Goal: Task Accomplishment & Management: Manage account settings

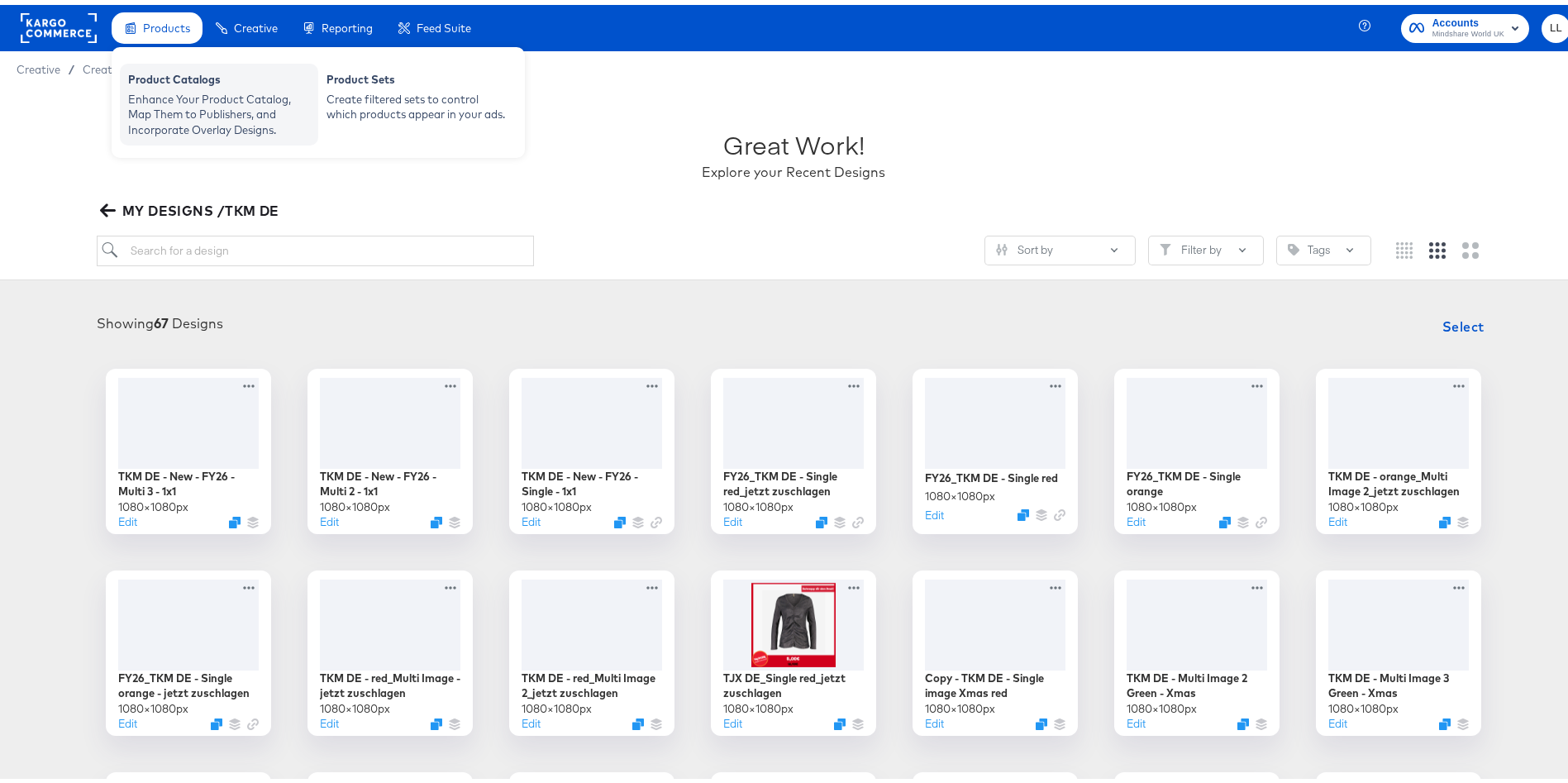
click at [185, 99] on div "Enhance Your Product Catalog, Map Them to Publishers, and Incorporate Overlay D…" at bounding box center [219, 111] width 182 height 46
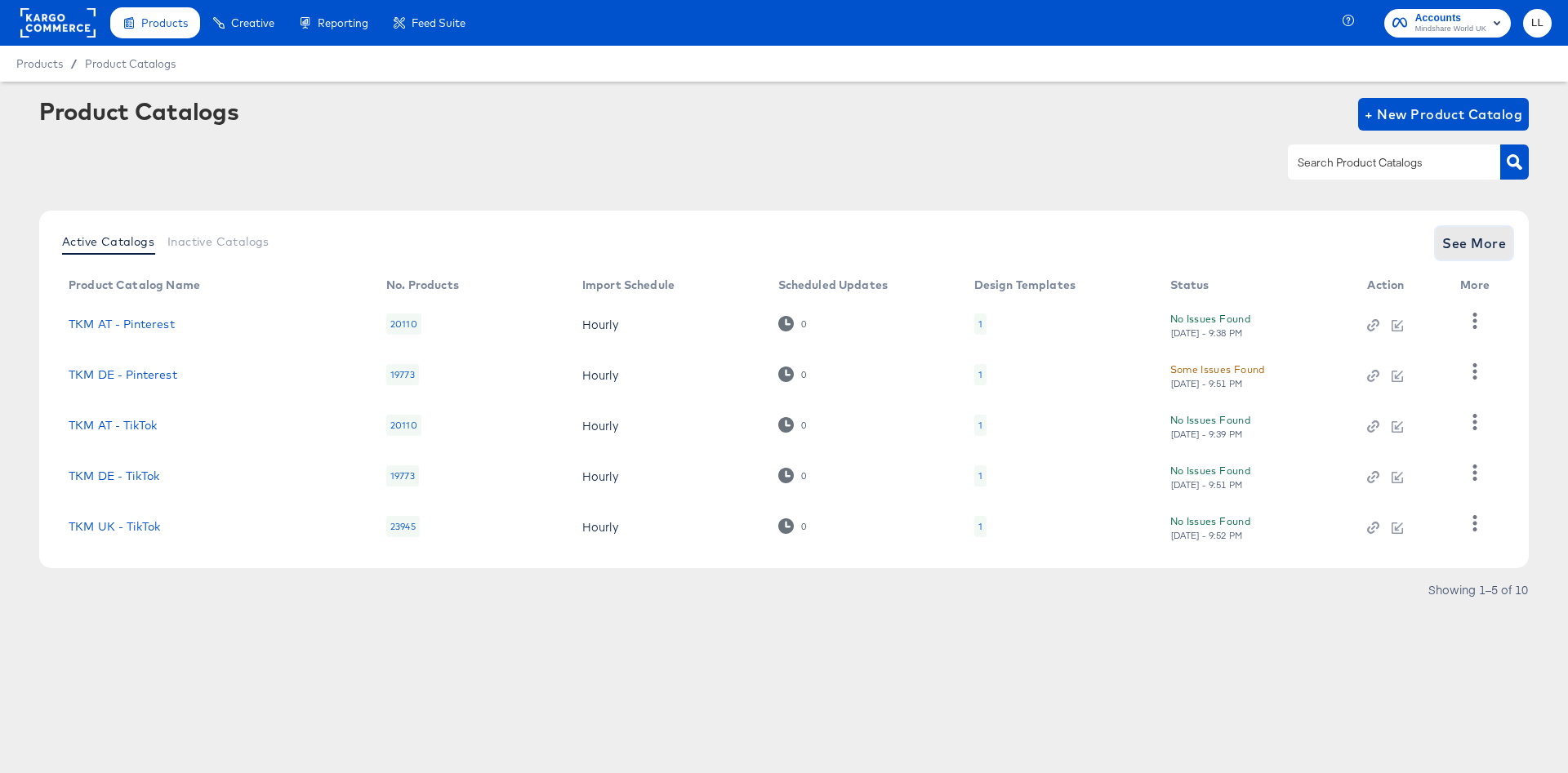
click at [1464, 241] on span "See More" at bounding box center [1474, 243] width 63 height 23
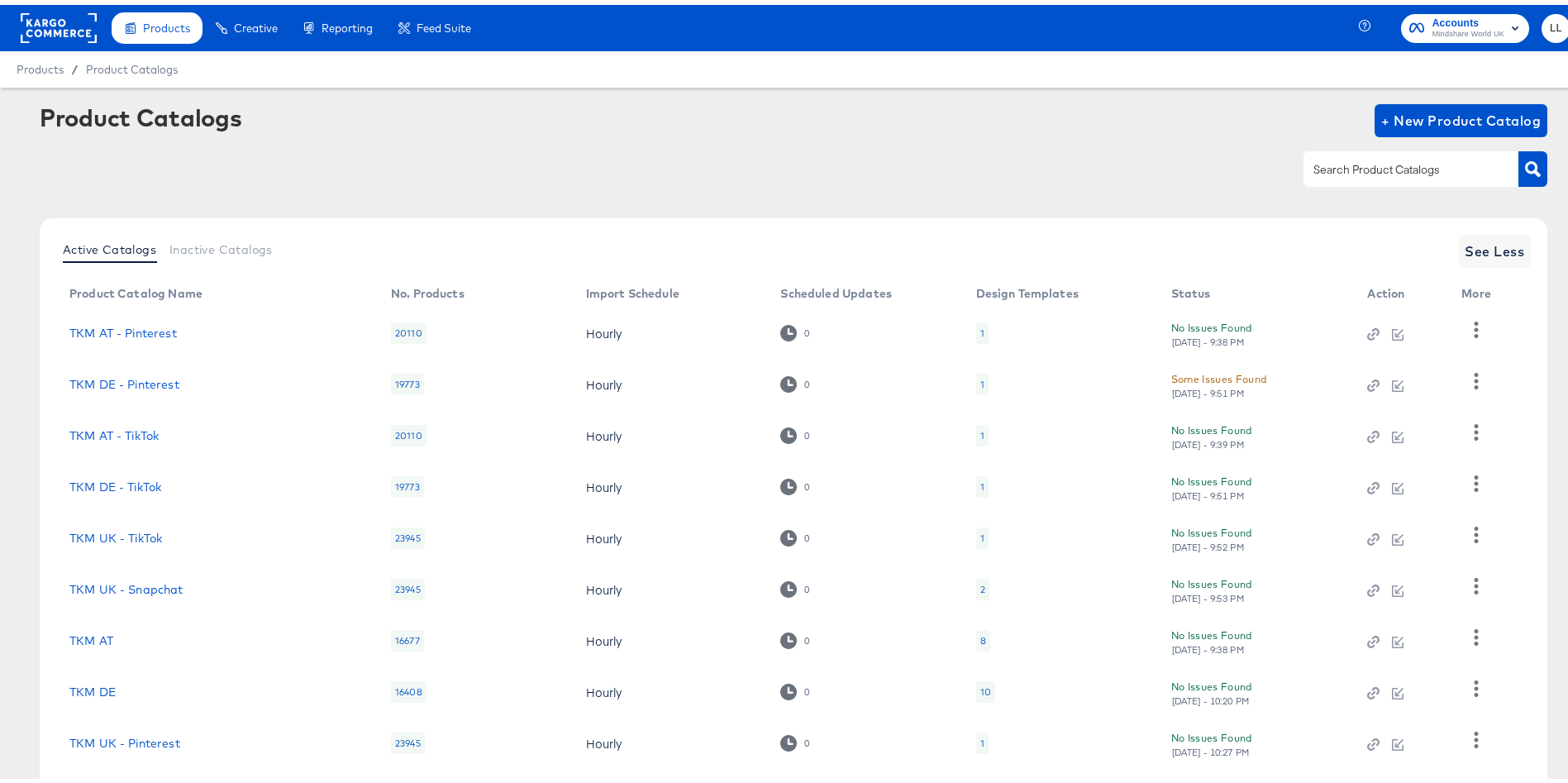
scroll to position [141, 0]
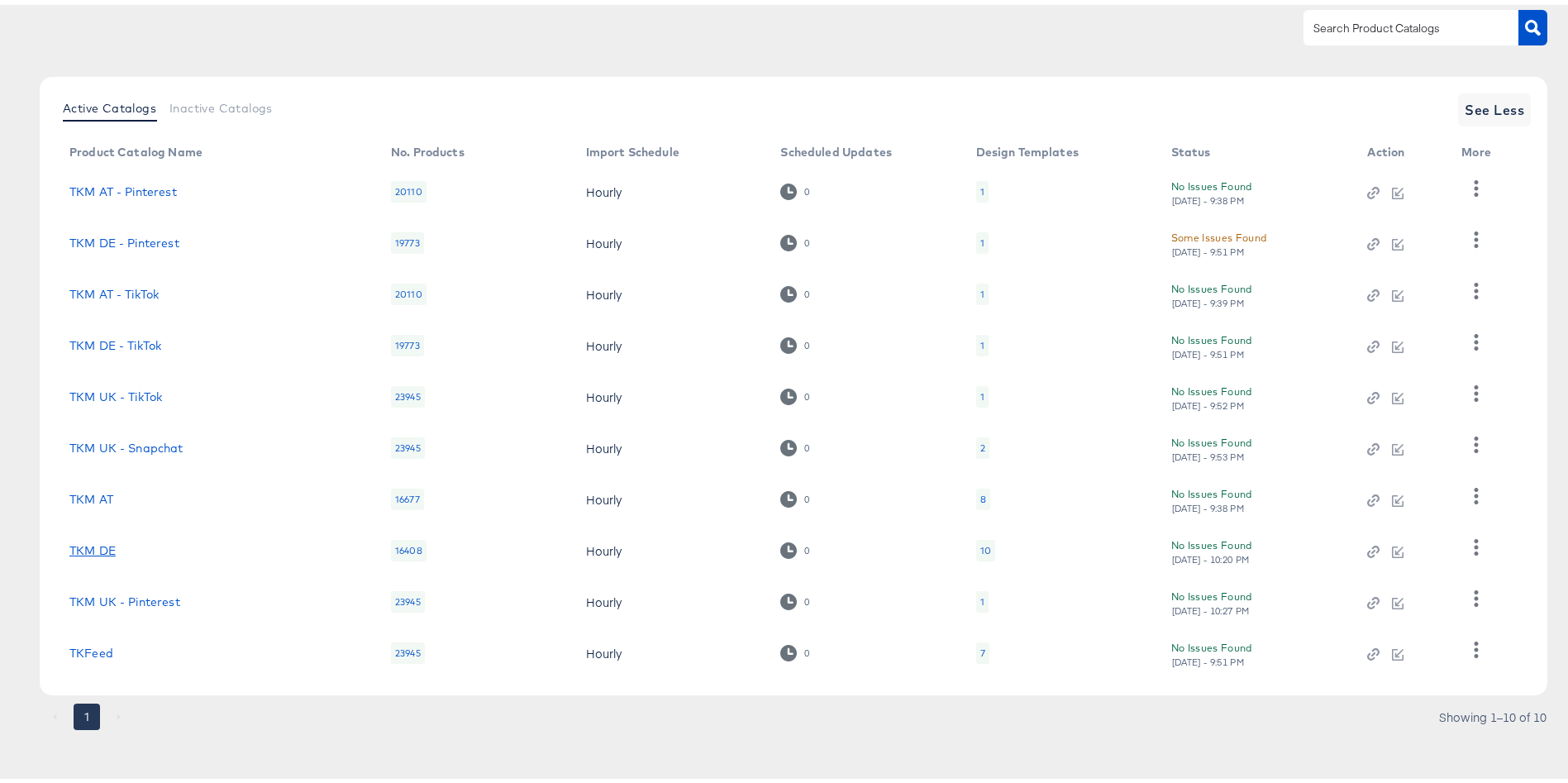
click at [85, 541] on link "TKM DE" at bounding box center [93, 546] width 46 height 13
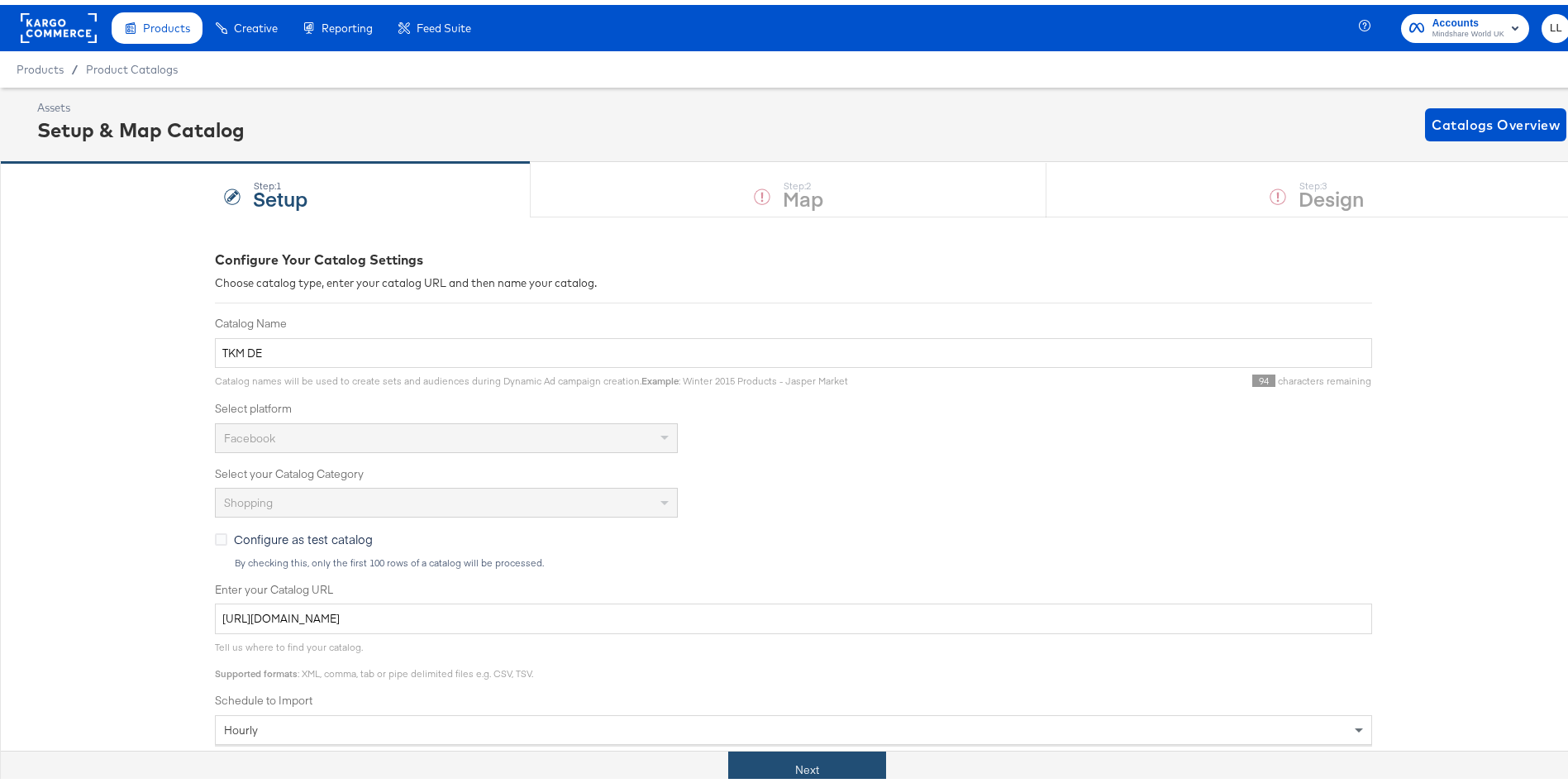
click at [830, 757] on button "Next" at bounding box center [808, 765] width 158 height 37
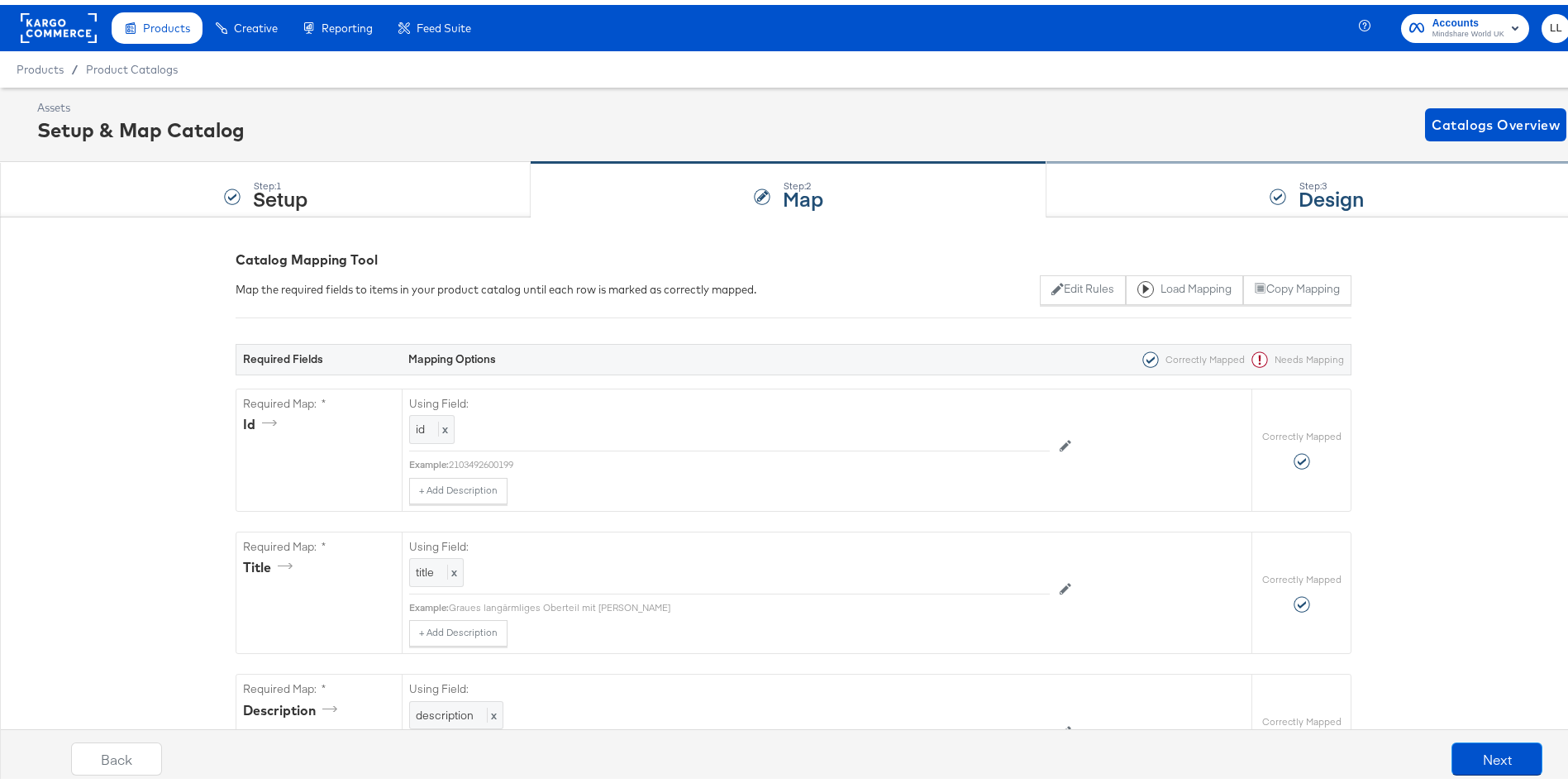
click at [1232, 183] on div "Step: 3 Design" at bounding box center [1316, 185] width 540 height 55
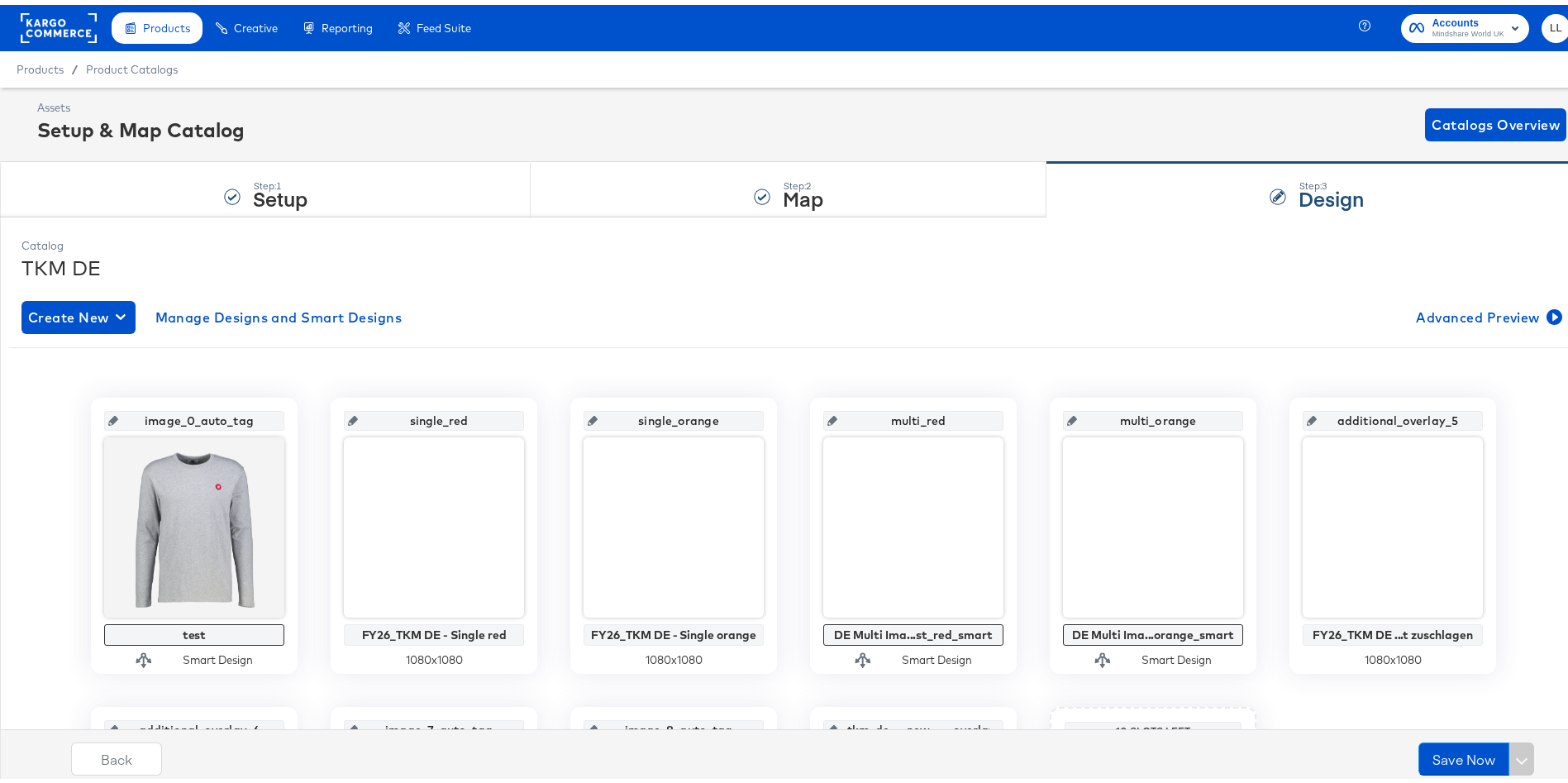
scroll to position [315, 0]
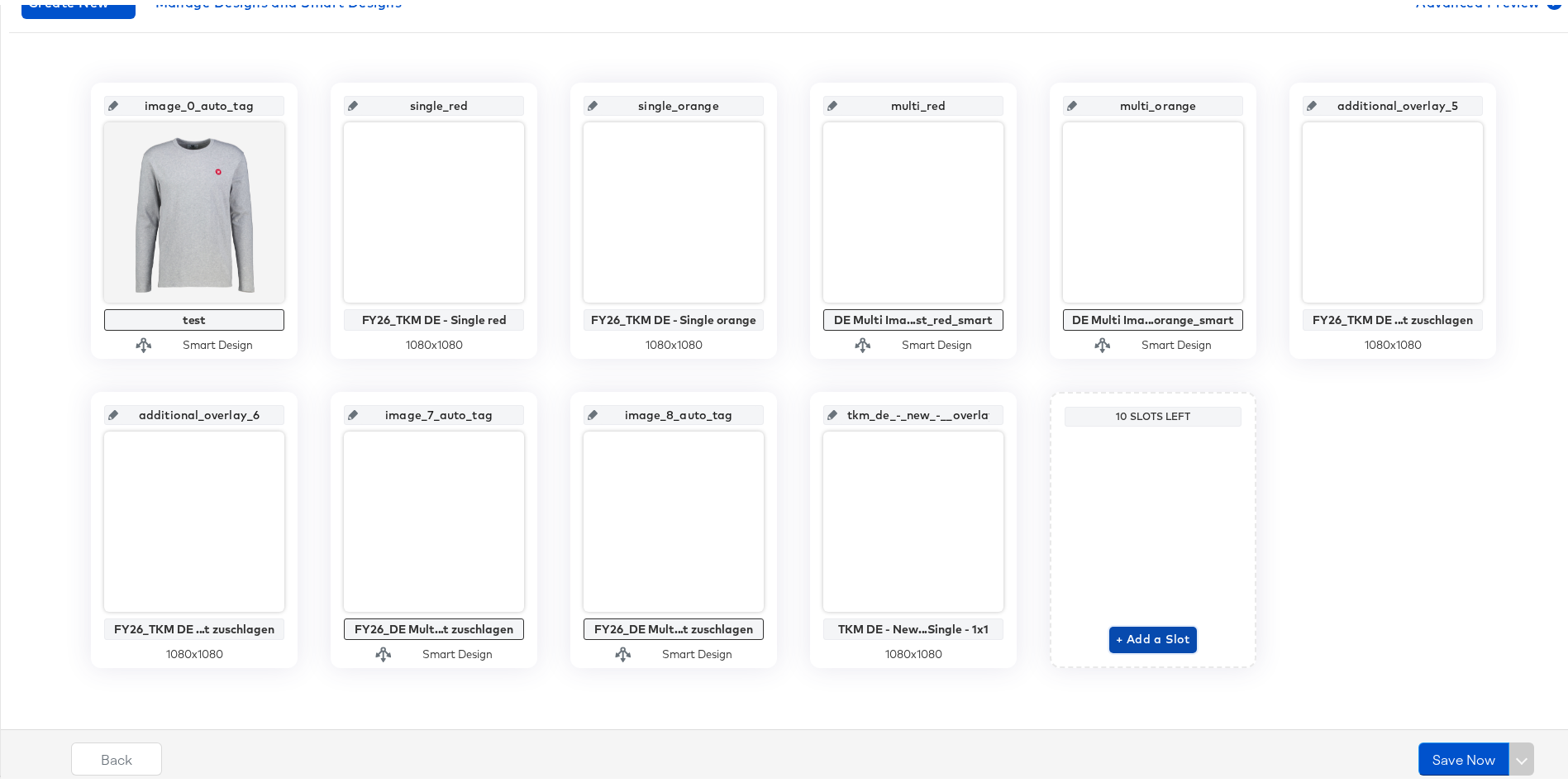
click at [1145, 629] on span "+ Add a Slot" at bounding box center [1153, 634] width 74 height 20
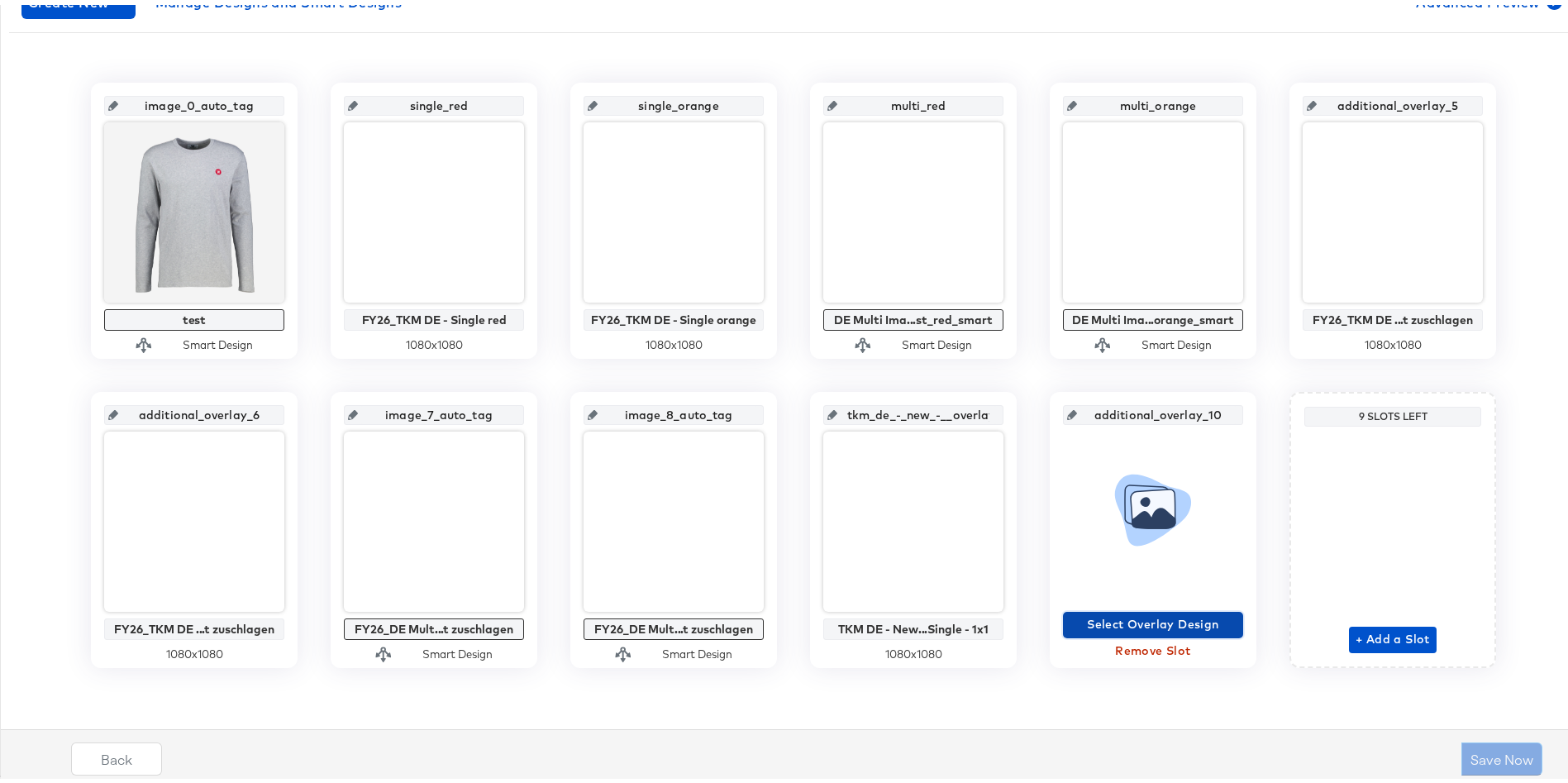
click at [1122, 619] on span "Select Overlay Design" at bounding box center [1153, 620] width 167 height 20
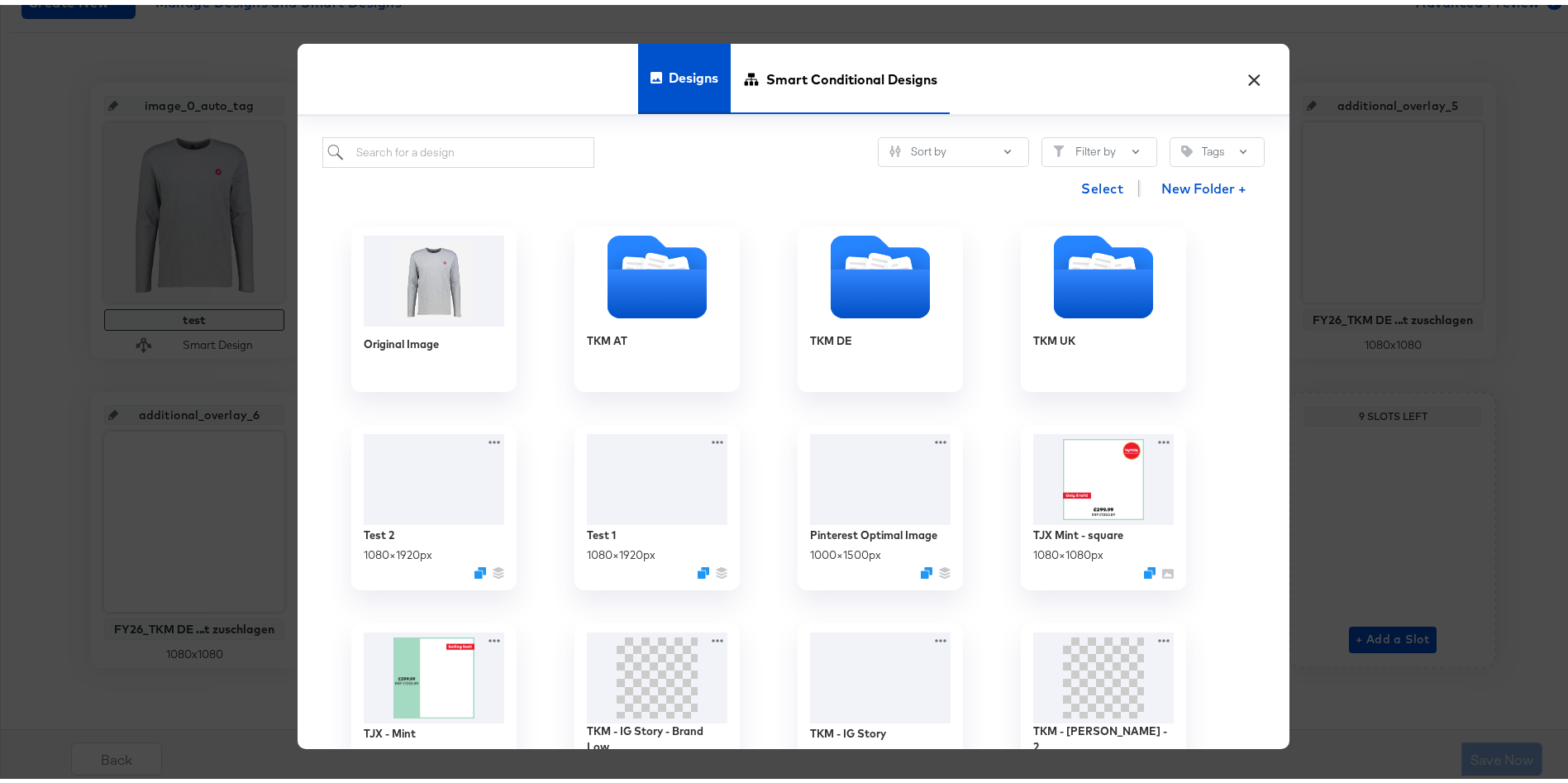
click at [836, 67] on span "Smart Conditional Designs" at bounding box center [852, 74] width 171 height 72
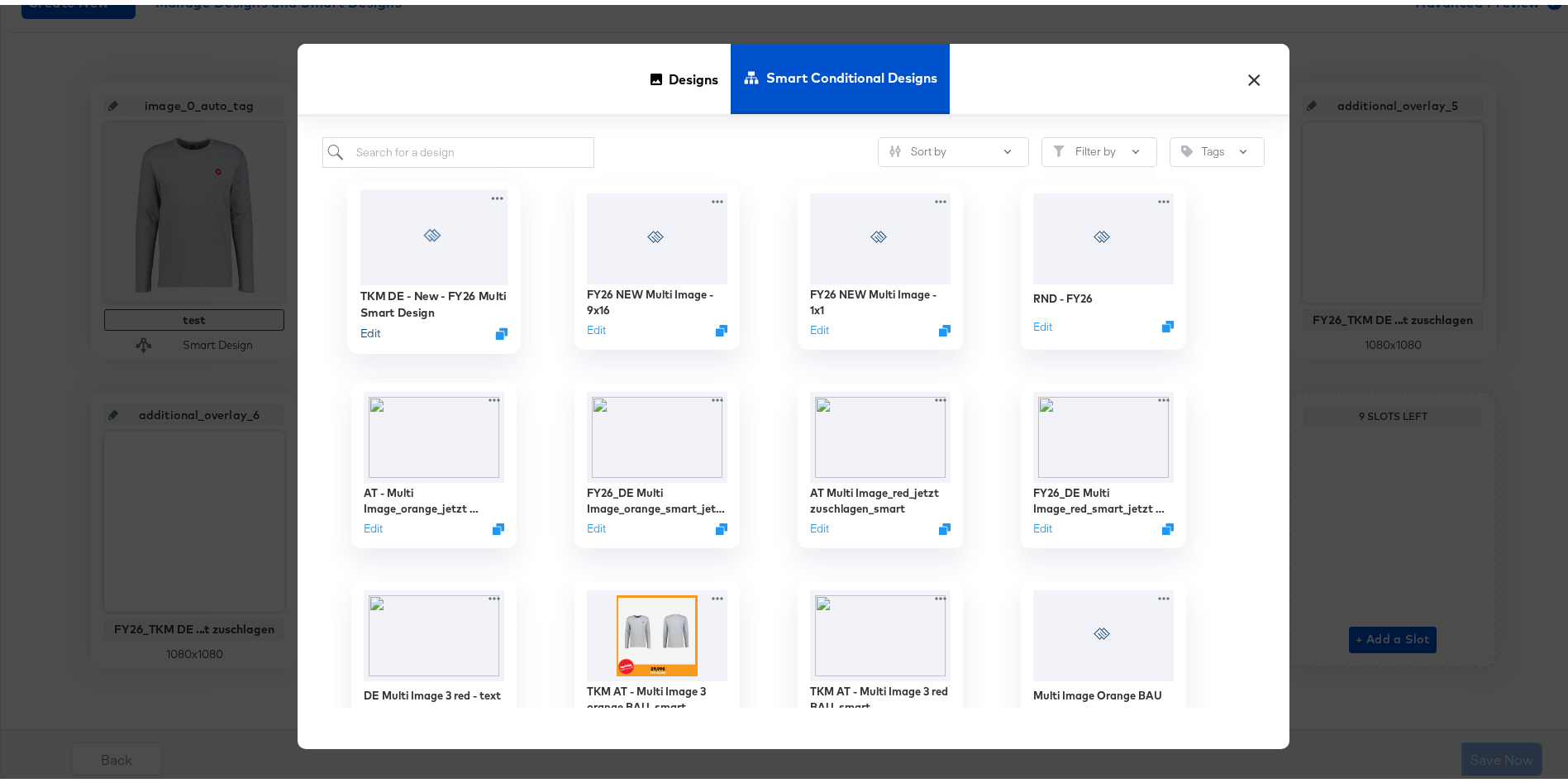
click at [364, 332] on button "Edit" at bounding box center [369, 329] width 19 height 16
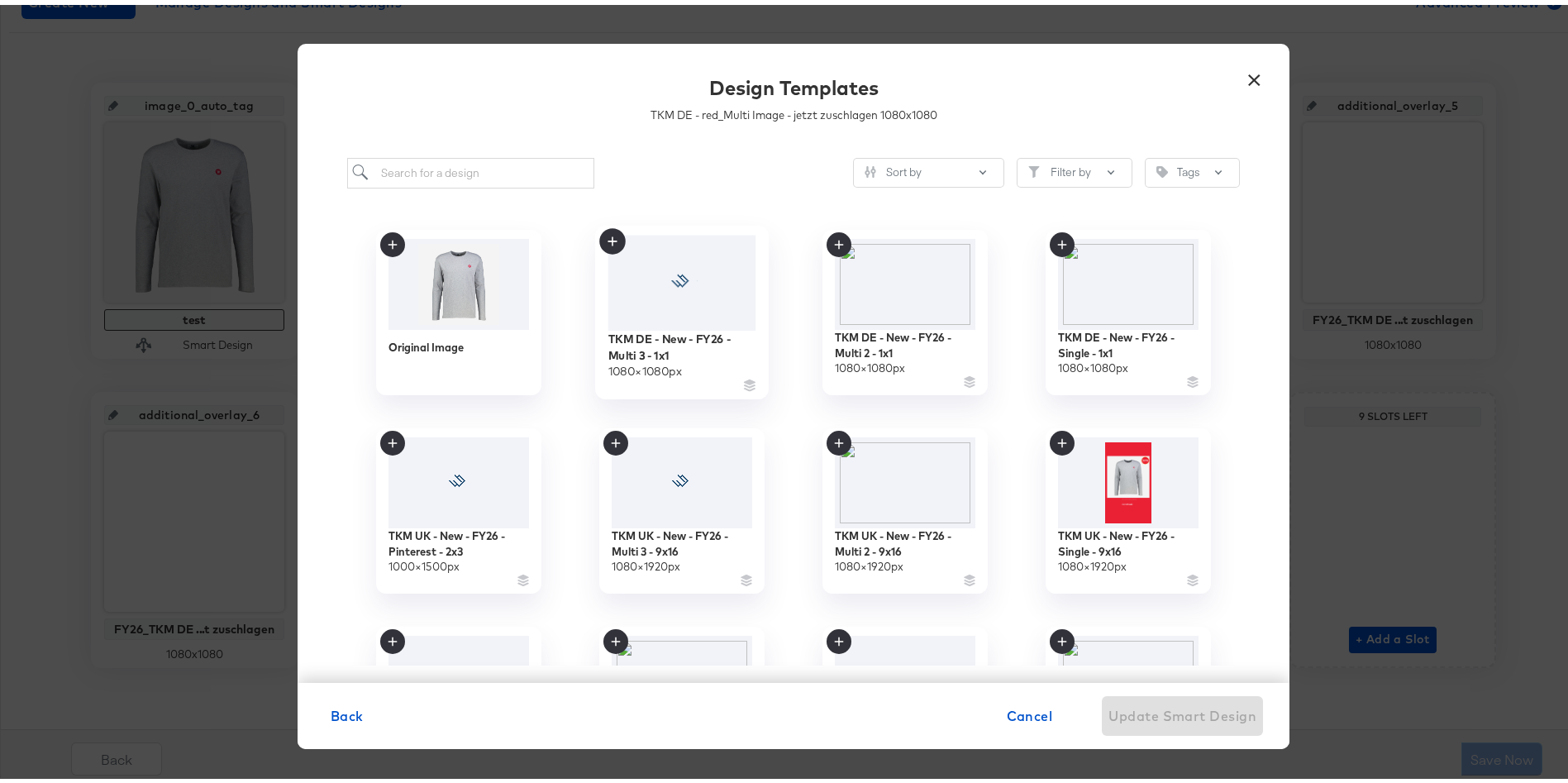
click at [698, 269] on div at bounding box center [681, 278] width 148 height 95
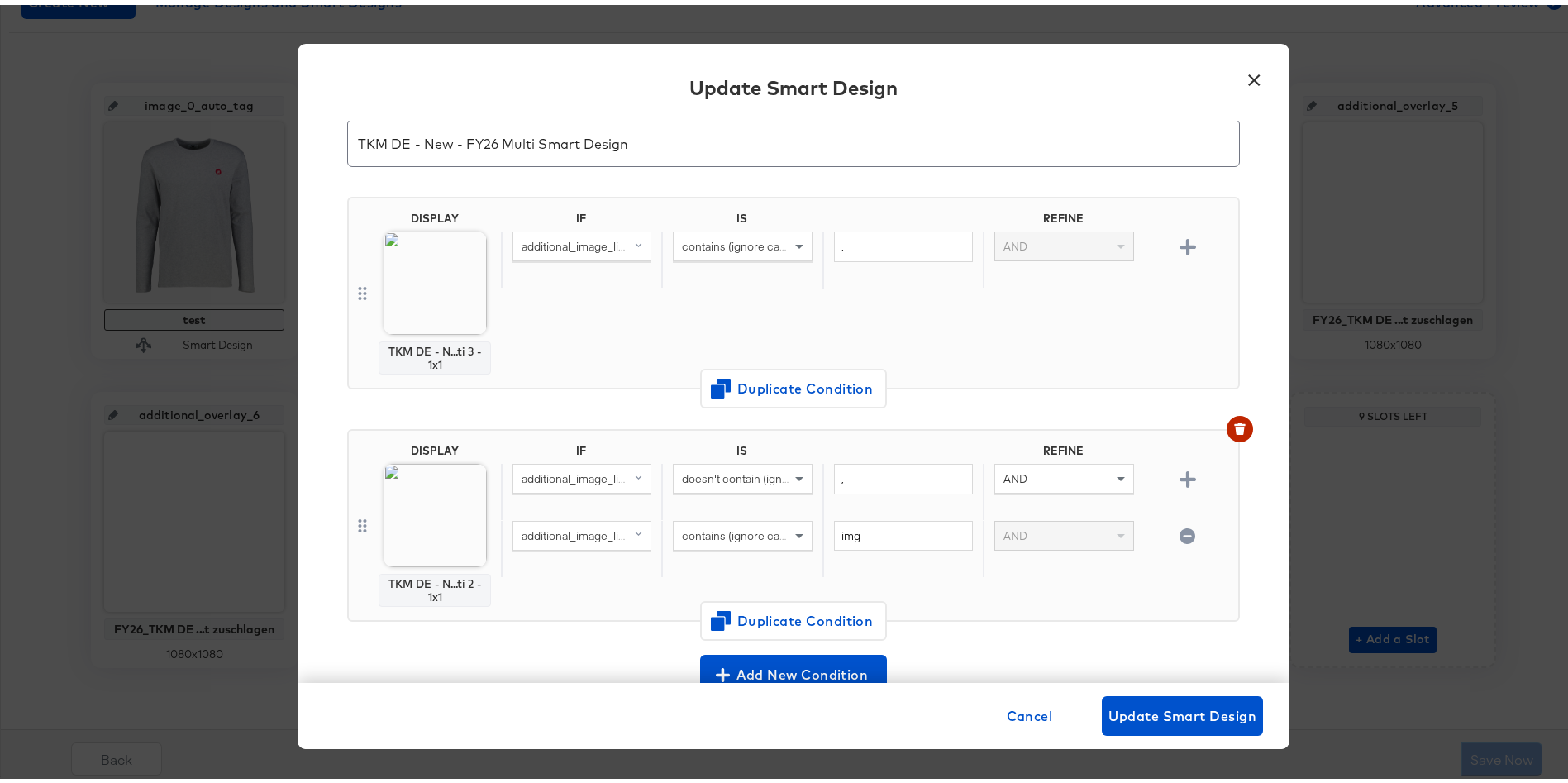
scroll to position [0, 0]
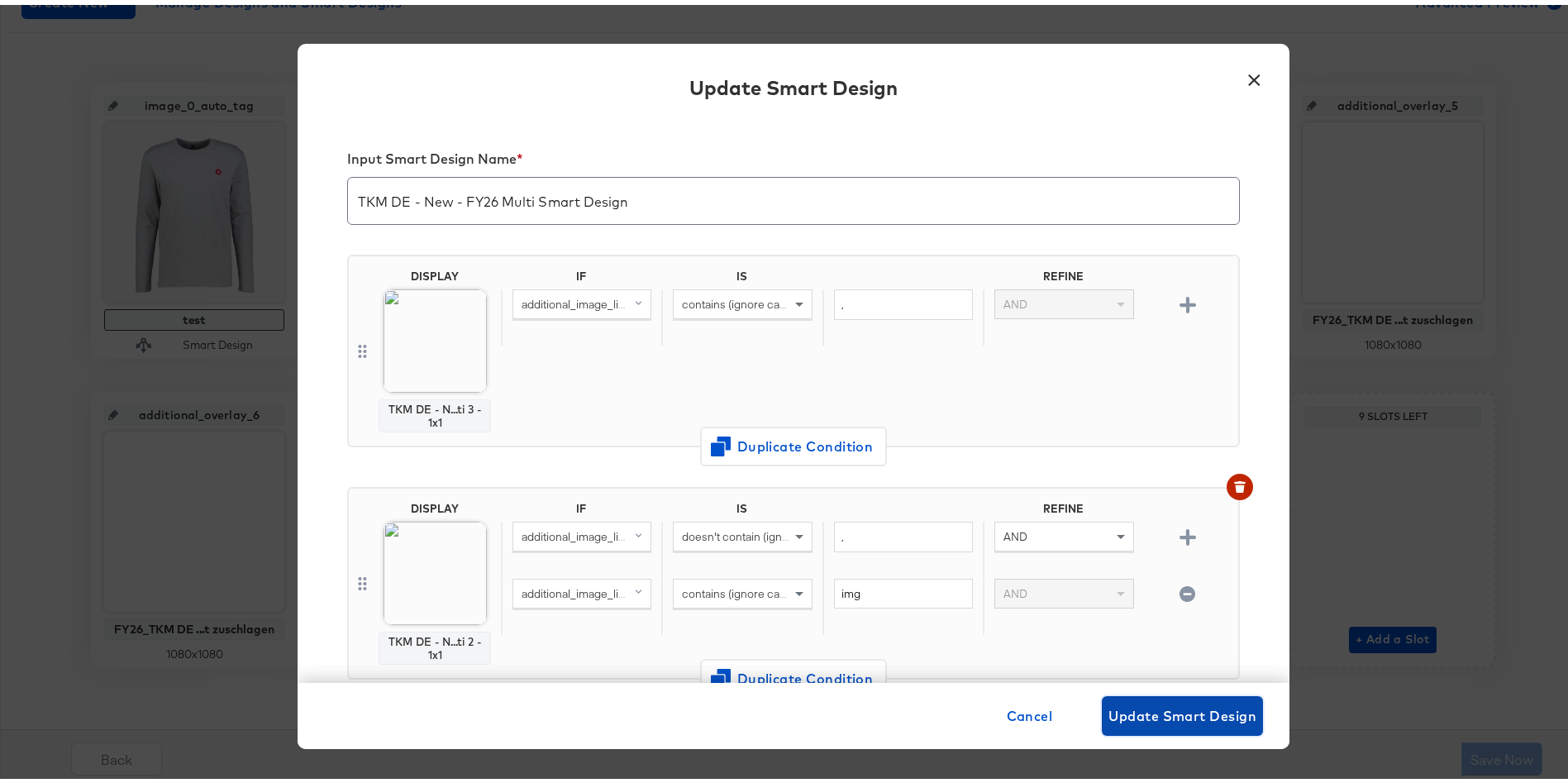
click at [1170, 717] on span "Update Smart Design" at bounding box center [1182, 711] width 148 height 23
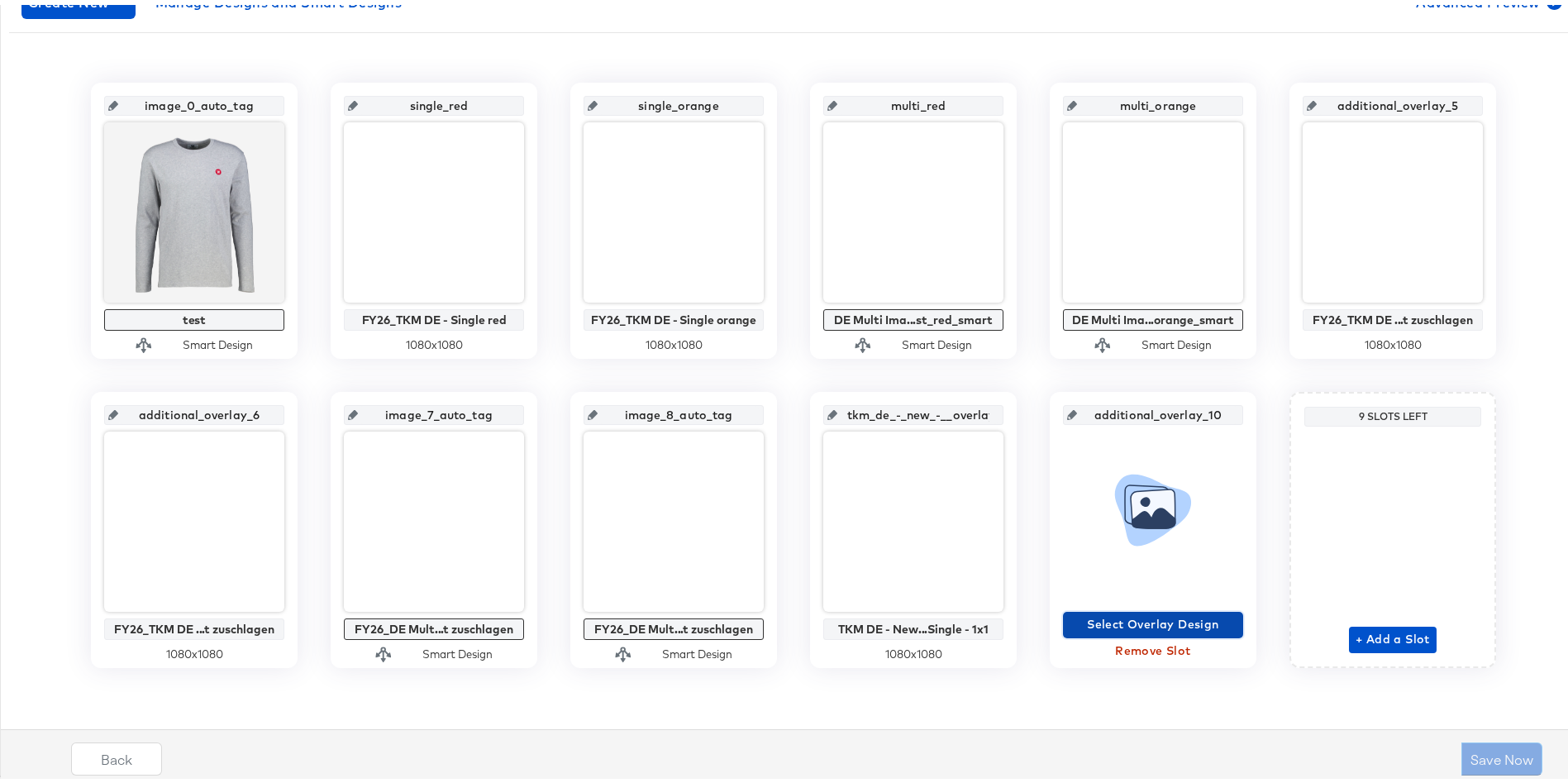
click at [1139, 620] on span "Select Overlay Design" at bounding box center [1153, 620] width 167 height 20
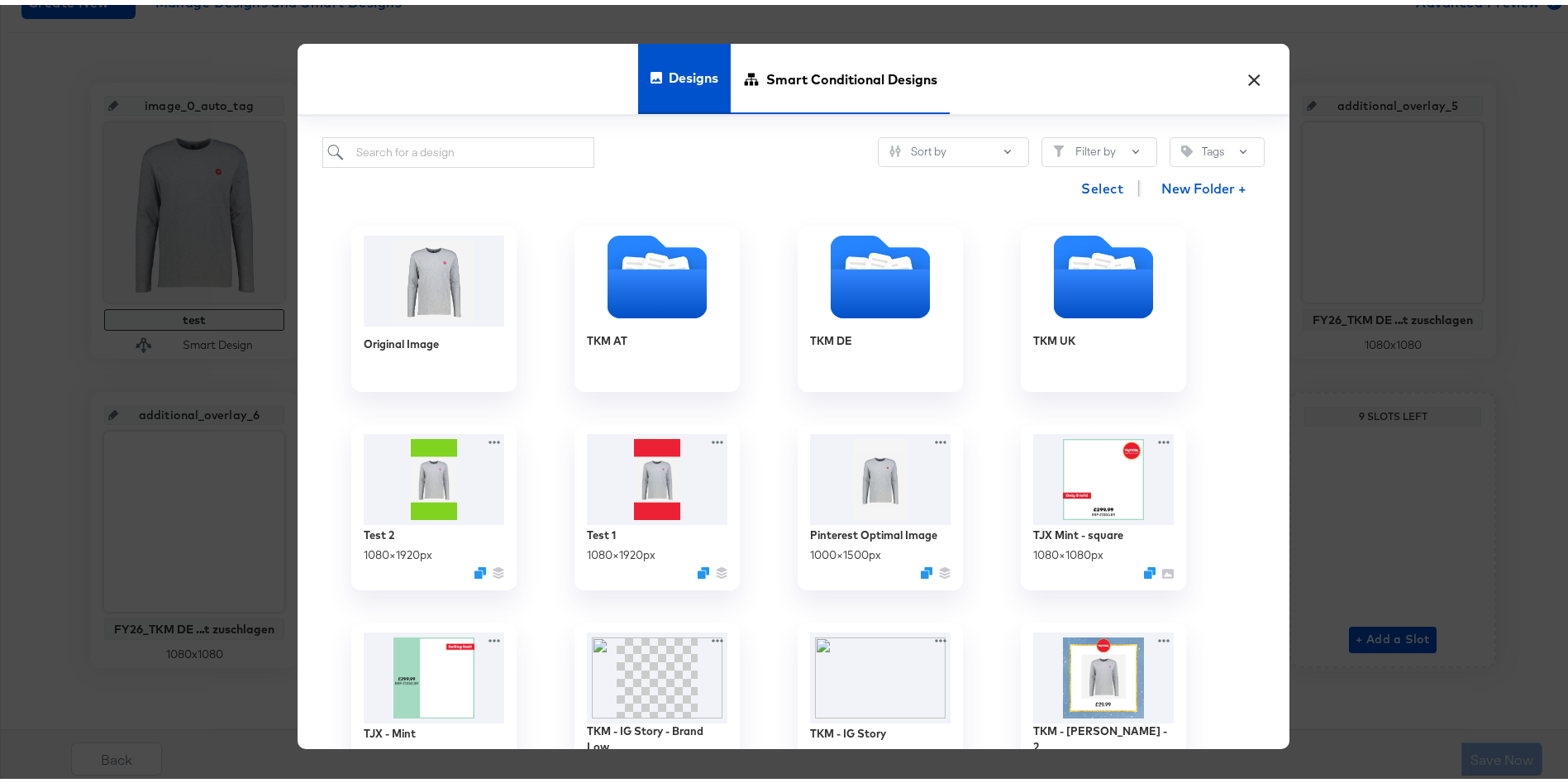
click at [793, 79] on span "Smart Conditional Designs" at bounding box center [852, 74] width 171 height 72
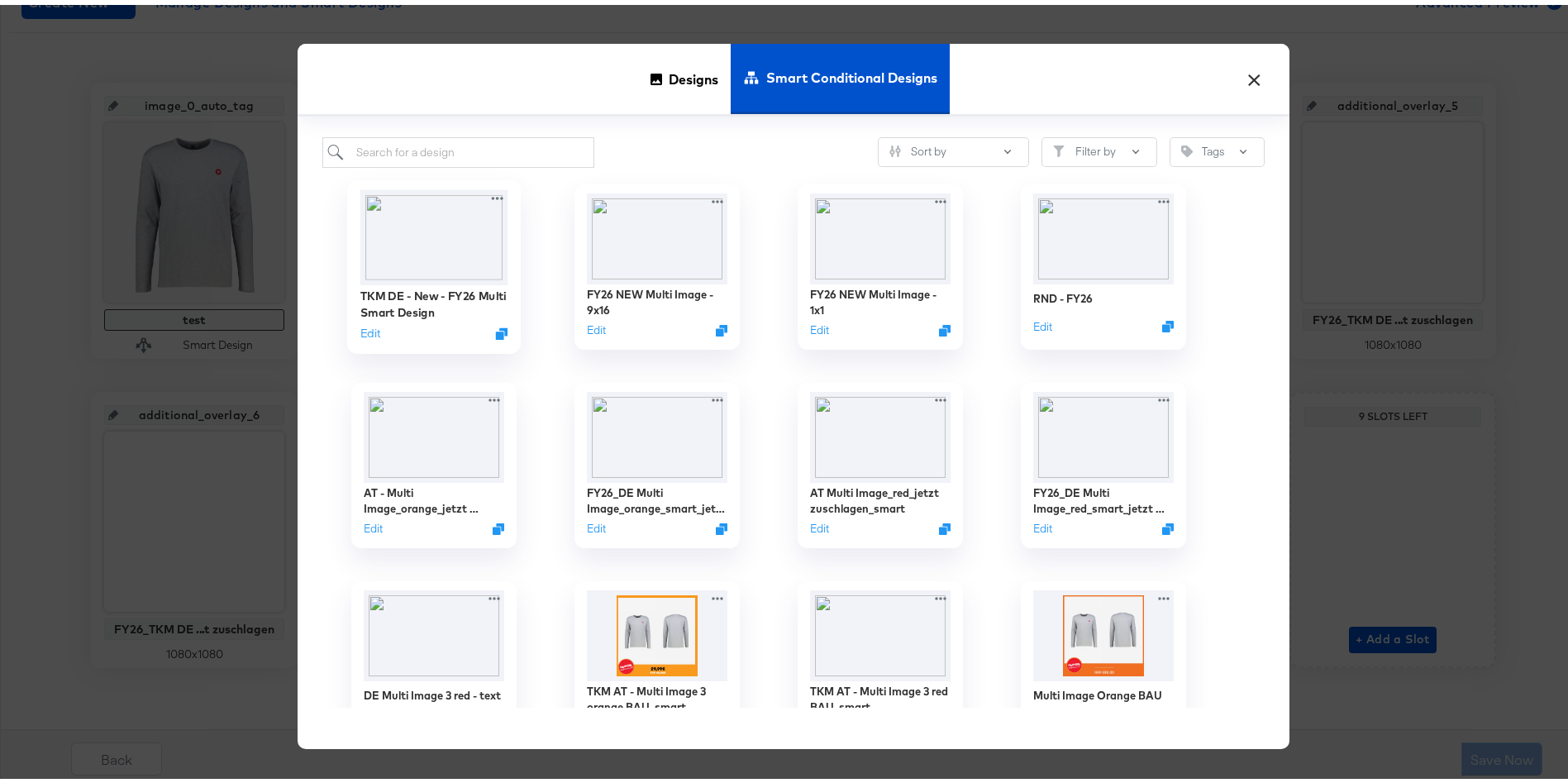
click at [407, 266] on img at bounding box center [434, 232] width 148 height 95
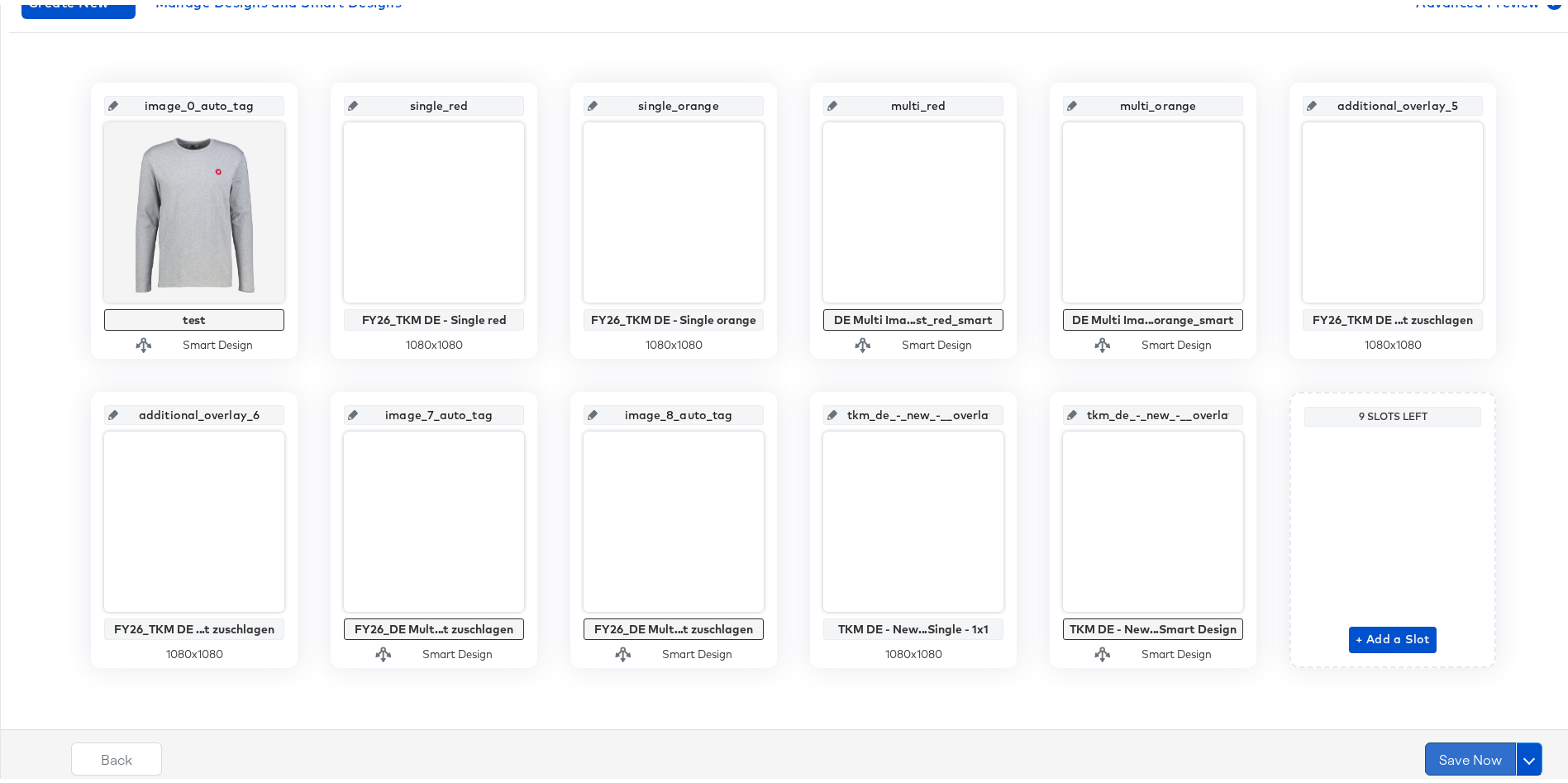
click at [1425, 746] on button "Save Now" at bounding box center [1471, 754] width 91 height 33
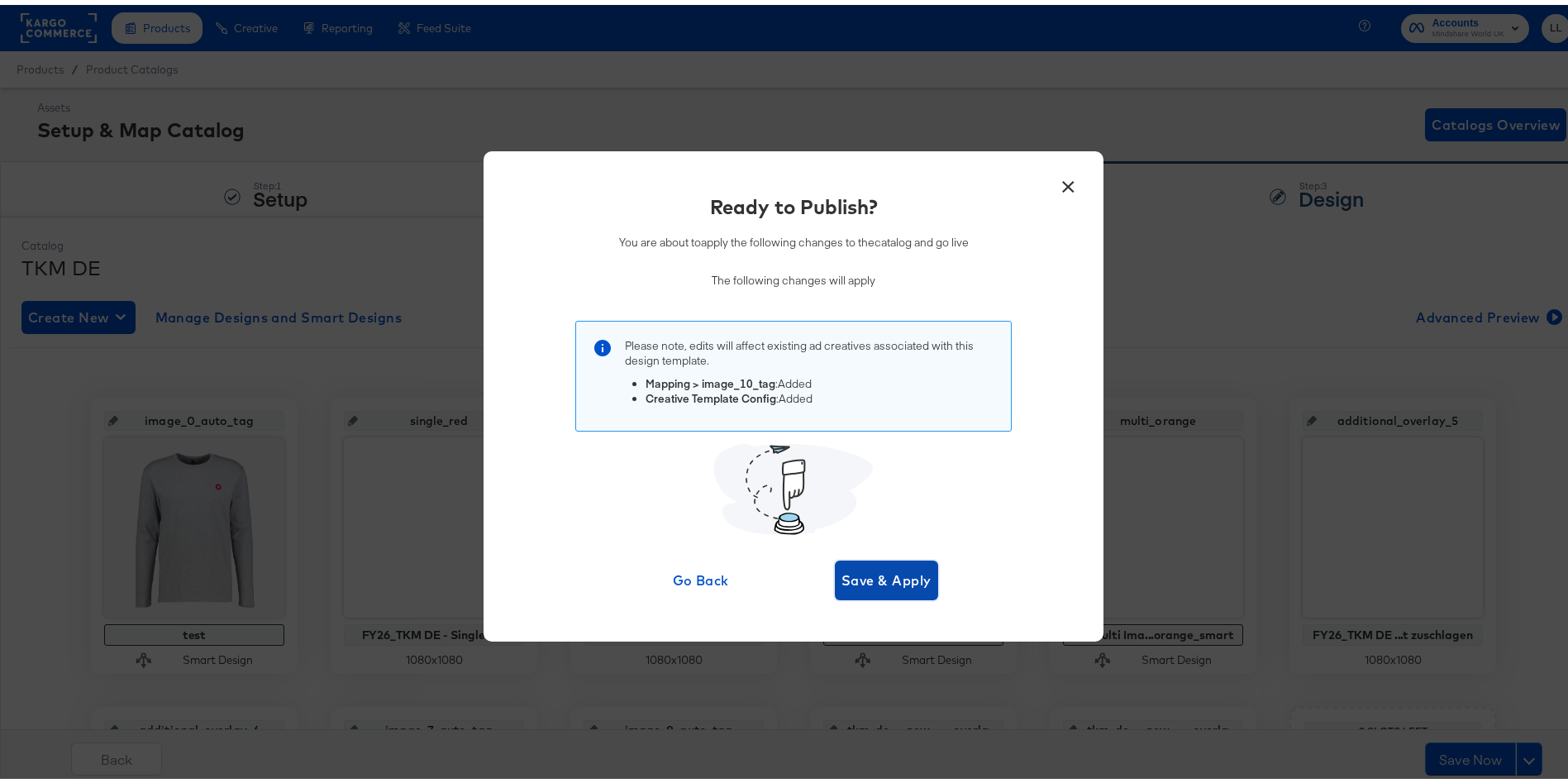
click at [889, 577] on span "Save & Apply" at bounding box center [887, 575] width 90 height 23
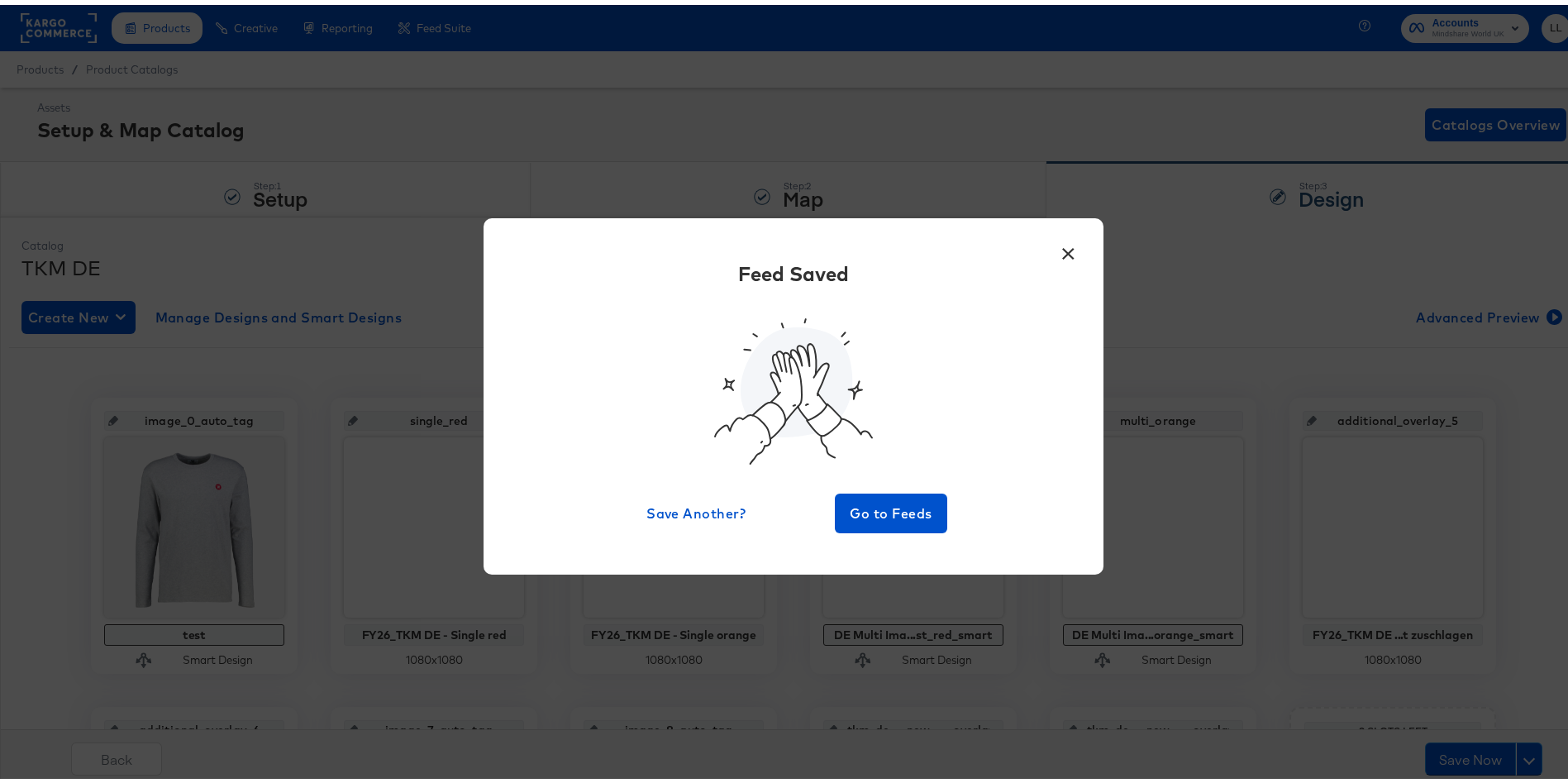
click at [1065, 242] on button "×" at bounding box center [1069, 245] width 30 height 30
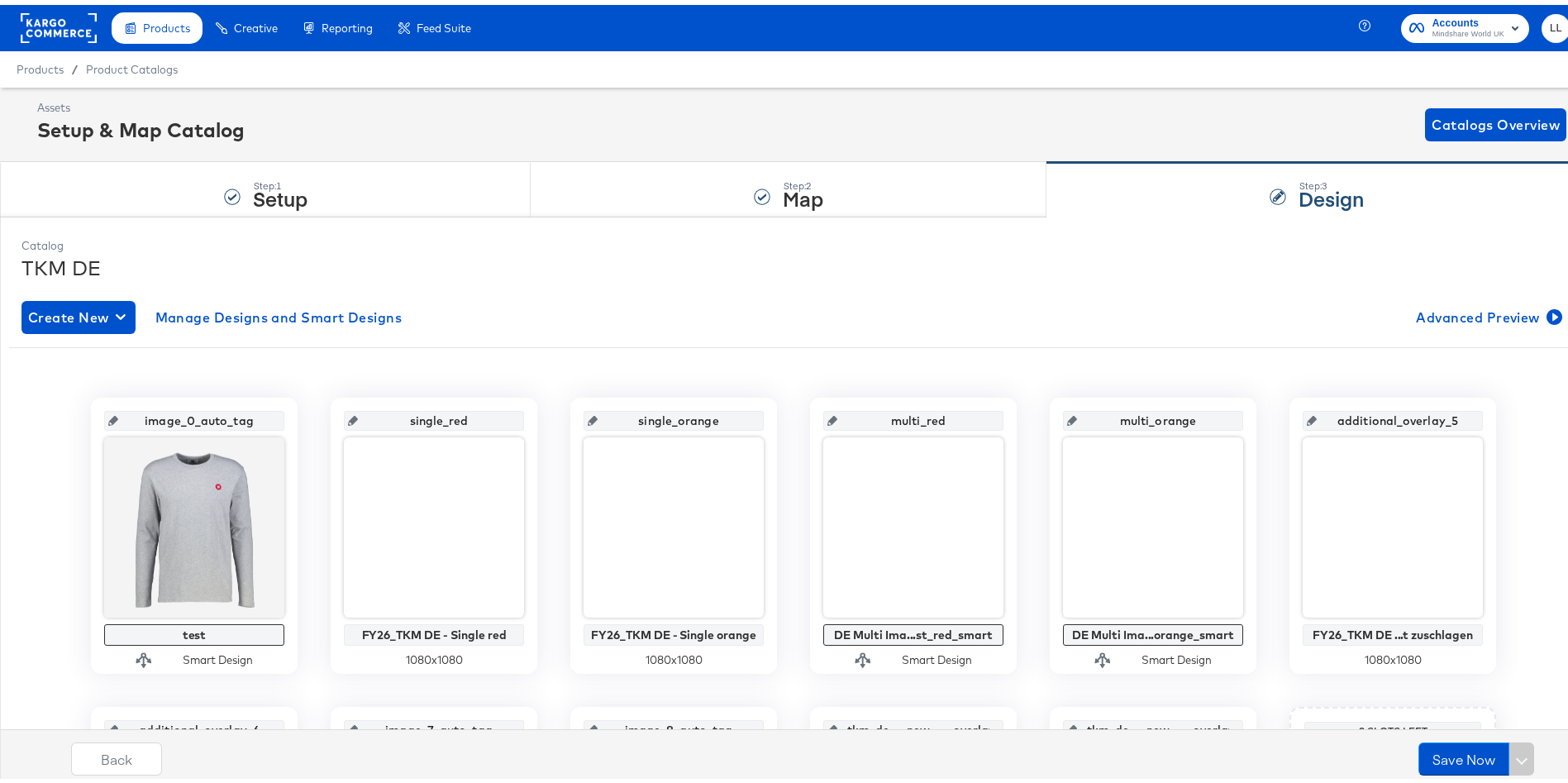
click at [35, 8] on rect at bounding box center [58, 23] width 76 height 30
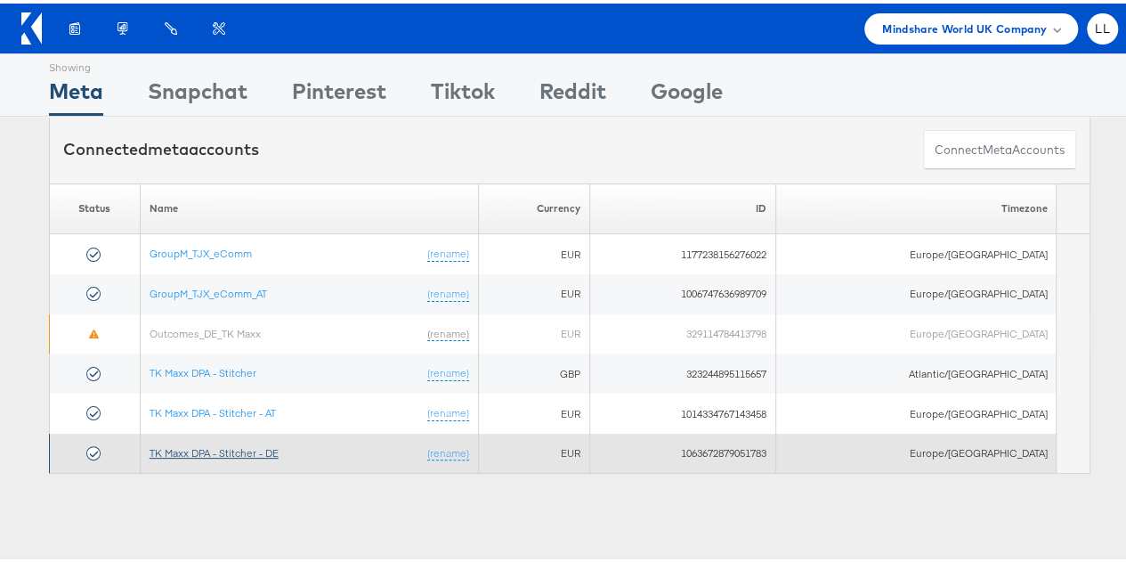
click at [233, 443] on link "TK Maxx DPA - Stitcher - DE" at bounding box center [214, 449] width 129 height 13
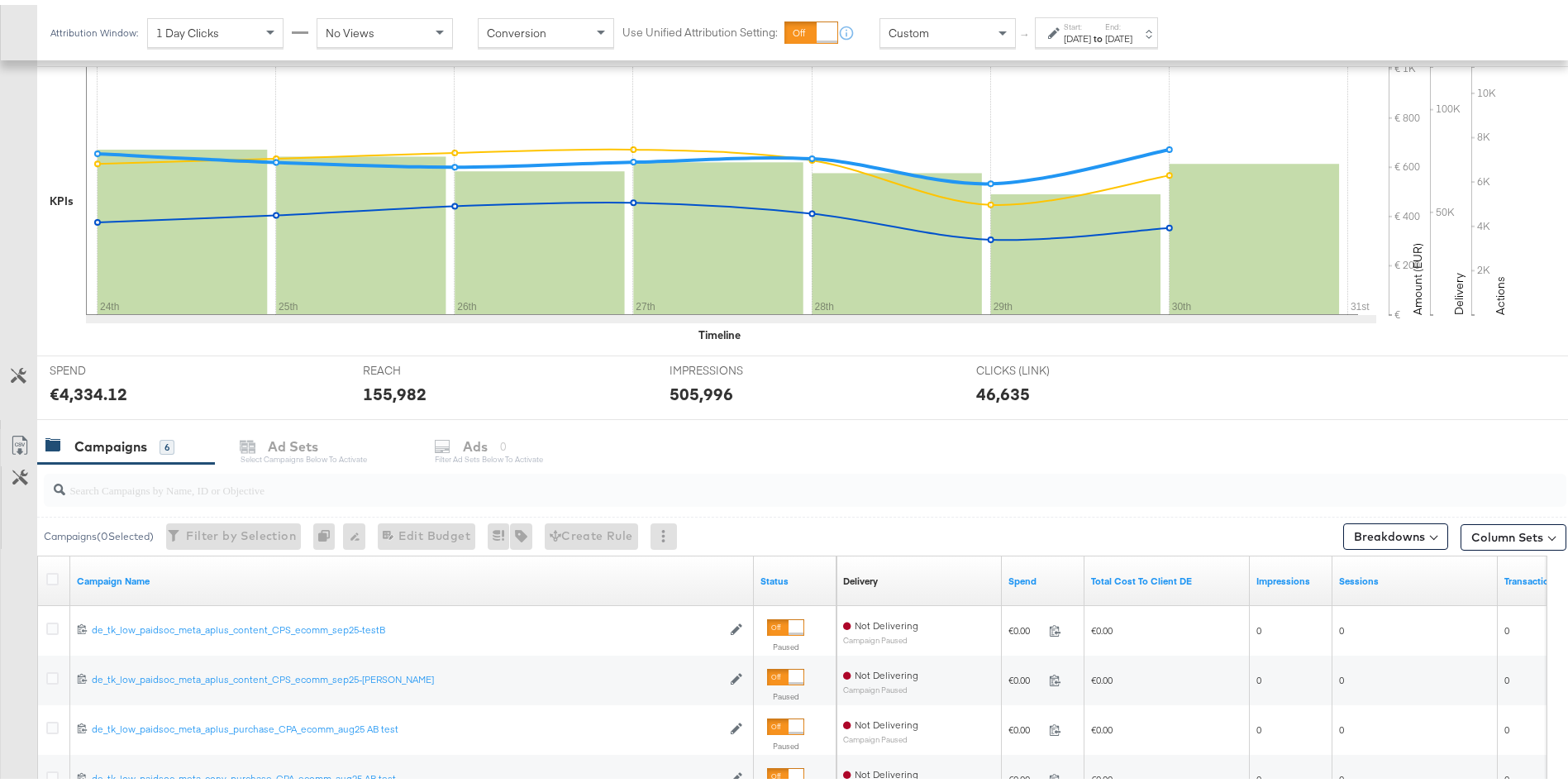
scroll to position [621, 0]
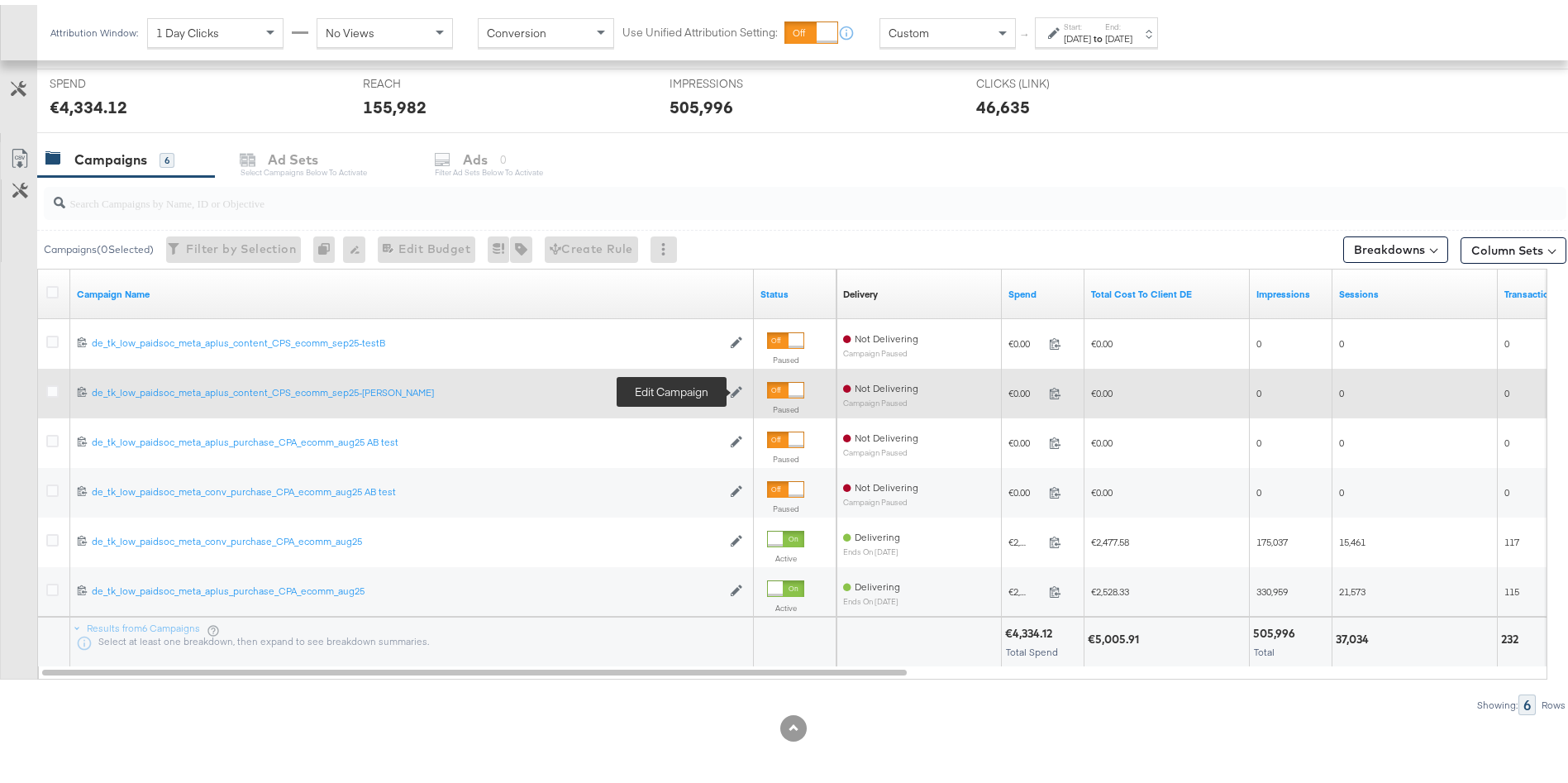
click at [741, 389] on icon at bounding box center [736, 387] width 11 height 11
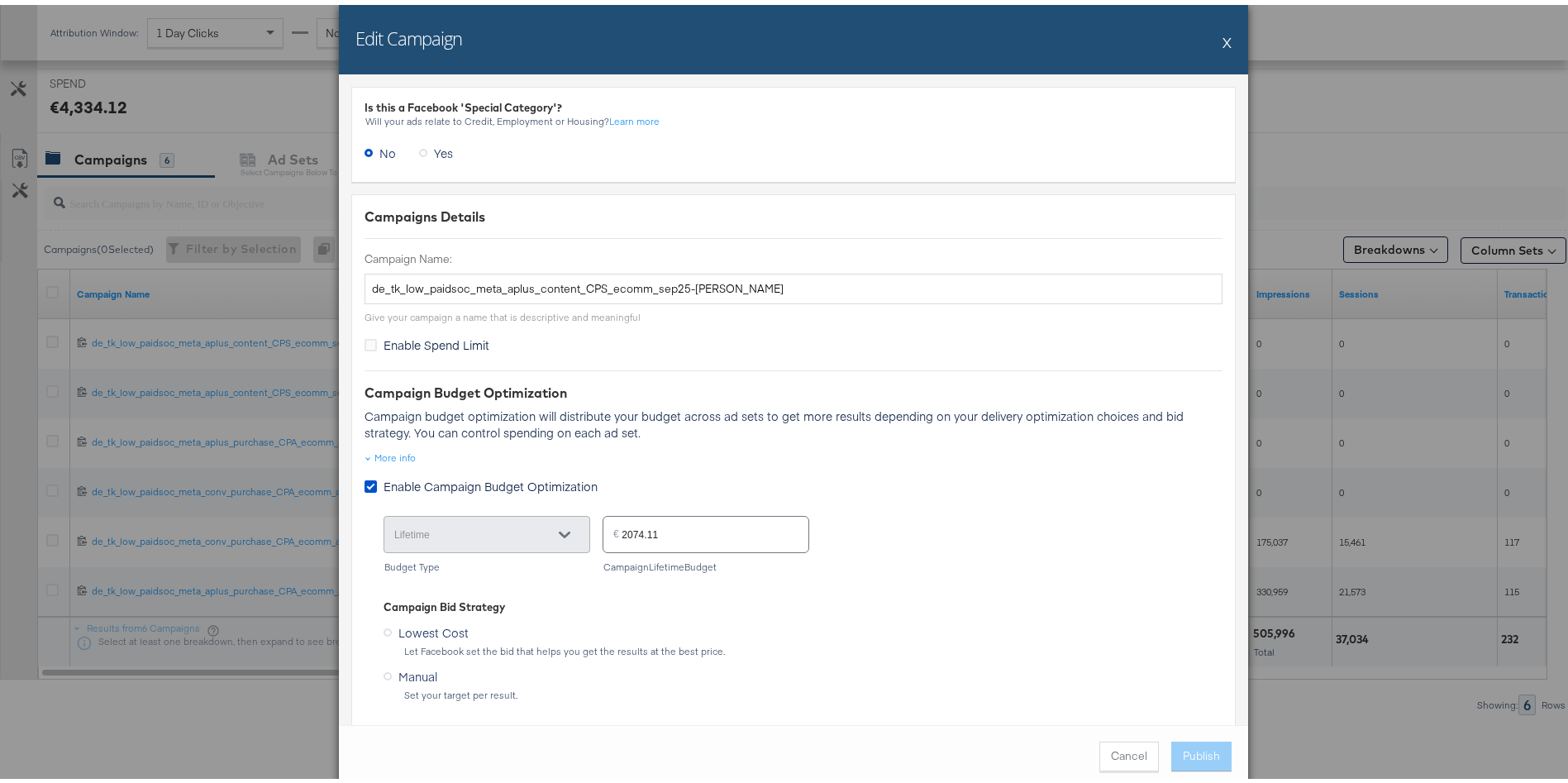
click at [1223, 44] on button "X" at bounding box center [1227, 37] width 9 height 33
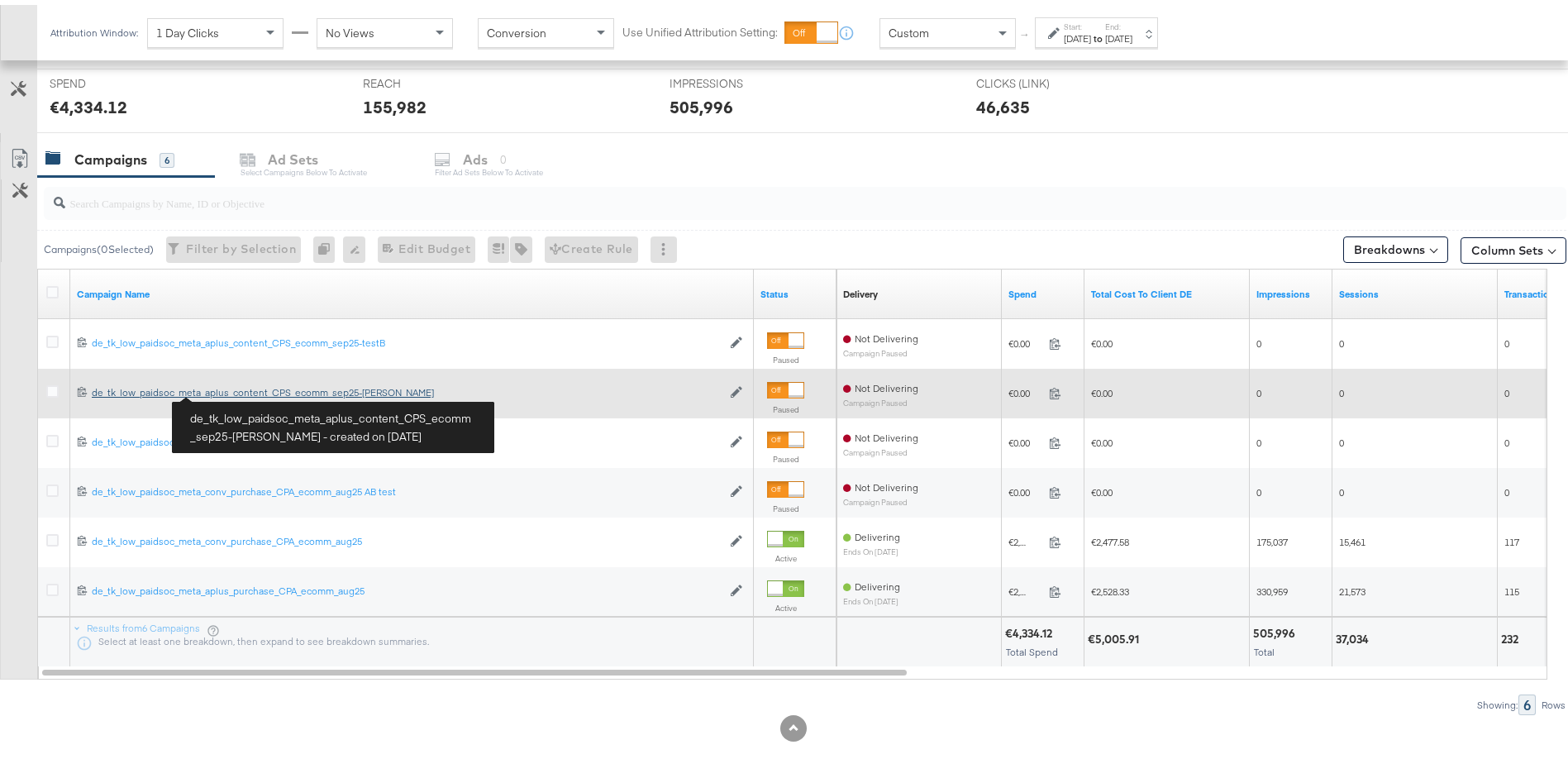
click at [233, 389] on div "de_tk_low_paidsoc_meta_aplus_content_CPS_ecomm_sep25-testA de_tk_low_paidsoc_me…" at bounding box center [407, 388] width 630 height 13
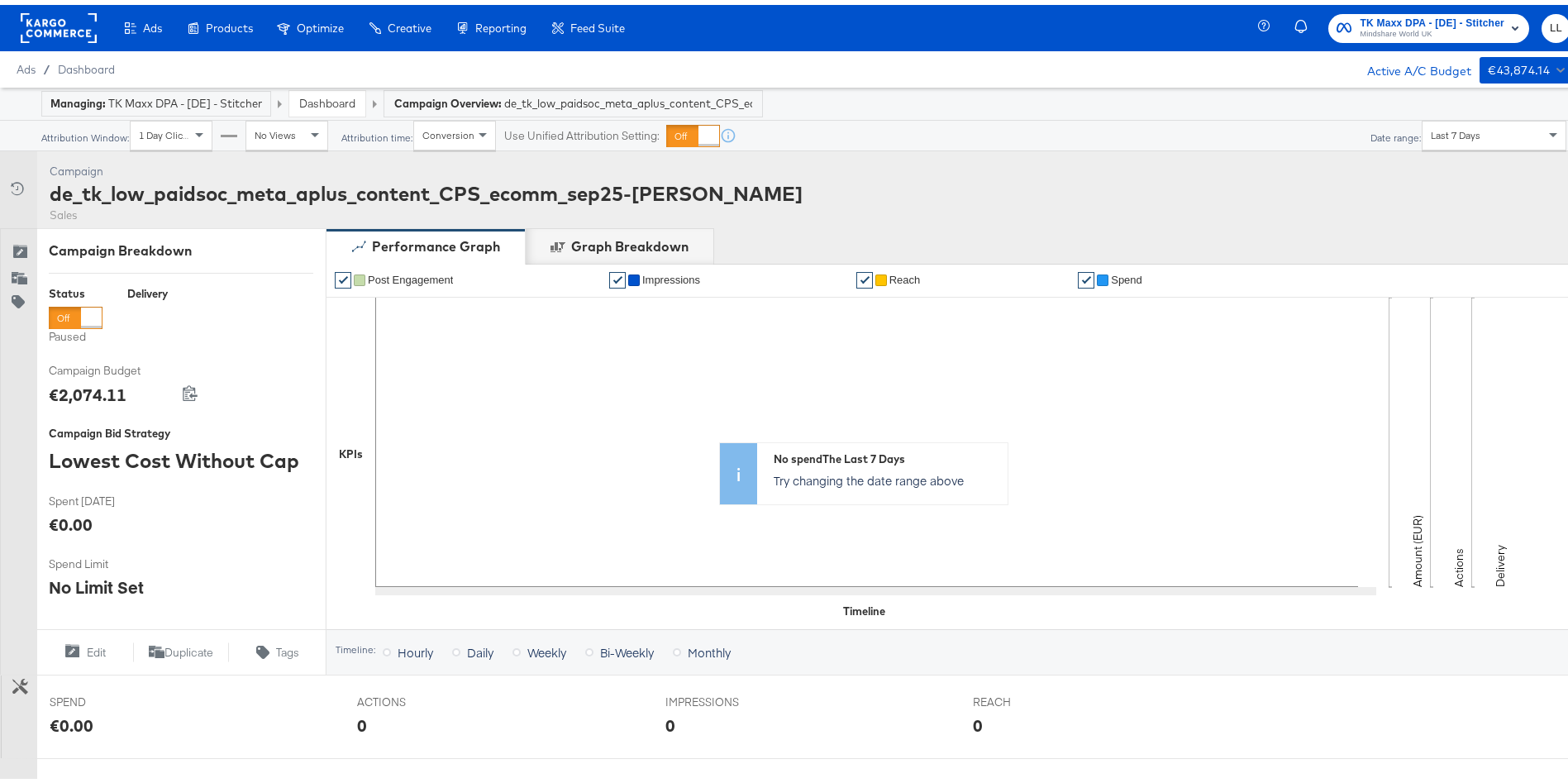
scroll to position [466, 0]
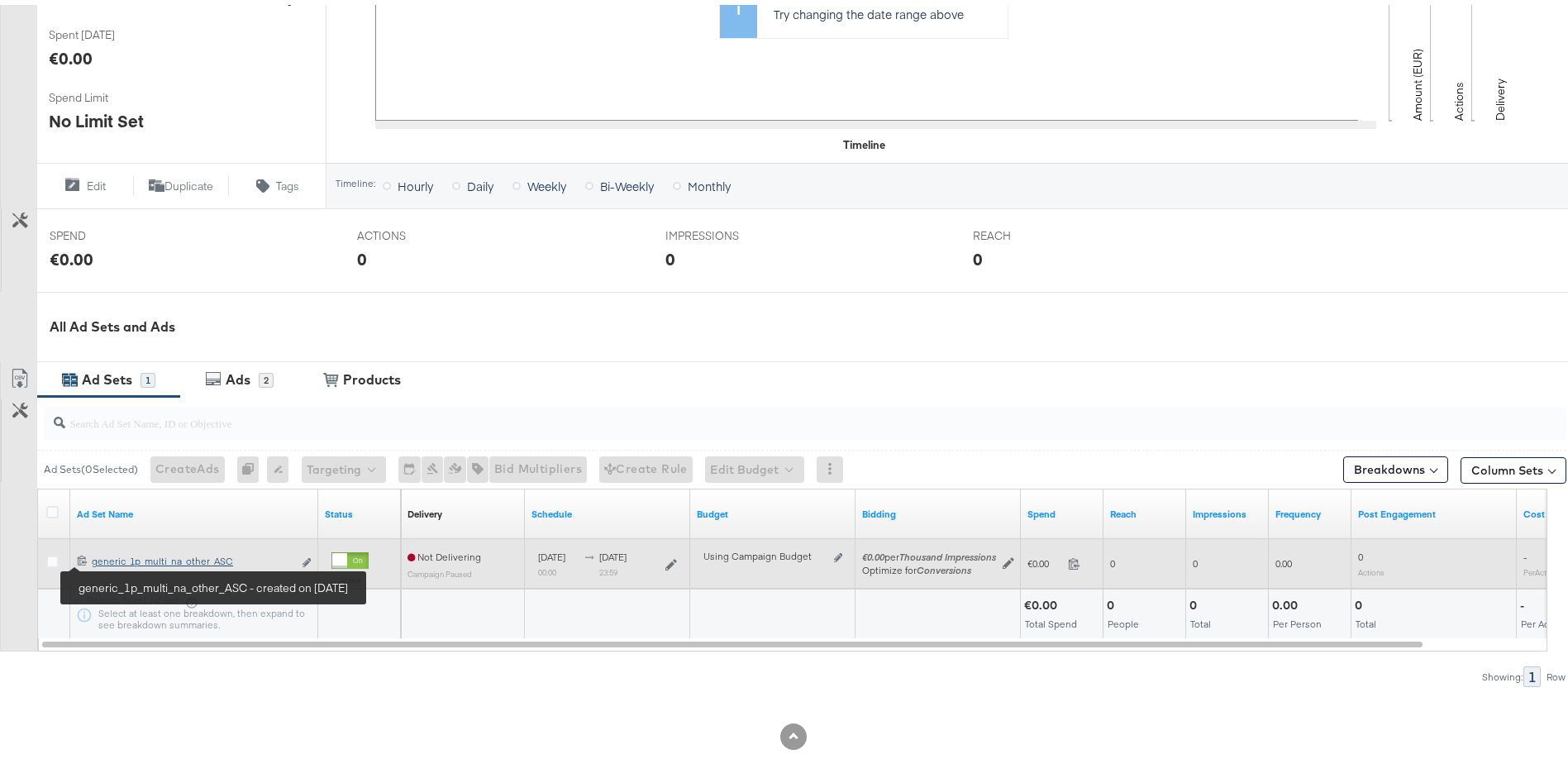
click at [118, 559] on div "generic_1p_multi_na_other_ASC generic_1p_multi_na_other_ASC" at bounding box center [192, 556] width 201 height 13
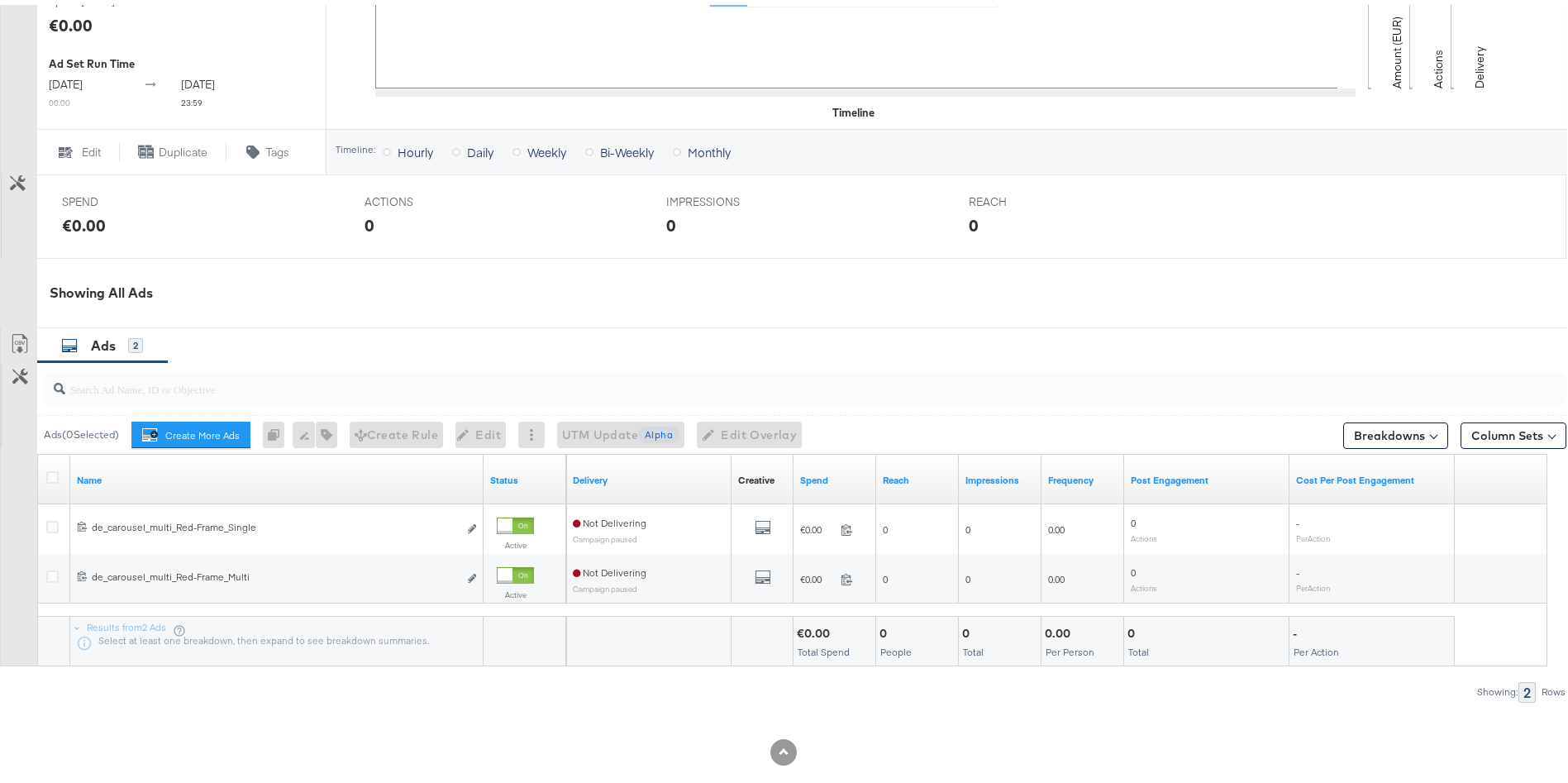
scroll to position [619, 0]
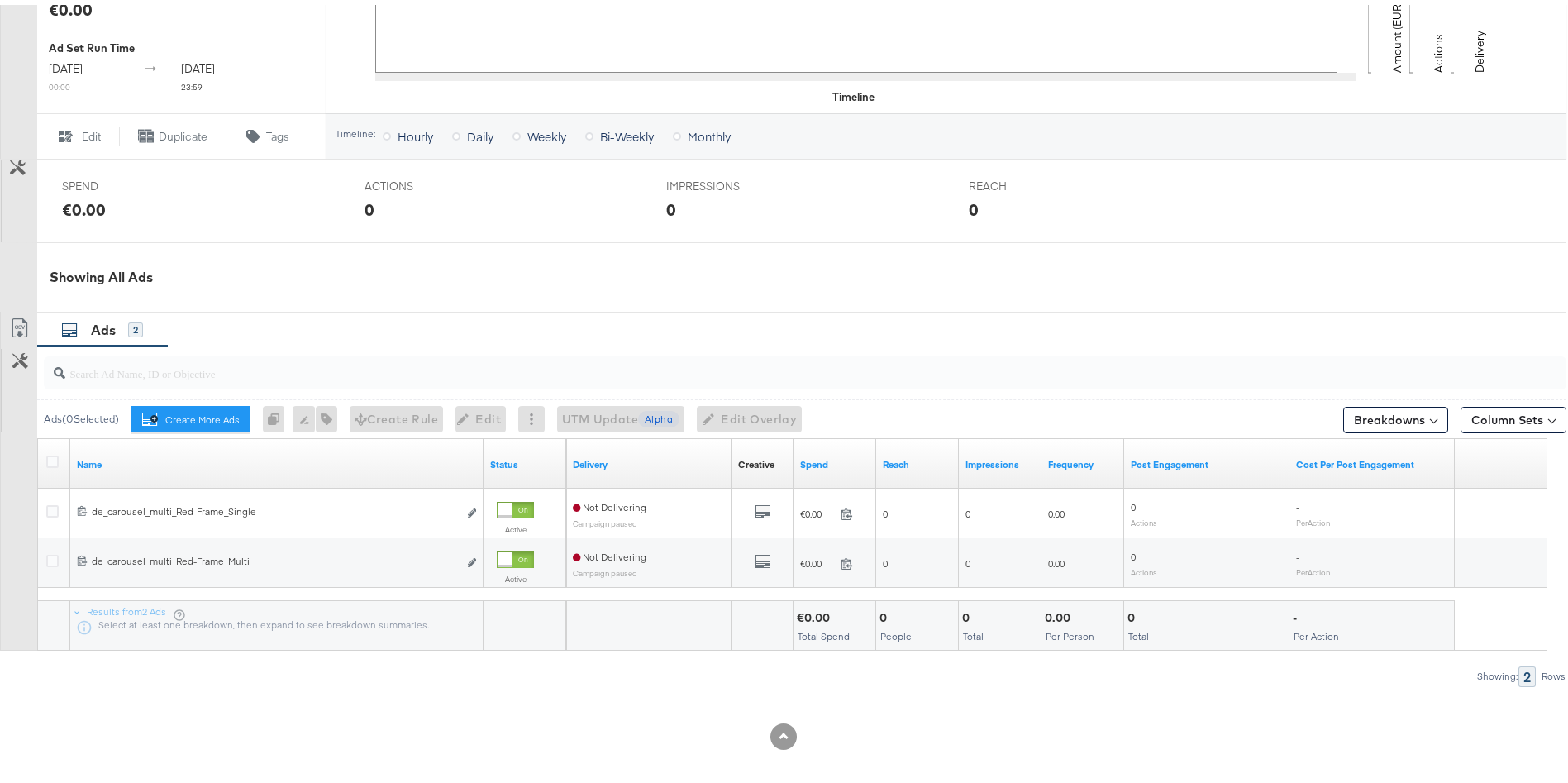
drag, startPoint x: 474, startPoint y: 559, endPoint x: 302, endPoint y: 354, distance: 267.6
click at [302, 354] on input "search" at bounding box center [745, 361] width 1362 height 33
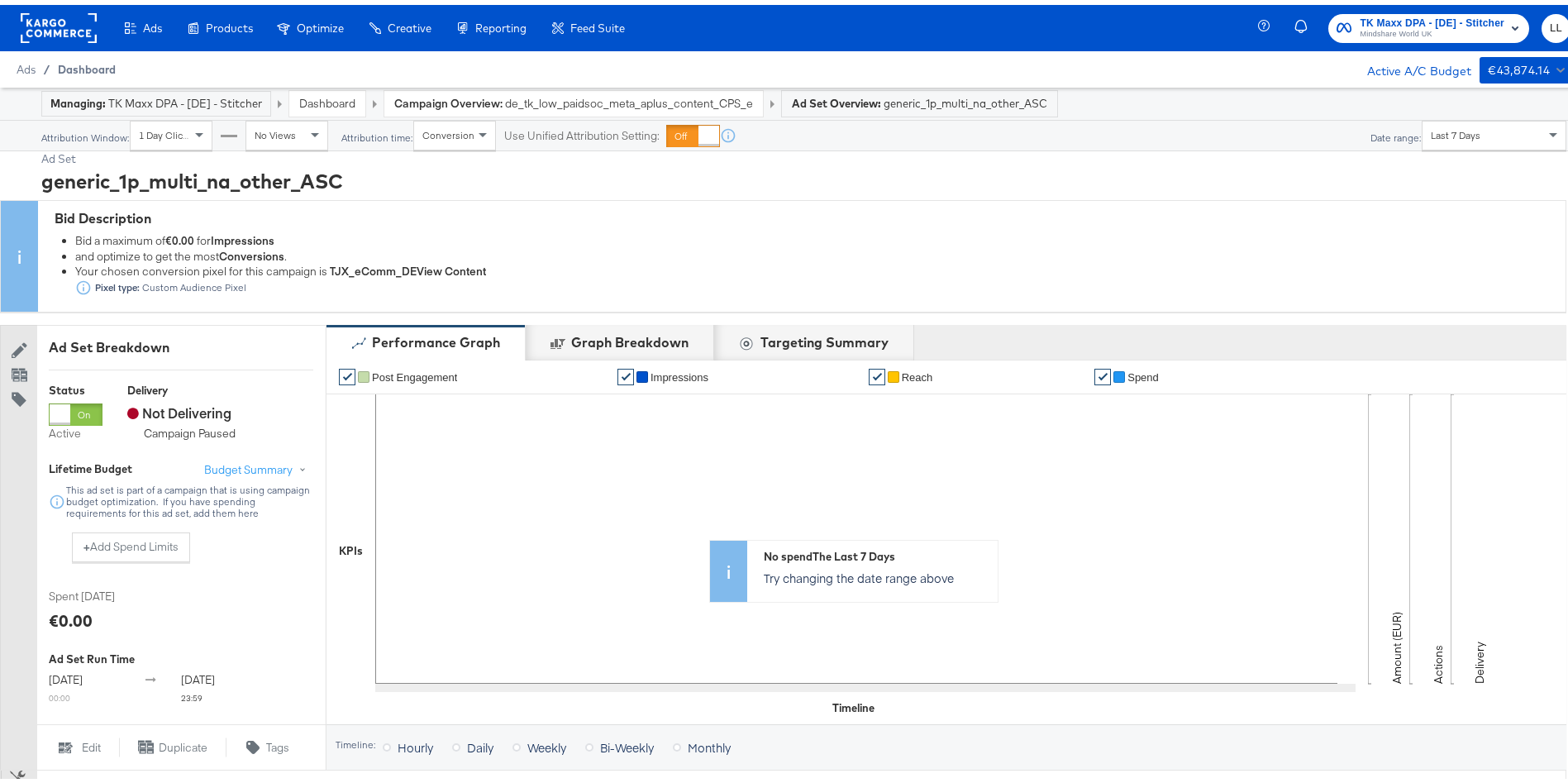
click at [70, 60] on span "Dashboard" at bounding box center [86, 64] width 58 height 13
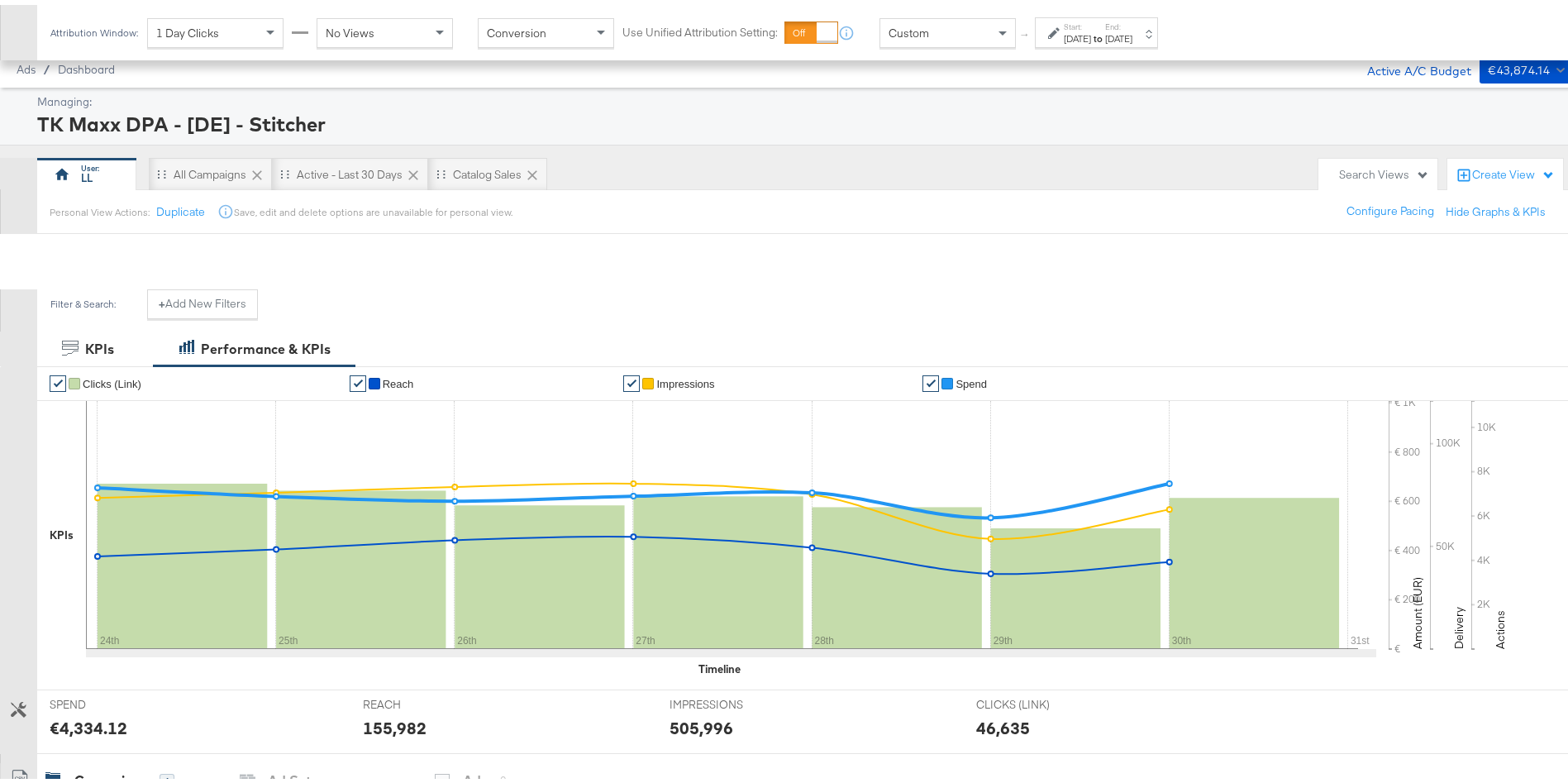
scroll to position [621, 0]
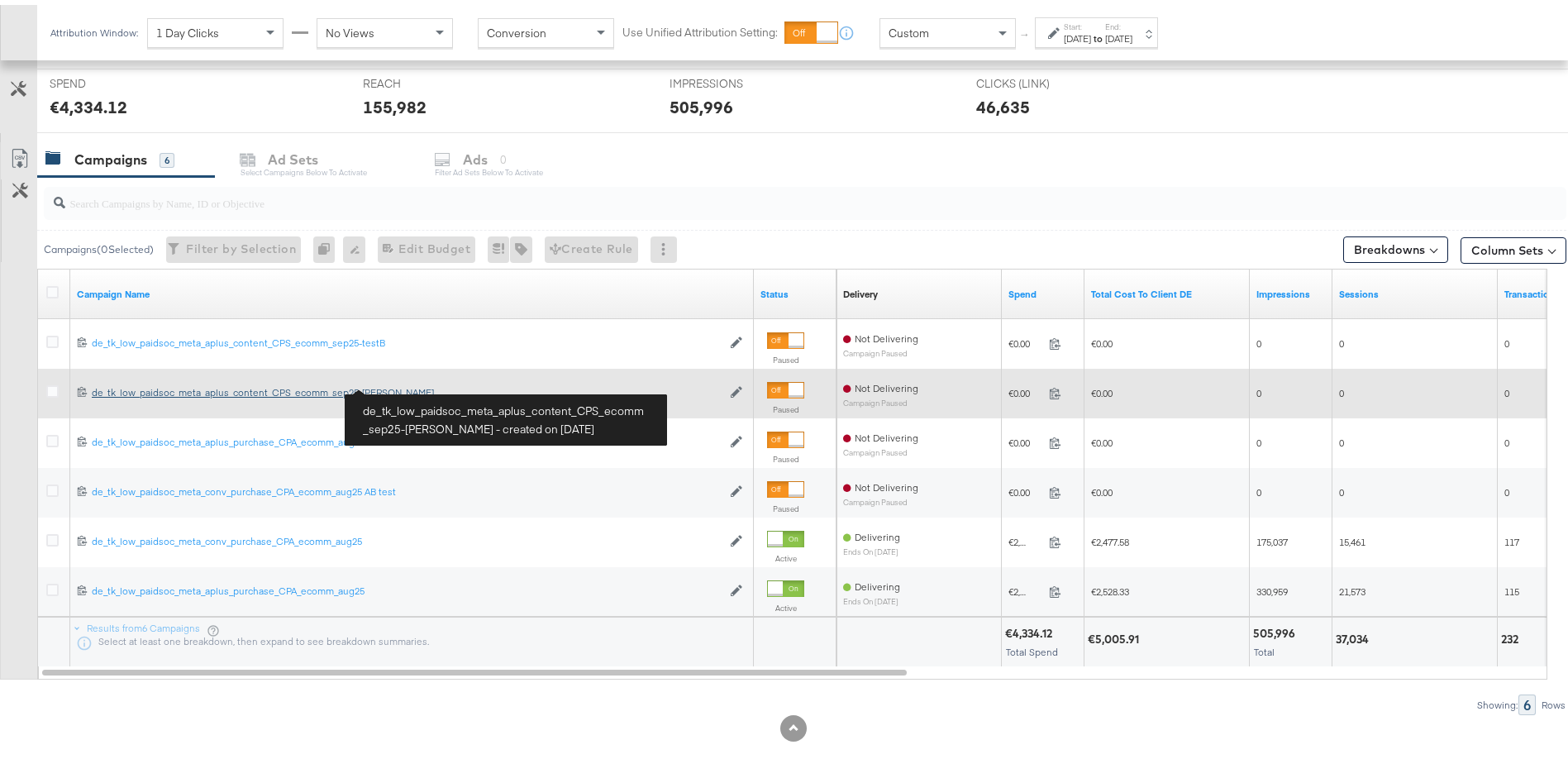
click at [359, 391] on div "de_tk_low_paidsoc_meta_aplus_content_CPS_ecomm_sep25-testA de_tk_low_paidsoc_me…" at bounding box center [407, 388] width 630 height 13
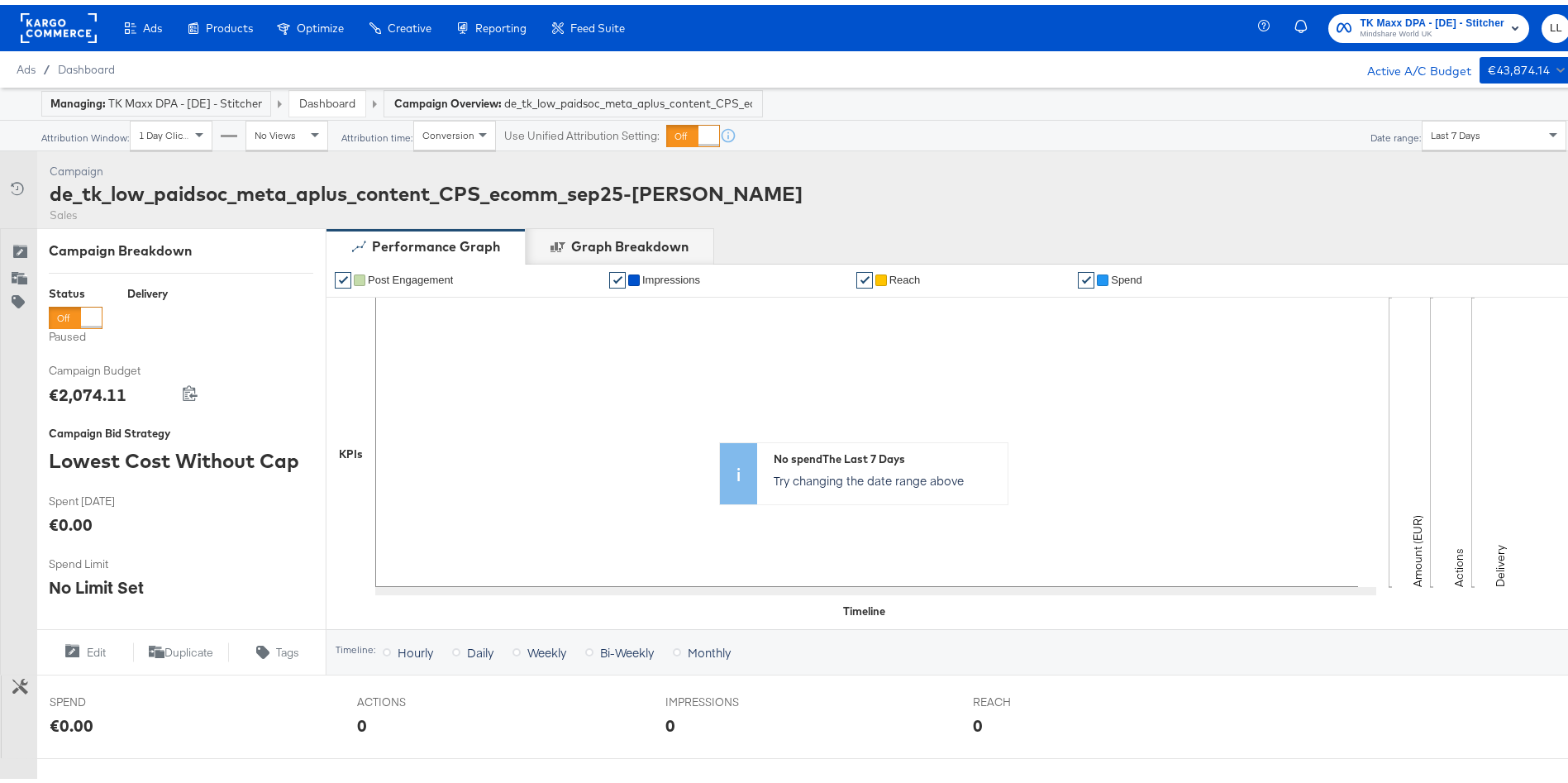
scroll to position [466, 0]
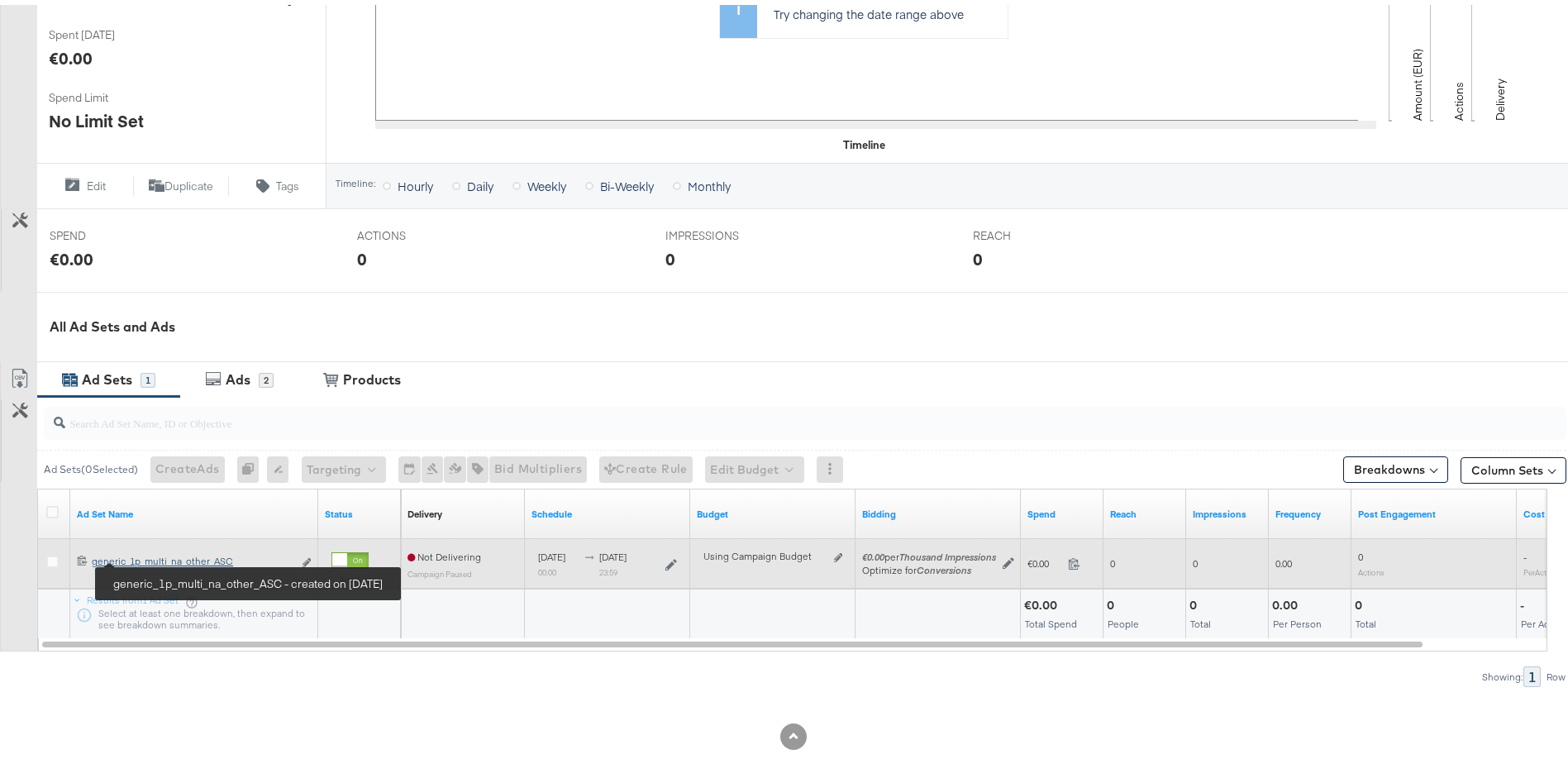
click at [155, 553] on div "generic_1p_multi_na_other_ASC generic_1p_multi_na_other_ASC" at bounding box center [192, 556] width 201 height 13
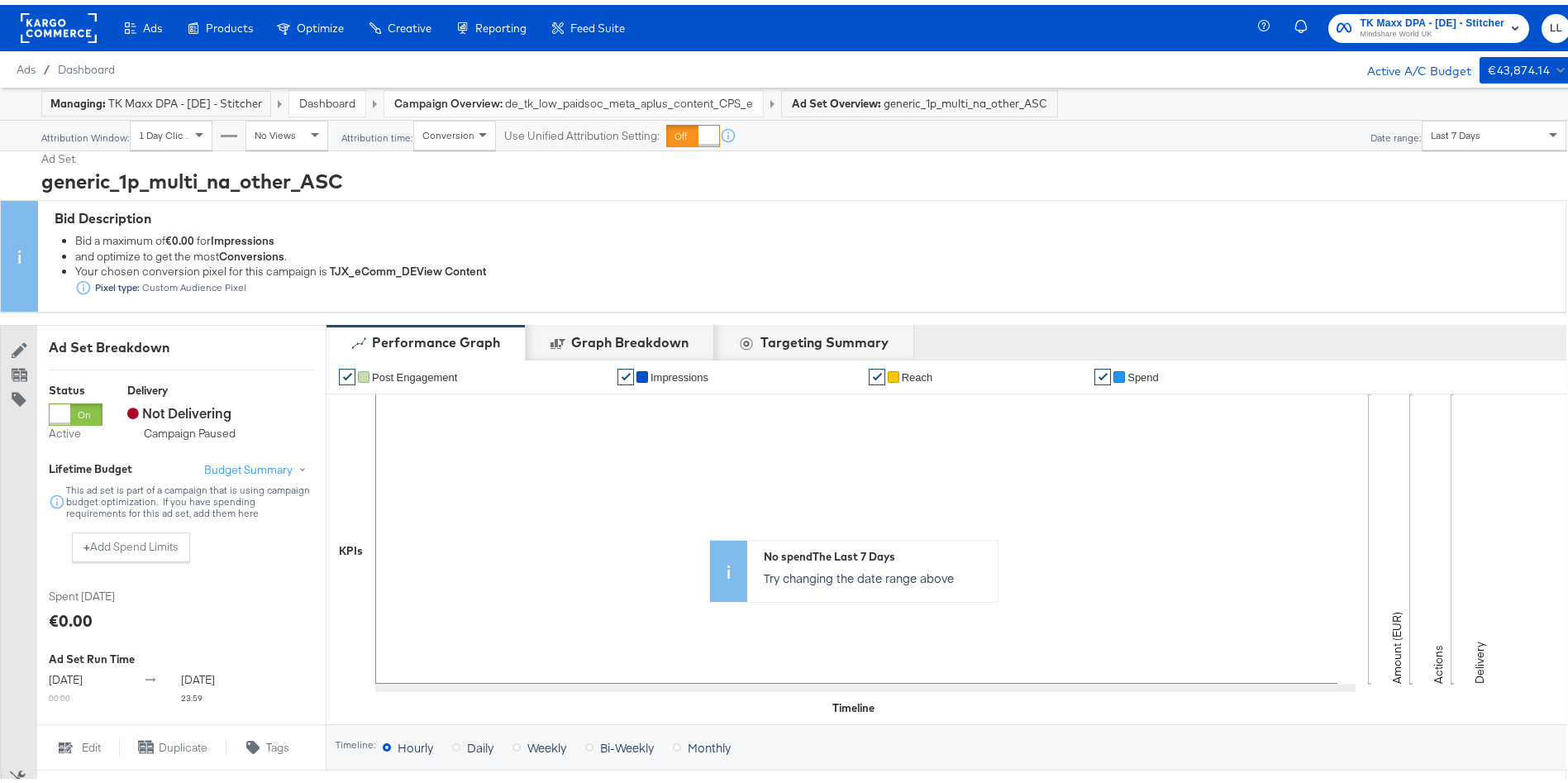
scroll to position [619, 0]
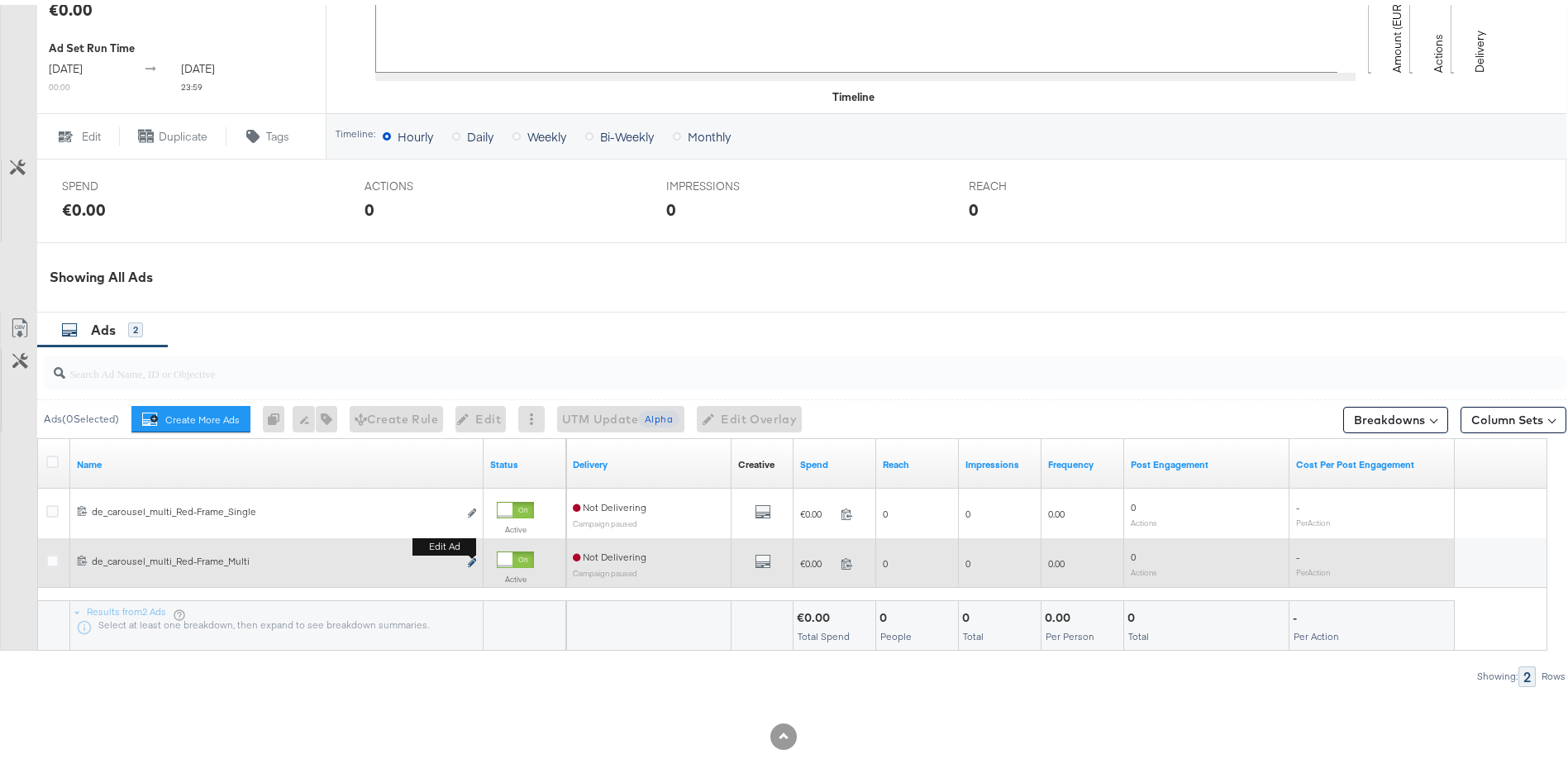
click at [470, 559] on icon "link" at bounding box center [472, 558] width 8 height 9
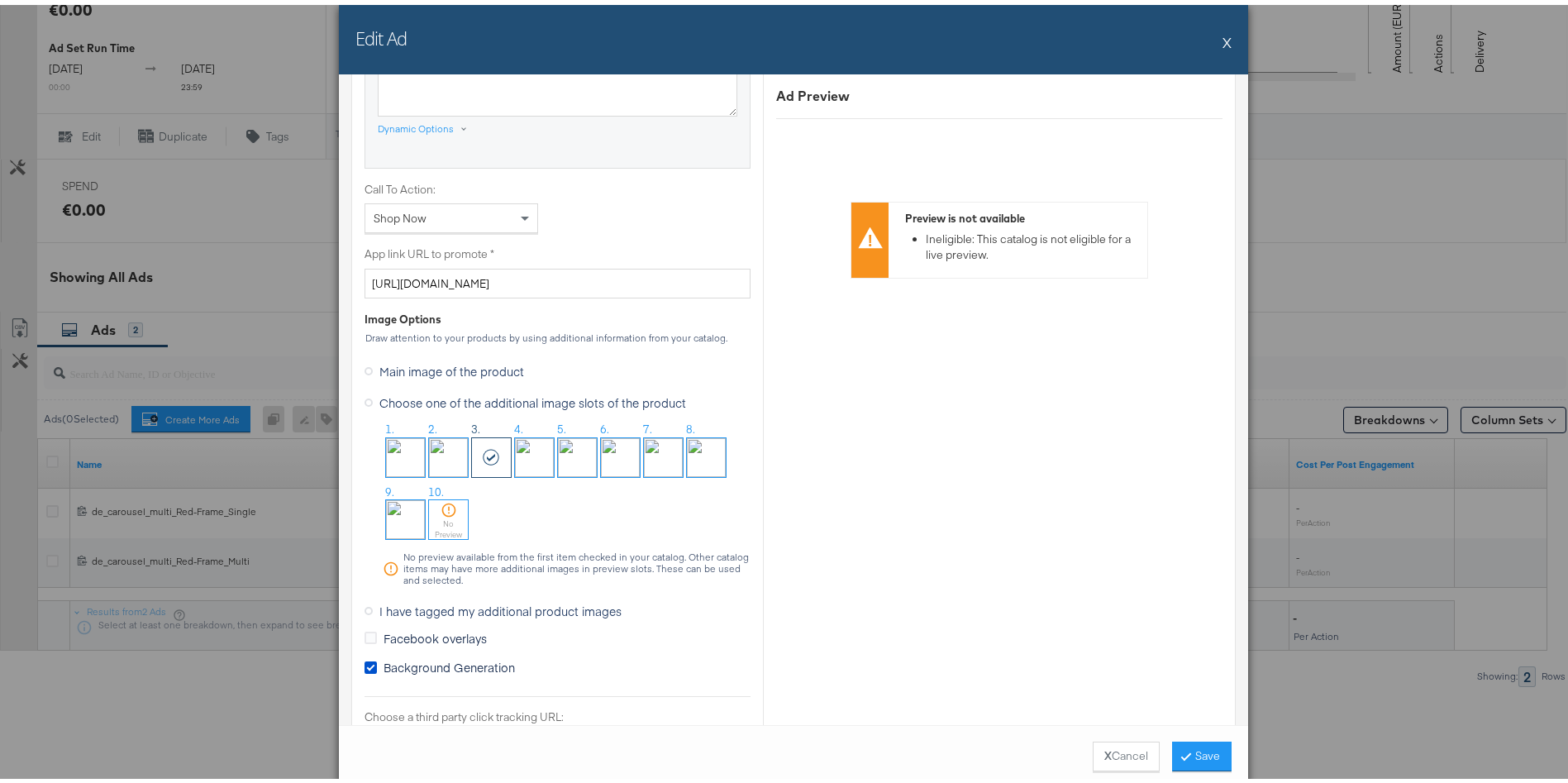
scroll to position [1895, 0]
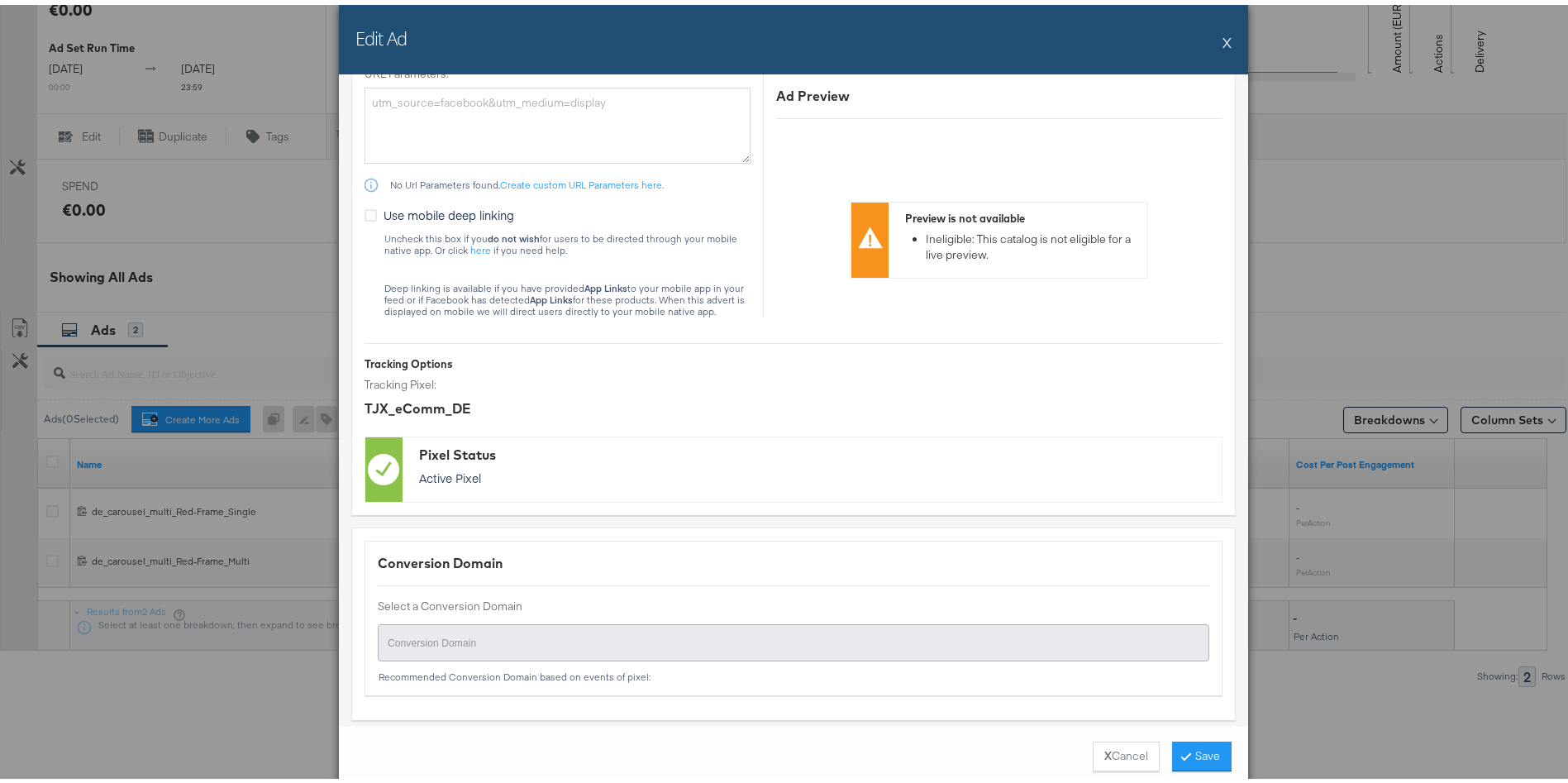
click at [1223, 38] on button "X" at bounding box center [1227, 37] width 9 height 33
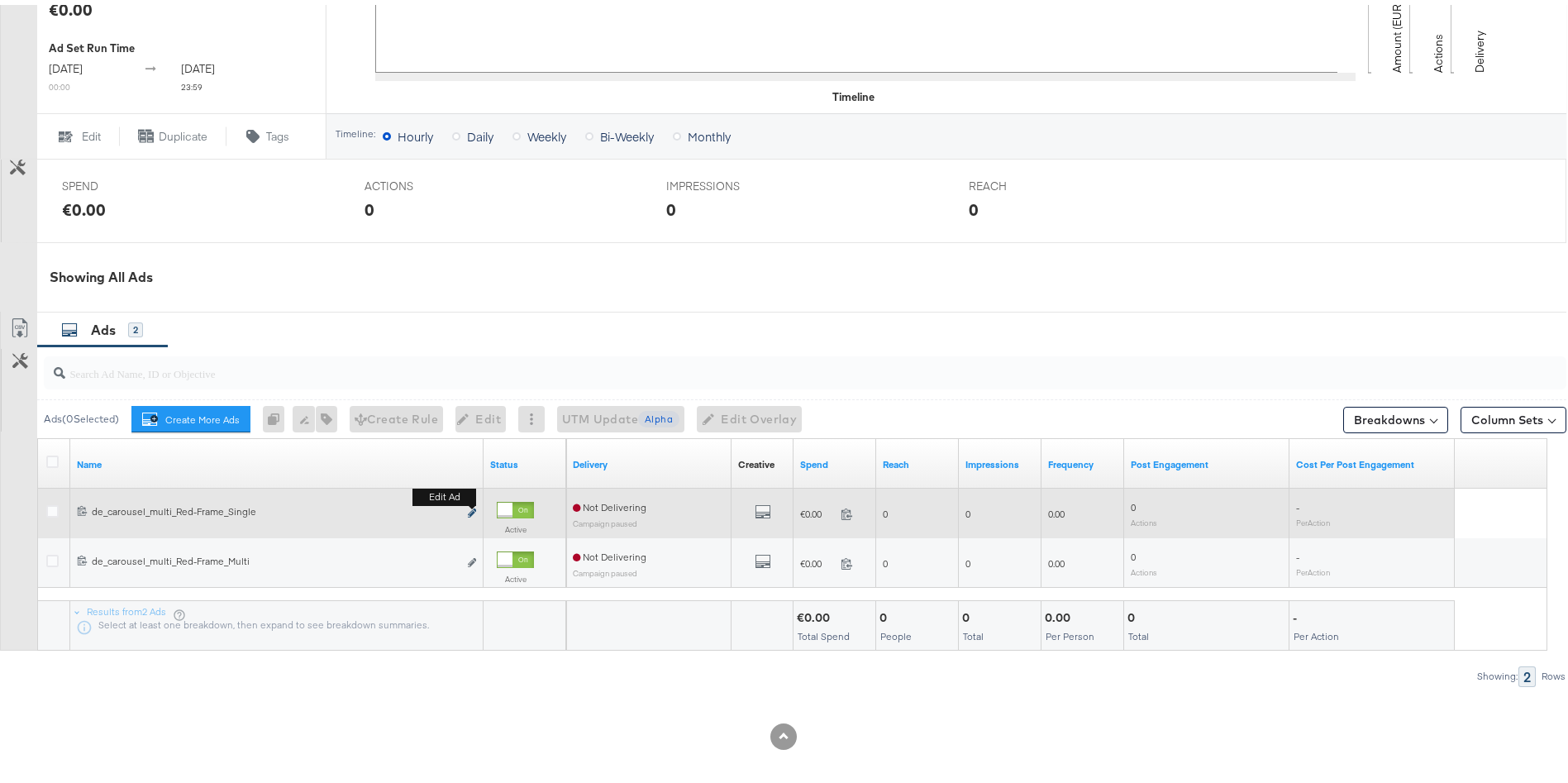
click at [468, 508] on button "Edit ad" at bounding box center [472, 509] width 10 height 18
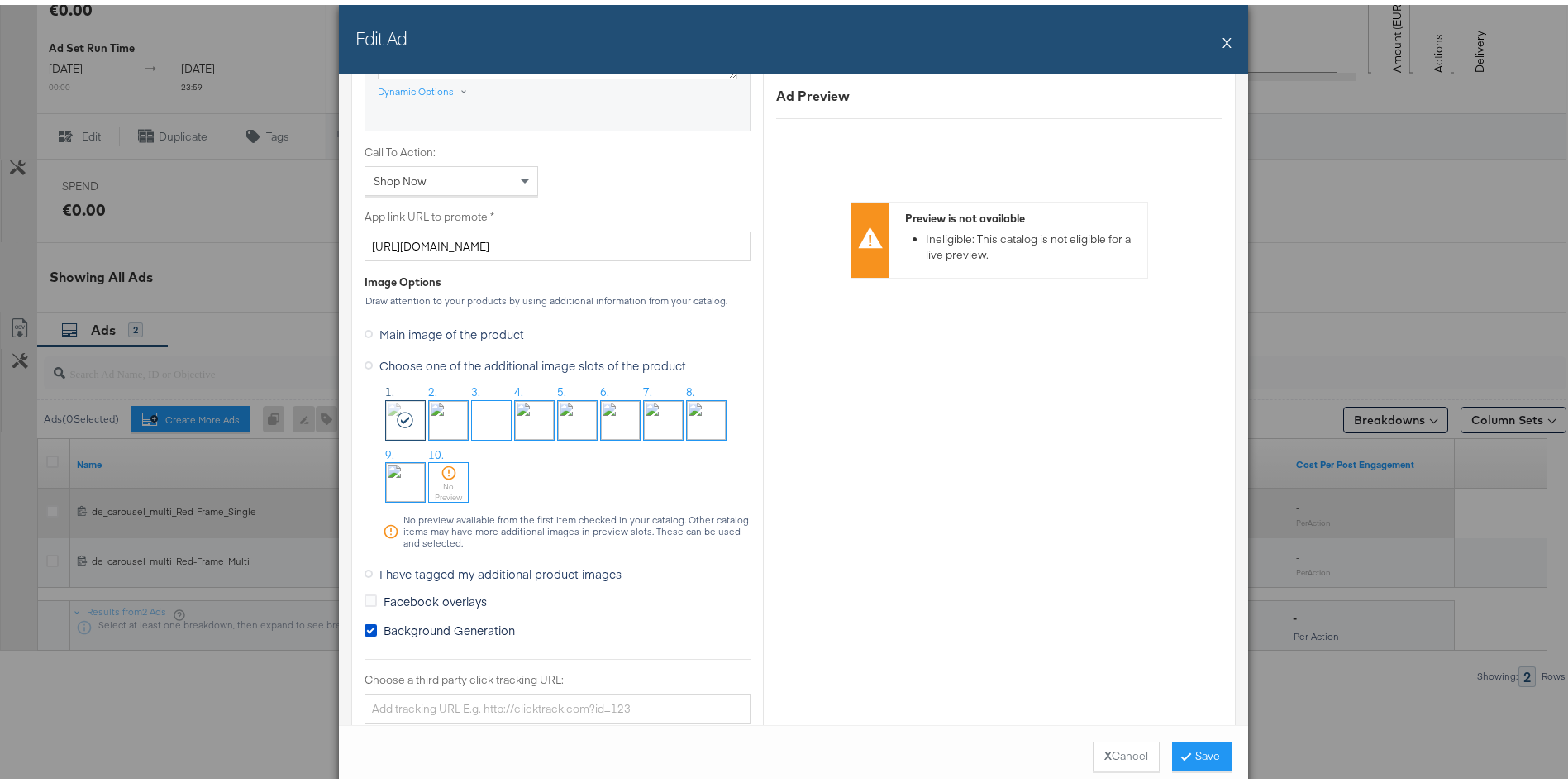
scroll to position [1280, 0]
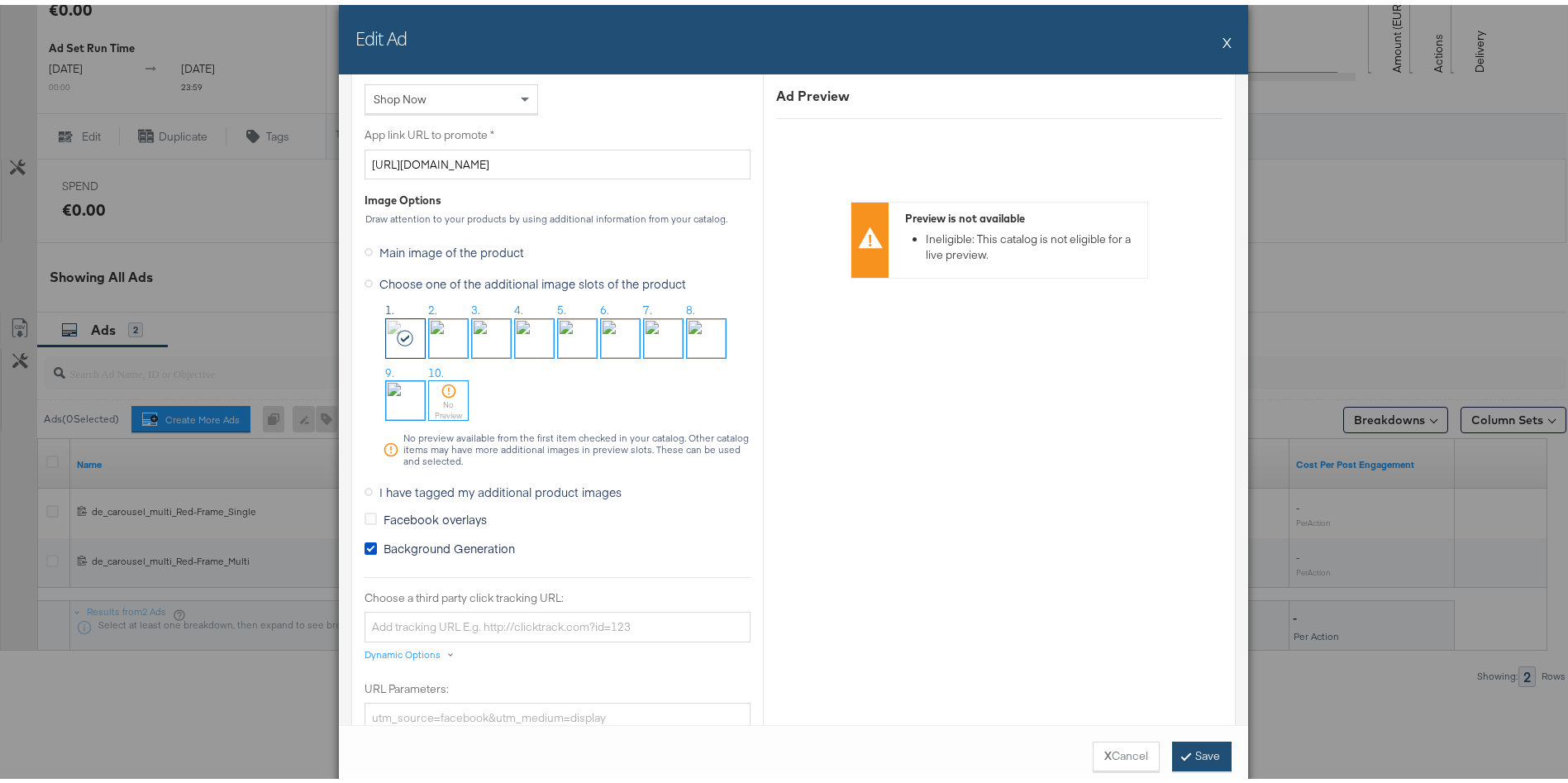
click at [1189, 752] on button "Save" at bounding box center [1202, 751] width 59 height 30
click at [1223, 35] on button "X" at bounding box center [1227, 37] width 9 height 33
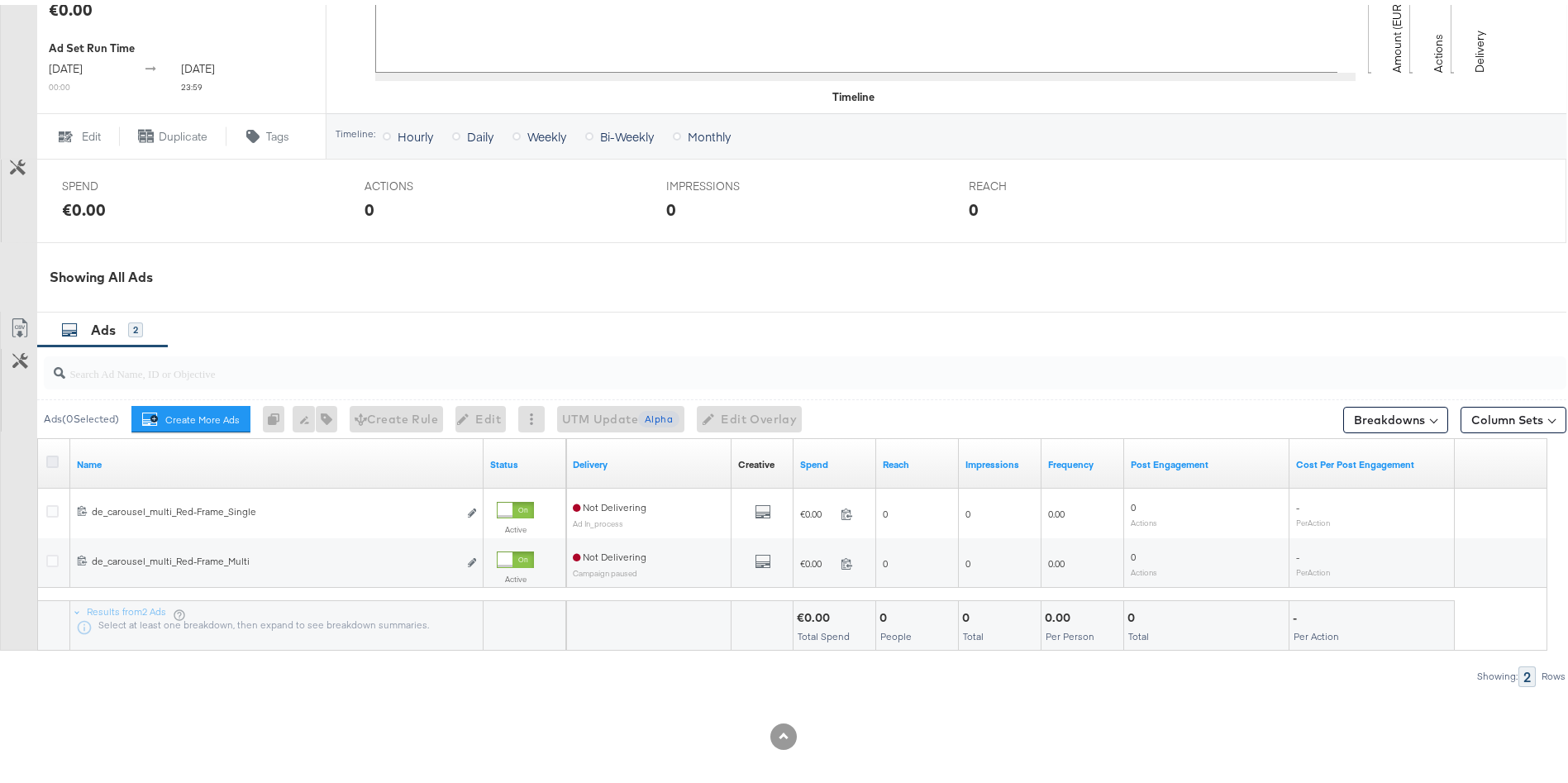
click at [52, 462] on icon at bounding box center [52, 456] width 12 height 12
click at [0, 0] on input "checkbox" at bounding box center [0, 0] width 0 height 0
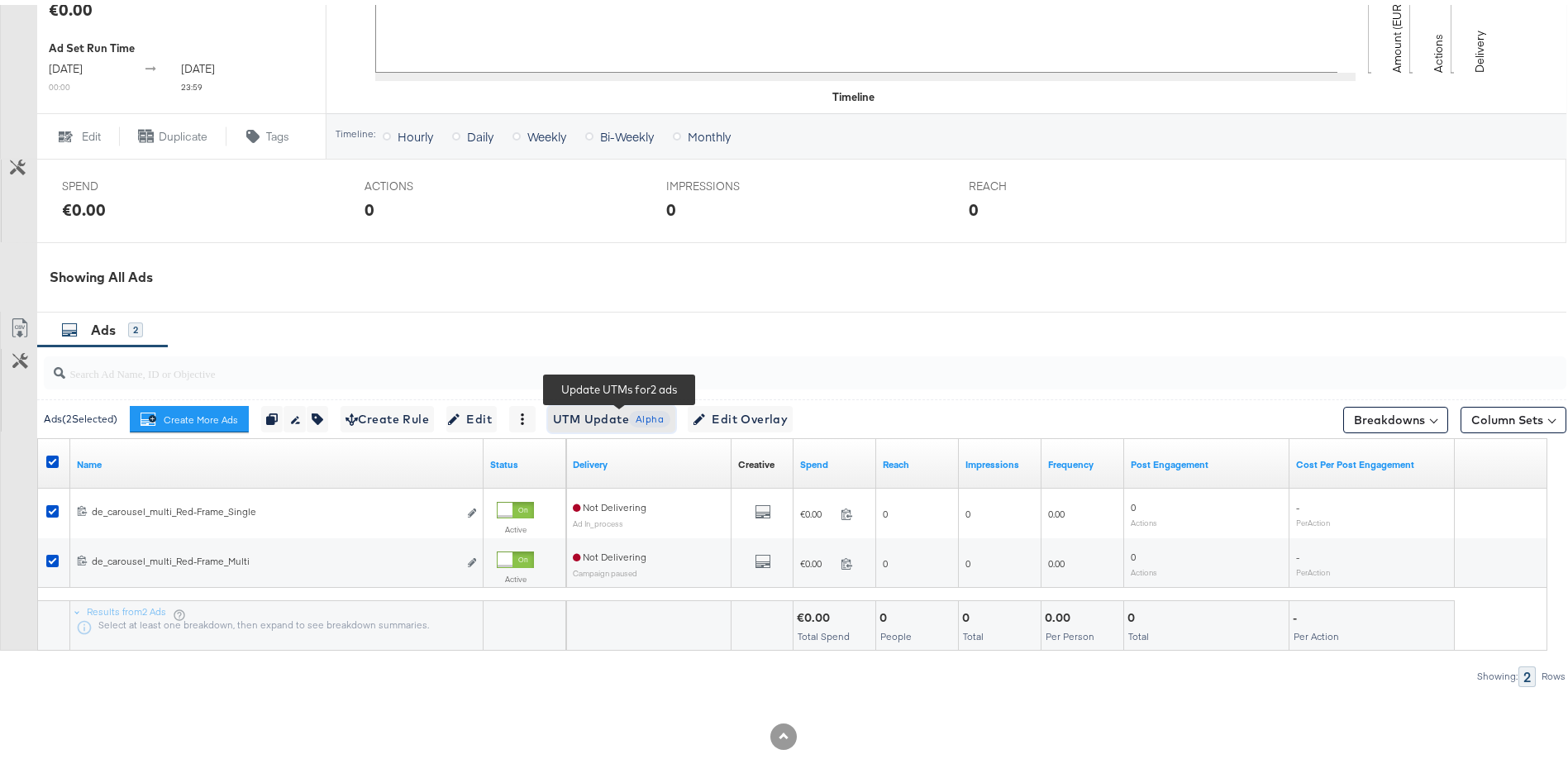
click at [601, 411] on span "UTM Update Alpha" at bounding box center [612, 414] width 117 height 20
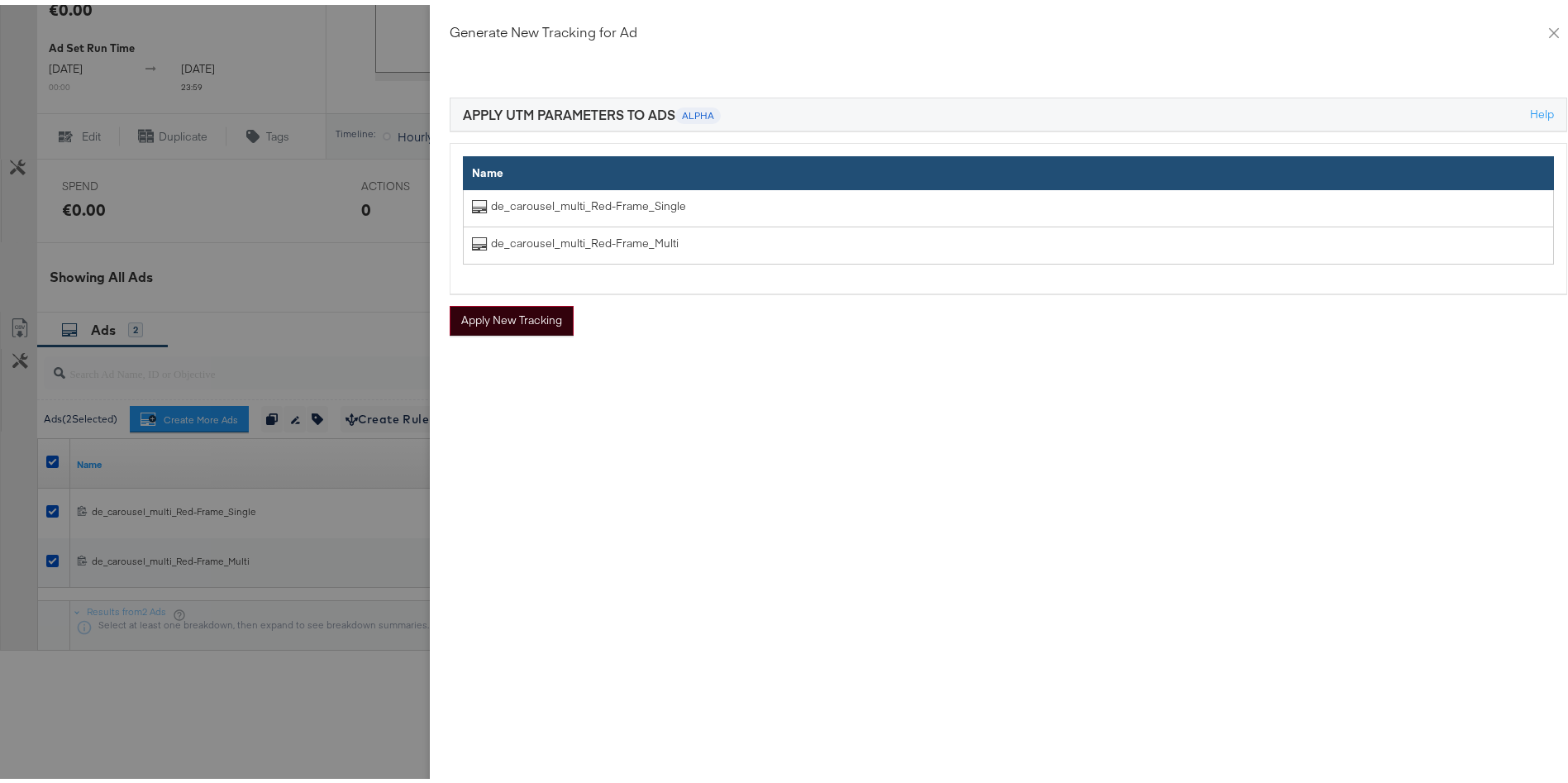
click at [503, 319] on button "Apply New Tracking" at bounding box center [512, 316] width 124 height 30
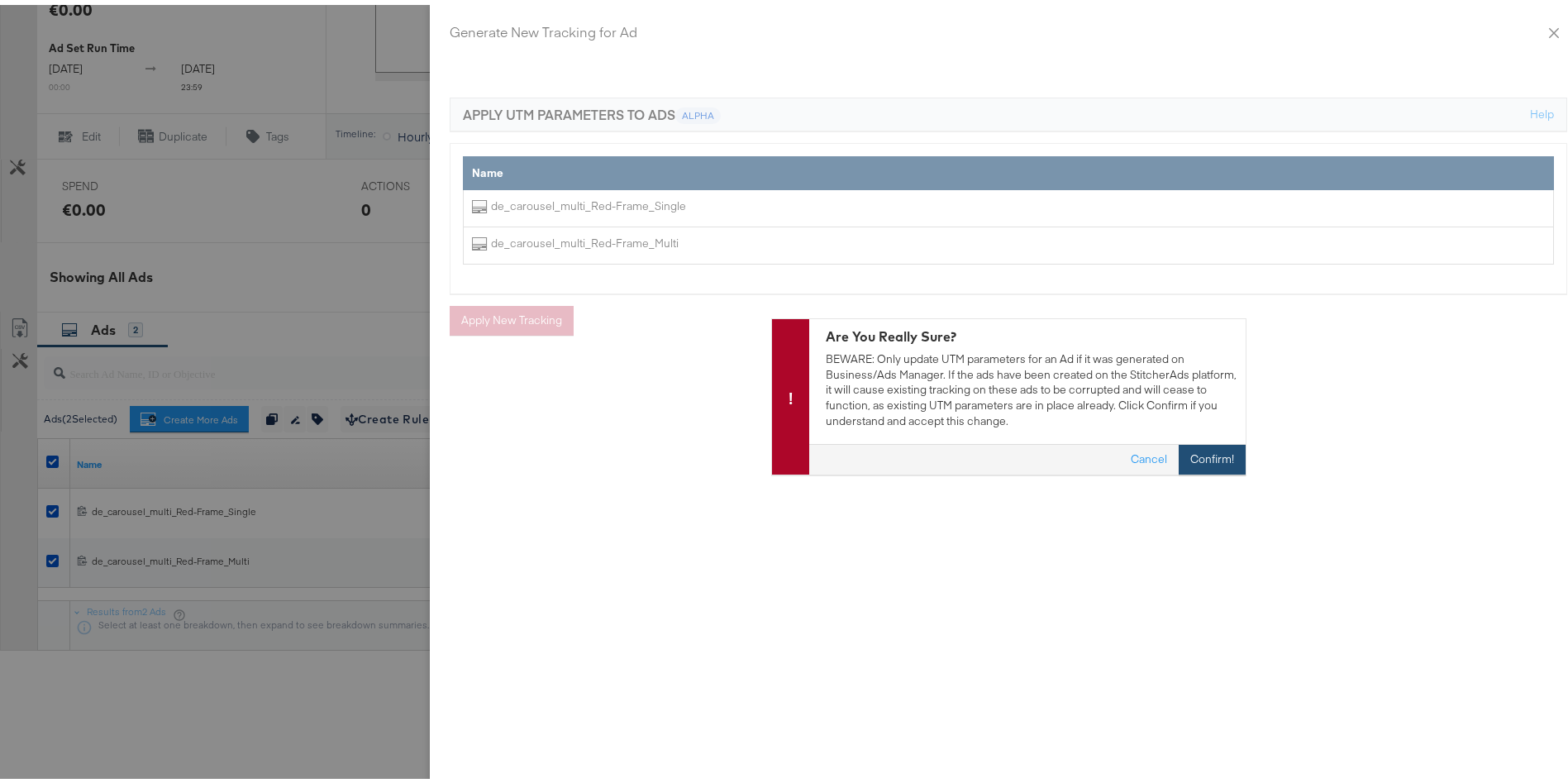
click at [1196, 452] on button "Confirm!" at bounding box center [1212, 455] width 67 height 30
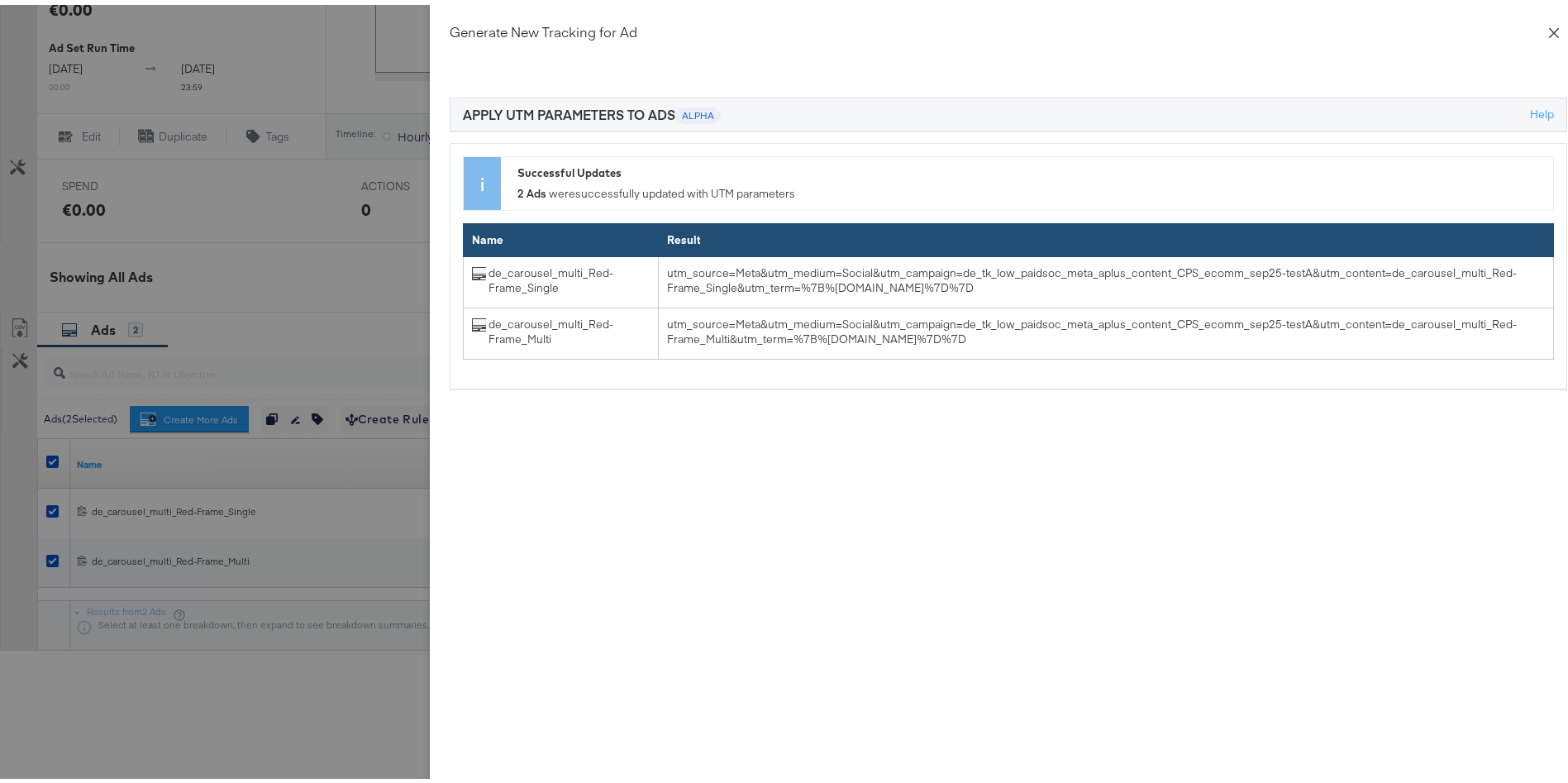
click at [1548, 29] on icon "close" at bounding box center [1554, 28] width 13 height 13
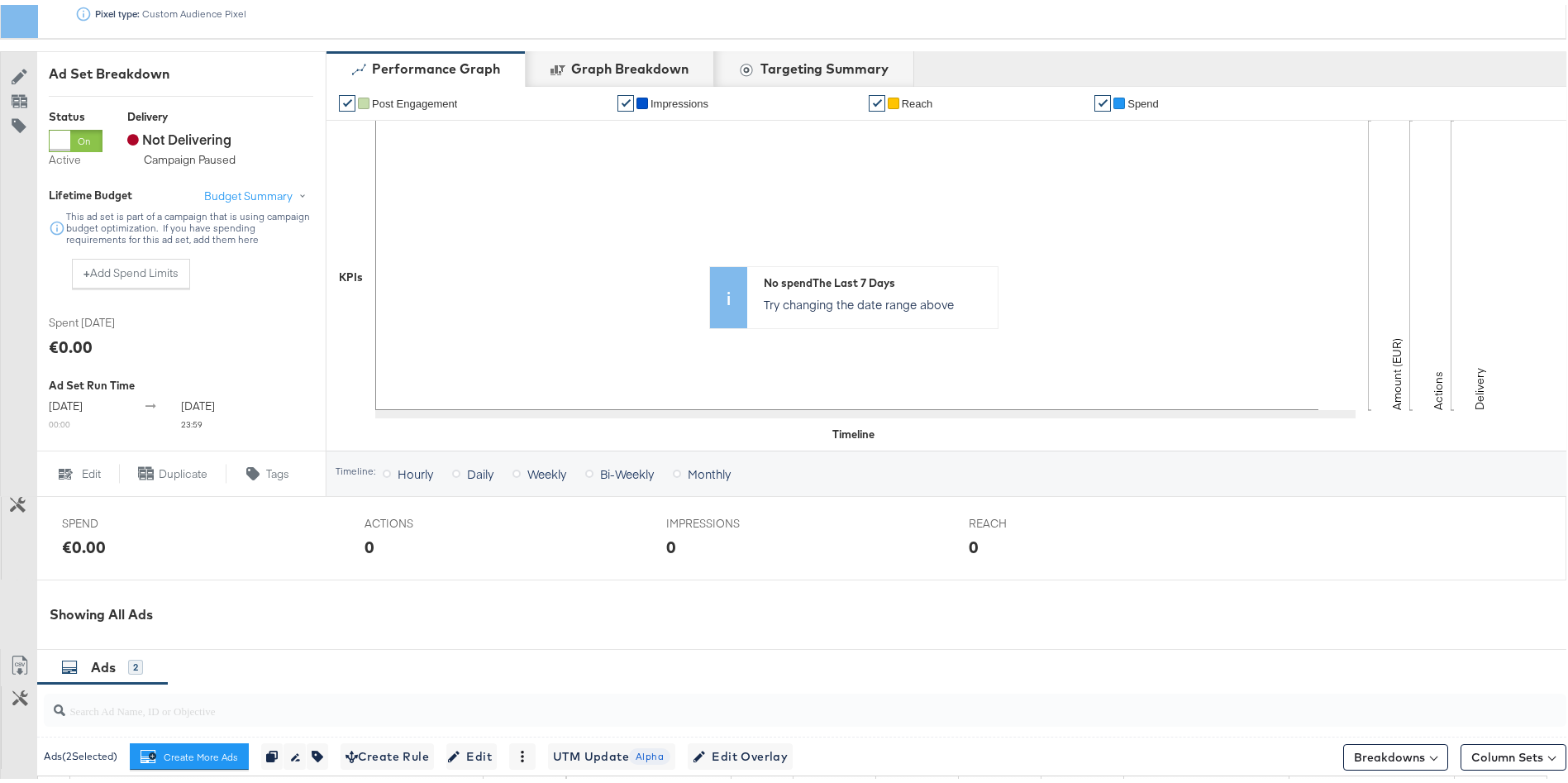
scroll to position [0, 0]
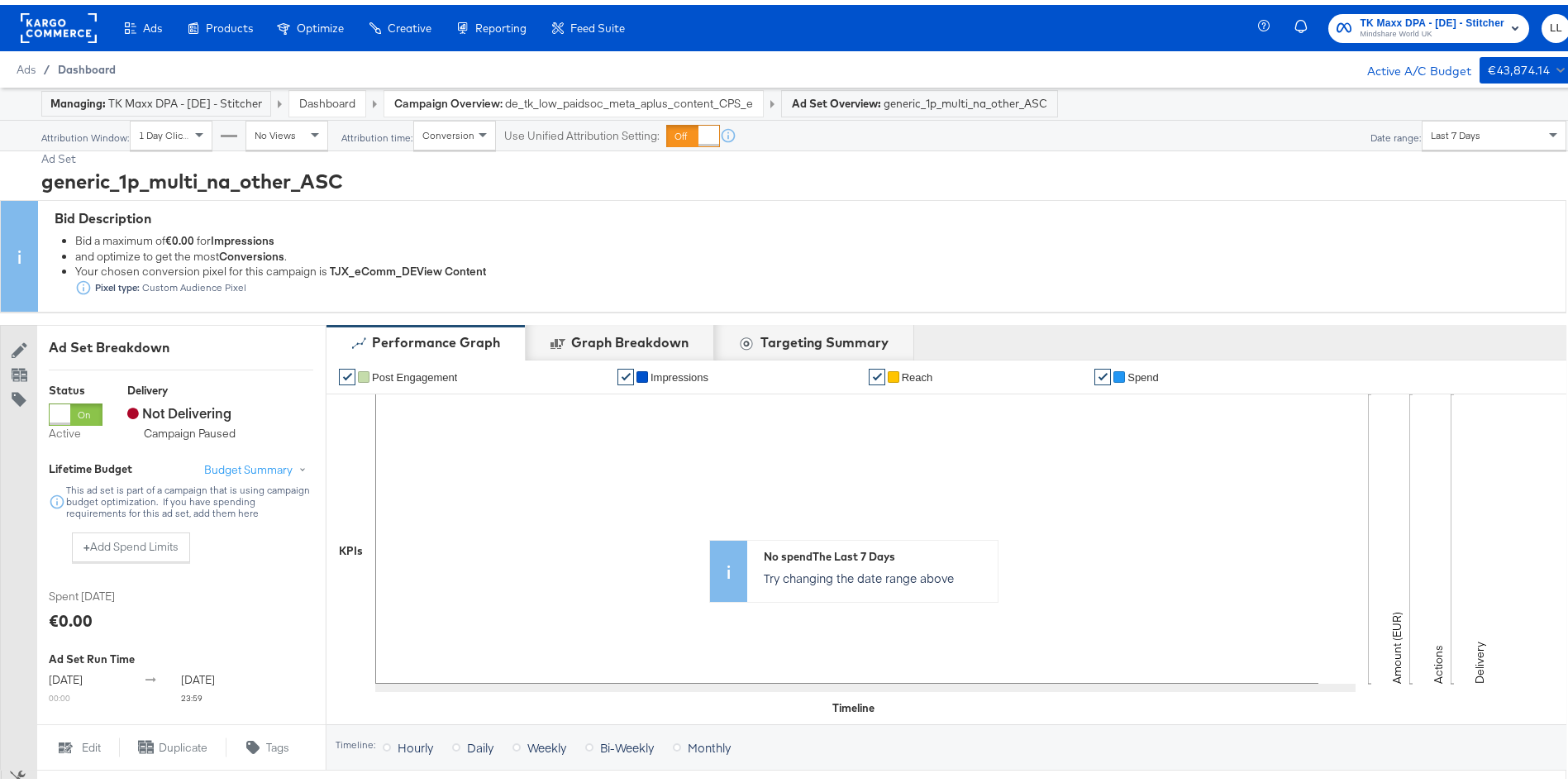
click at [64, 65] on span "Dashboard" at bounding box center [86, 64] width 58 height 13
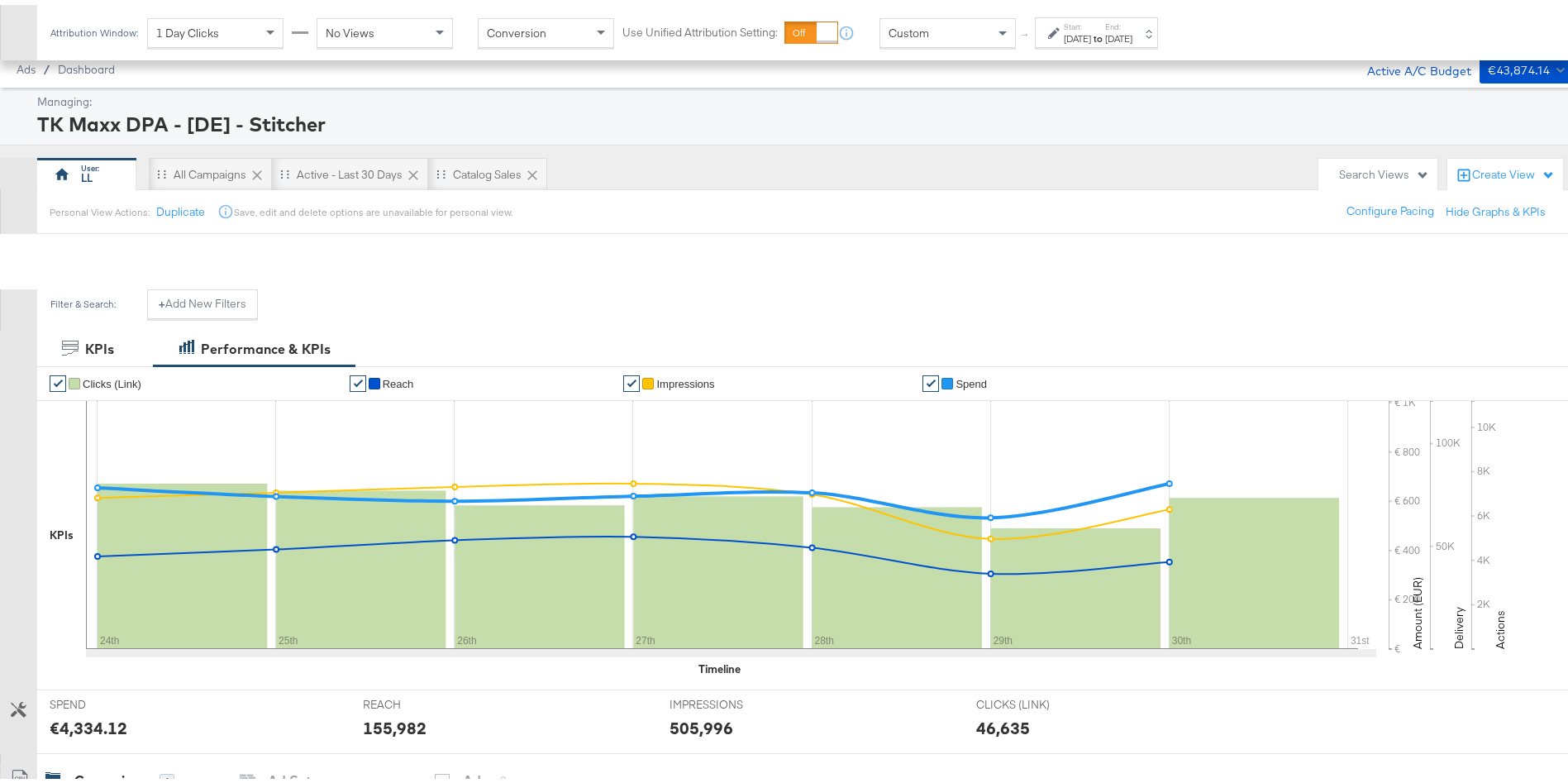
scroll to position [621, 0]
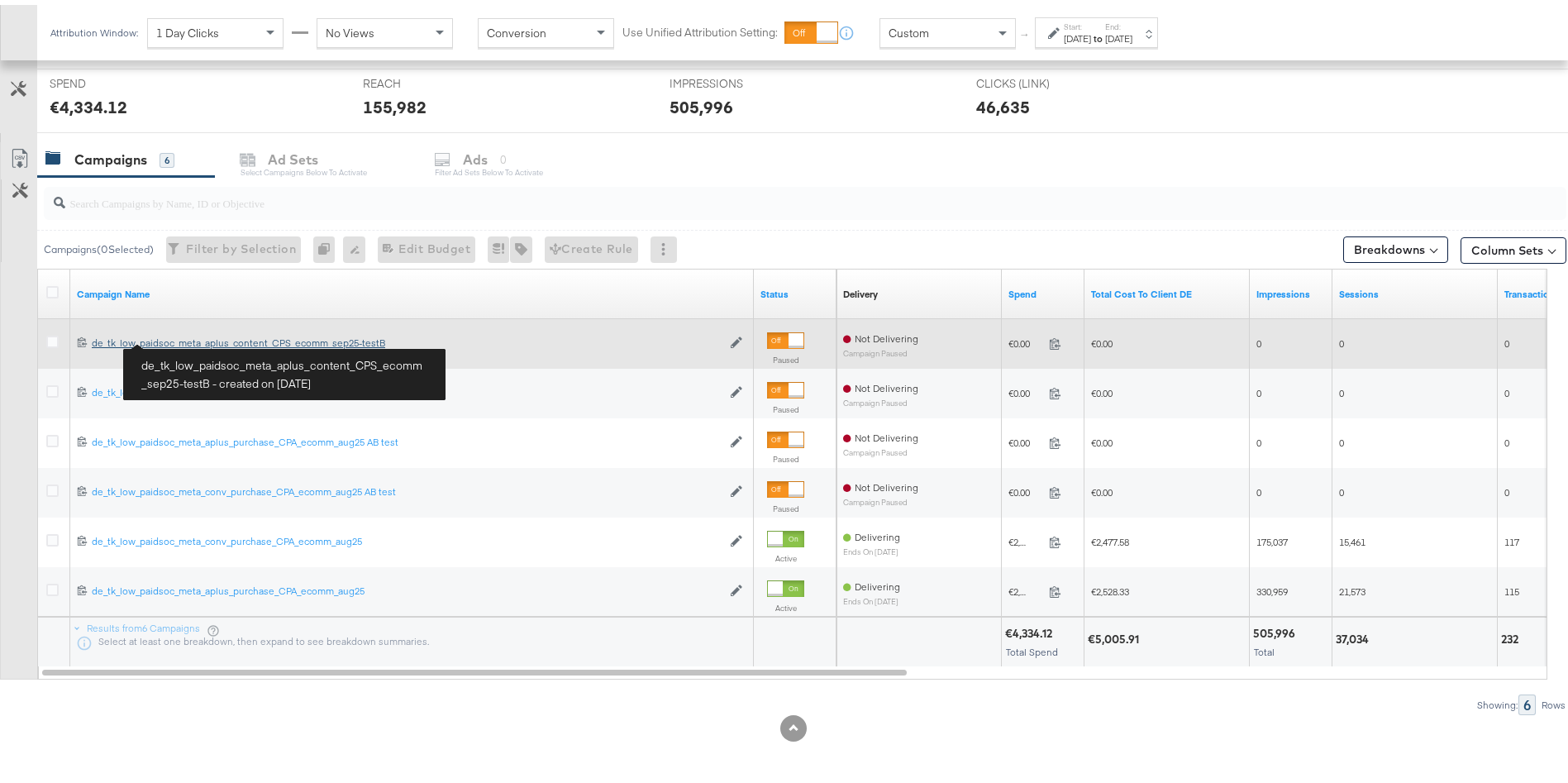
click at [185, 336] on div "de_tk_low_paidsoc_meta_aplus_content_CPS_ecomm_sep25-testB de_tk_low_paidsoc_me…" at bounding box center [407, 338] width 630 height 13
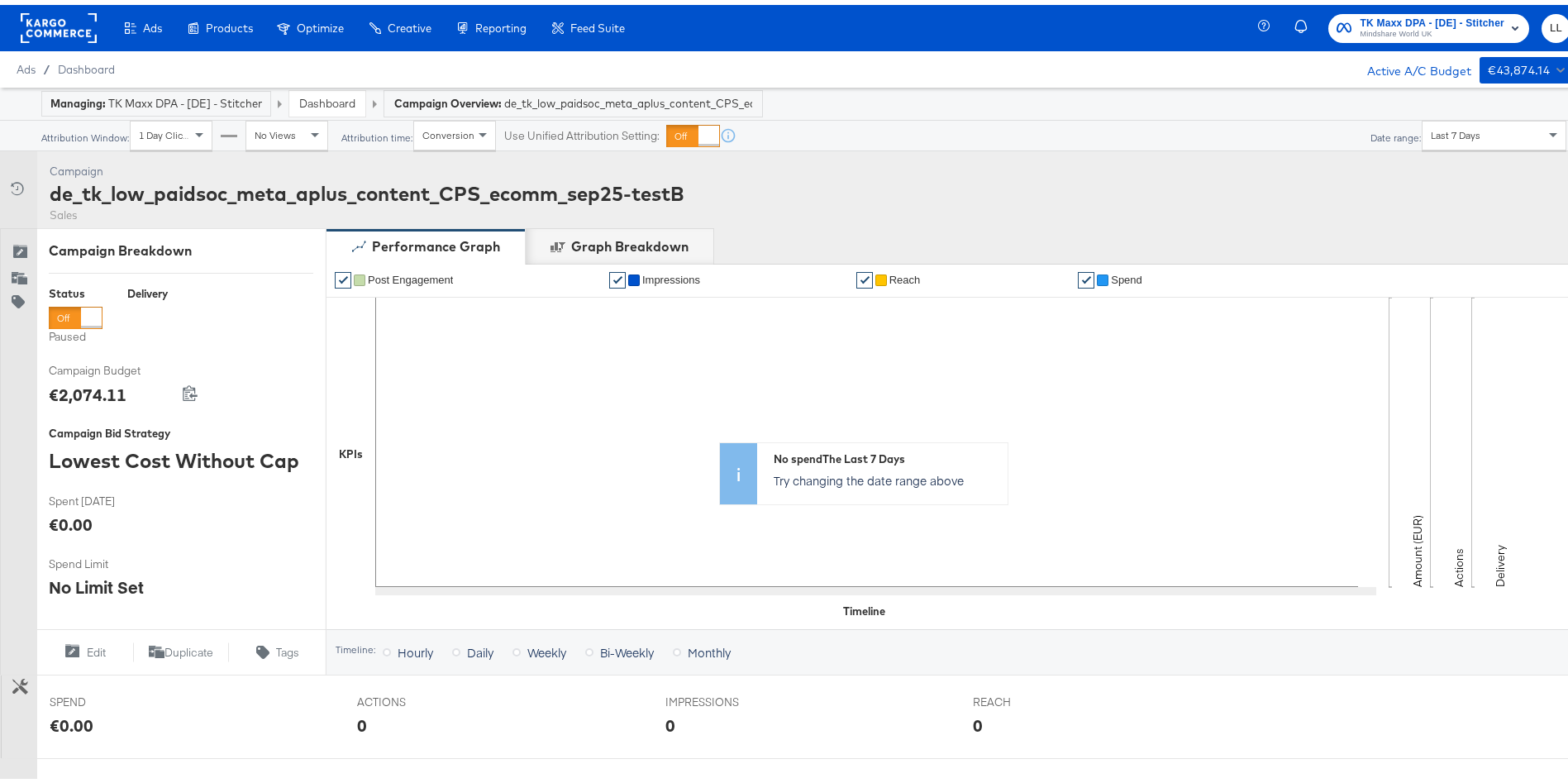
scroll to position [466, 0]
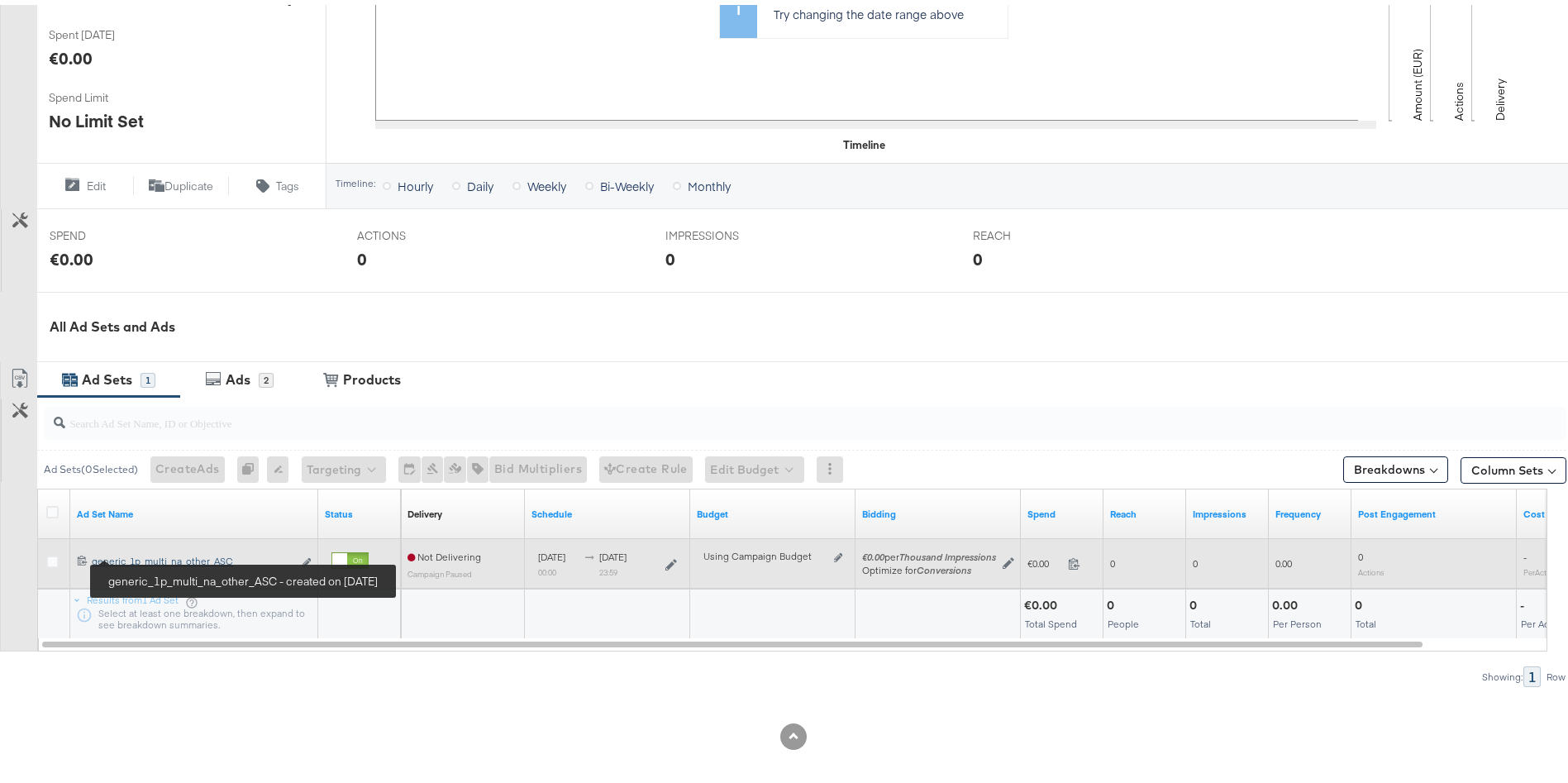
click at [152, 553] on div "generic_1p_multi_na_other_ASC generic_1p_multi_na_other_ASC" at bounding box center [192, 556] width 201 height 13
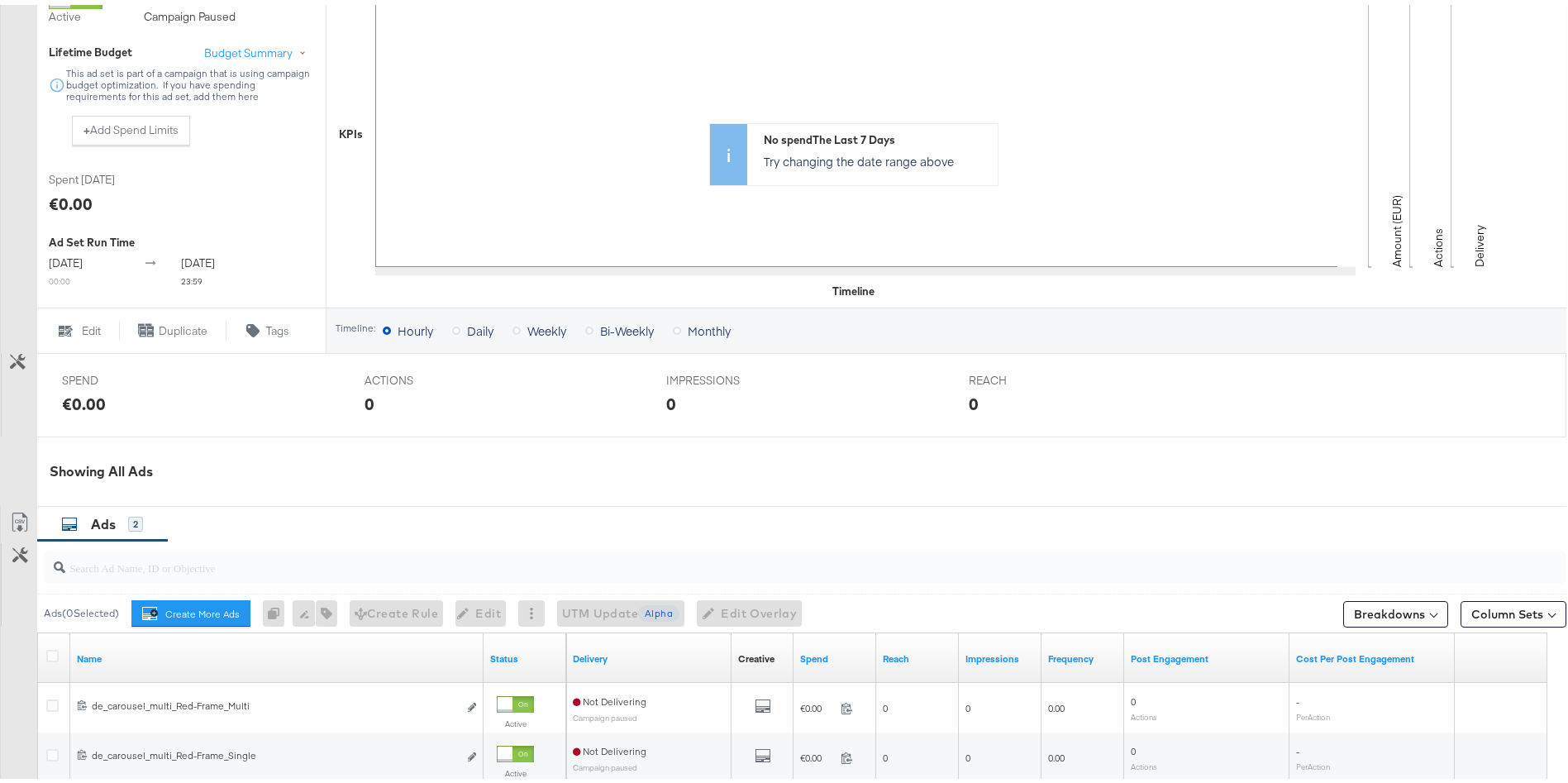
scroll to position [619, 0]
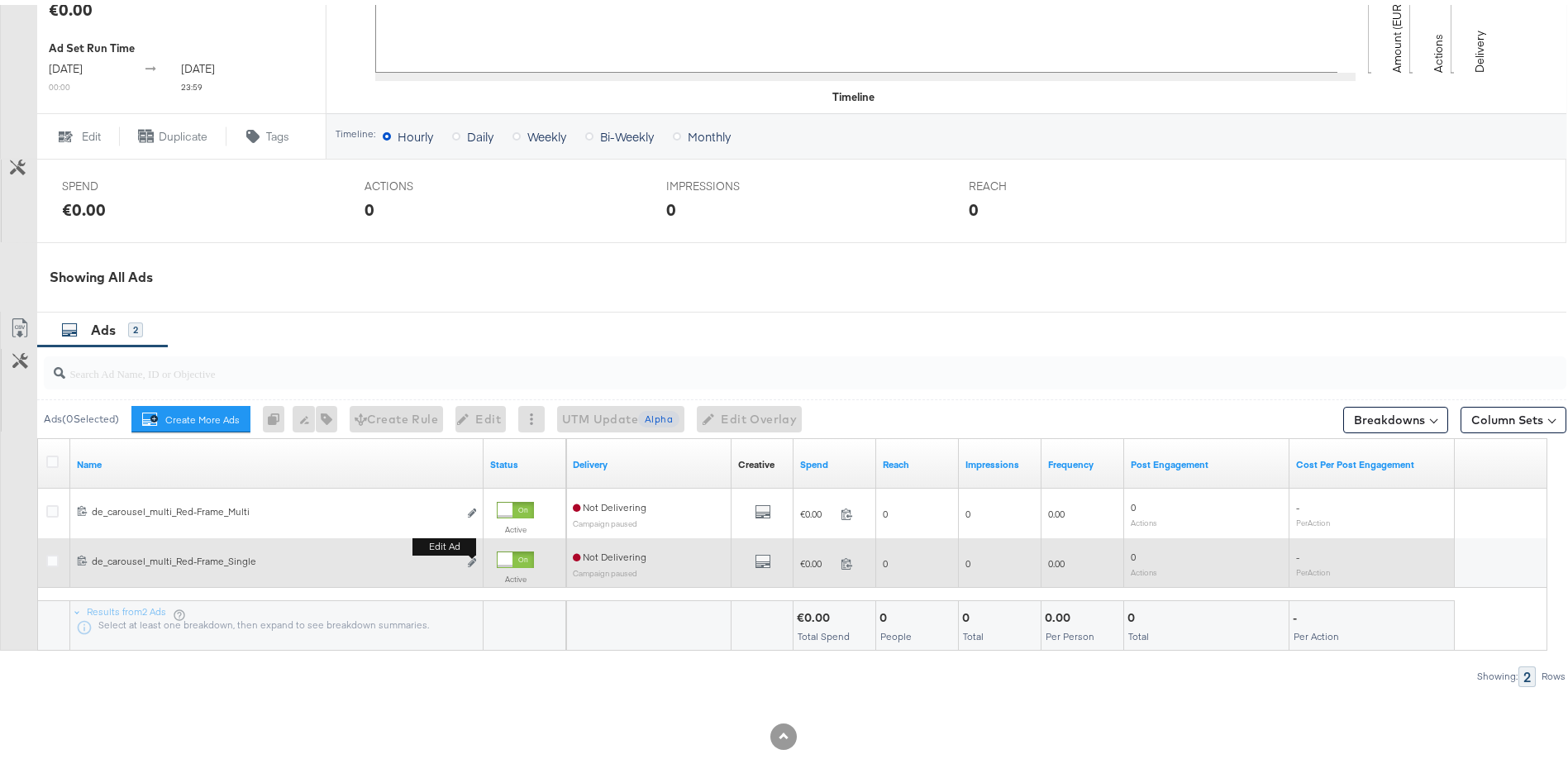
click at [473, 563] on button "Edit ad" at bounding box center [472, 558] width 10 height 18
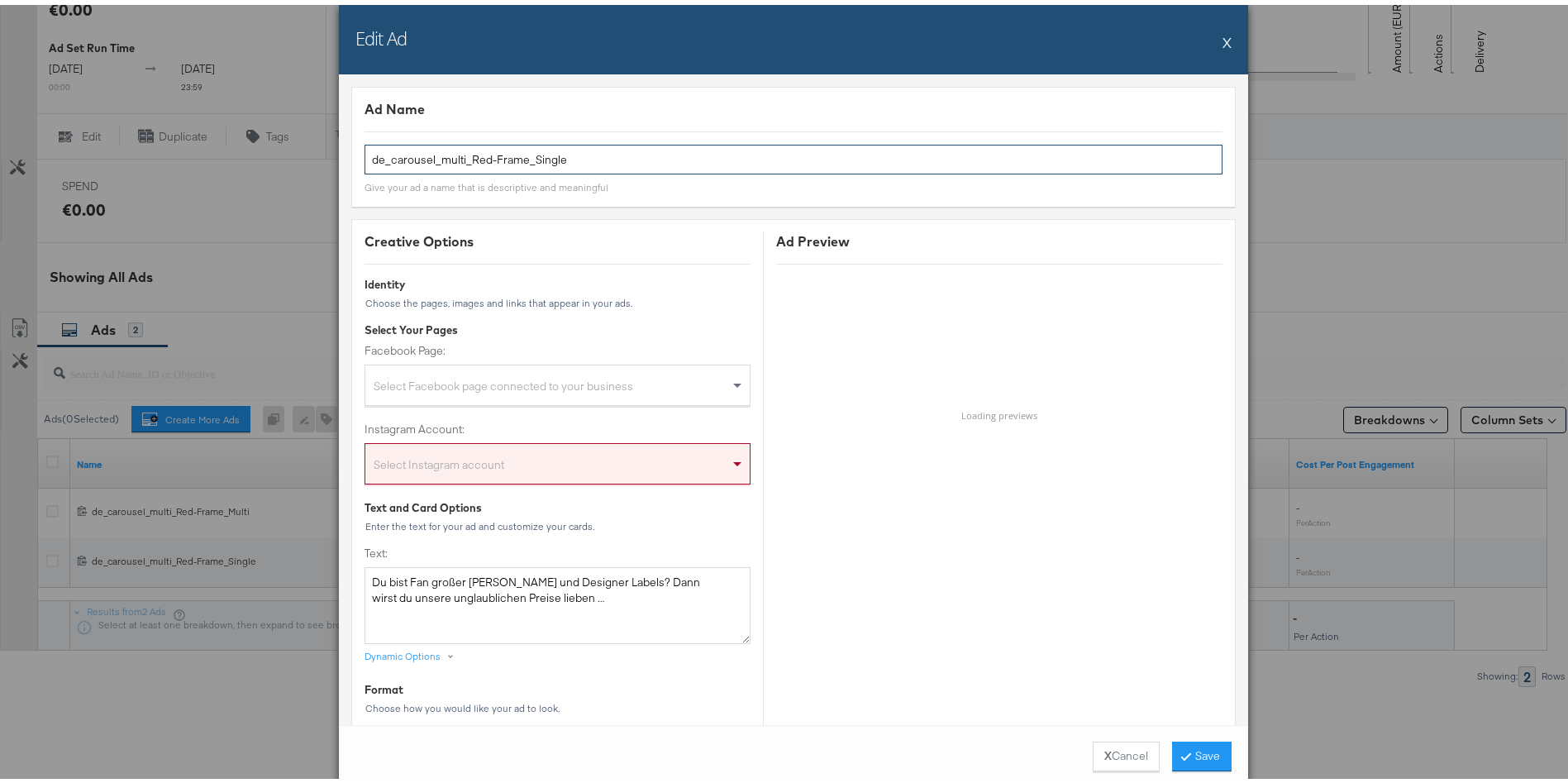
click at [462, 150] on input "de_carousel_multi_Red-Frame_Single" at bounding box center [794, 154] width 858 height 31
click at [571, 152] on input "de_carousel_multi_Red-Frame_Single" at bounding box center [794, 154] width 858 height 31
type input "de_carousel_multi_Red-Frame_Single-new"
click at [630, 98] on div "Ad Name" at bounding box center [794, 104] width 858 height 19
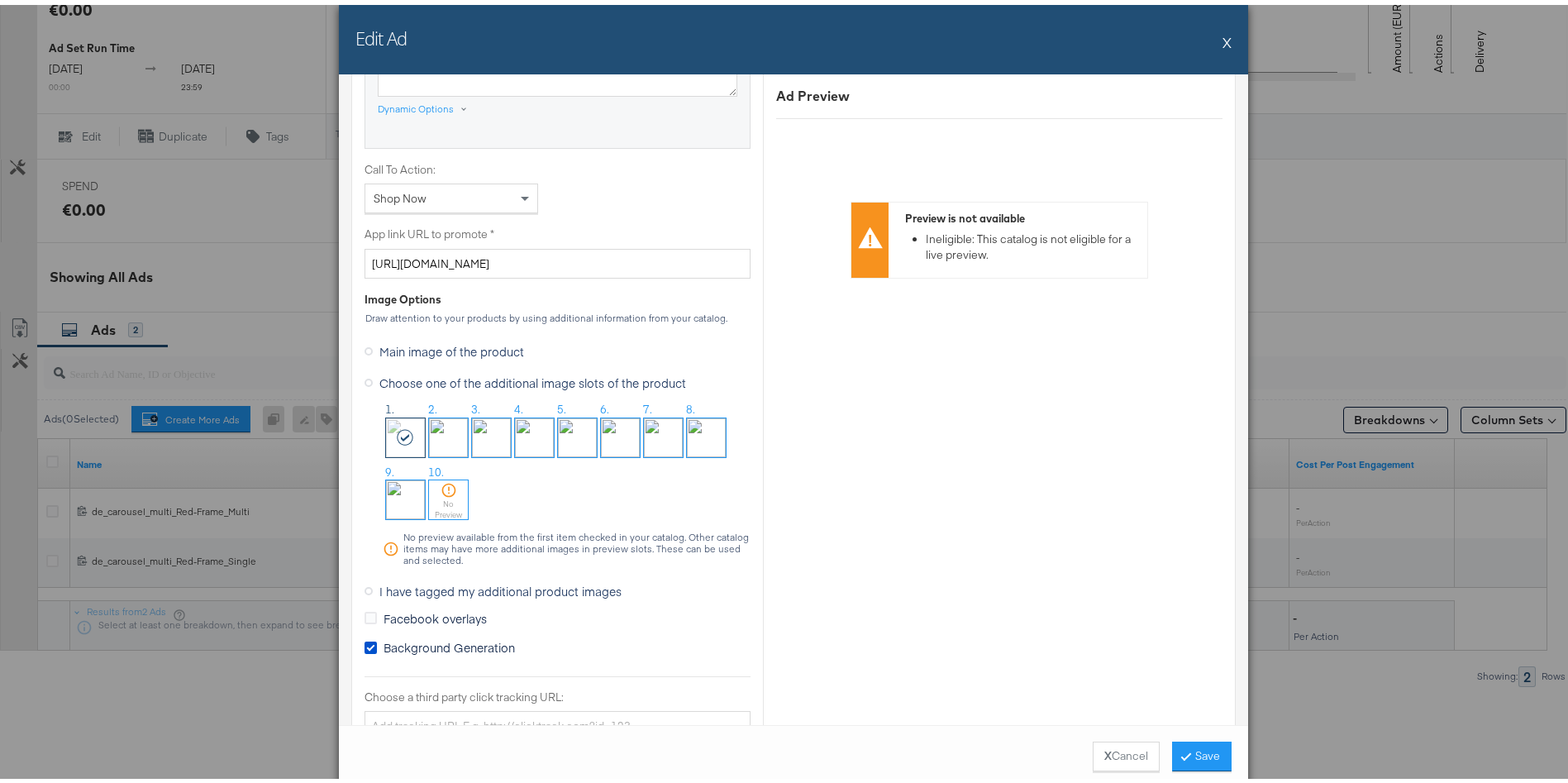
scroll to position [1422, 0]
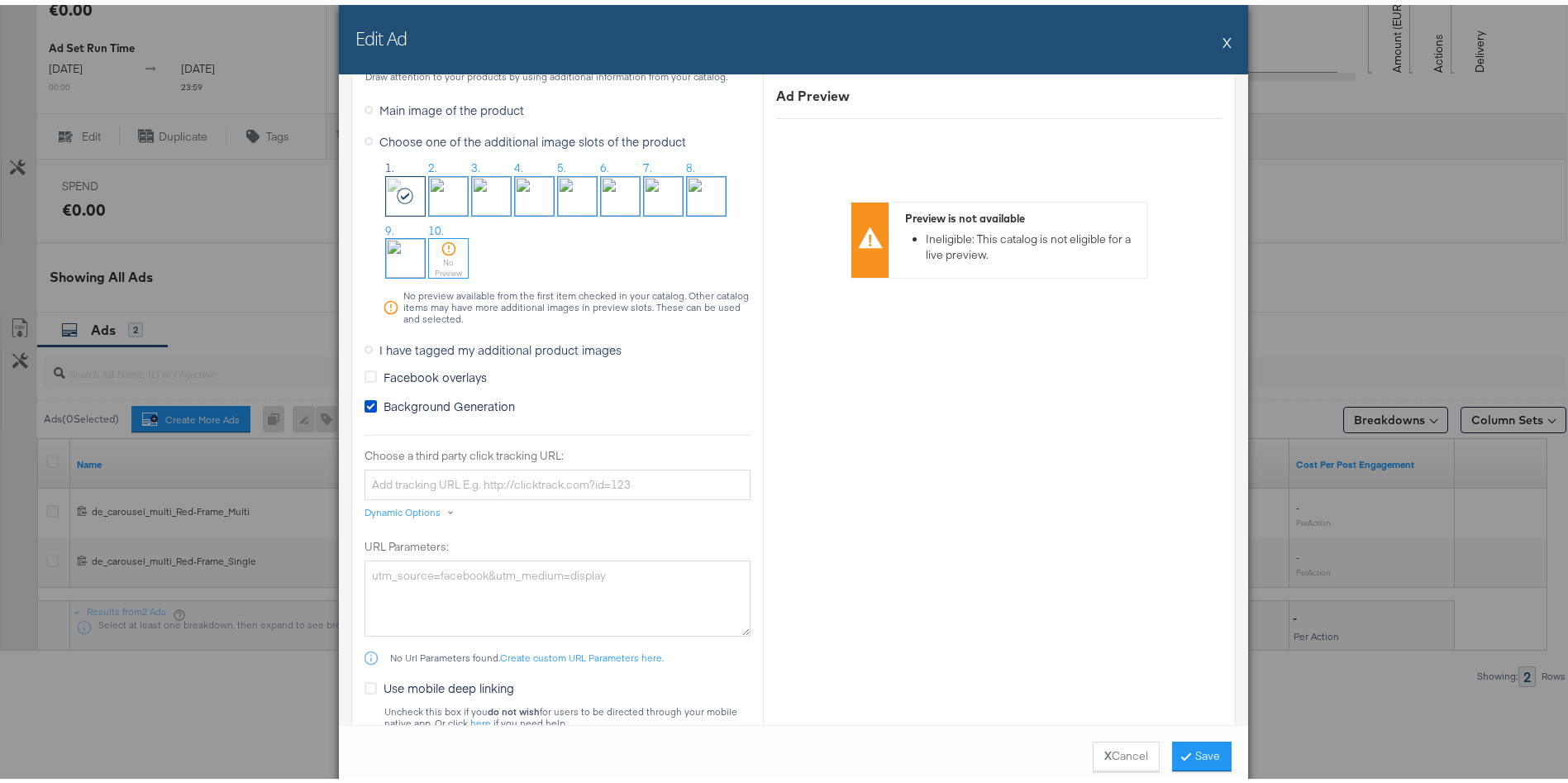
click at [387, 257] on img at bounding box center [406, 254] width 39 height 39
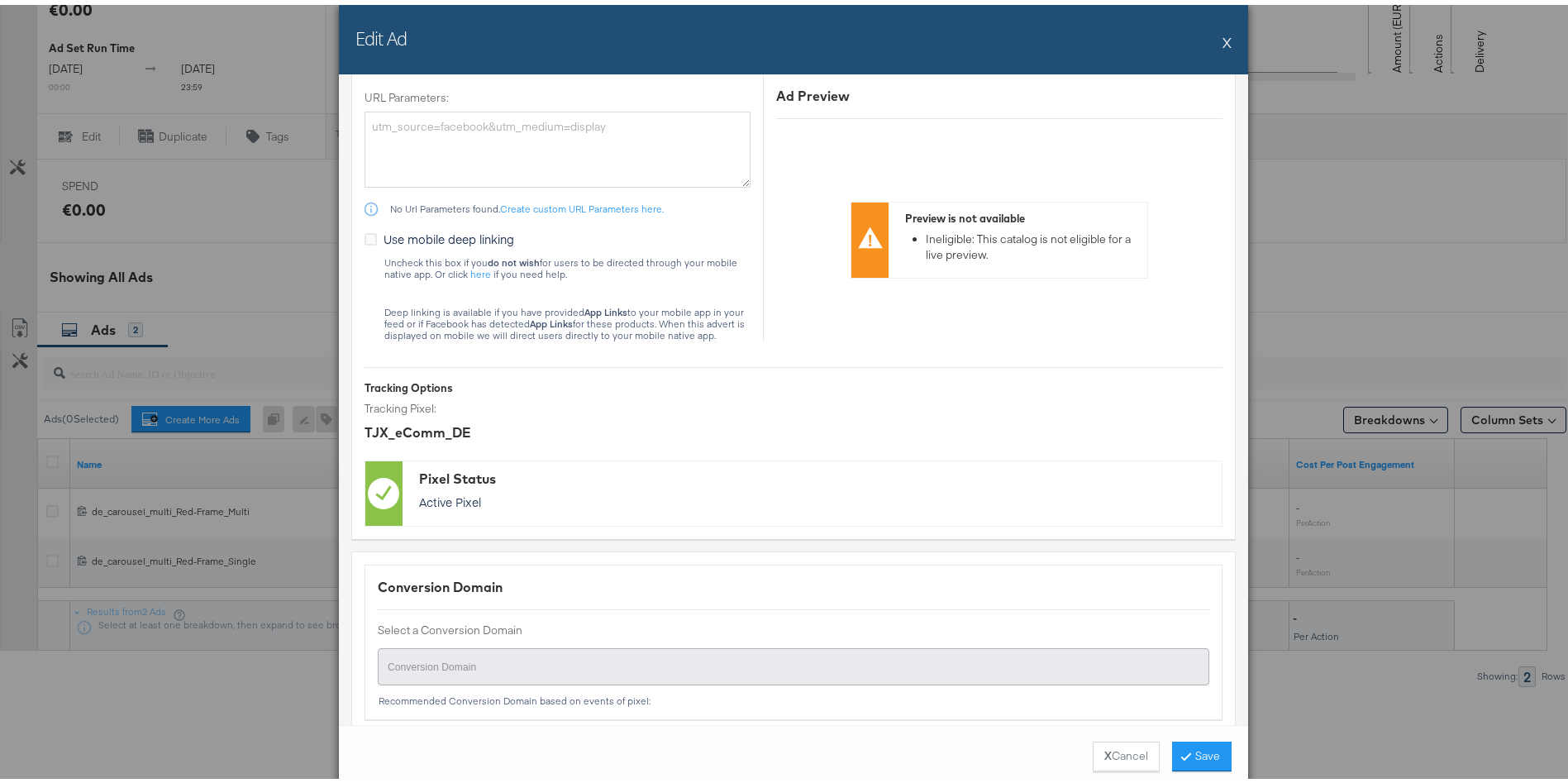
scroll to position [1954, 0]
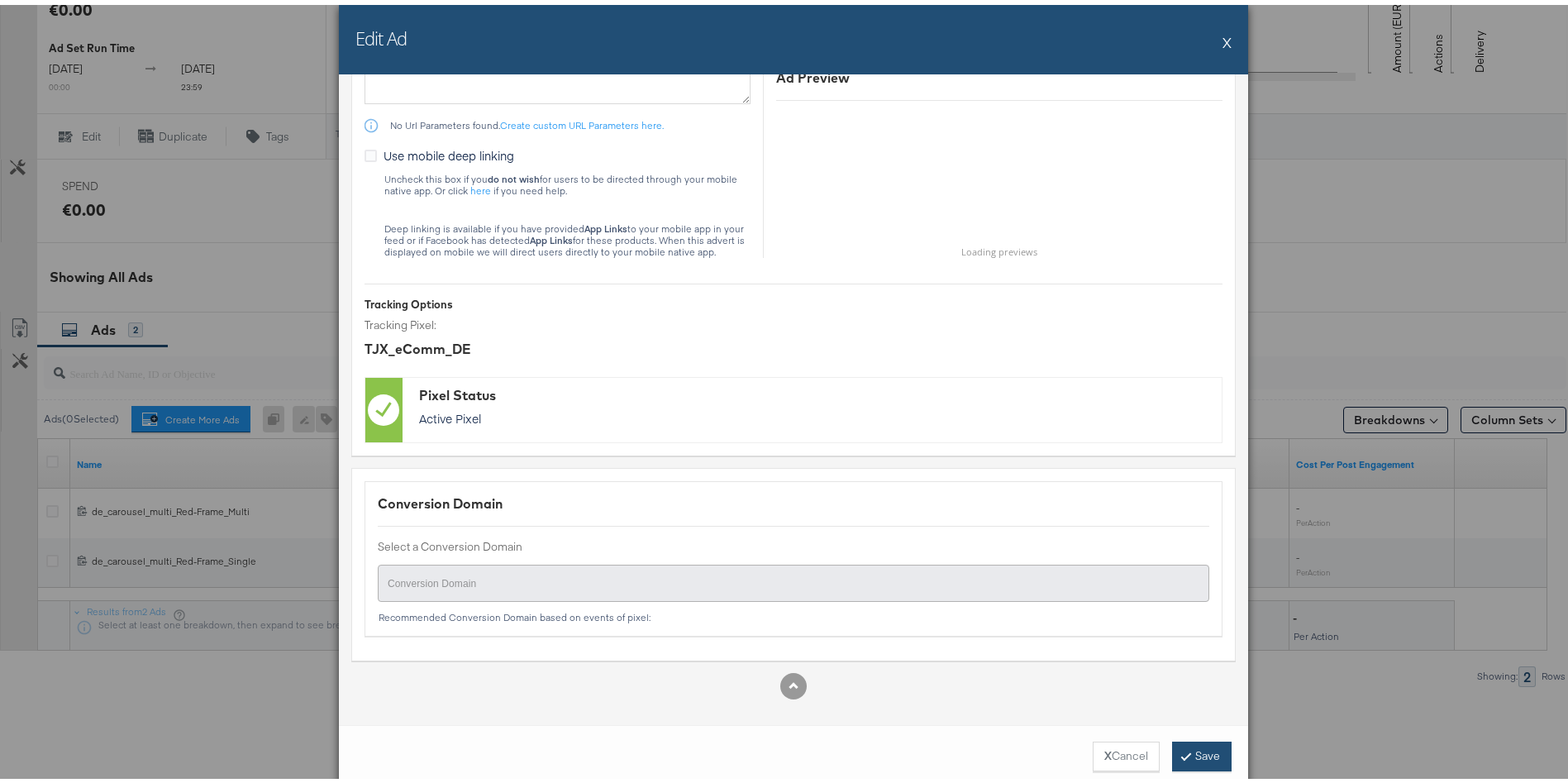
click at [1189, 749] on button "Save" at bounding box center [1202, 751] width 59 height 30
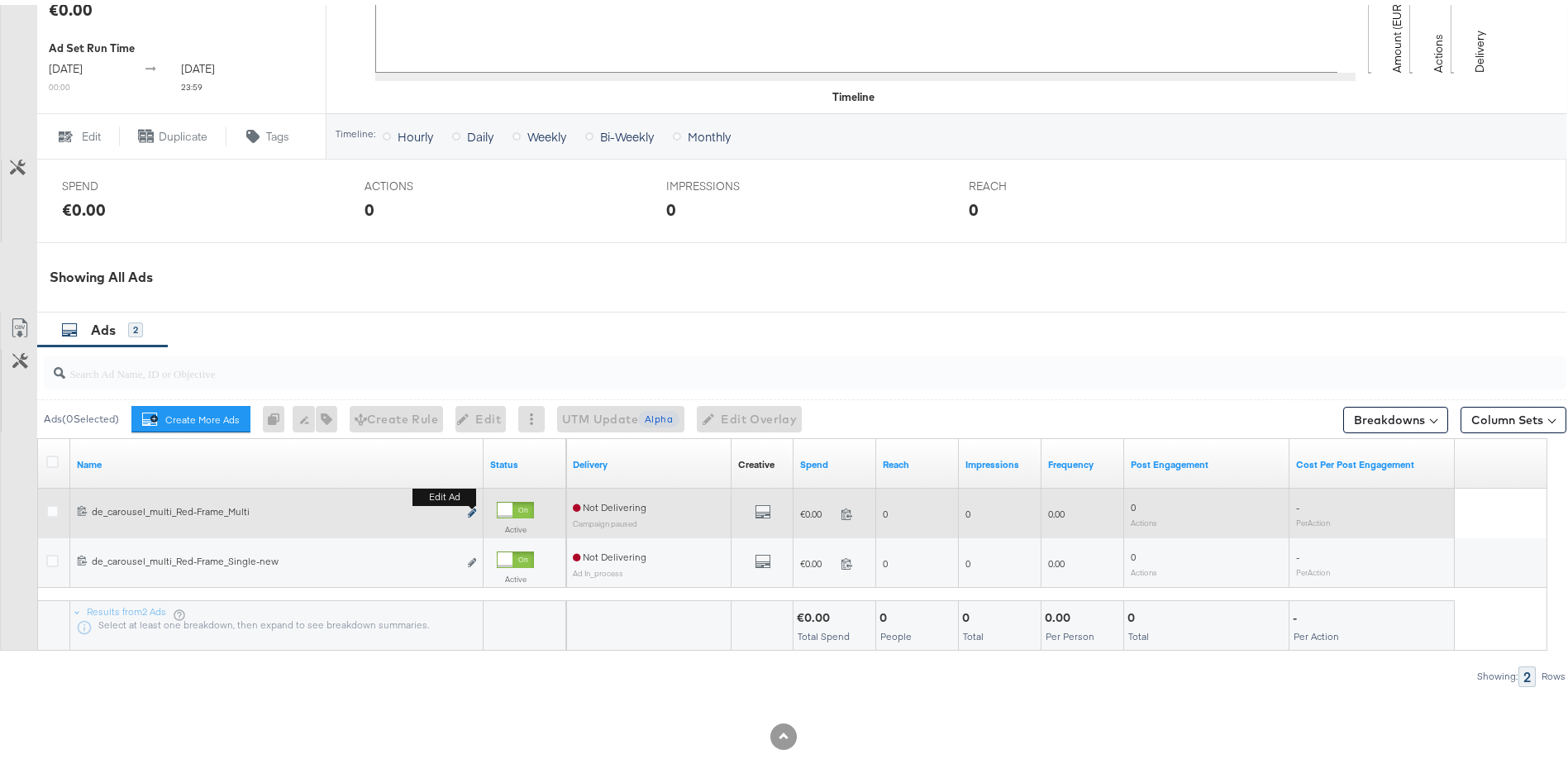
click at [471, 506] on icon "link" at bounding box center [472, 508] width 8 height 9
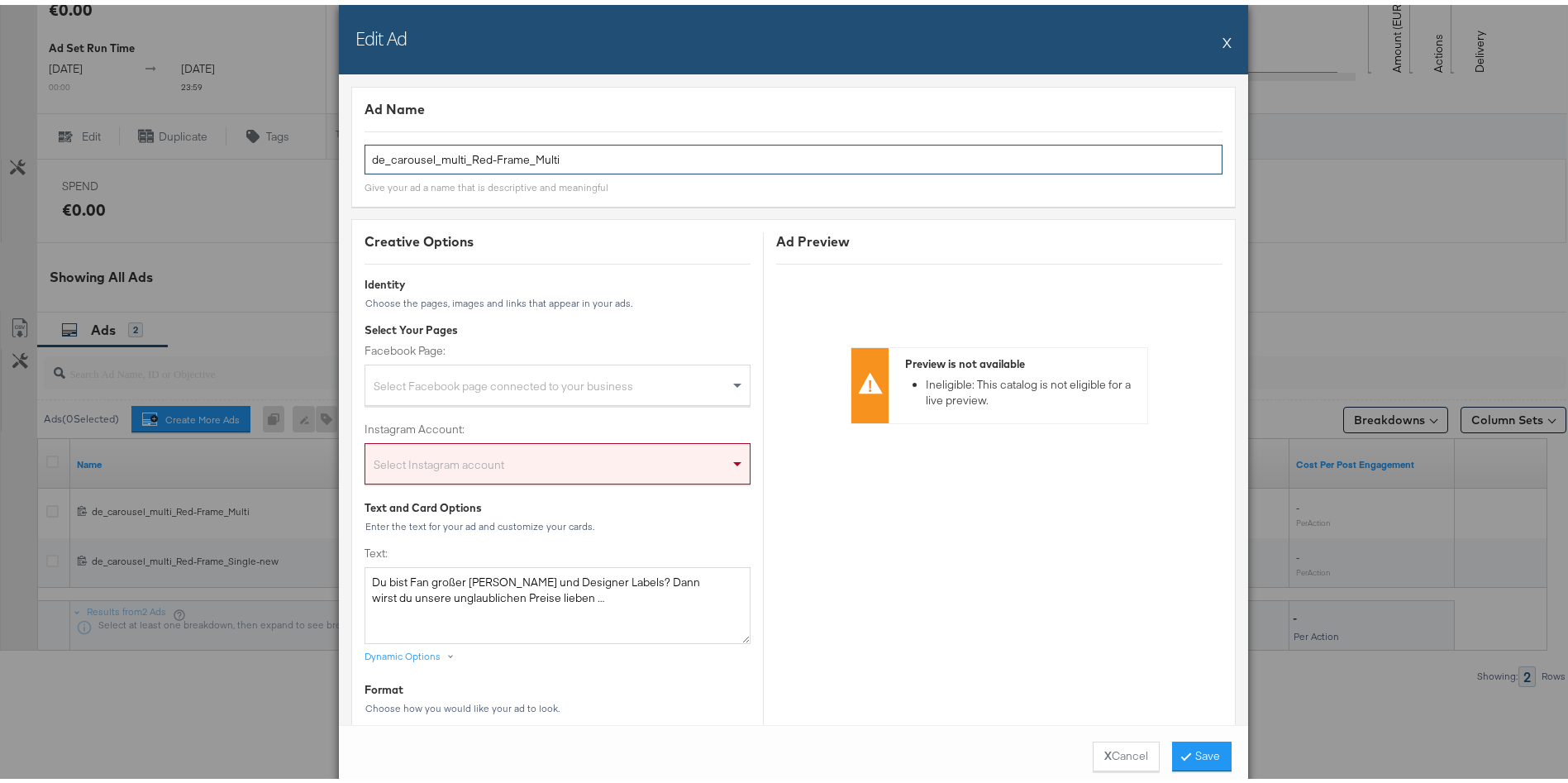
click at [555, 157] on input "de_carousel_multi_Red-Frame_Multi" at bounding box center [794, 154] width 858 height 31
type input "de_carousel_multi_Red-Frame_Multi-new"
click at [634, 105] on div "Ad Name" at bounding box center [794, 104] width 858 height 19
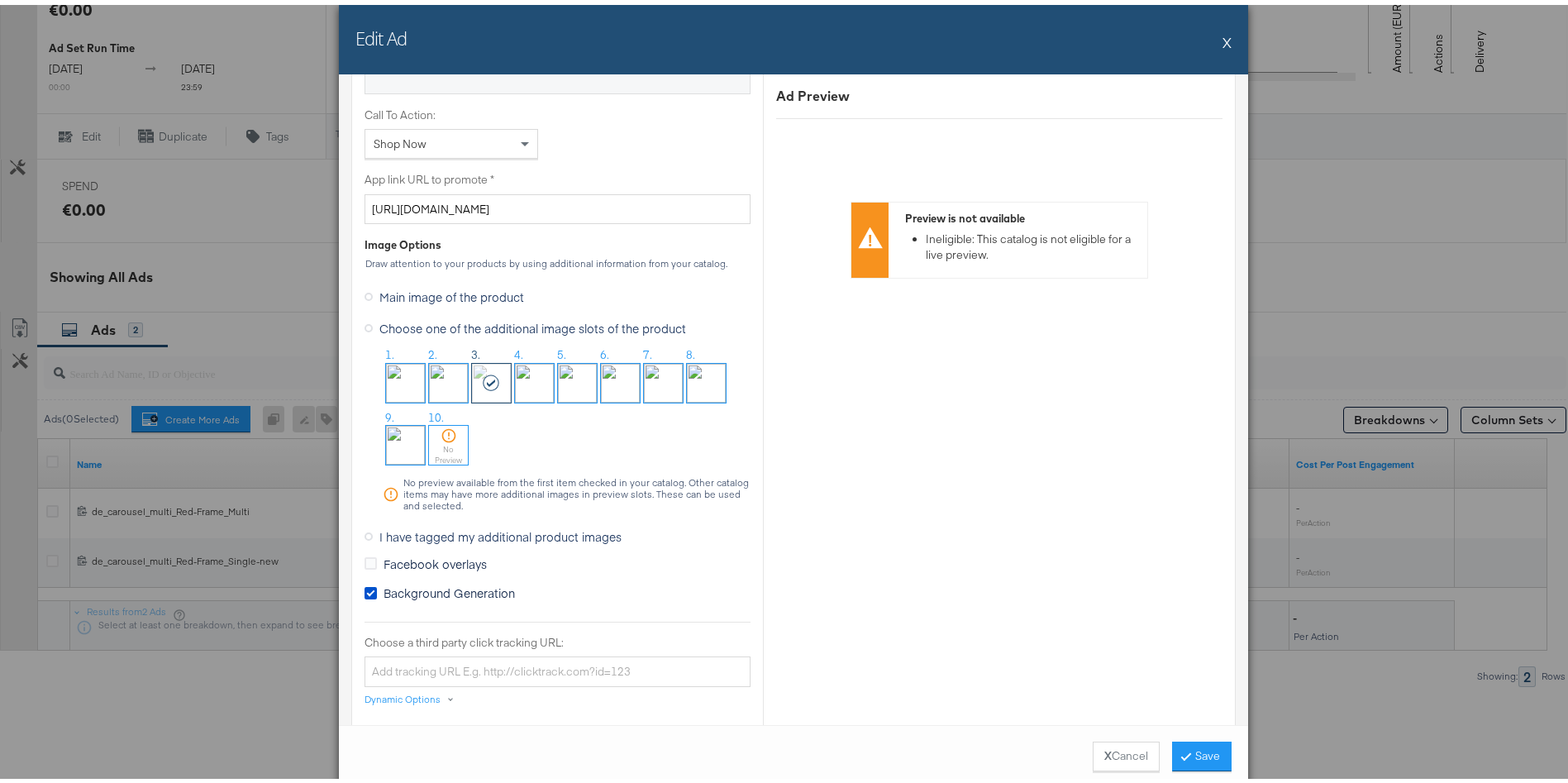
scroll to position [1237, 0]
click at [442, 432] on icon at bounding box center [448, 428] width 14 height 14
click at [366, 527] on label "I have tagged my additional product images" at bounding box center [497, 529] width 264 height 25
click at [0, 0] on input "I have tagged my additional product images" at bounding box center [0, 0] width 0 height 0
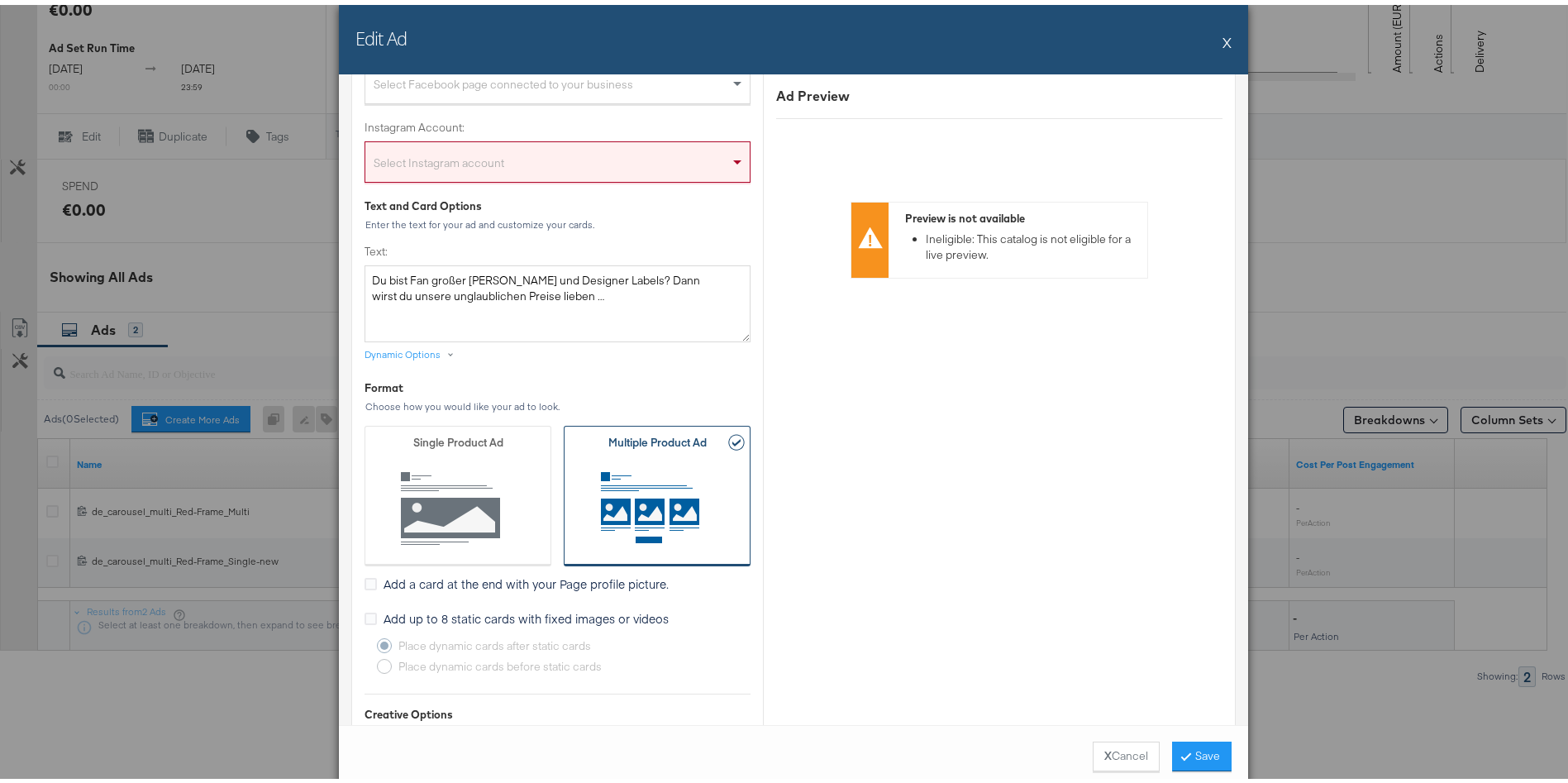
scroll to position [261, 0]
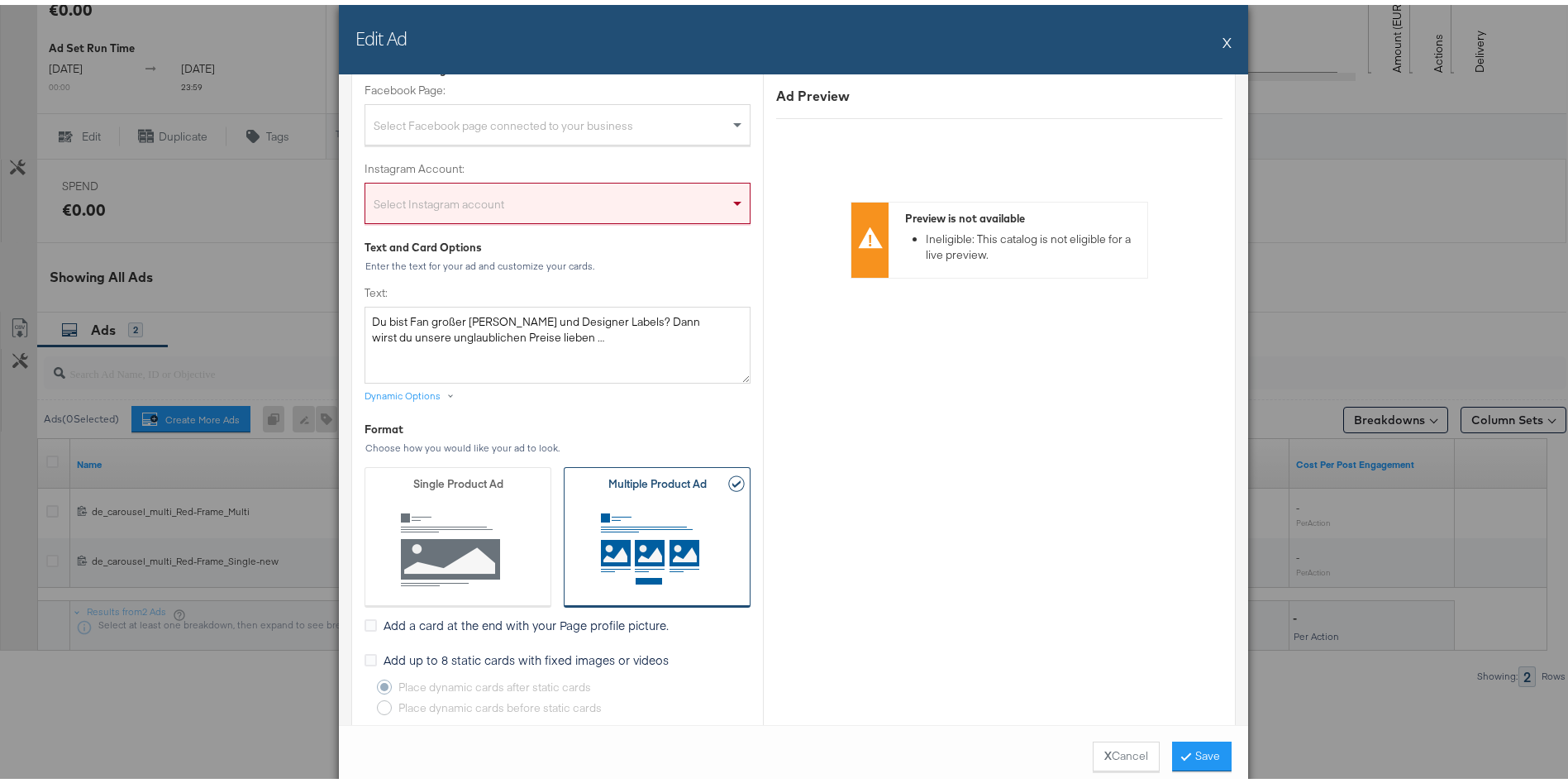
click at [1223, 36] on button "X" at bounding box center [1227, 37] width 9 height 33
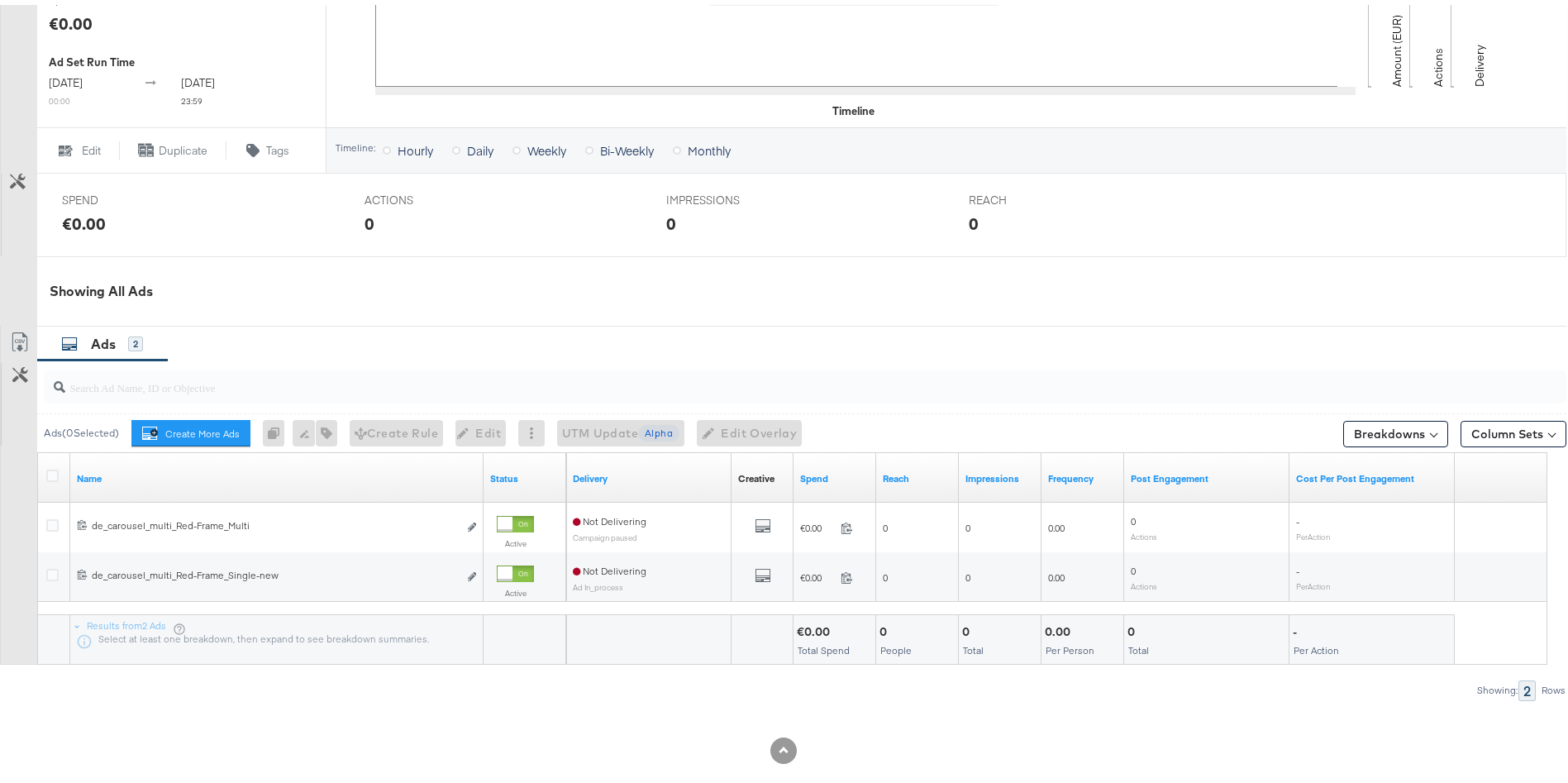
scroll to position [0, 0]
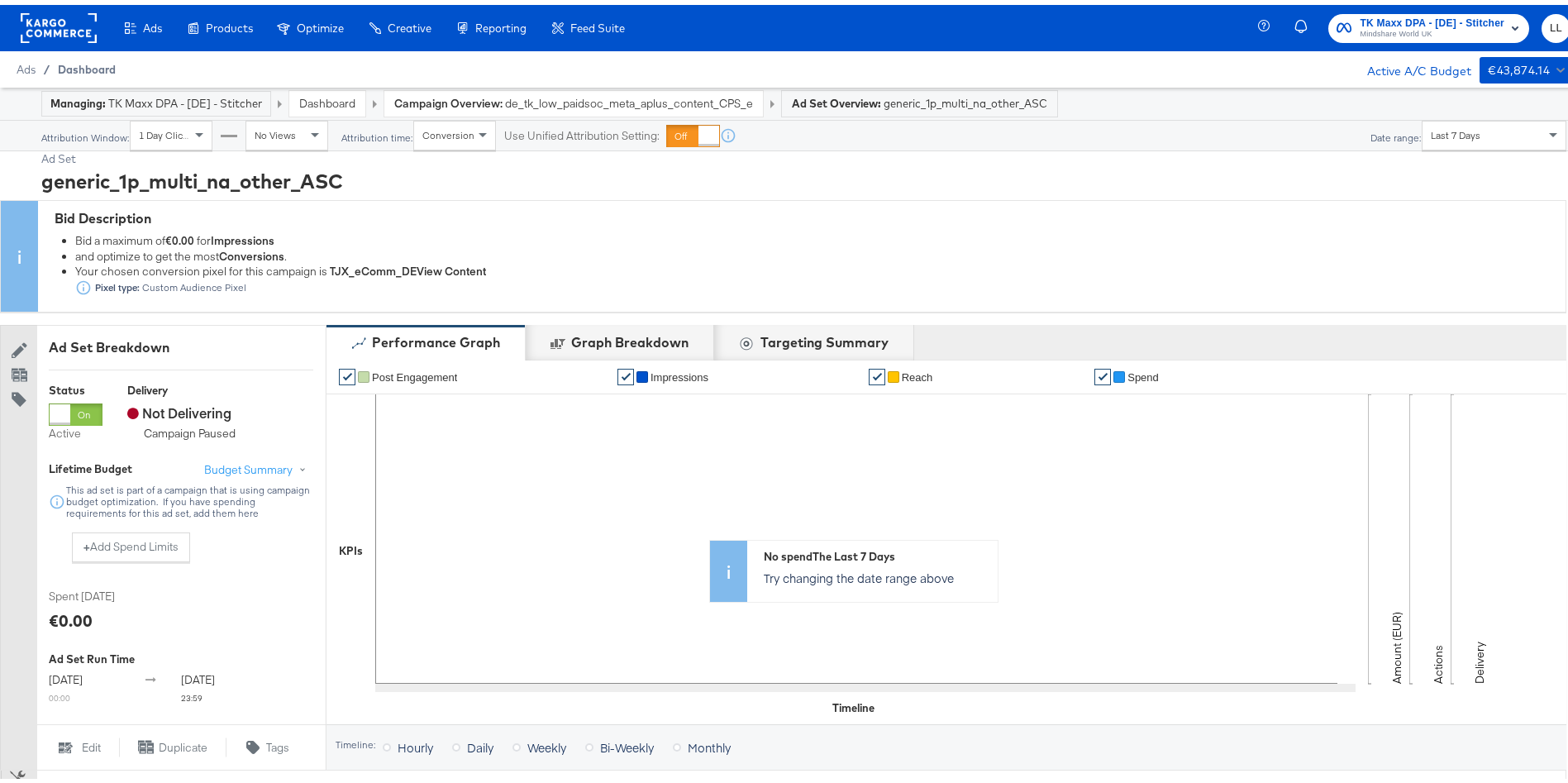
click at [87, 60] on span "Dashboard" at bounding box center [86, 64] width 58 height 13
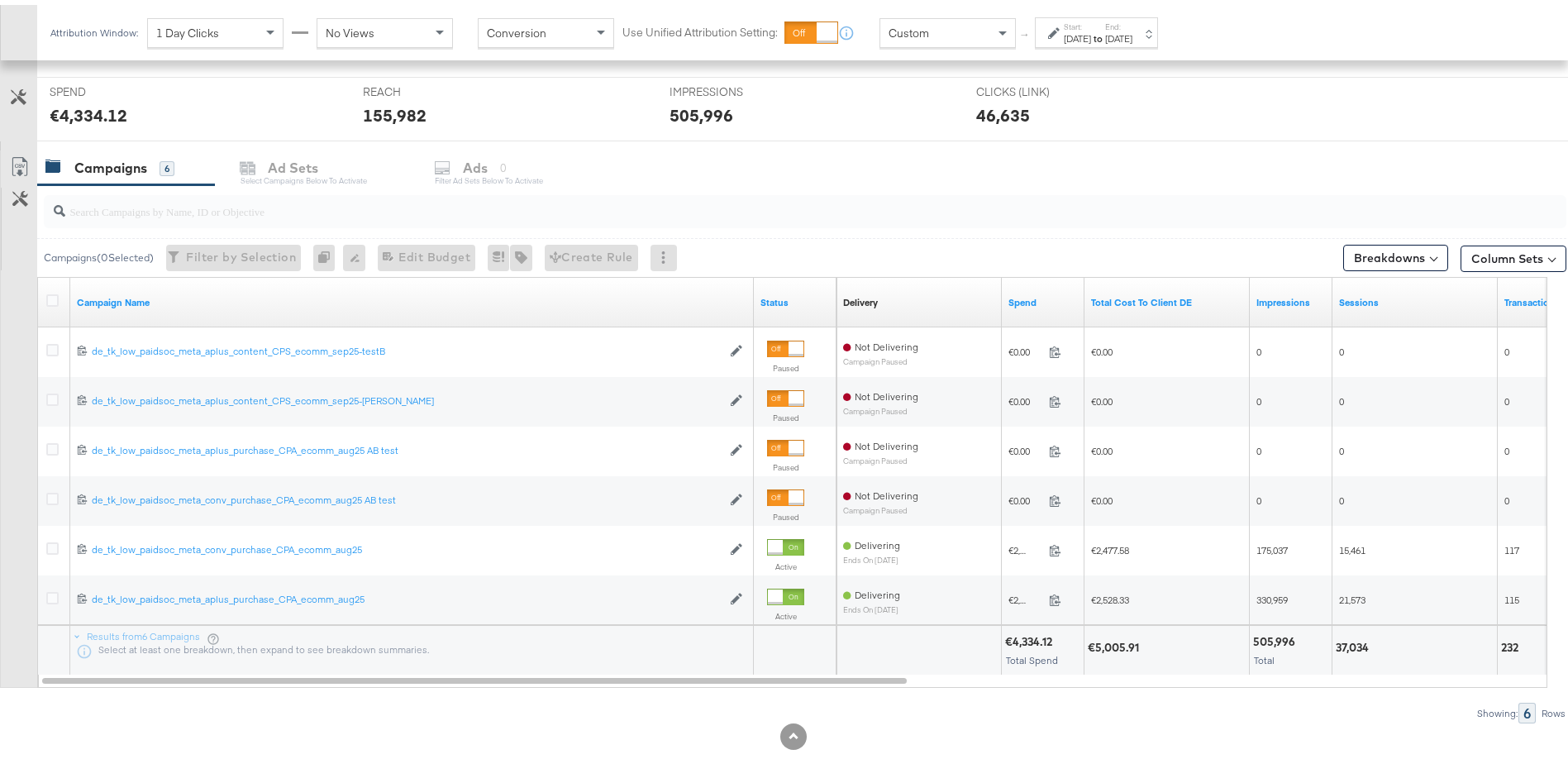
scroll to position [621, 0]
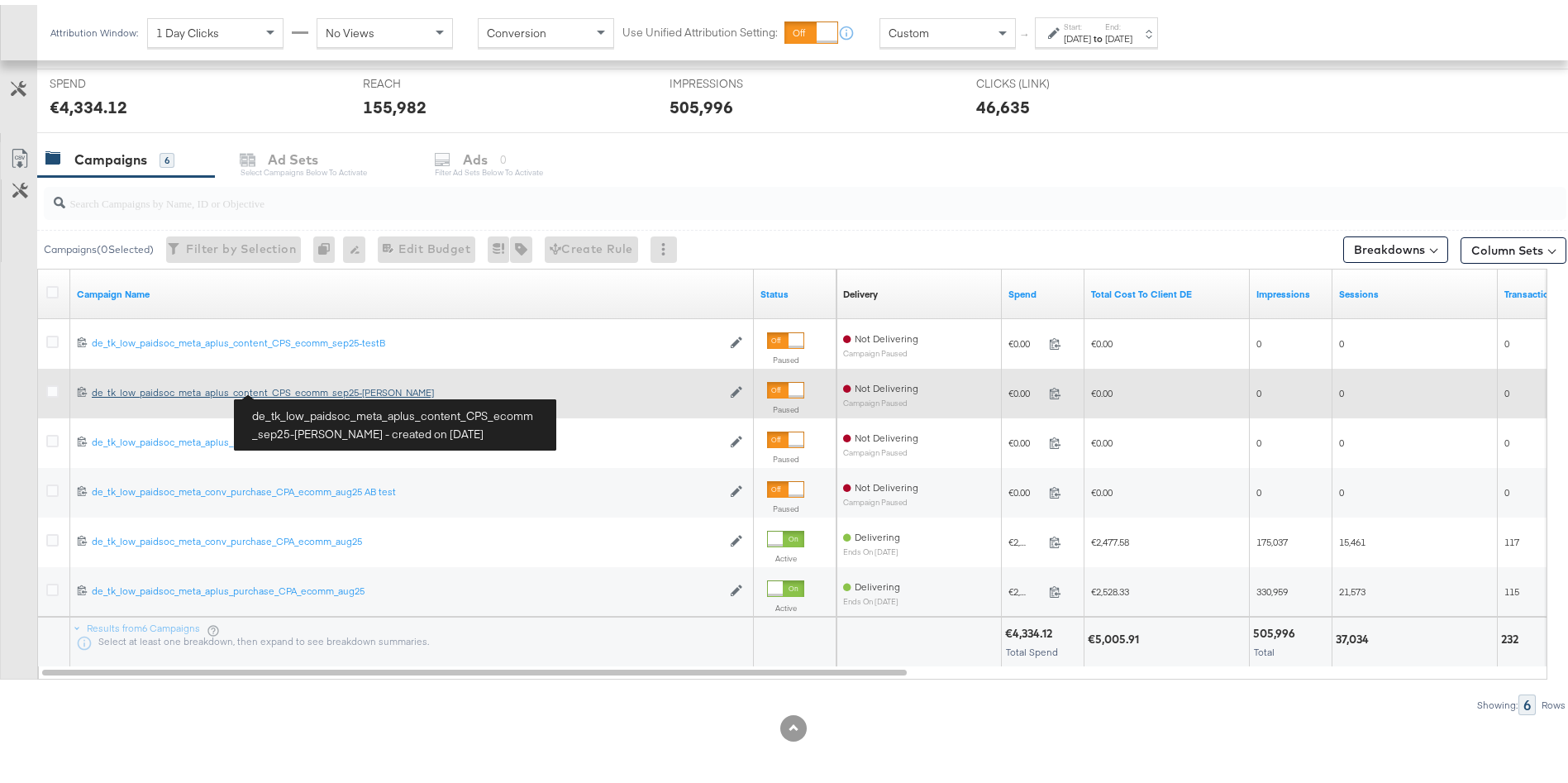
click at [276, 385] on div "de_tk_low_paidsoc_meta_aplus_content_CPS_ecomm_sep25-testA de_tk_low_paidsoc_me…" at bounding box center [407, 388] width 630 height 13
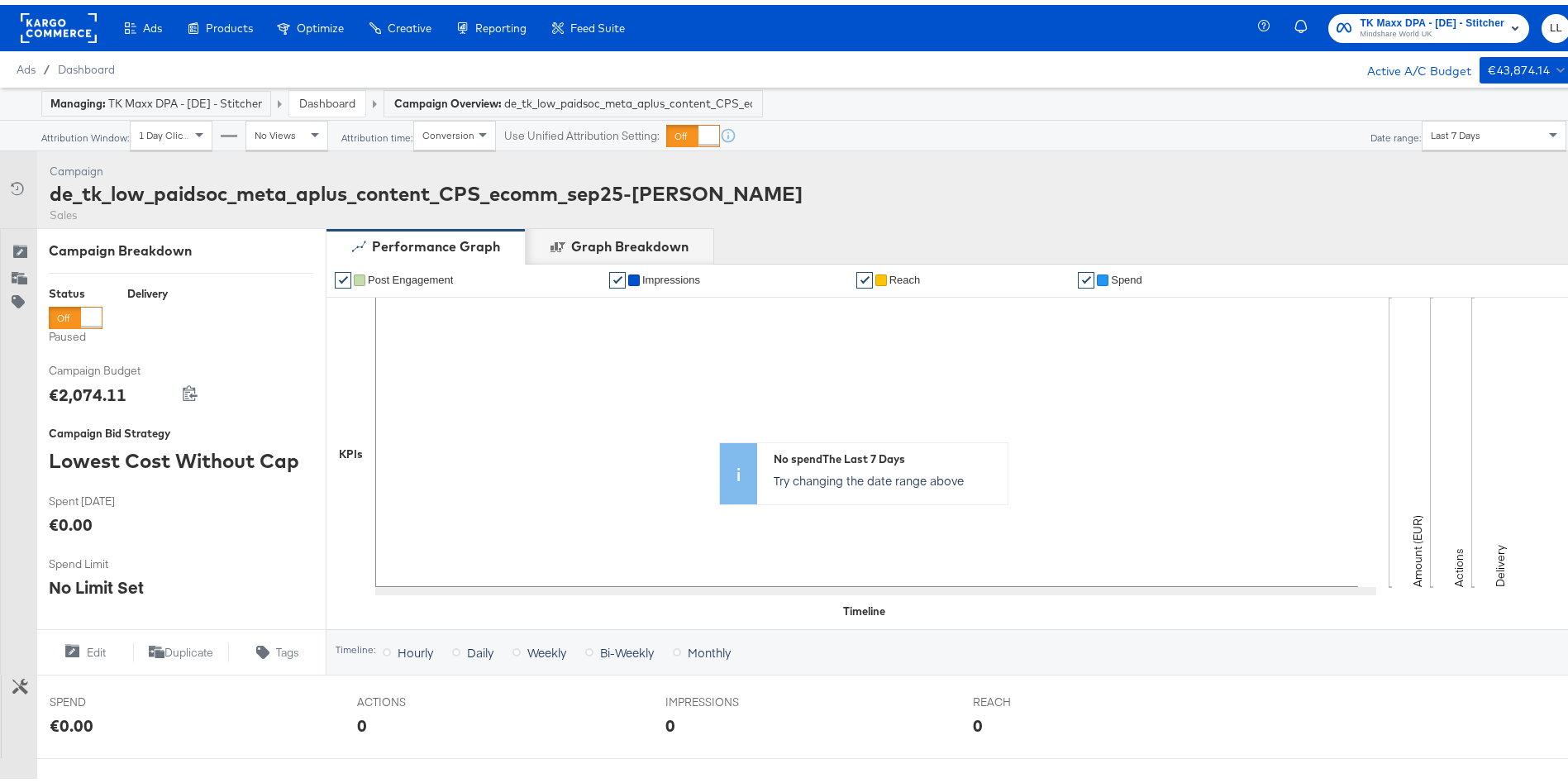
scroll to position [417, 0]
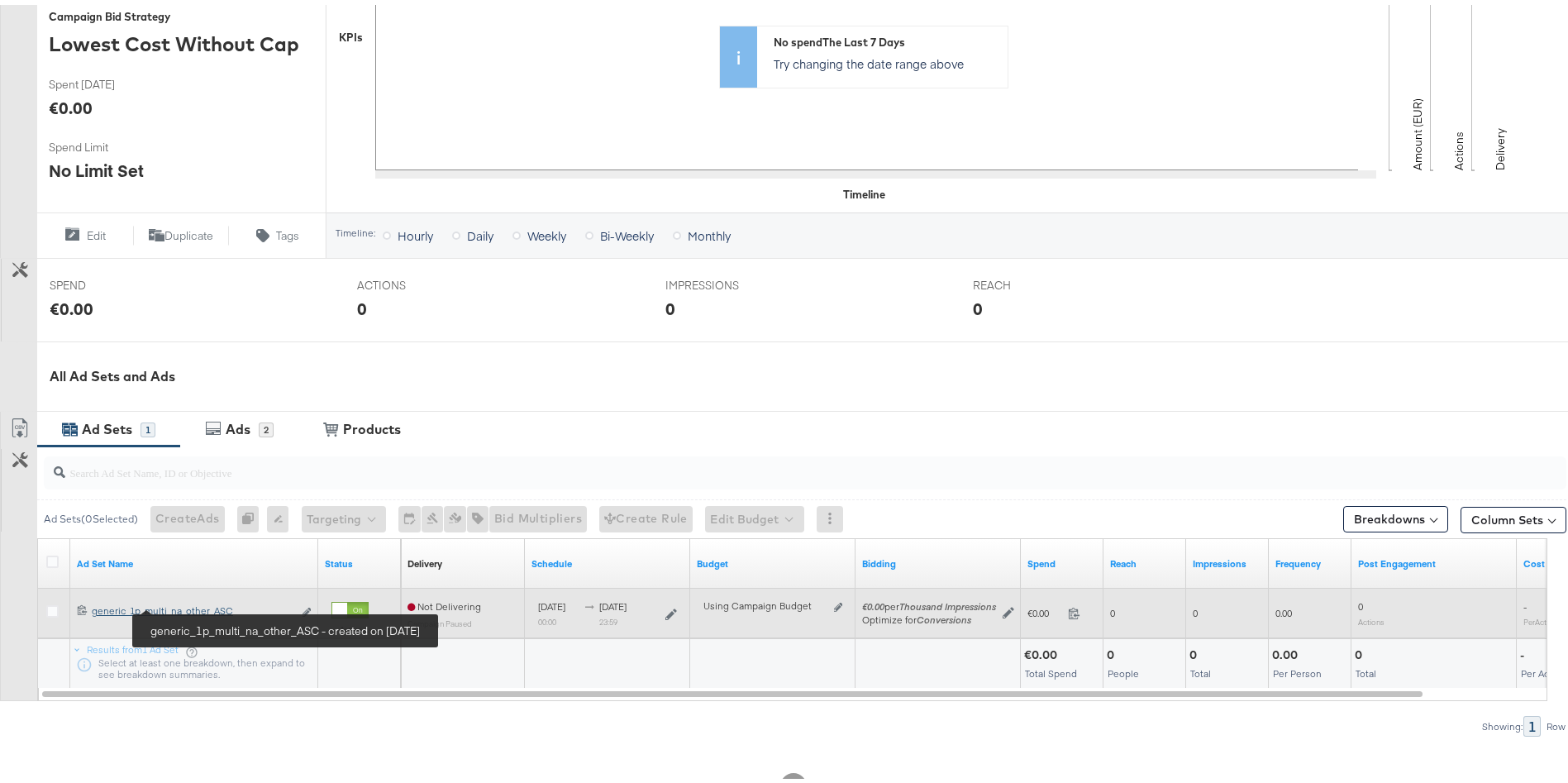
click at [192, 602] on div "generic_1p_multi_na_other_ASC generic_1p_multi_na_other_ASC" at bounding box center [192, 607] width 201 height 13
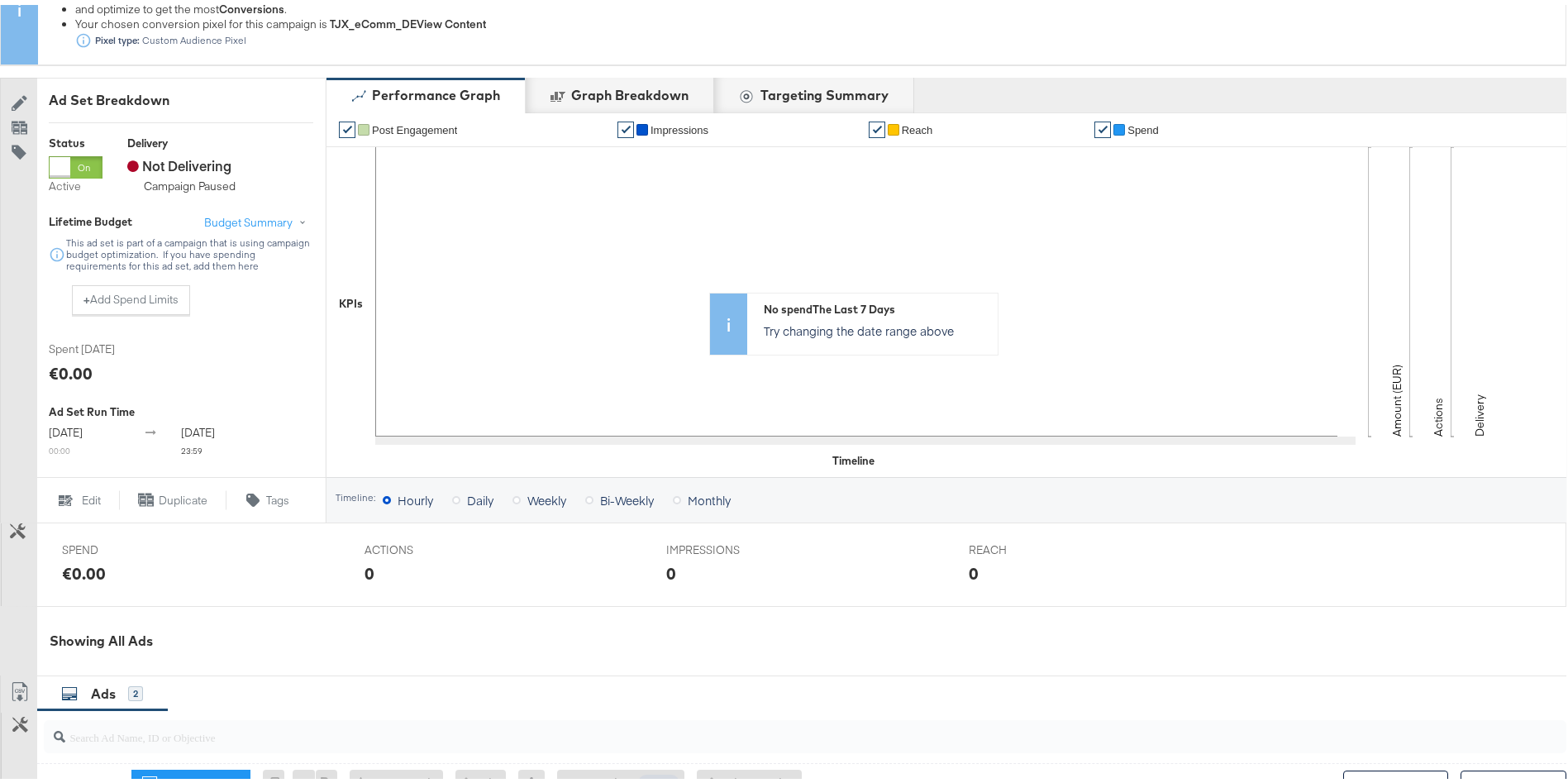
scroll to position [619, 0]
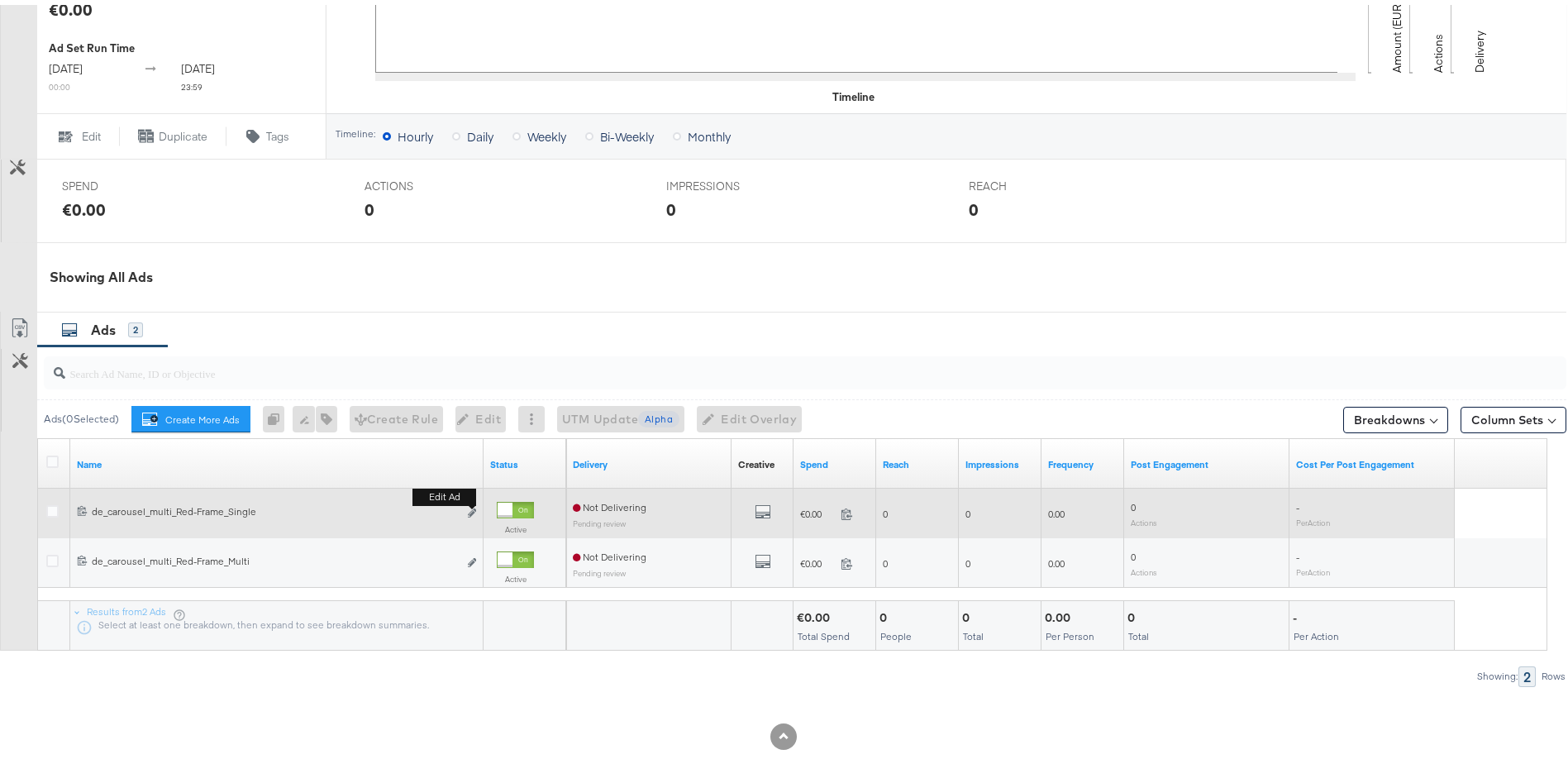
click at [473, 502] on b "Edit ad" at bounding box center [444, 492] width 64 height 18
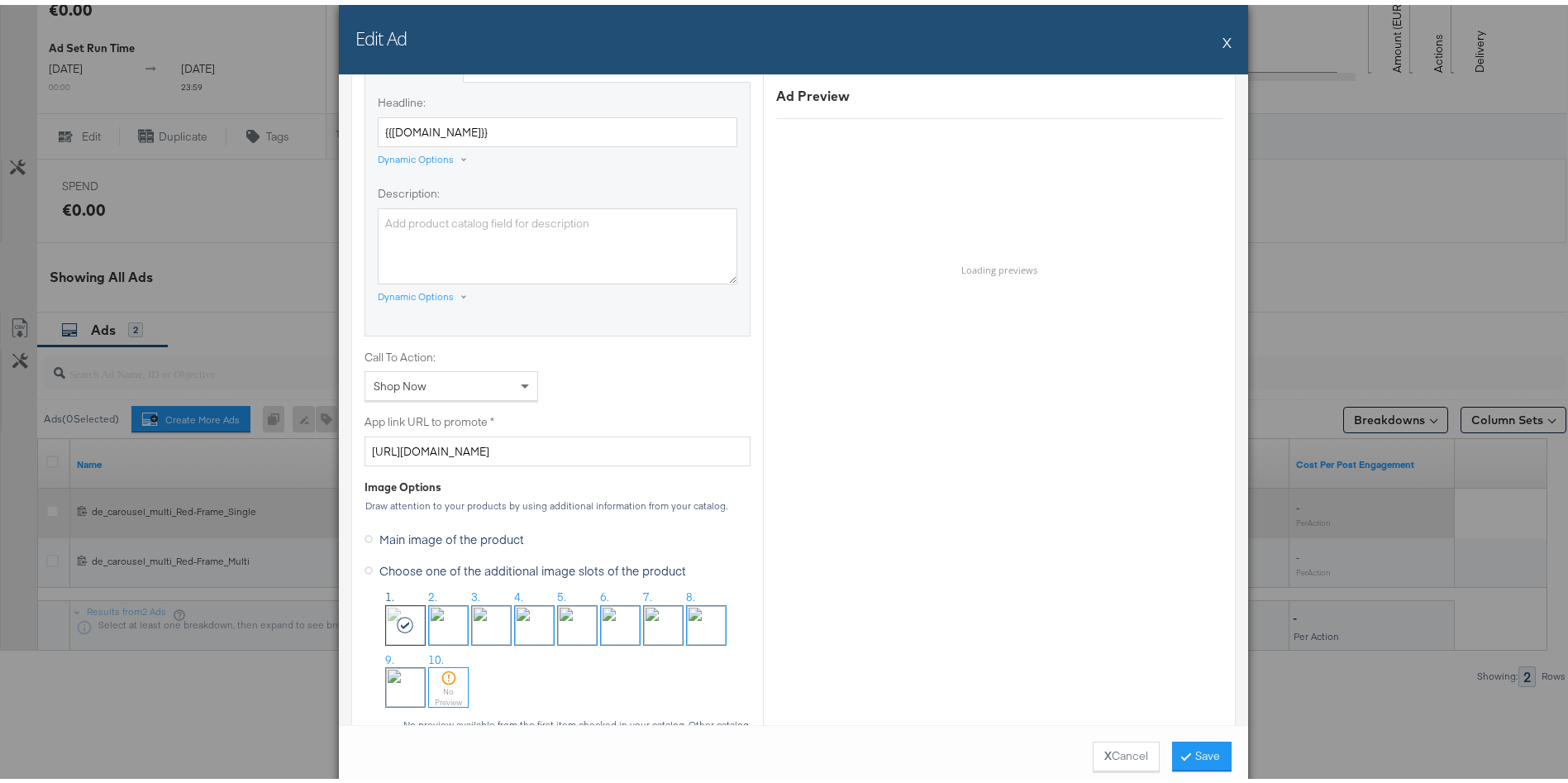
scroll to position [1288, 0]
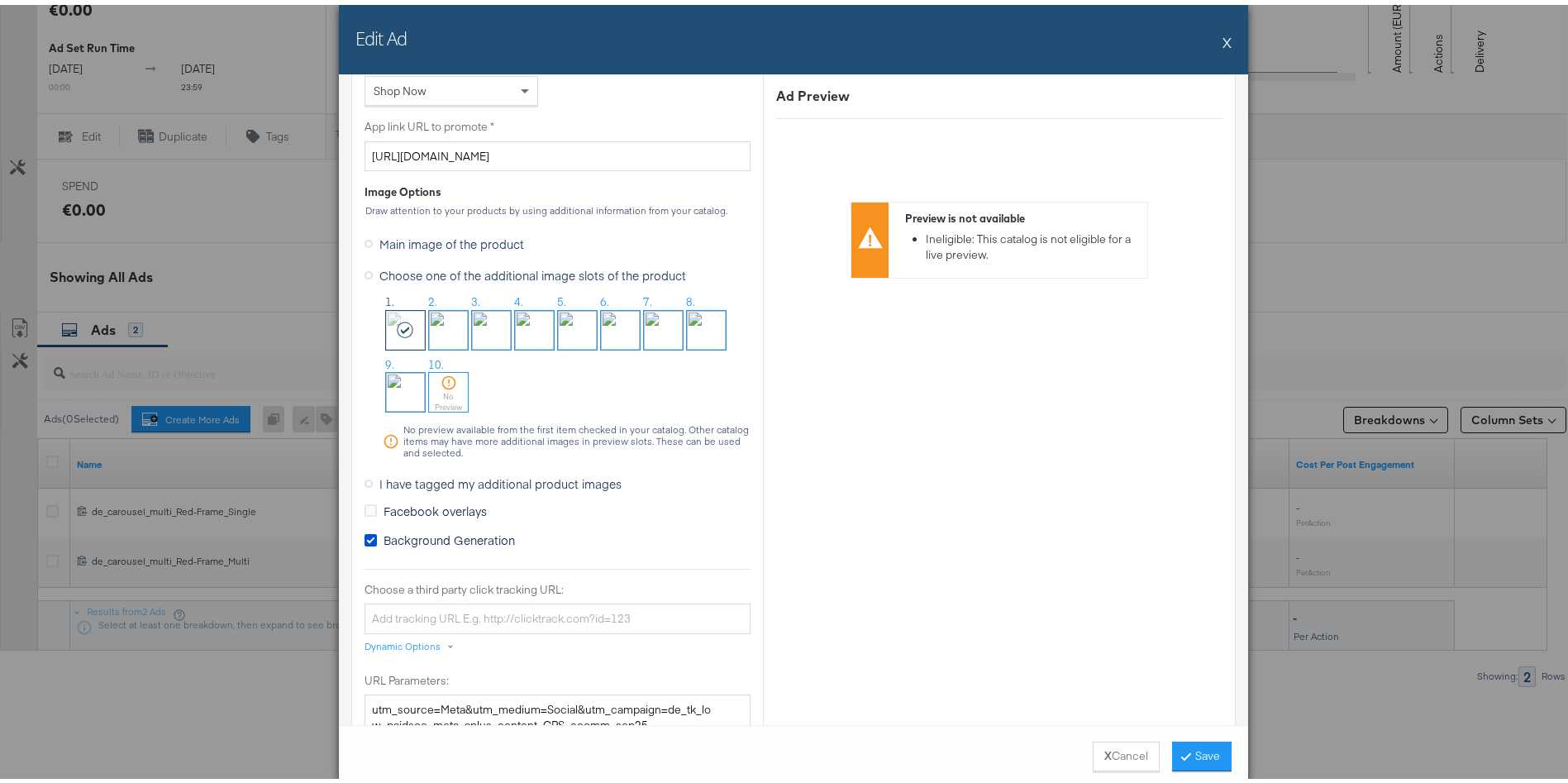
click at [387, 477] on span "I have tagged my additional product images" at bounding box center [500, 479] width 242 height 17
click at [0, 0] on input "I have tagged my additional product images" at bounding box center [0, 0] width 0 height 0
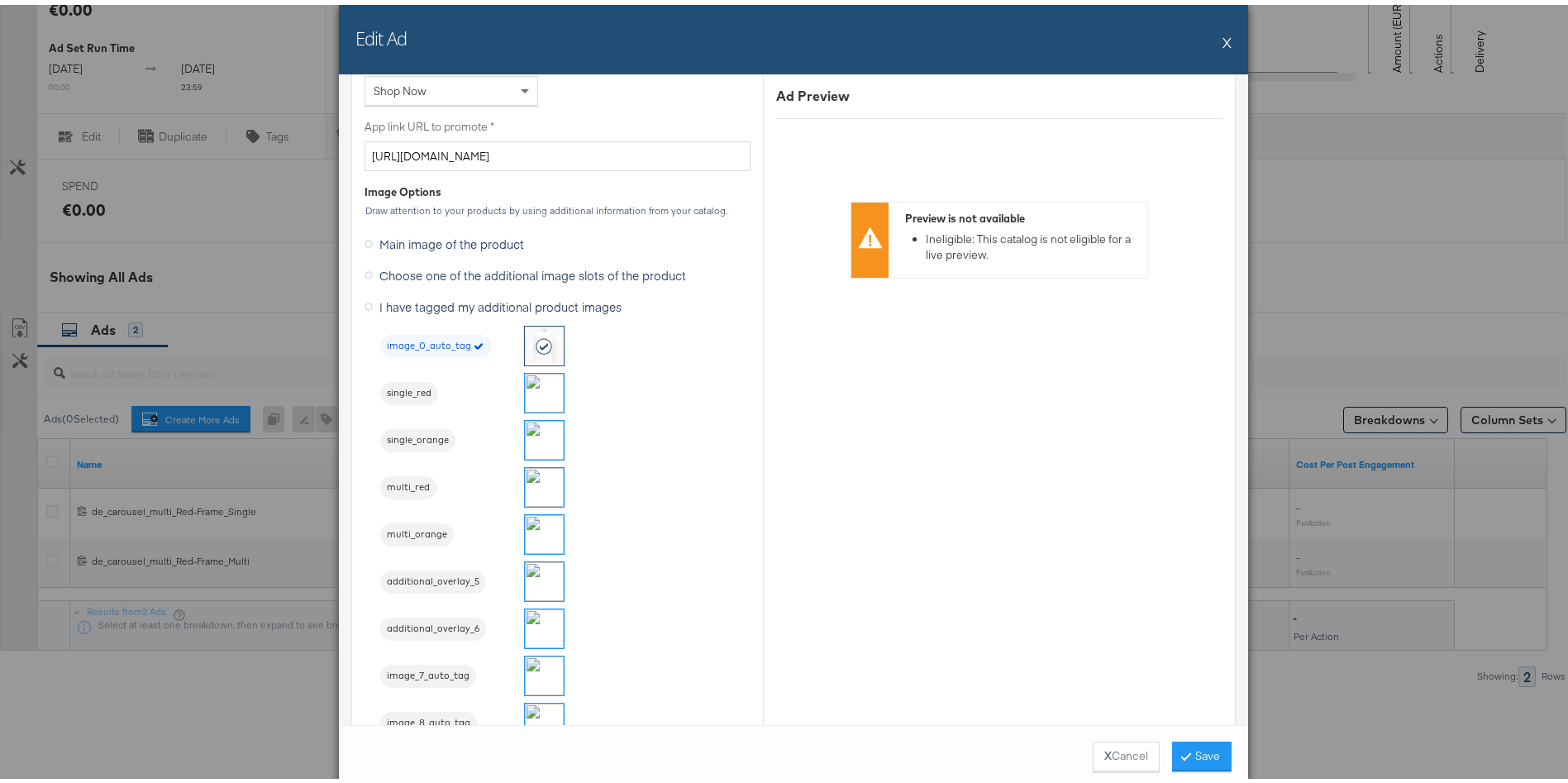
click at [525, 387] on img at bounding box center [544, 388] width 39 height 39
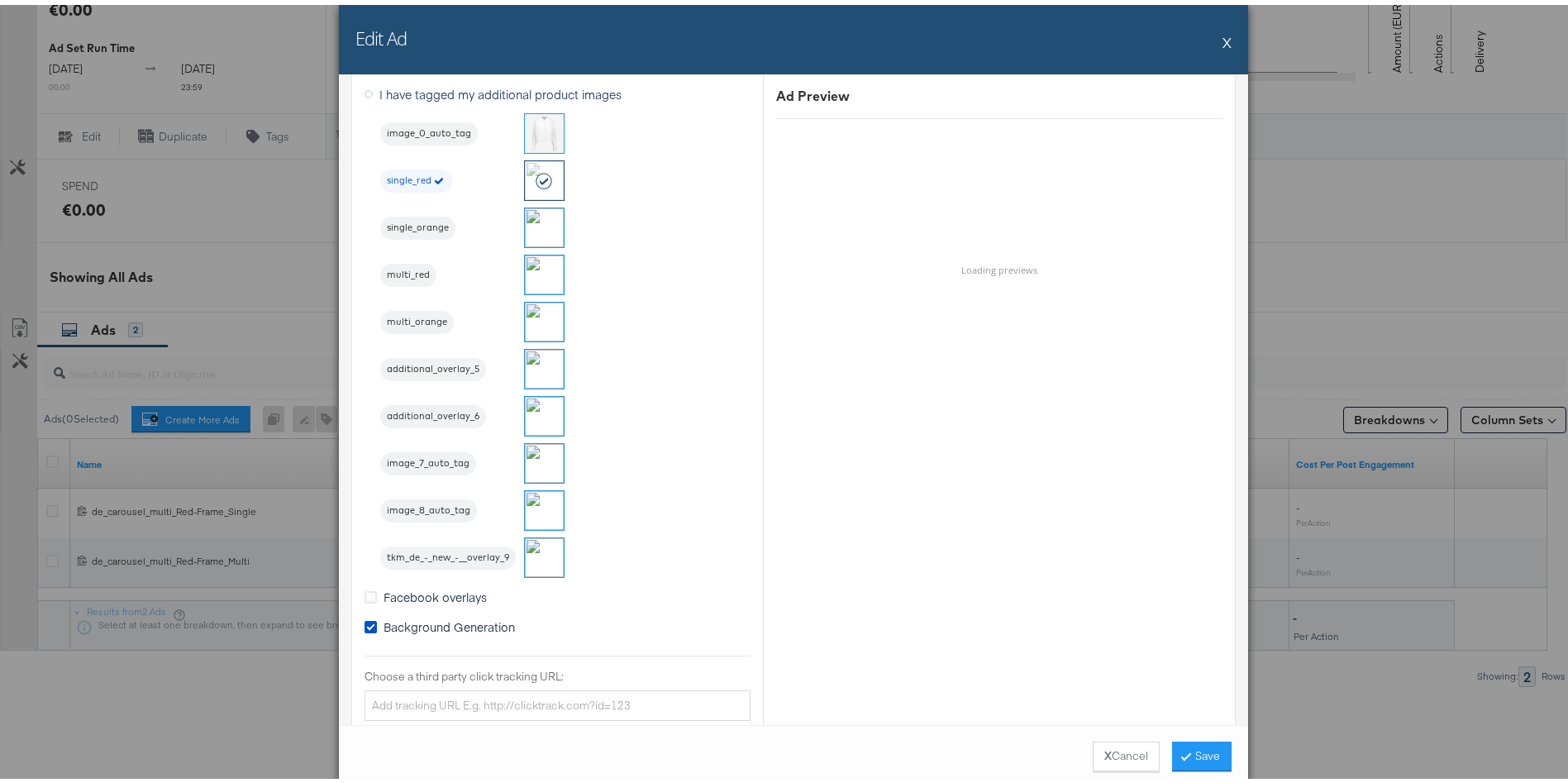
scroll to position [1777, 0]
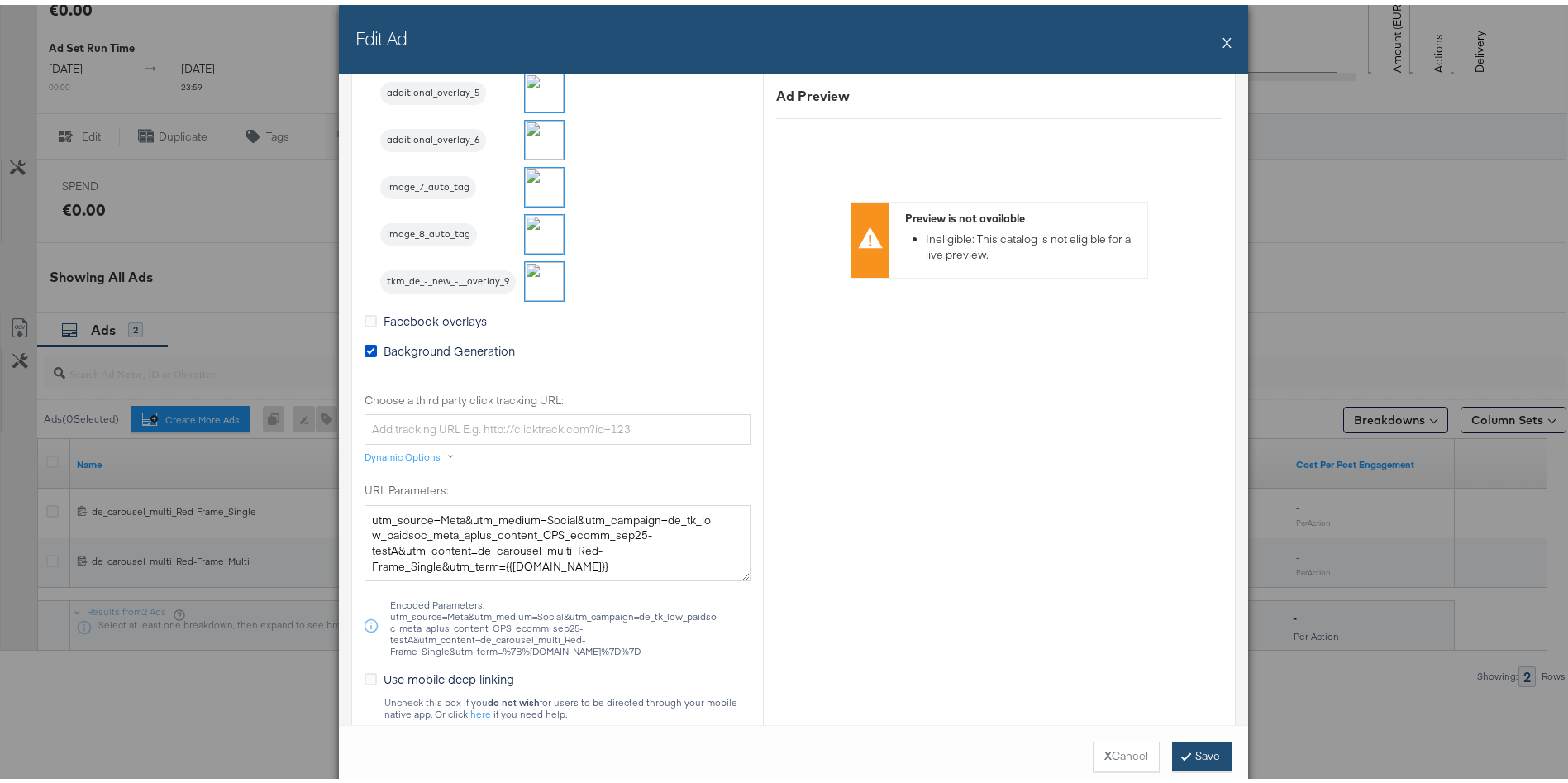
click at [1198, 742] on button "Save" at bounding box center [1202, 751] width 59 height 30
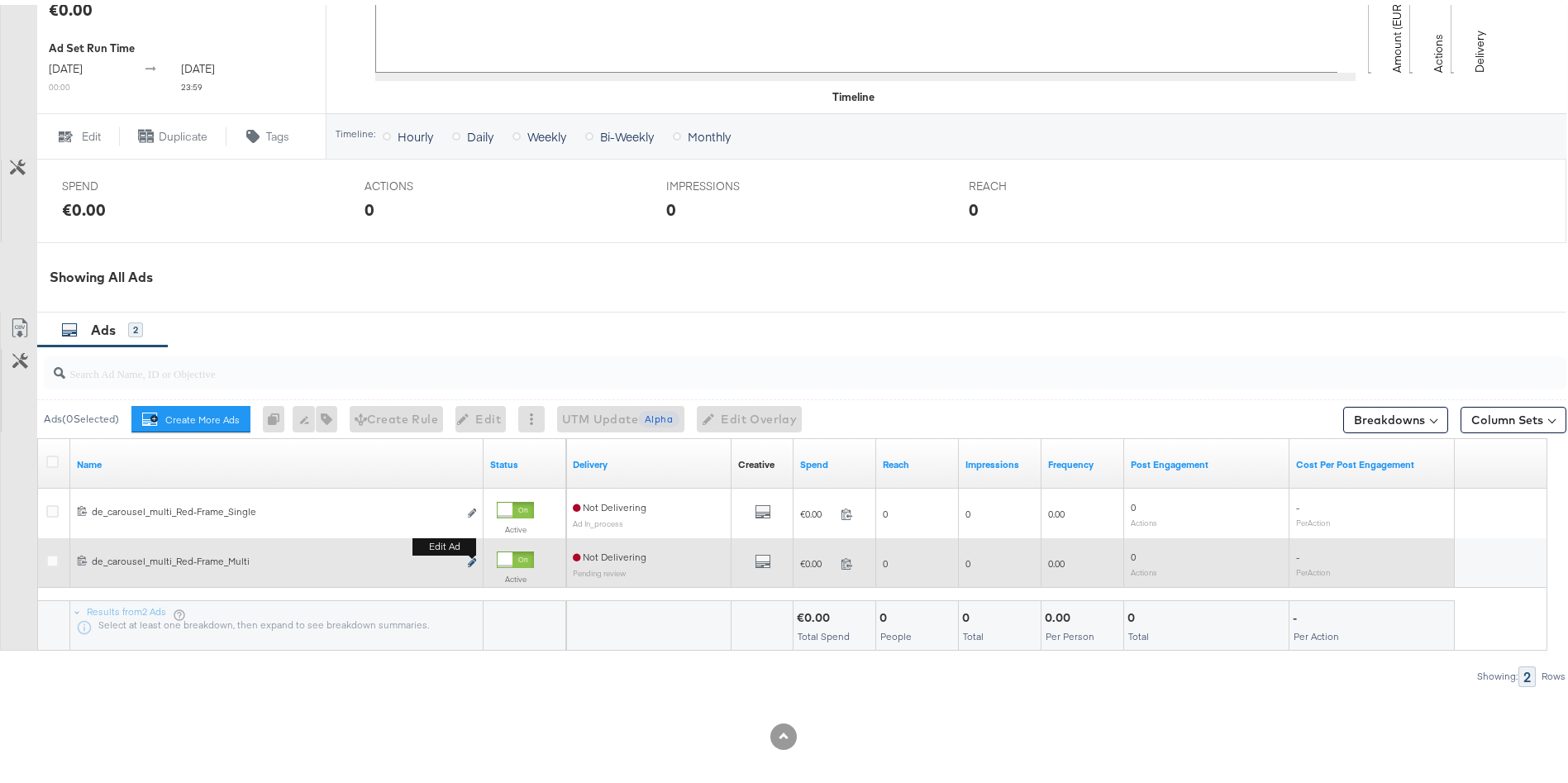
click at [470, 562] on icon "link" at bounding box center [472, 558] width 8 height 9
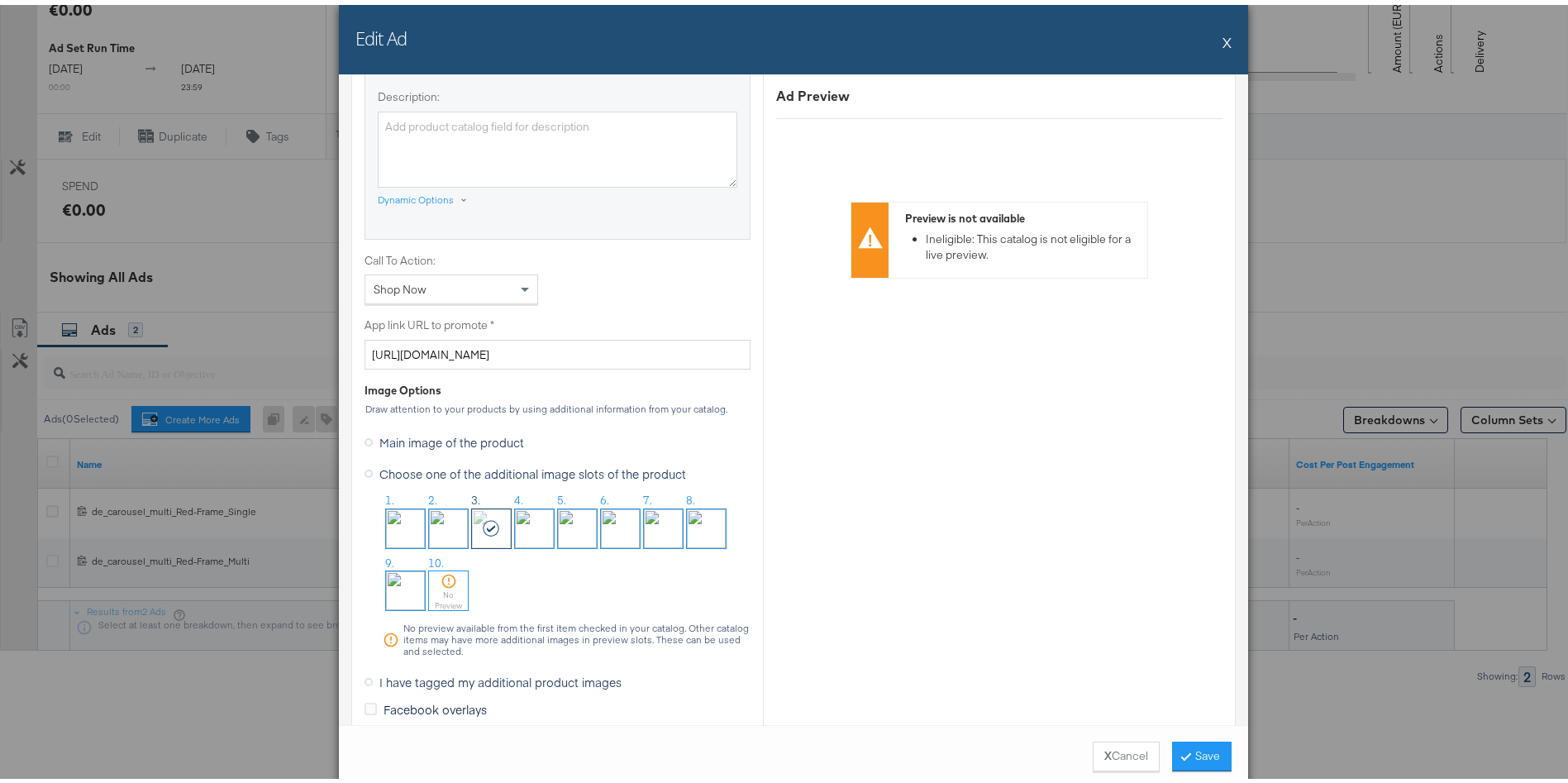
scroll to position [1170, 0]
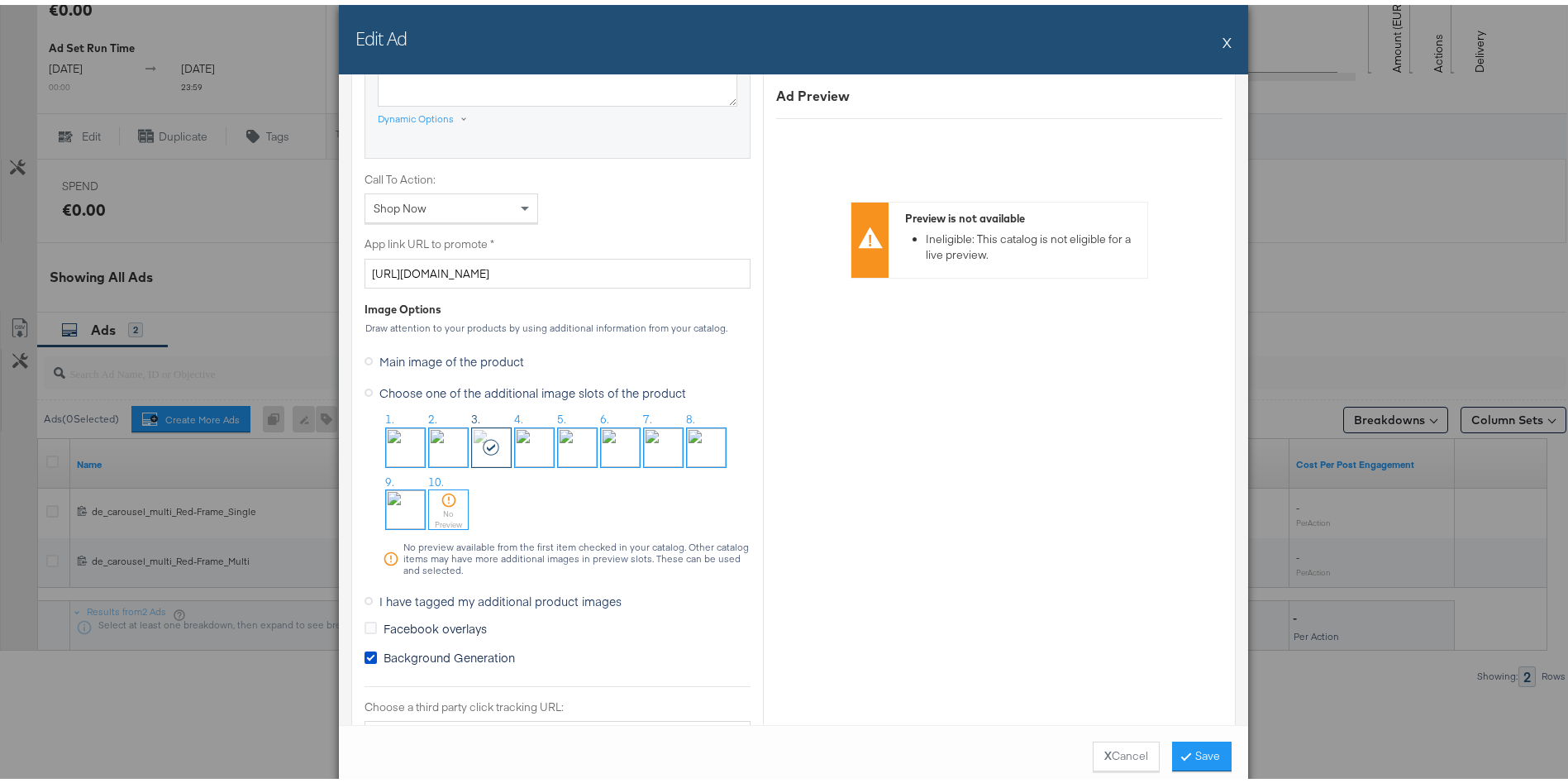
click at [365, 594] on label "I have tagged my additional product images" at bounding box center [497, 596] width 264 height 25
click at [0, 0] on input "I have tagged my additional product images" at bounding box center [0, 0] width 0 height 0
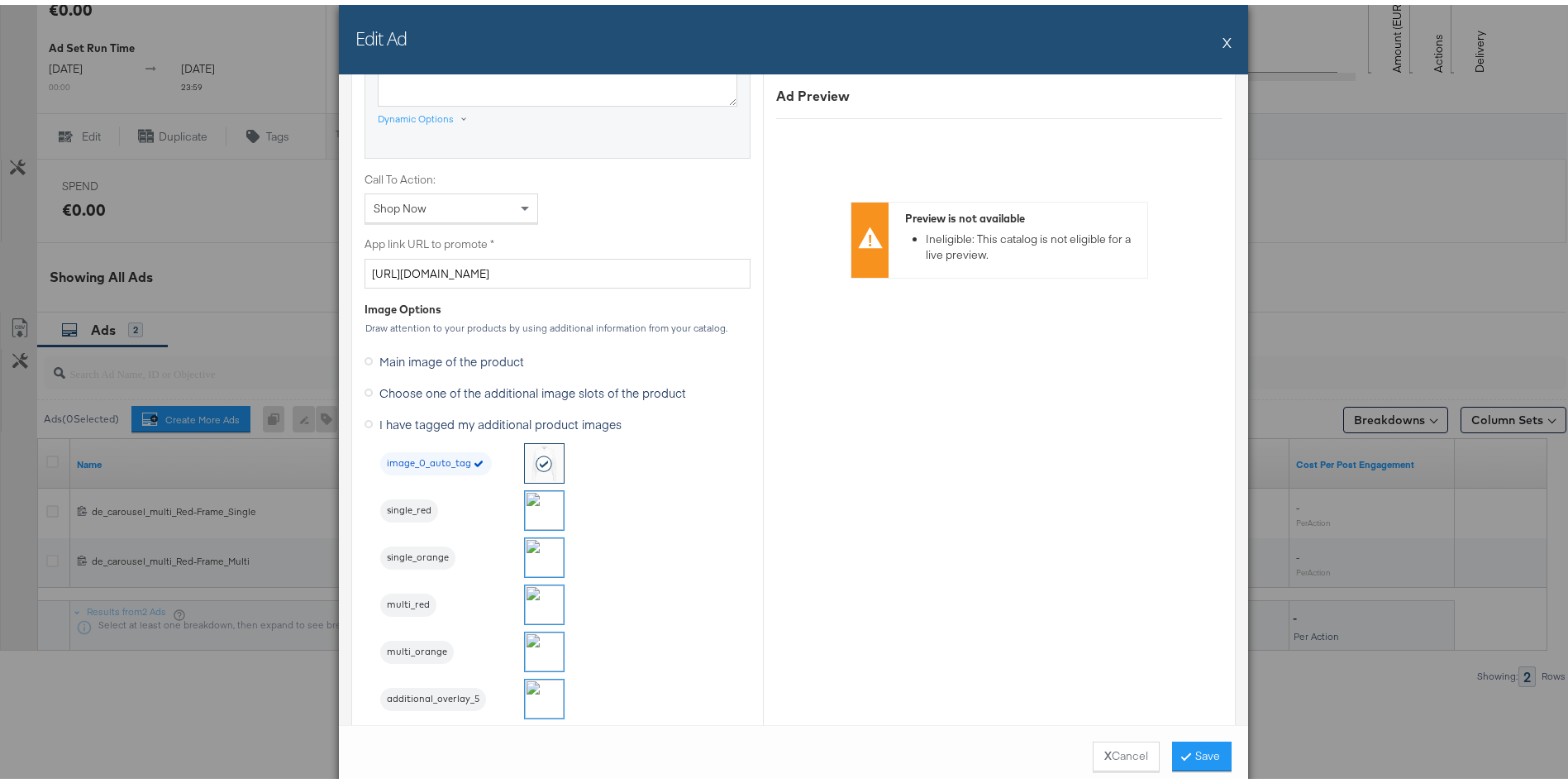
click at [536, 598] on img at bounding box center [544, 600] width 39 height 39
click at [1199, 747] on button "Save" at bounding box center [1202, 751] width 59 height 30
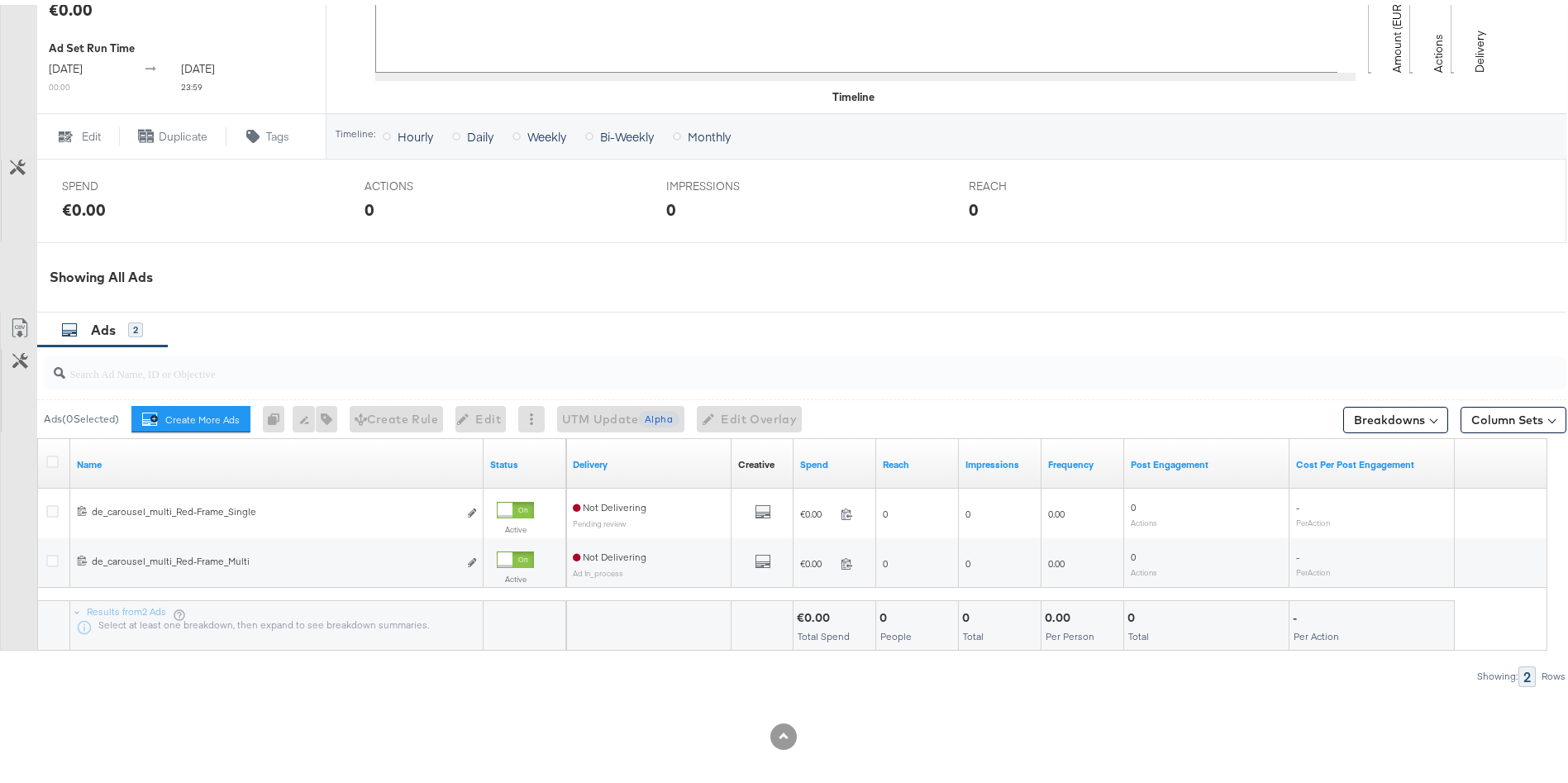
scroll to position [0, 0]
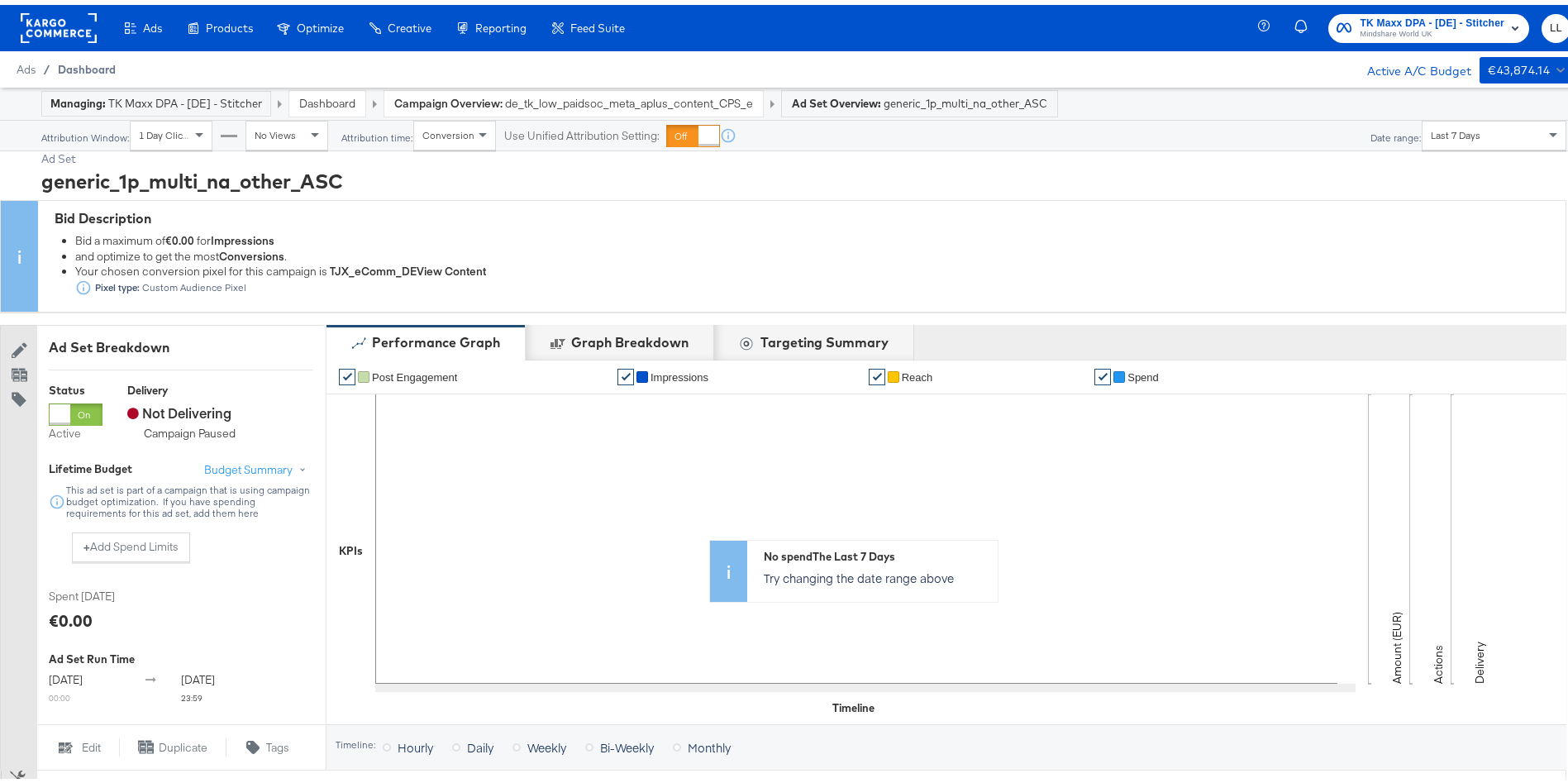
click at [91, 67] on span "Dashboard" at bounding box center [86, 64] width 58 height 13
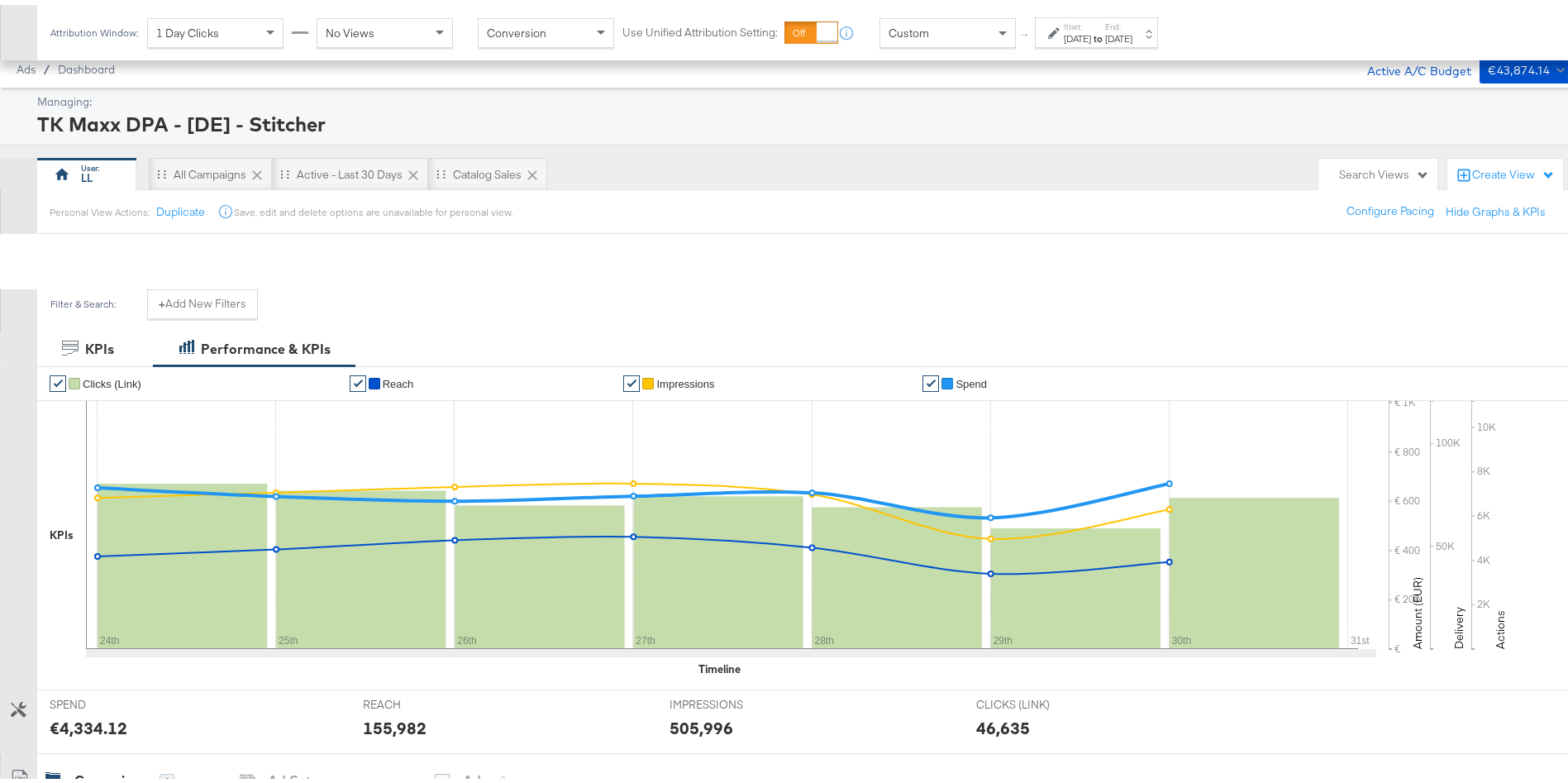
scroll to position [621, 0]
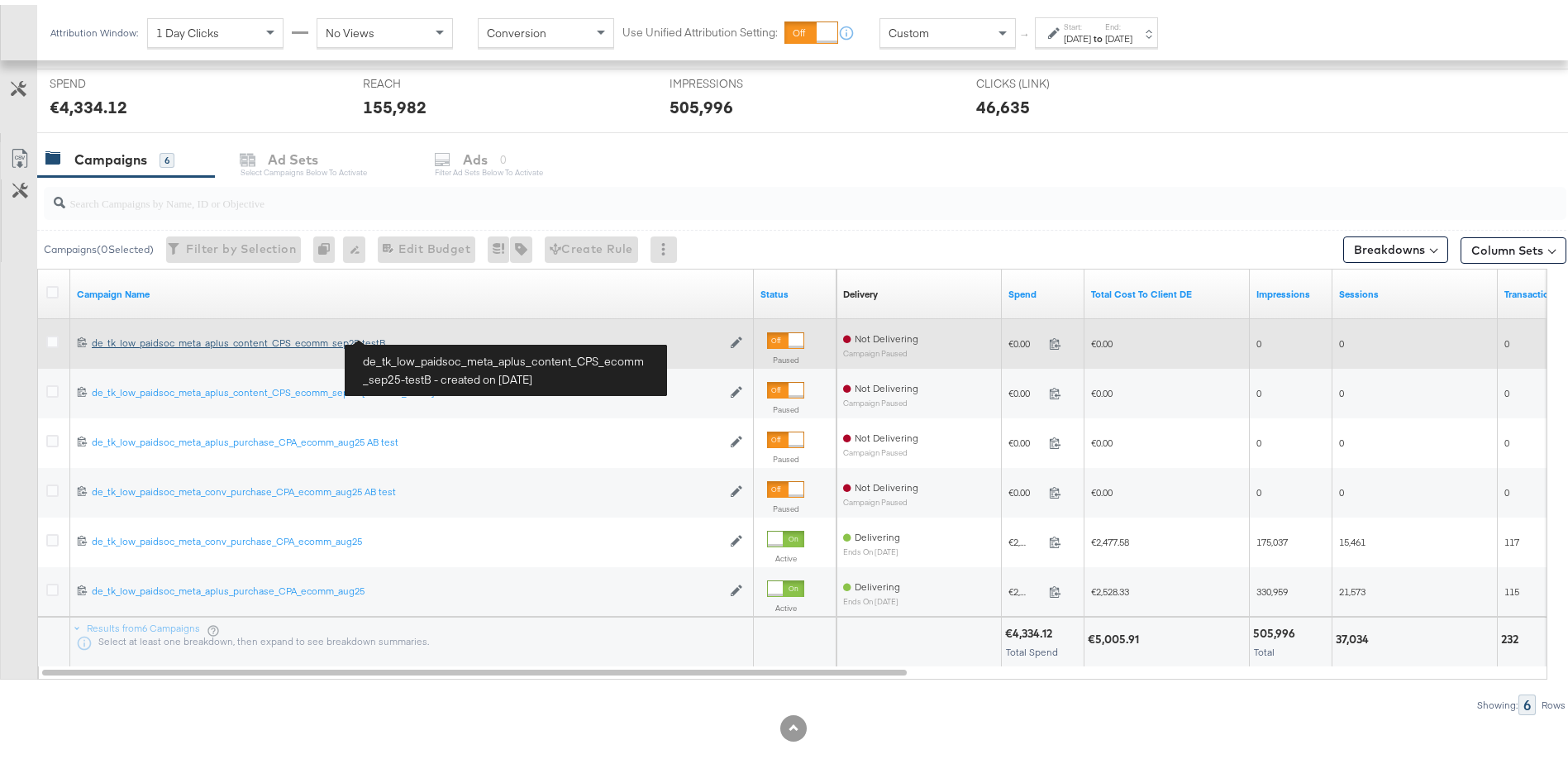
click at [188, 334] on div "de_tk_low_paidsoc_meta_aplus_content_CPS_ecomm_sep25-testB de_tk_low_paidsoc_me…" at bounding box center [407, 338] width 630 height 13
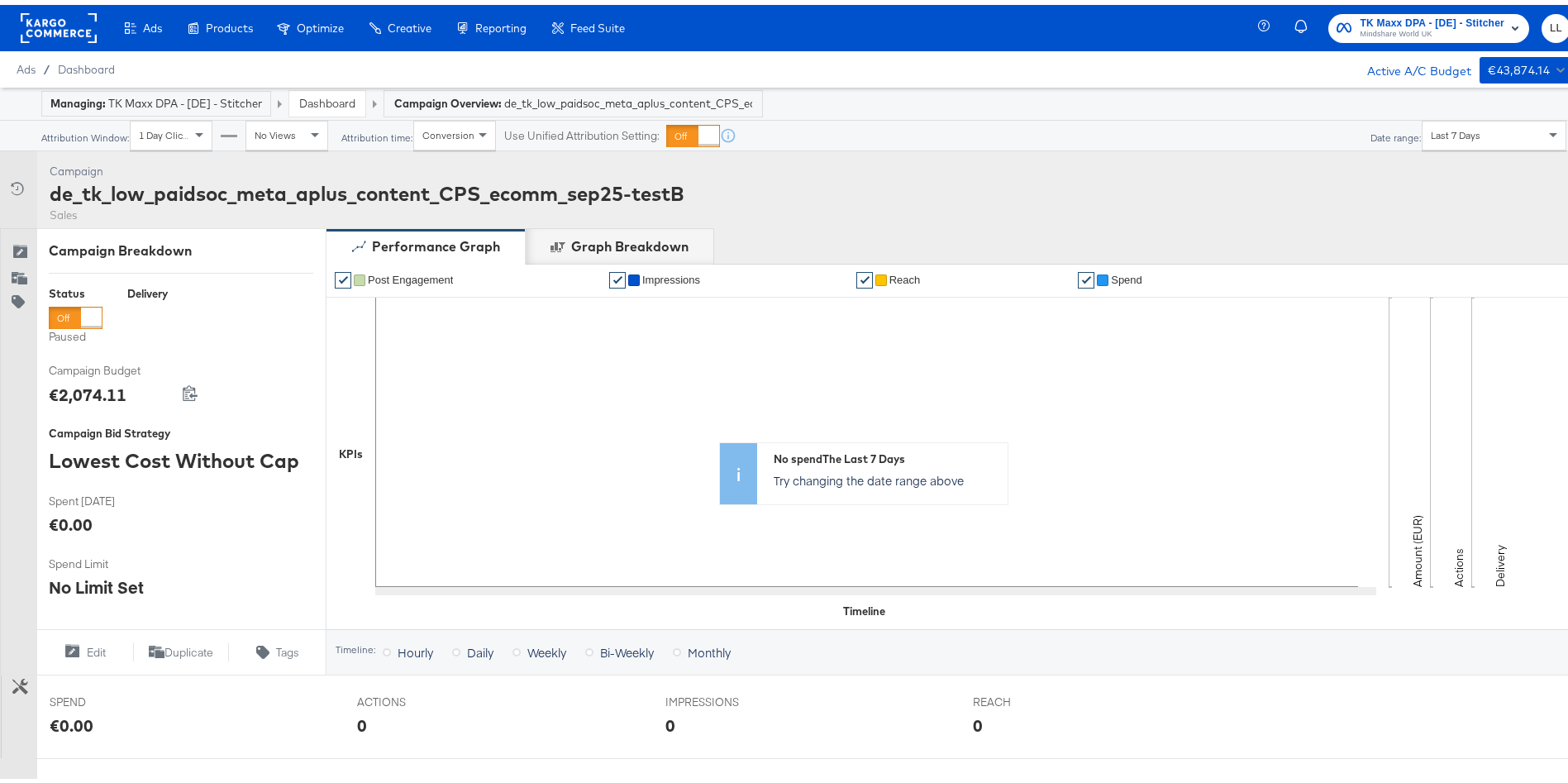
scroll to position [466, 0]
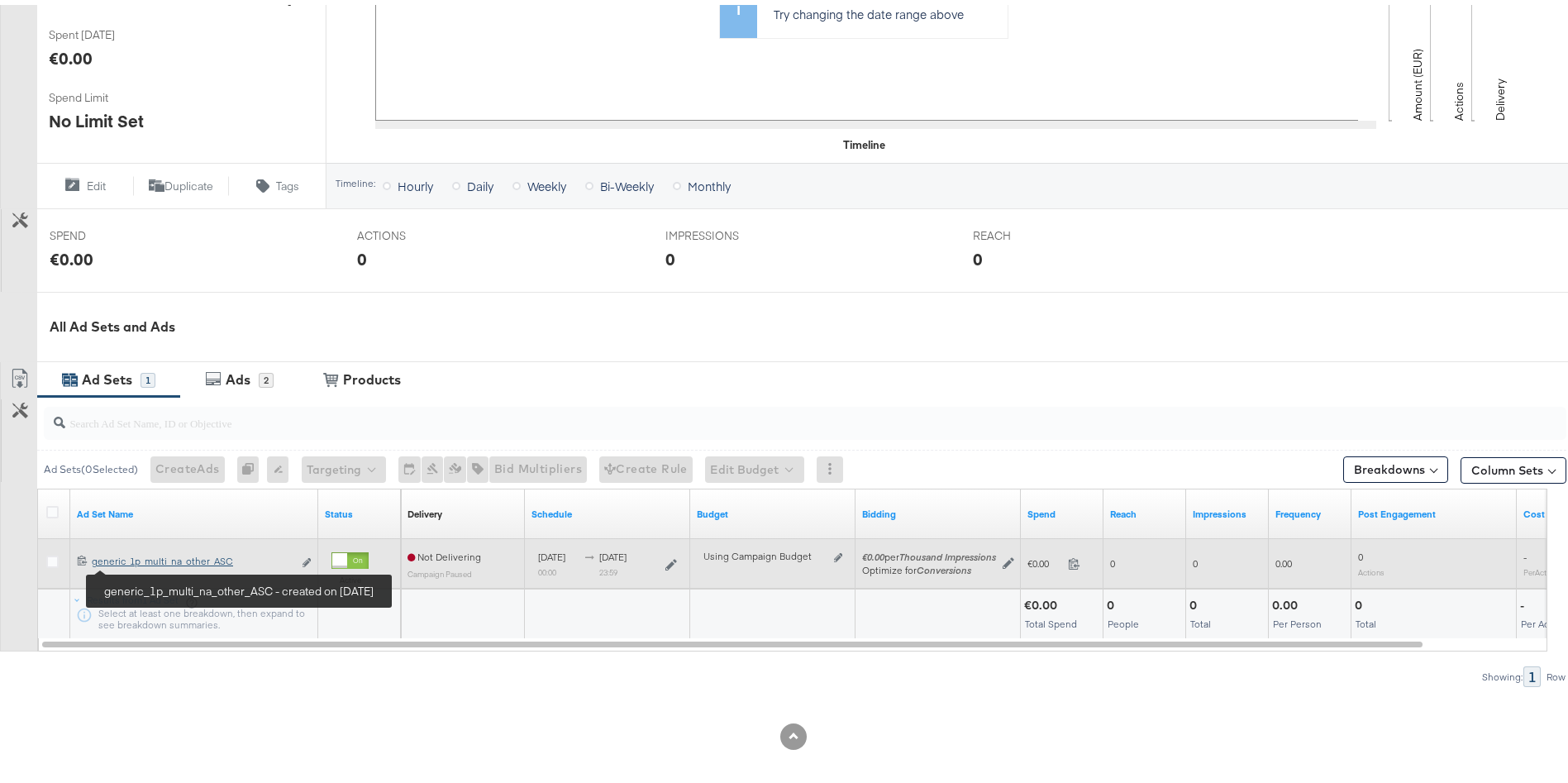
click at [148, 562] on div "generic_1p_multi_na_other_ASC generic_1p_multi_na_other_ASC" at bounding box center [192, 556] width 201 height 13
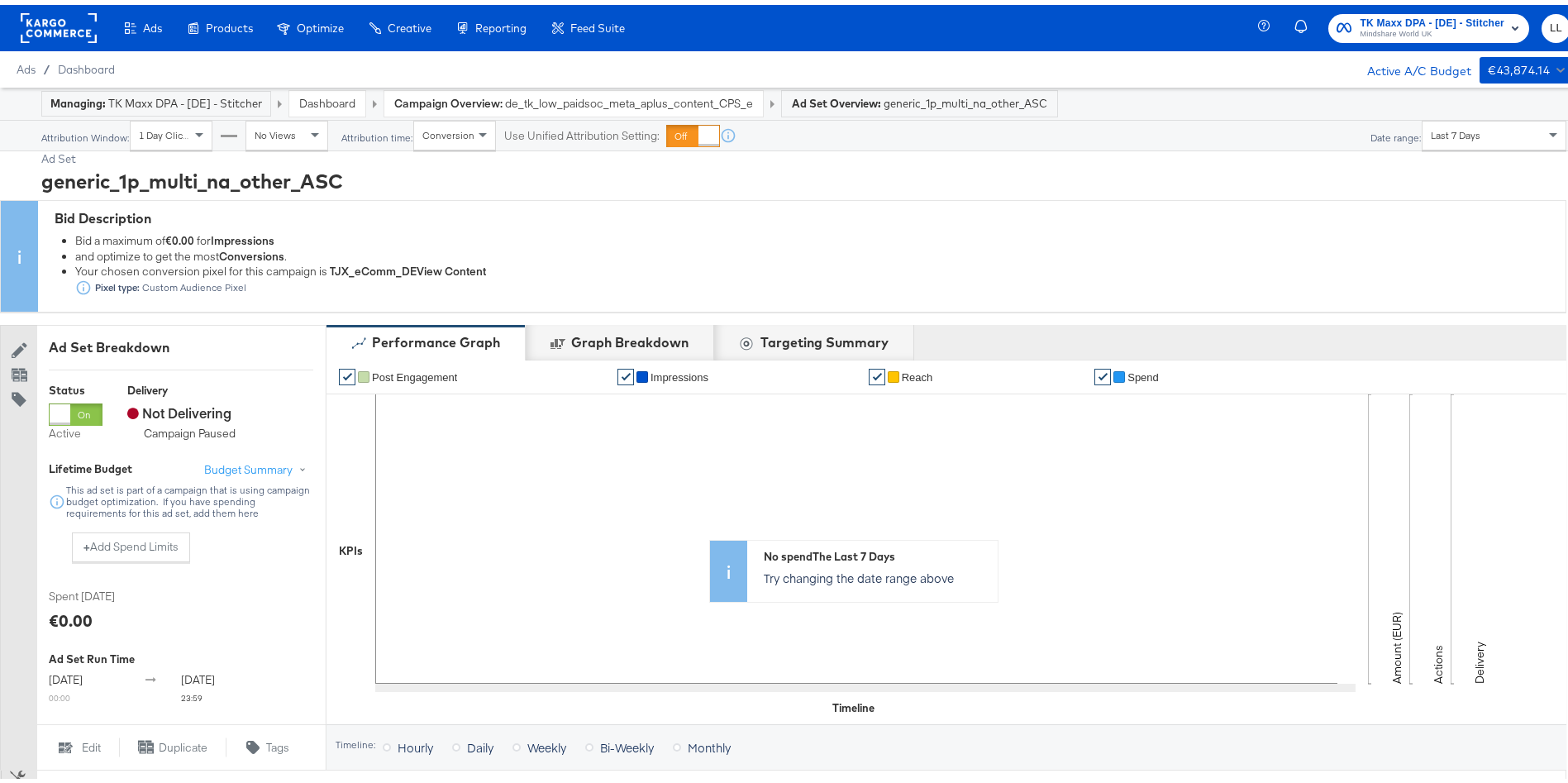
scroll to position [619, 0]
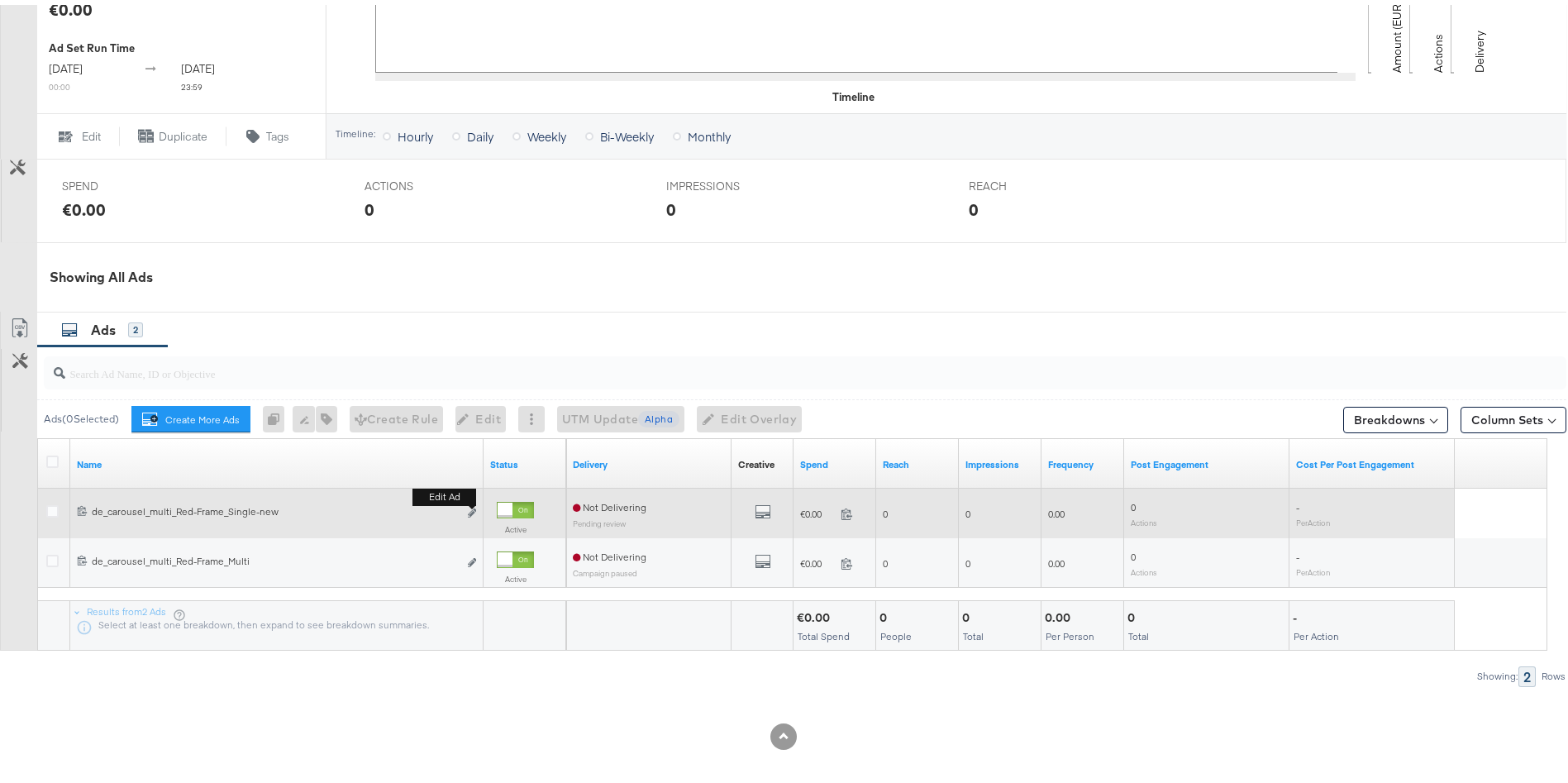
click at [469, 515] on button "Edit ad" at bounding box center [472, 509] width 10 height 18
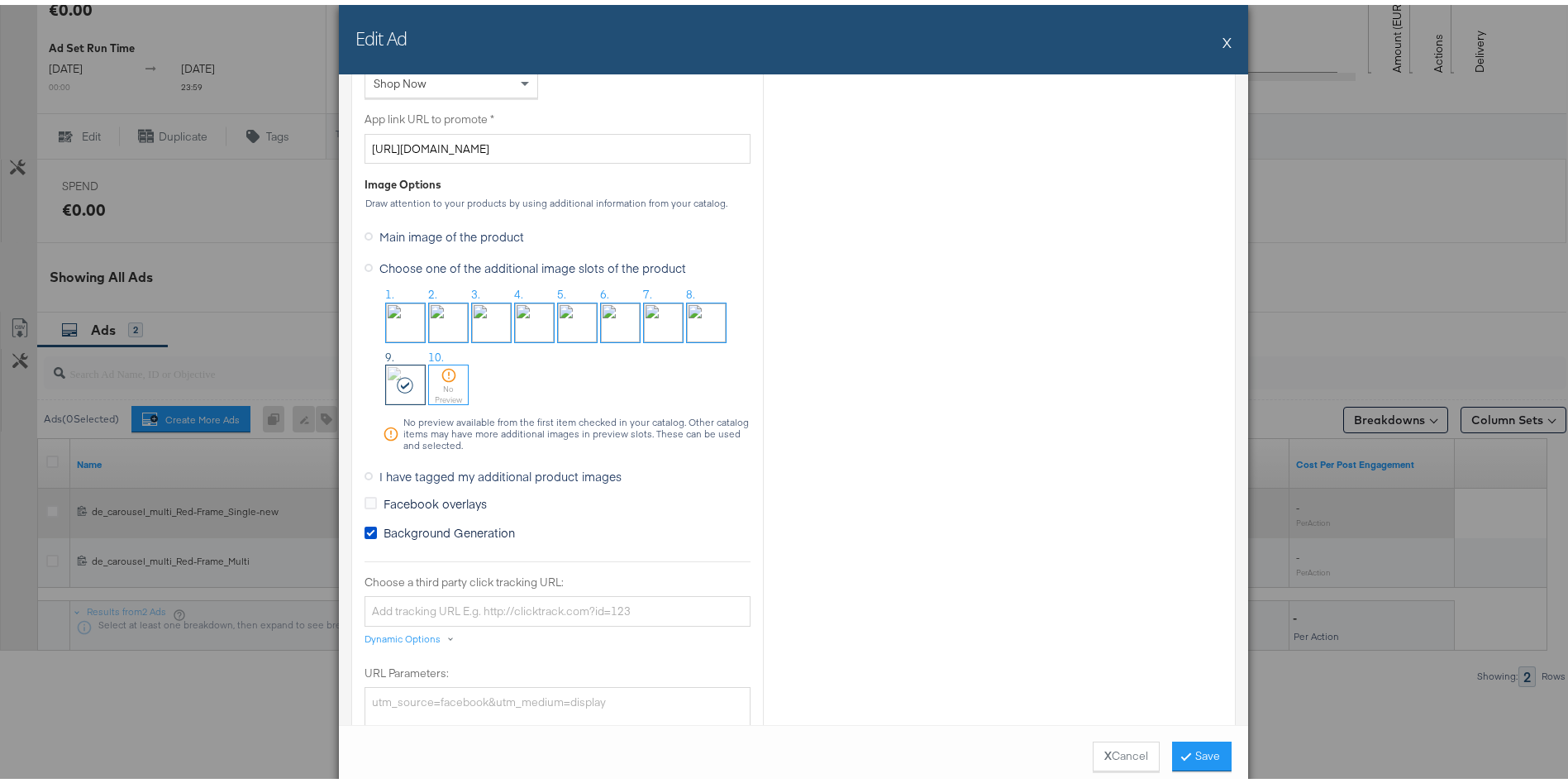
scroll to position [1397, 0]
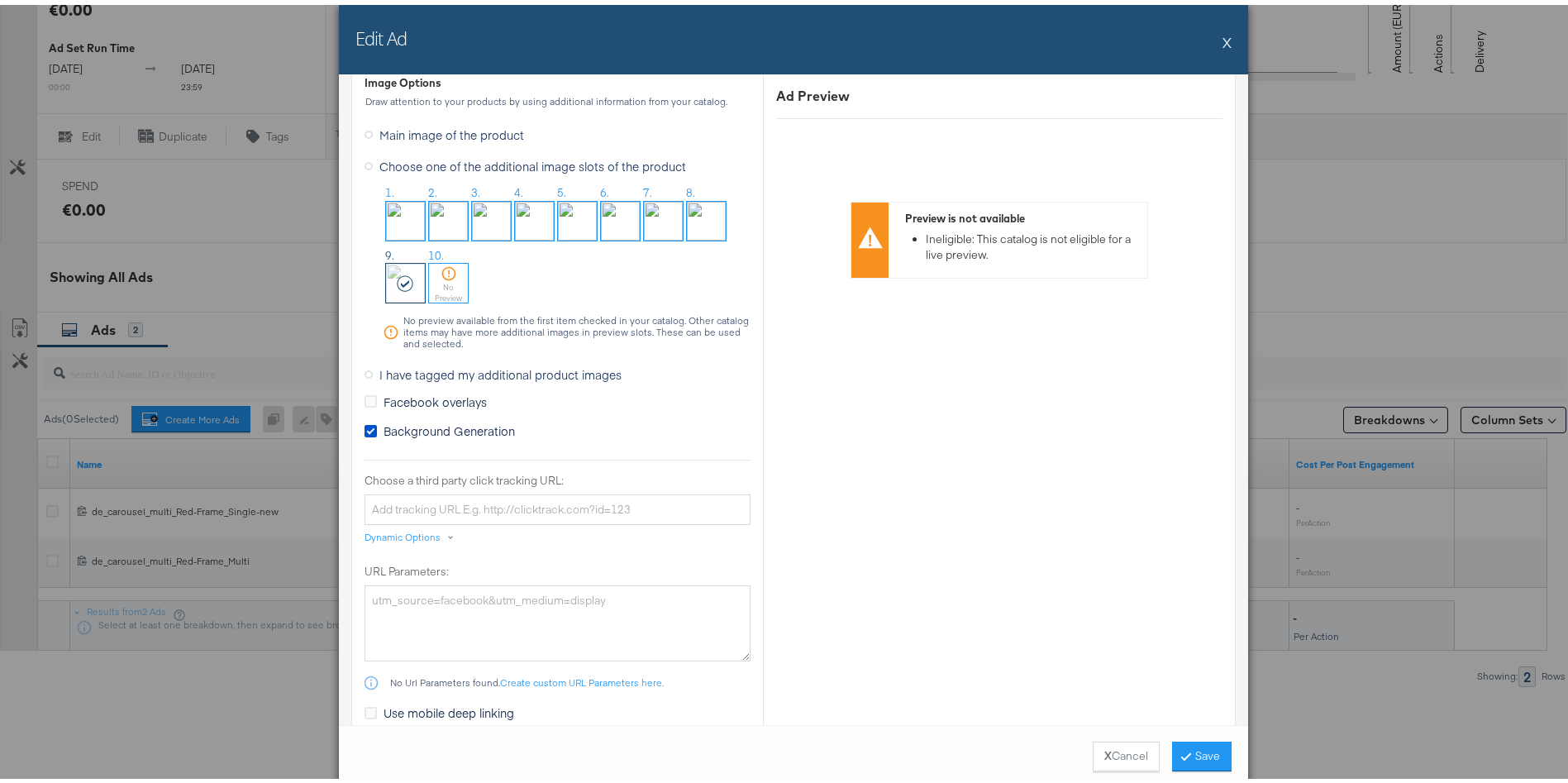
click at [380, 371] on span "I have tagged my additional product images" at bounding box center [500, 370] width 242 height 17
click at [0, 0] on input "I have tagged my additional product images" at bounding box center [0, 0] width 0 height 0
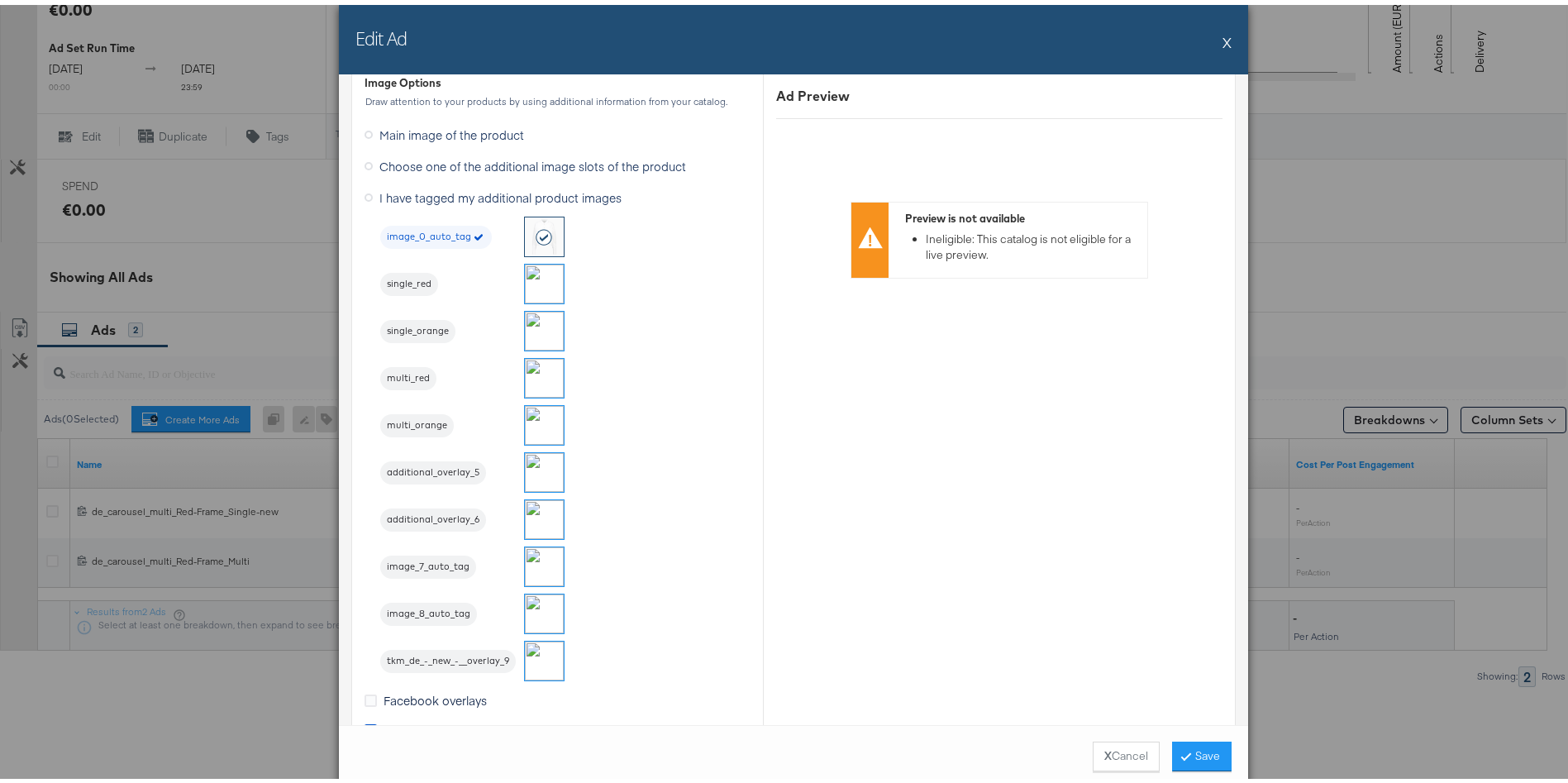
click at [525, 654] on img at bounding box center [544, 657] width 39 height 39
click at [1188, 750] on button "Save" at bounding box center [1202, 751] width 59 height 30
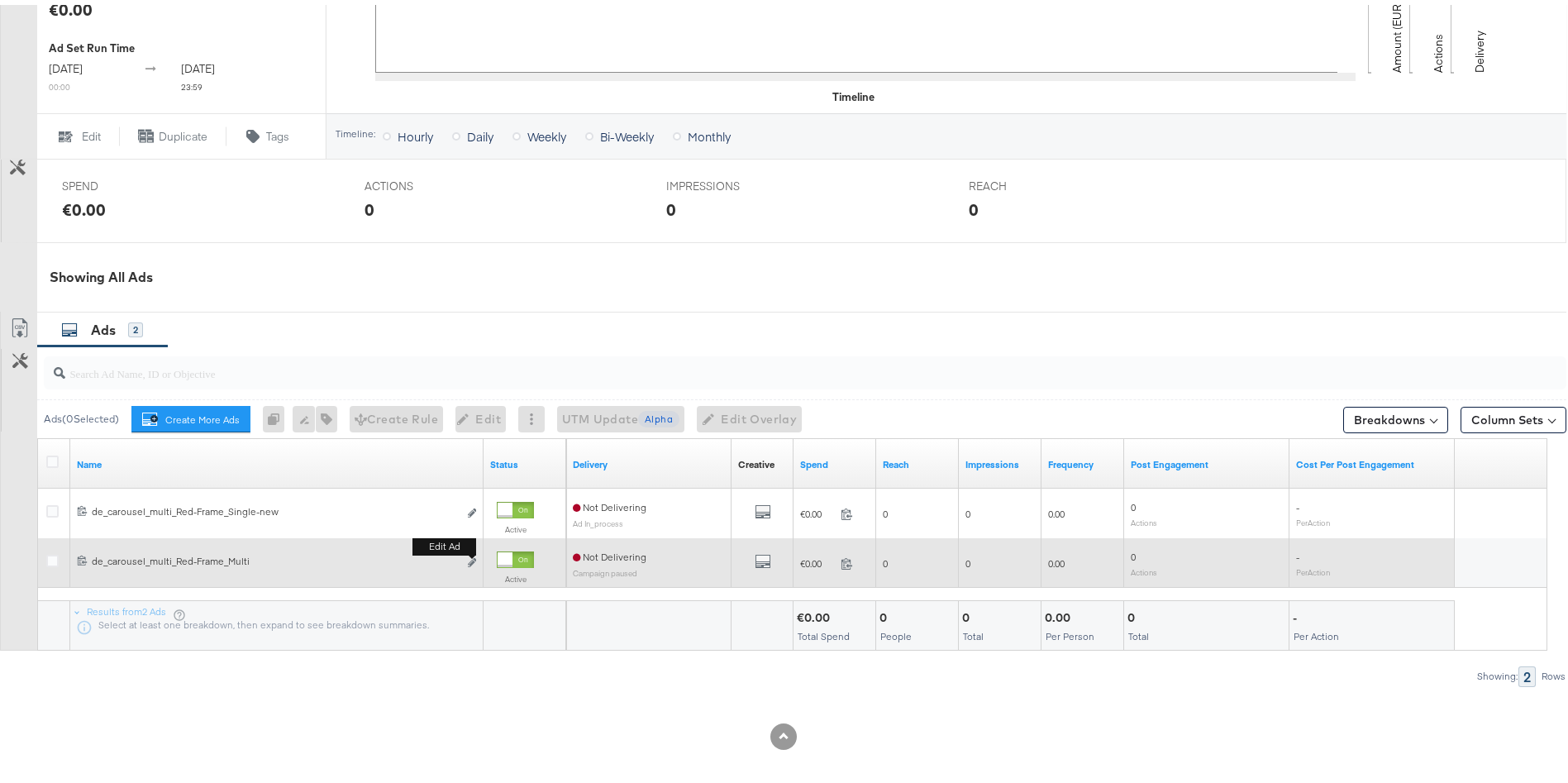
click at [472, 551] on b "Edit ad" at bounding box center [444, 542] width 64 height 18
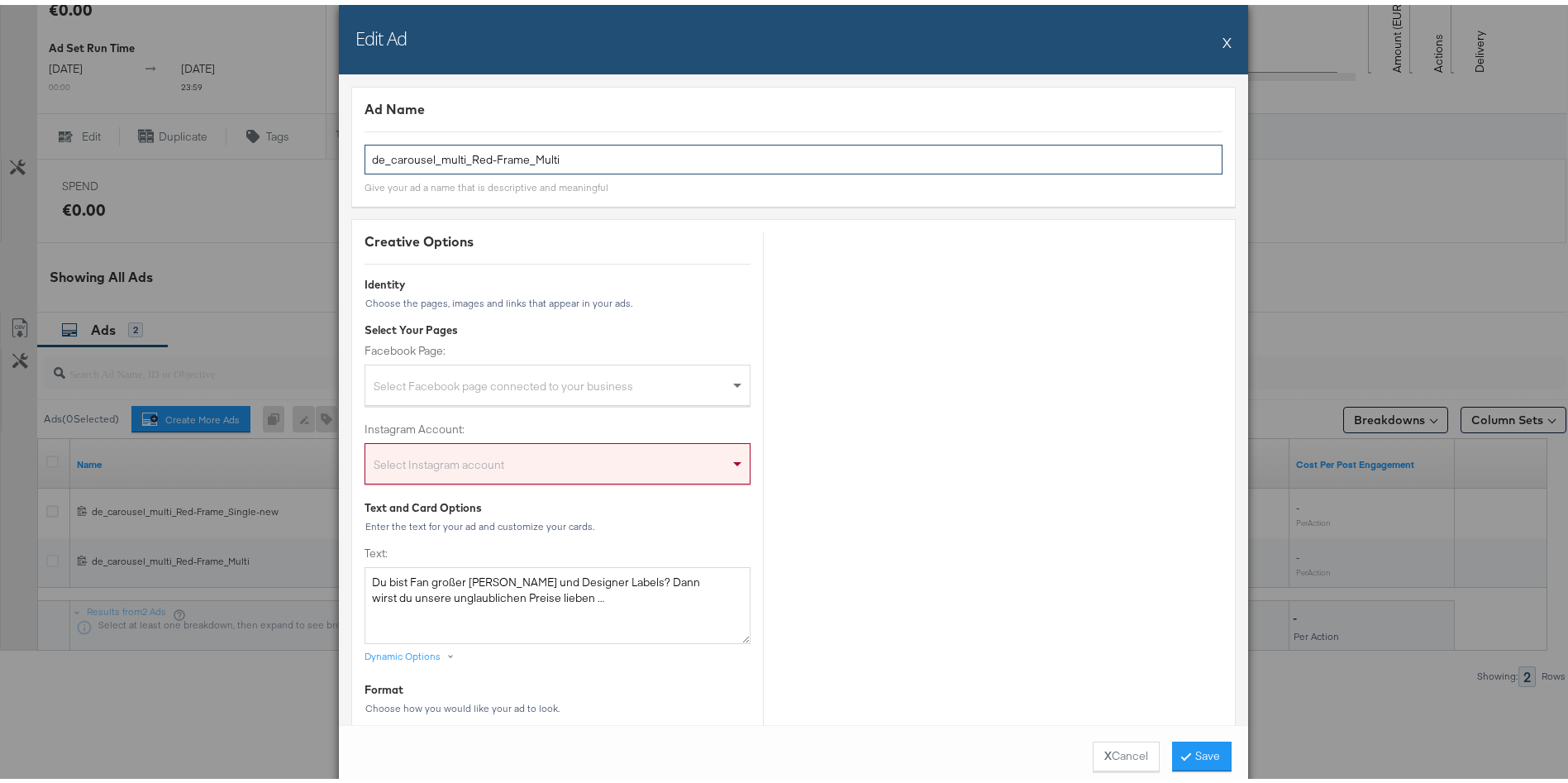
click at [585, 156] on input "de_carousel_multi_Red-Frame_Multi" at bounding box center [794, 154] width 858 height 31
type input "de_carousel_multi_Red-Frame_Multi-new"
click at [641, 121] on div "Ad Name de_carousel_multi_Red-Frame_Multi-new Give your ad a name that is descr…" at bounding box center [793, 141] width 885 height 120
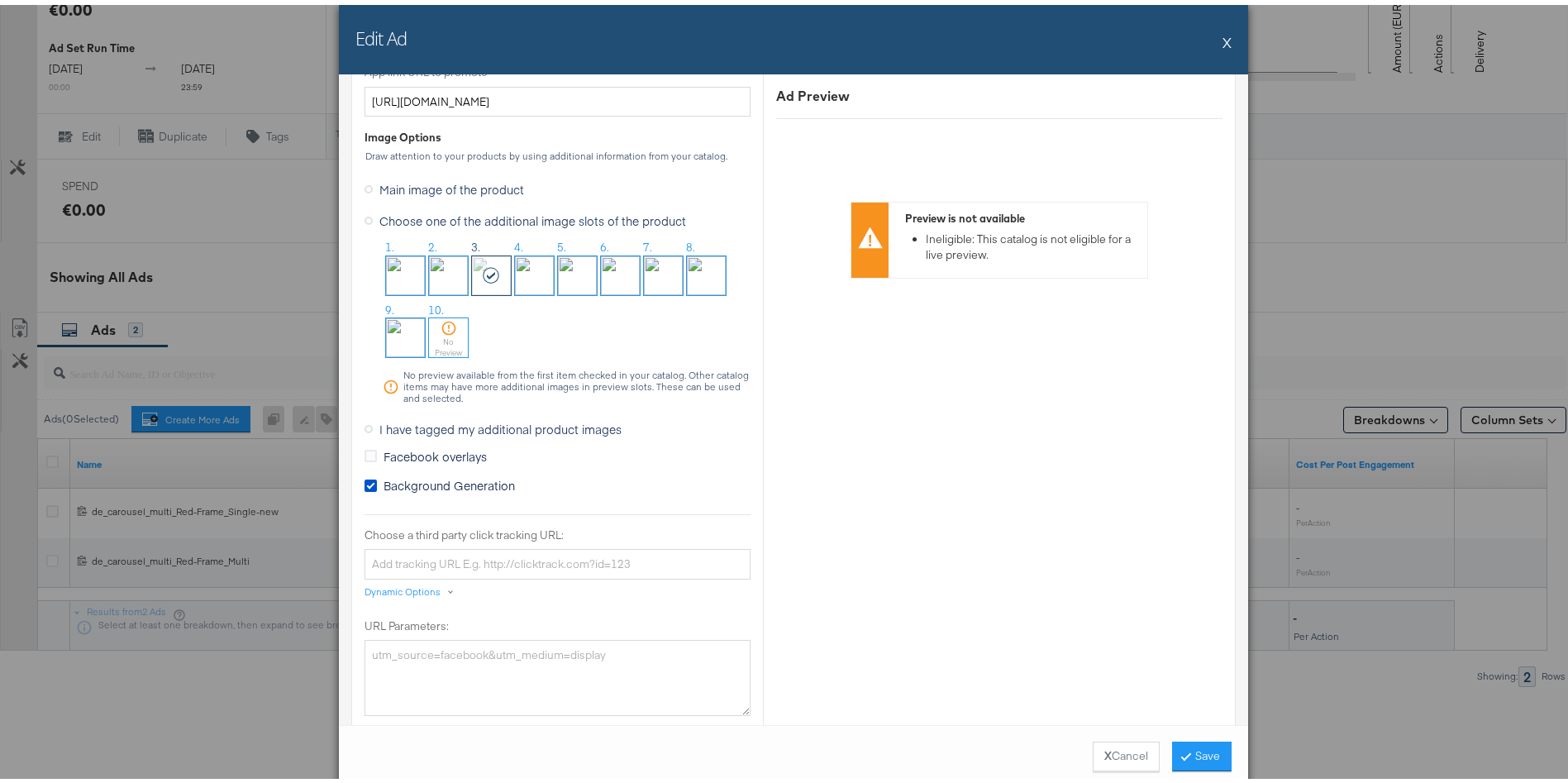
scroll to position [1345, 0]
click at [529, 422] on span "I have tagged my additional product images" at bounding box center [500, 422] width 242 height 17
click at [0, 0] on input "I have tagged my additional product images" at bounding box center [0, 0] width 0 height 0
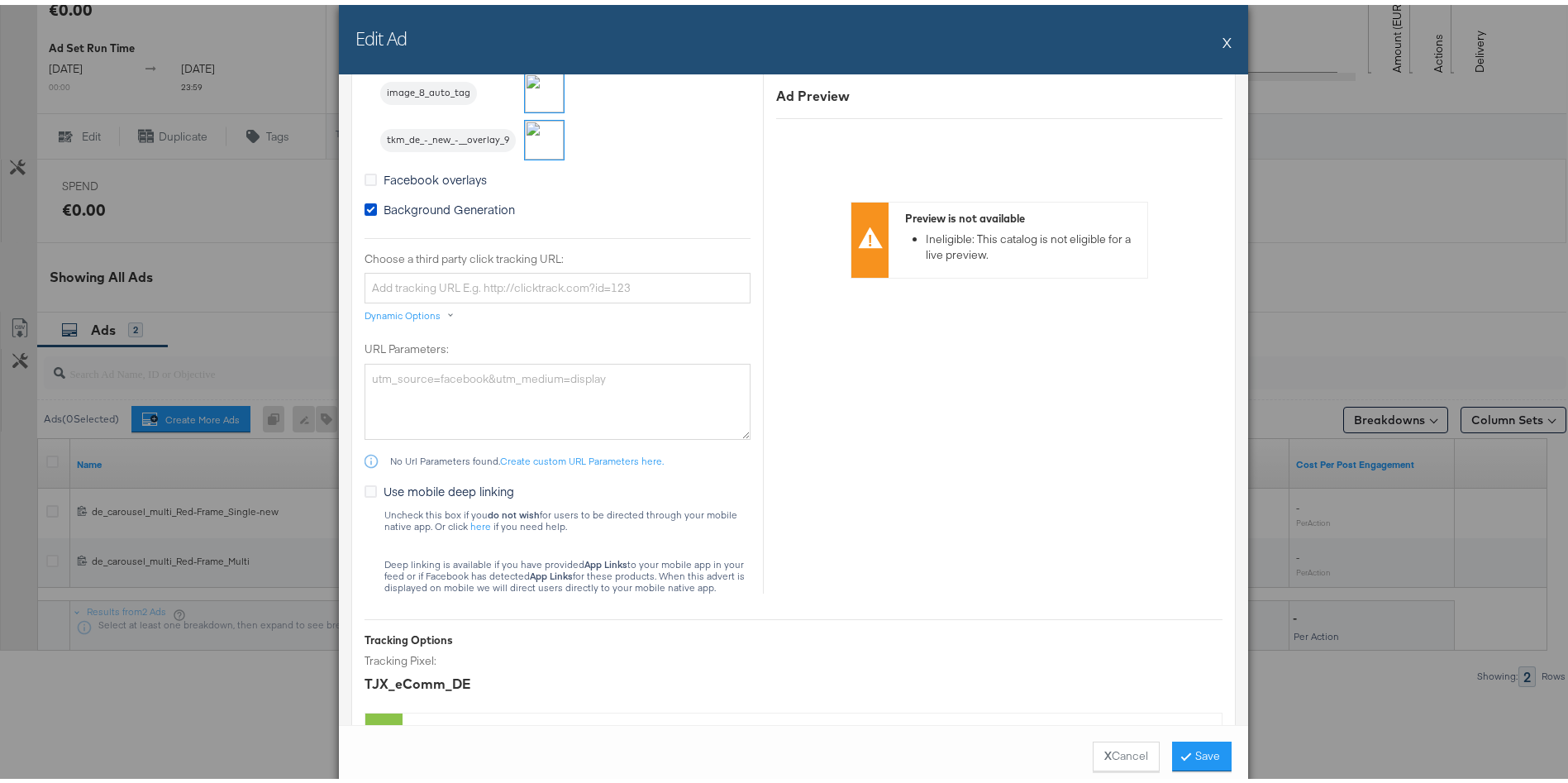
scroll to position [1907, 0]
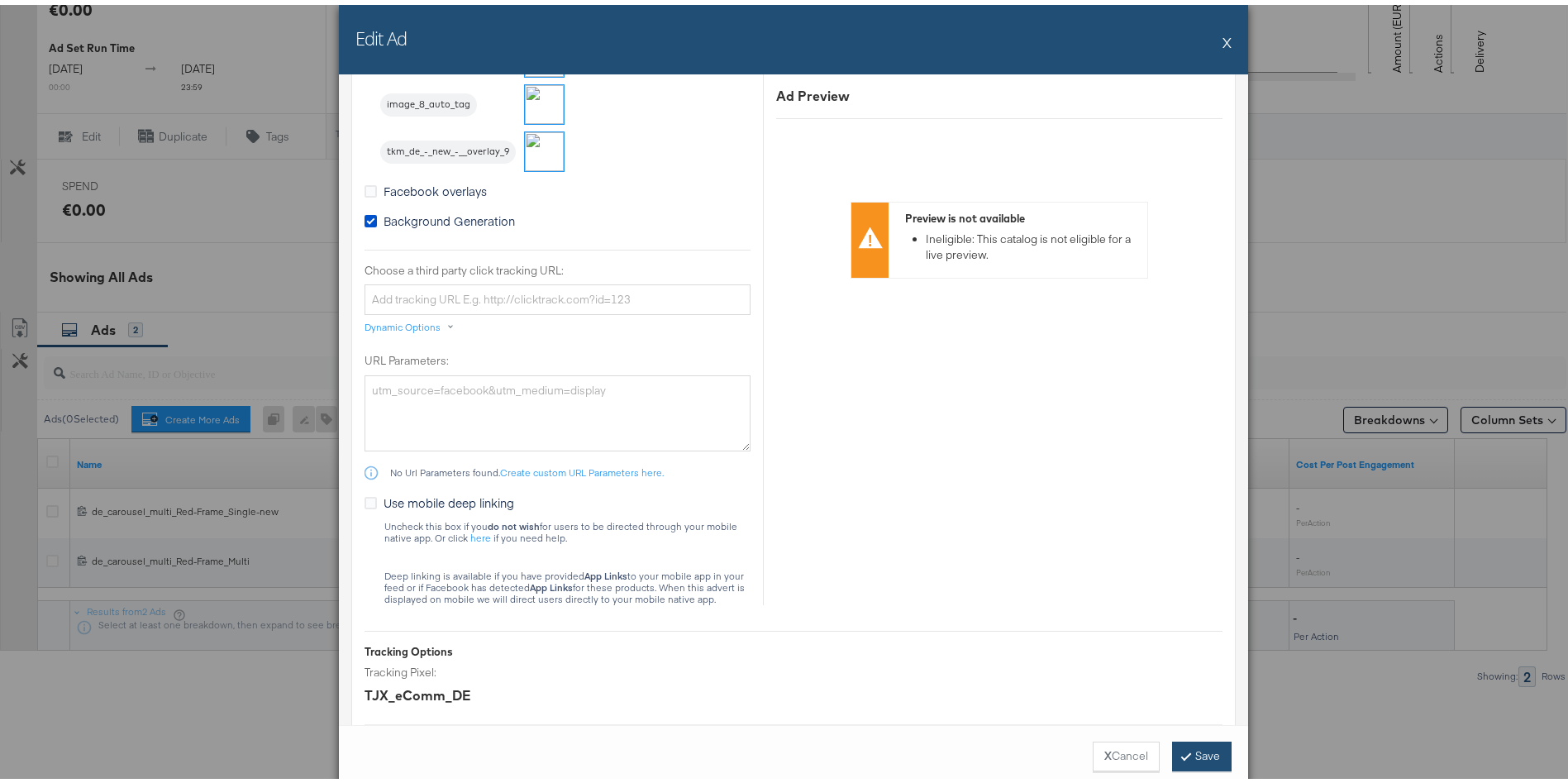
click at [1184, 749] on icon at bounding box center [1186, 750] width 5 height 10
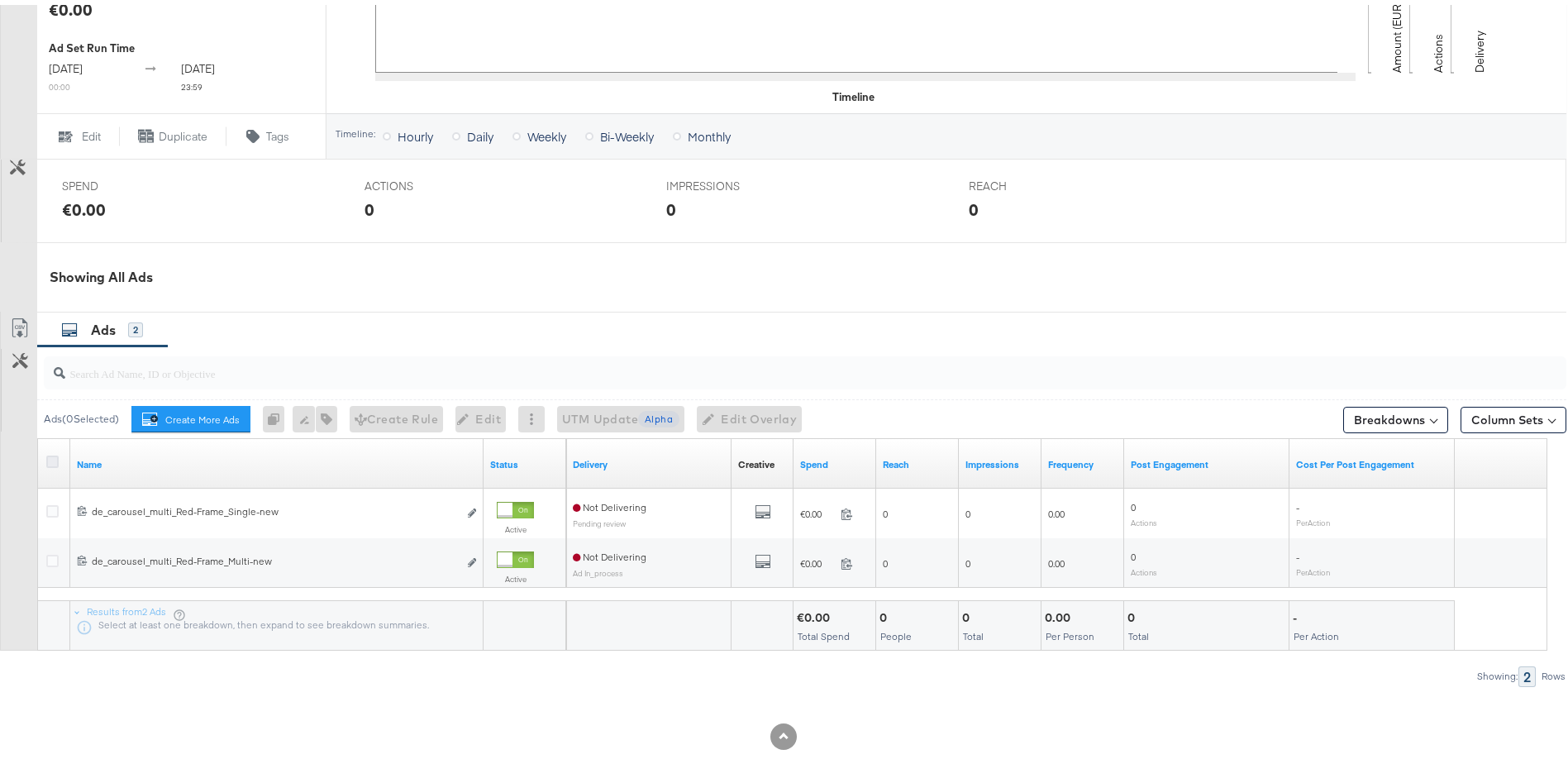
click at [55, 457] on icon at bounding box center [52, 456] width 12 height 12
click at [0, 0] on input "checkbox" at bounding box center [0, 0] width 0 height 0
click at [585, 398] on div "Ads ( 2 Selected) Create More Ads Create more ads for this ad set Duplicate 2 a…" at bounding box center [801, 414] width 1529 height 39
click at [586, 403] on button "UTM Update Alpha" at bounding box center [611, 414] width 127 height 26
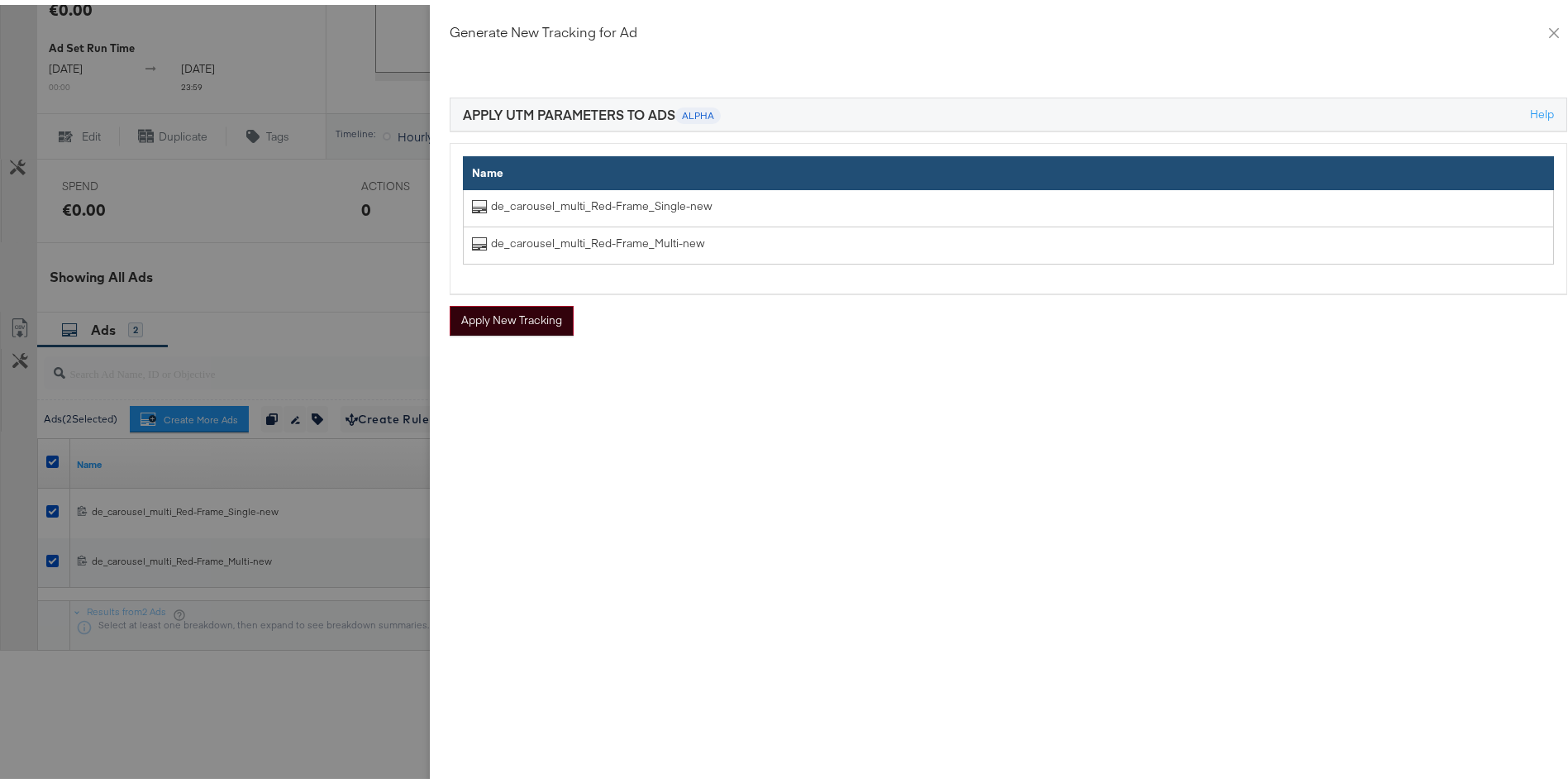
click at [532, 318] on button "Apply New Tracking" at bounding box center [512, 316] width 124 height 30
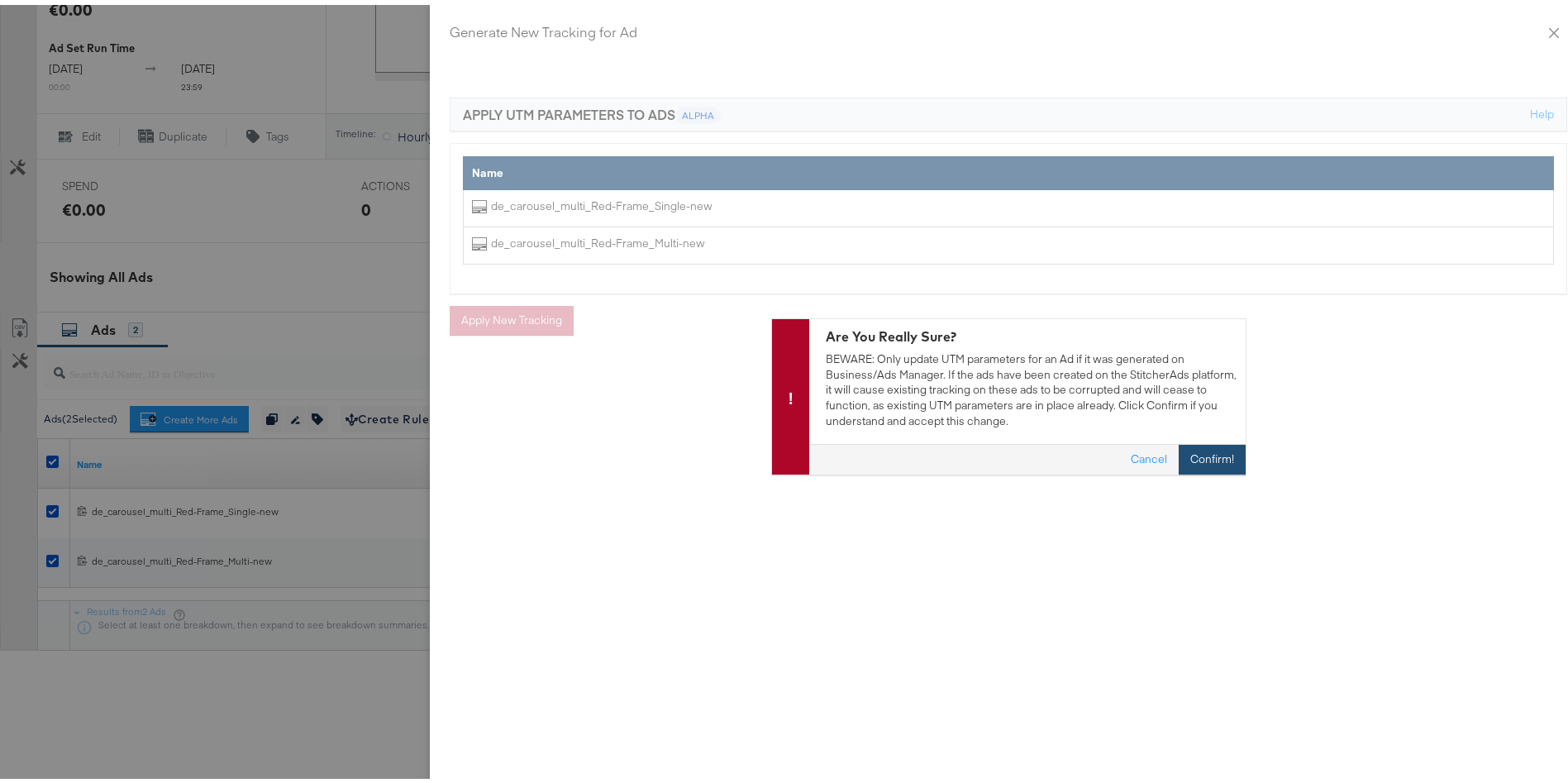
click at [1212, 459] on button "Confirm!" at bounding box center [1212, 455] width 67 height 30
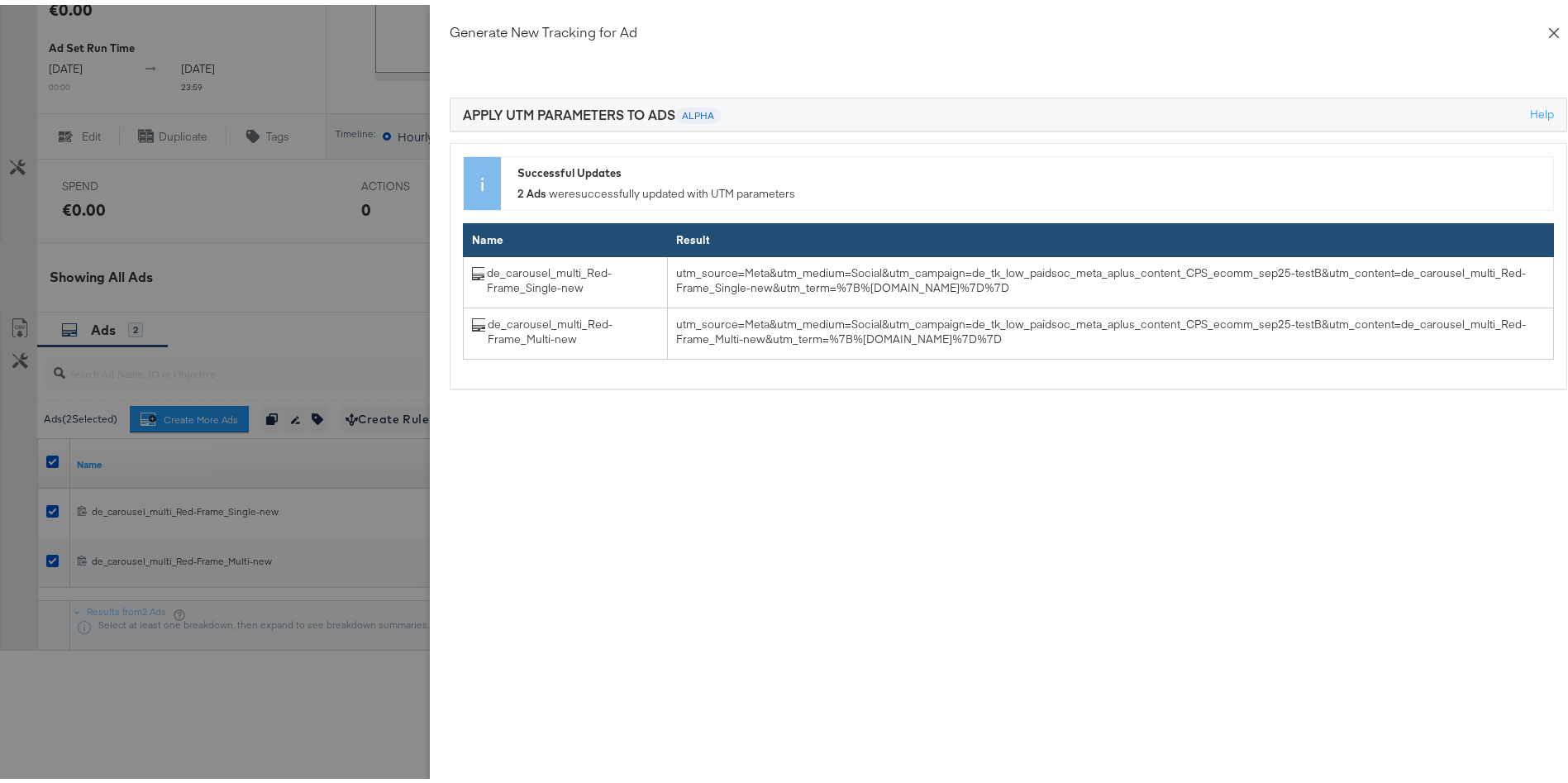
click at [1531, 38] on button "Close" at bounding box center [1554, 27] width 46 height 46
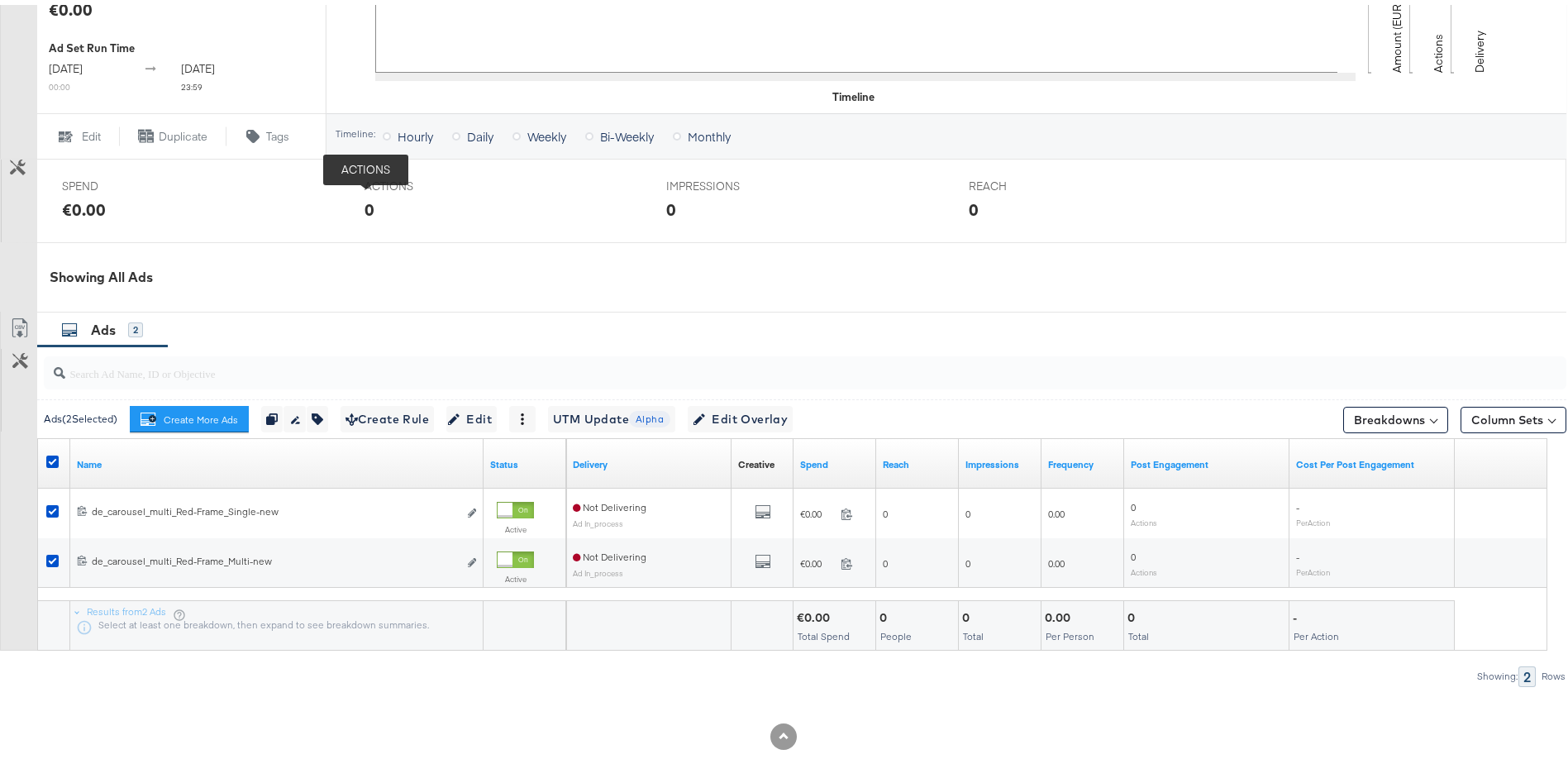
scroll to position [0, 0]
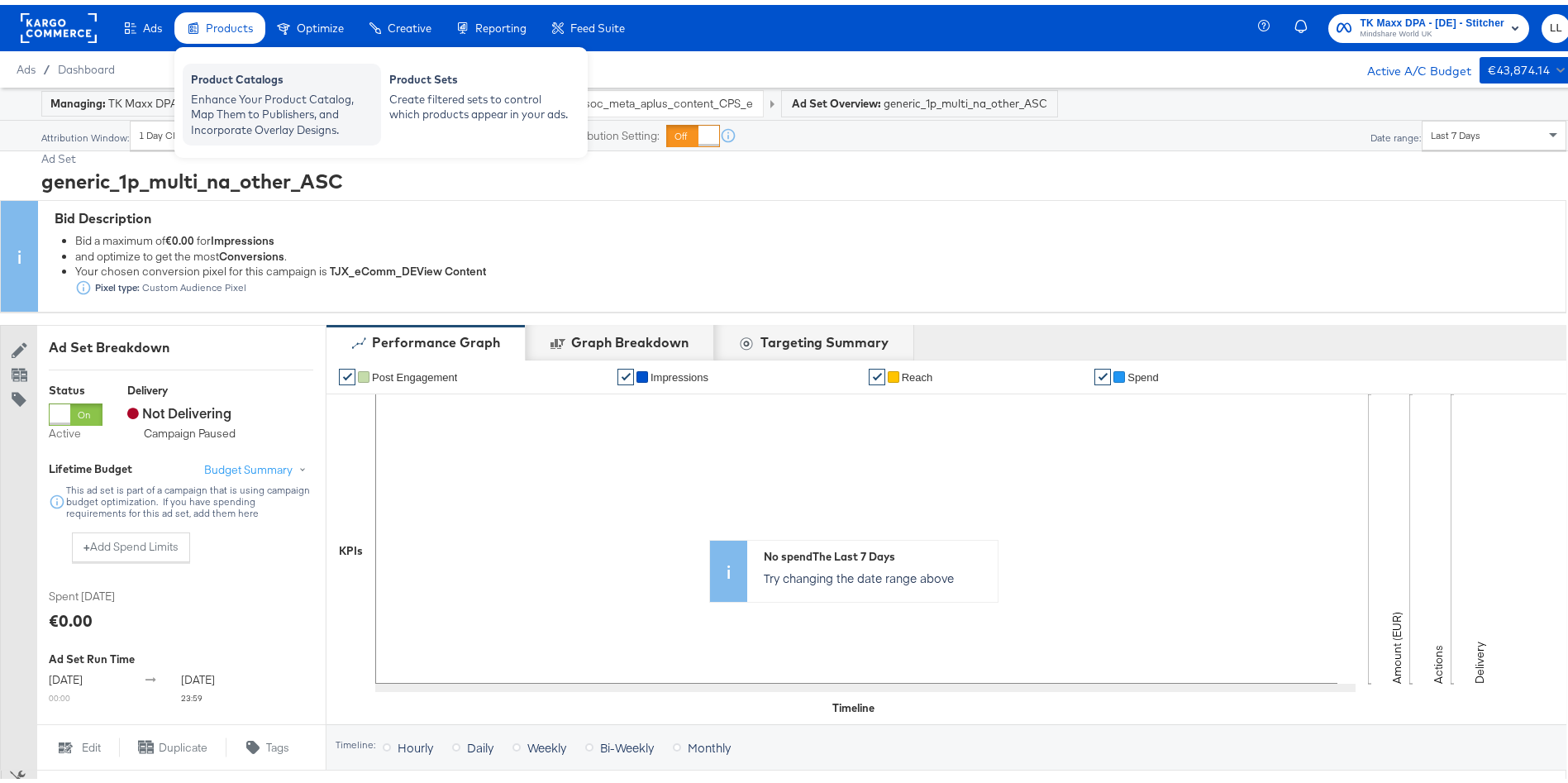
click at [291, 110] on div "Enhance Your Product Catalog, Map Them to Publishers, and Incorporate Overlay D…" at bounding box center [282, 111] width 182 height 46
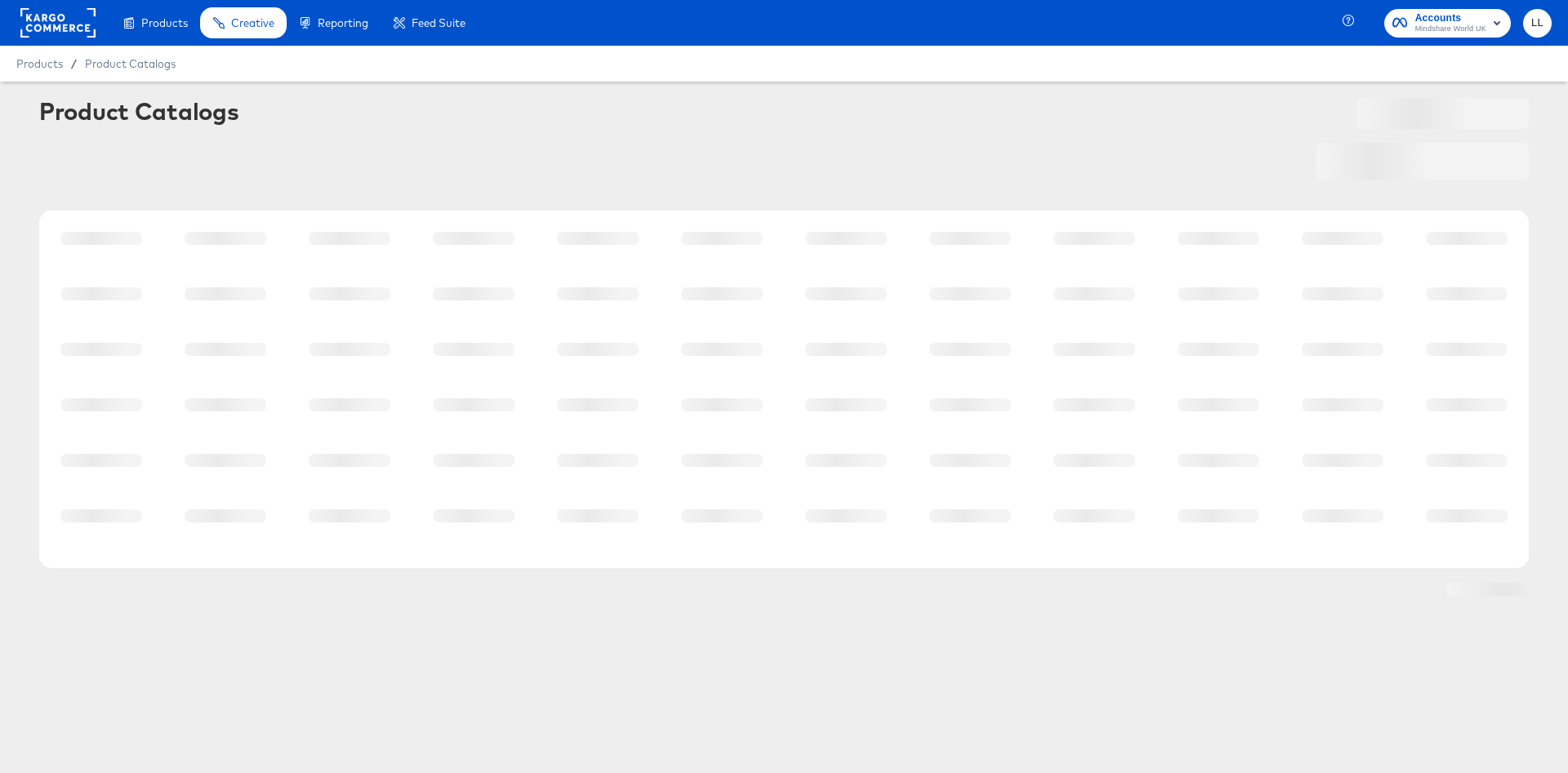
click at [287, 108] on div "Product Catalogs" at bounding box center [784, 114] width 1489 height 32
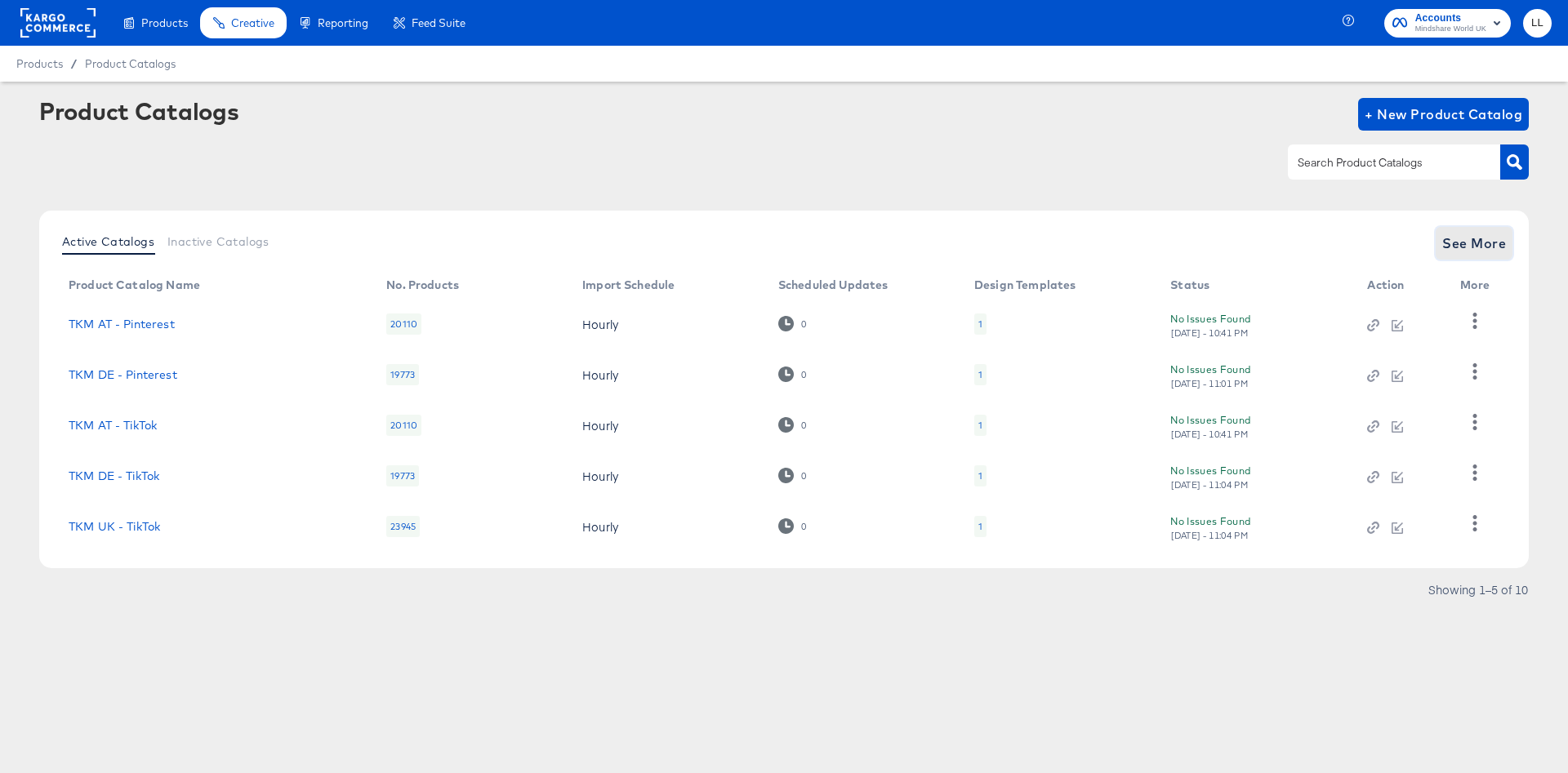
click at [1471, 256] on button "See More" at bounding box center [1474, 244] width 77 height 33
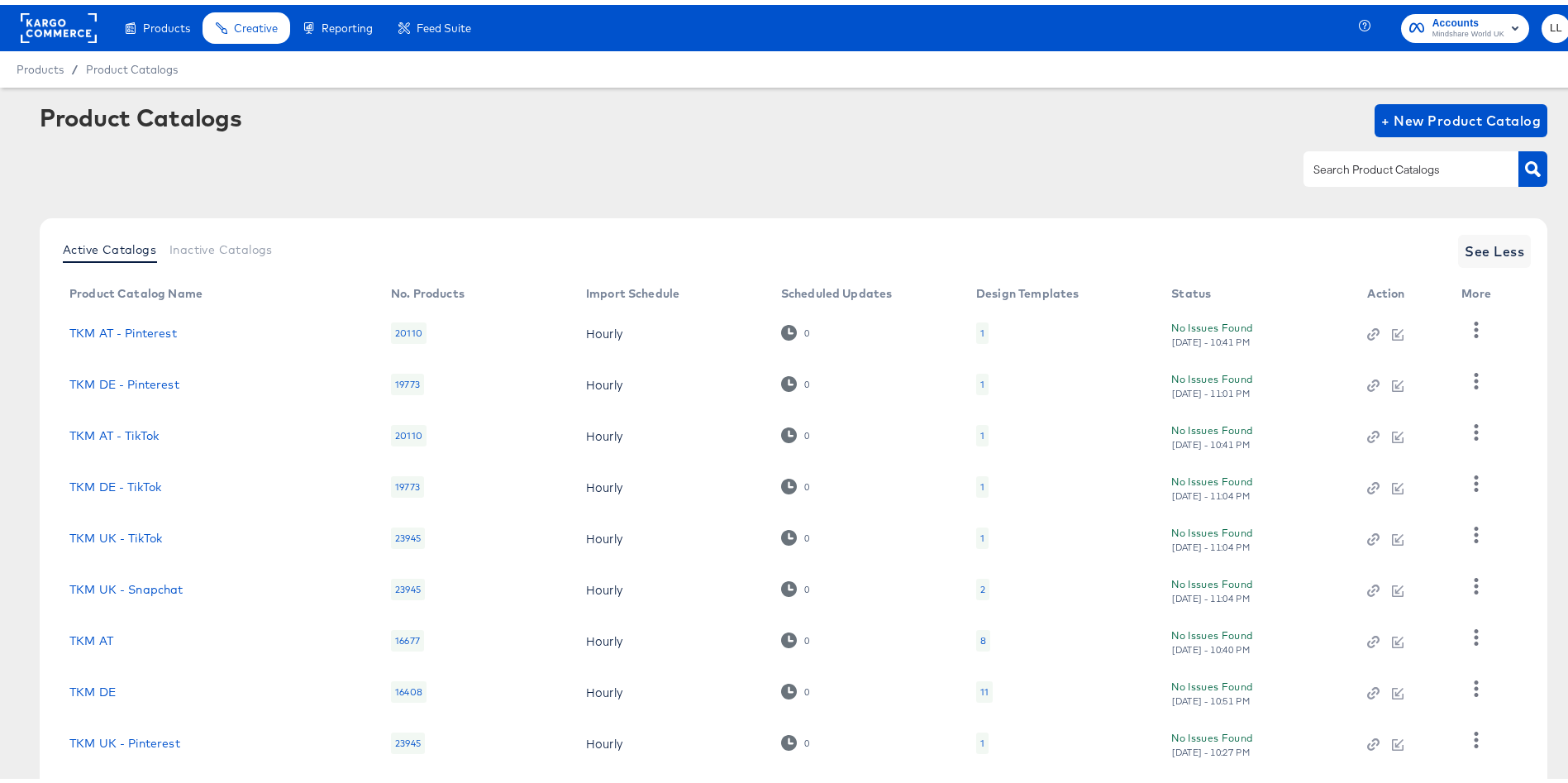
scroll to position [141, 0]
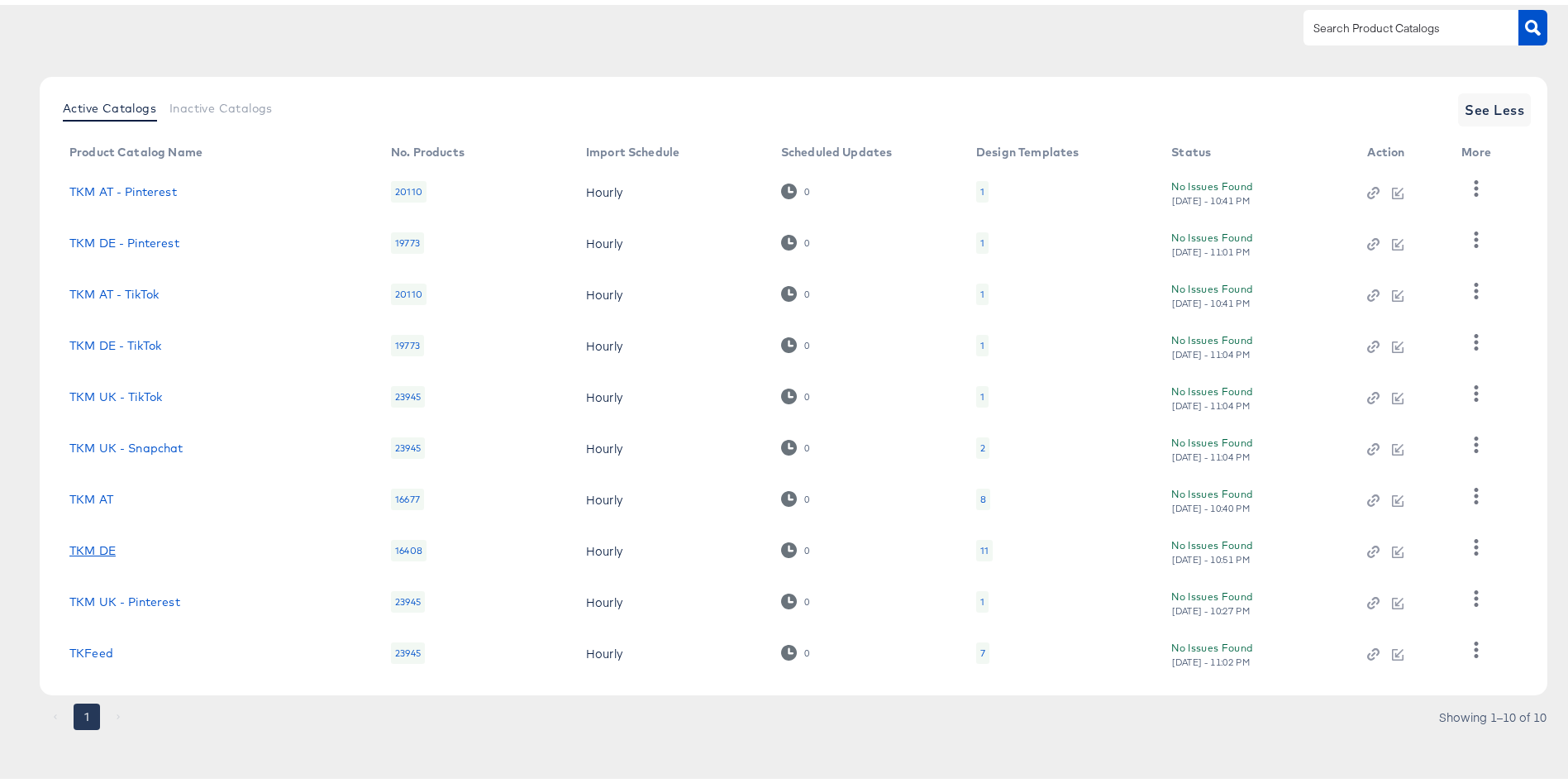
click at [93, 544] on link "TKM DE" at bounding box center [93, 546] width 46 height 13
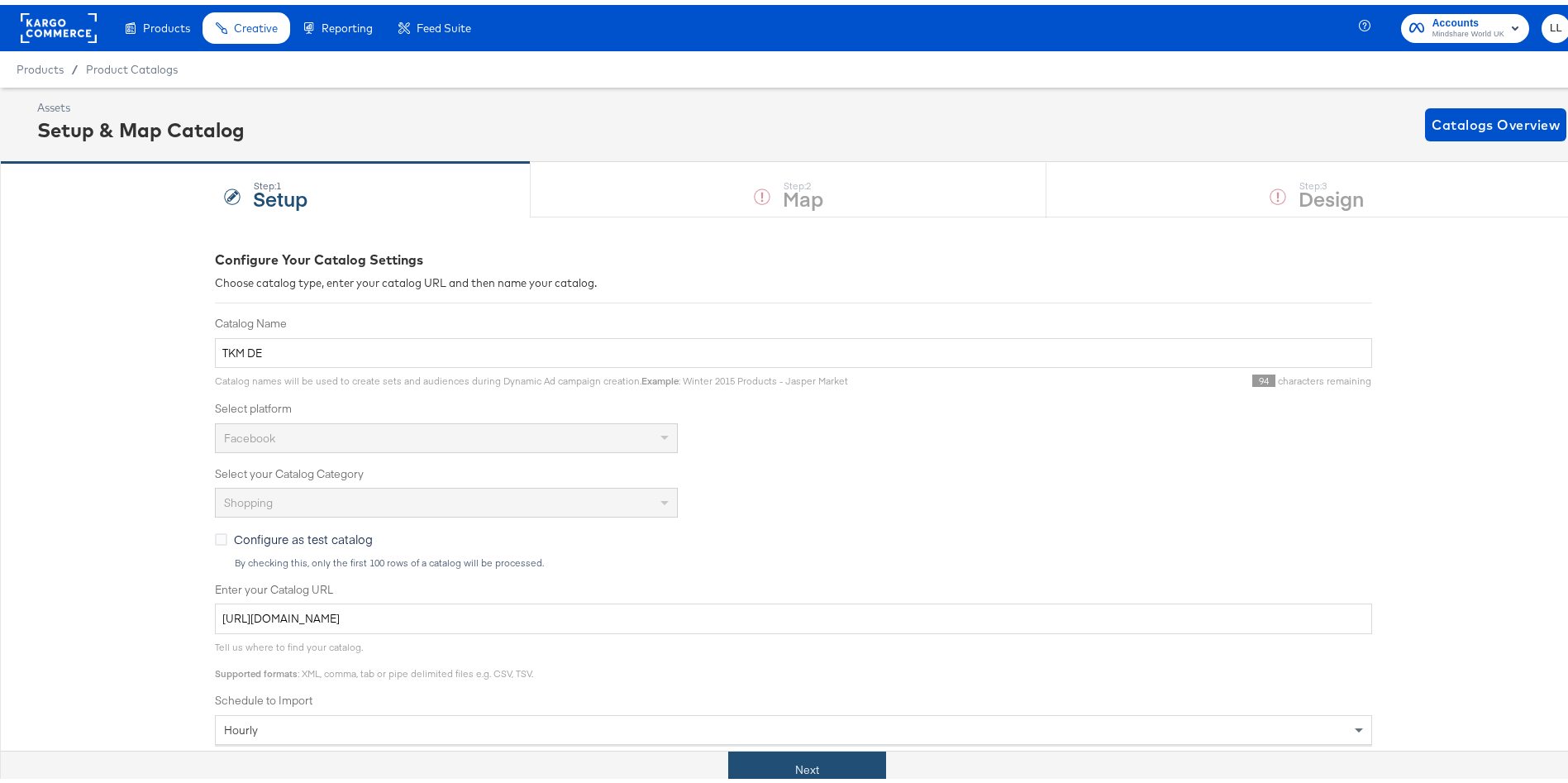
click at [811, 755] on button "Next" at bounding box center [808, 765] width 158 height 37
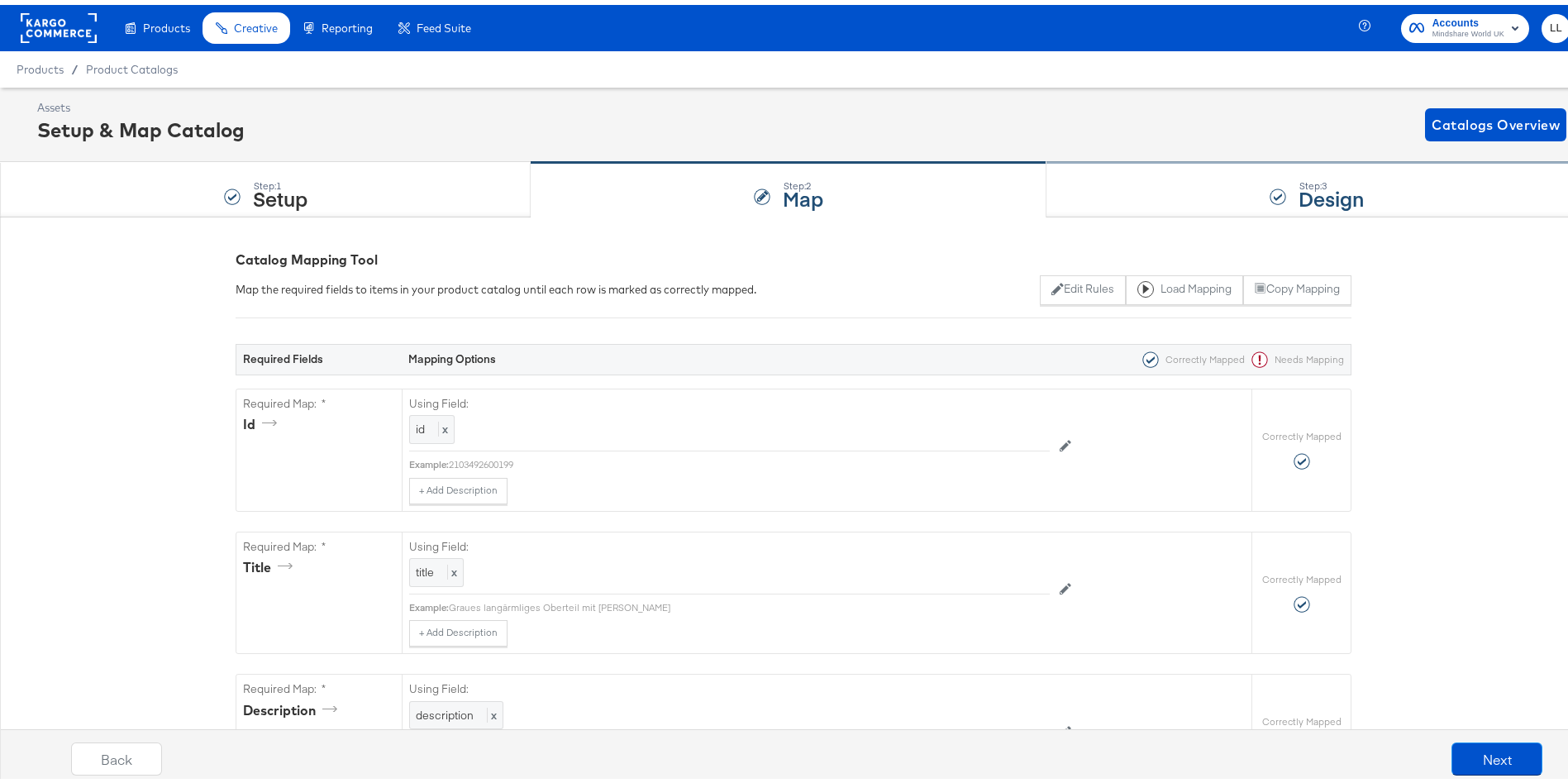
click at [1328, 185] on strong "Design" at bounding box center [1331, 192] width 65 height 27
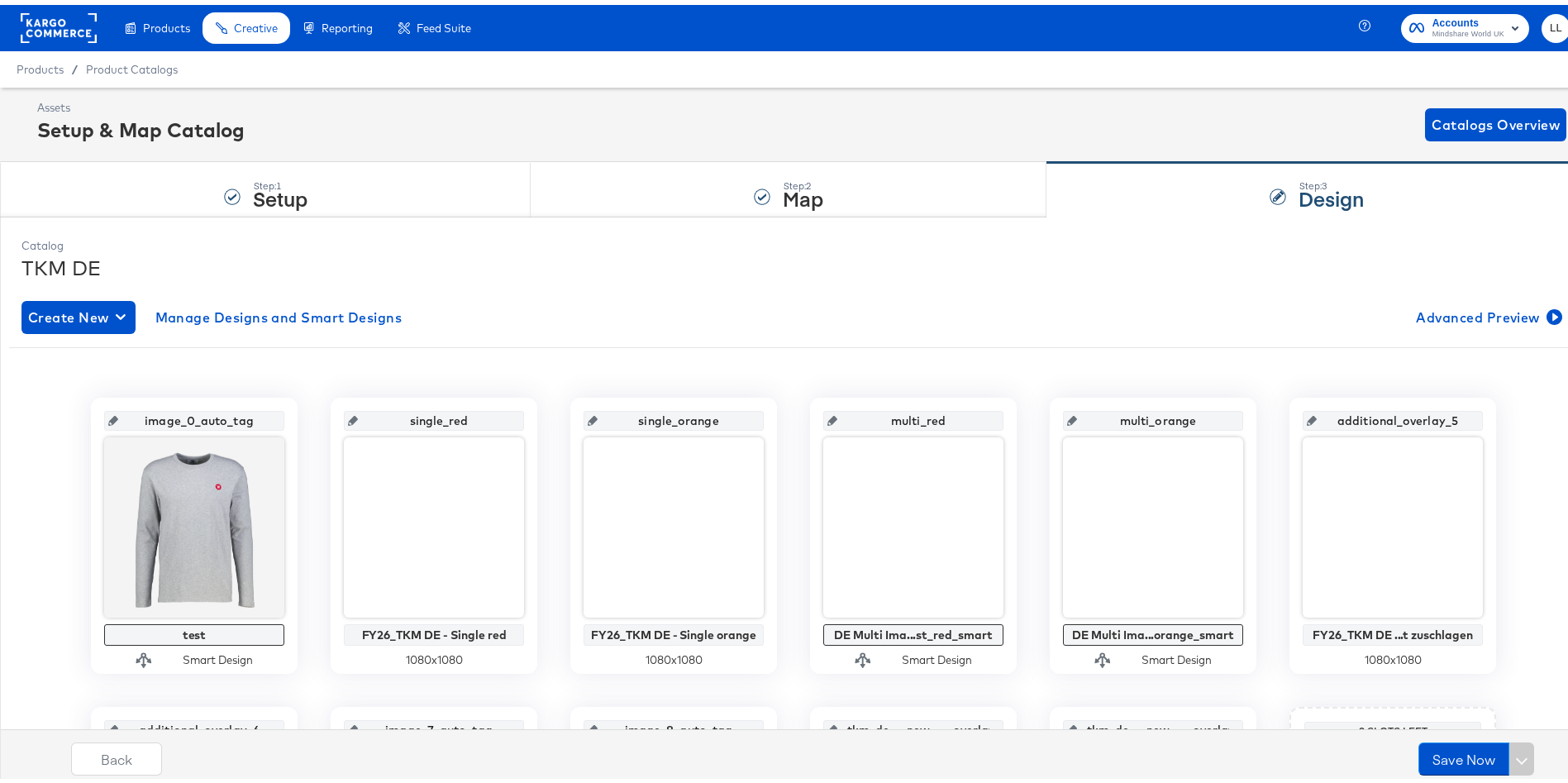
click at [67, 25] on rect at bounding box center [58, 23] width 76 height 30
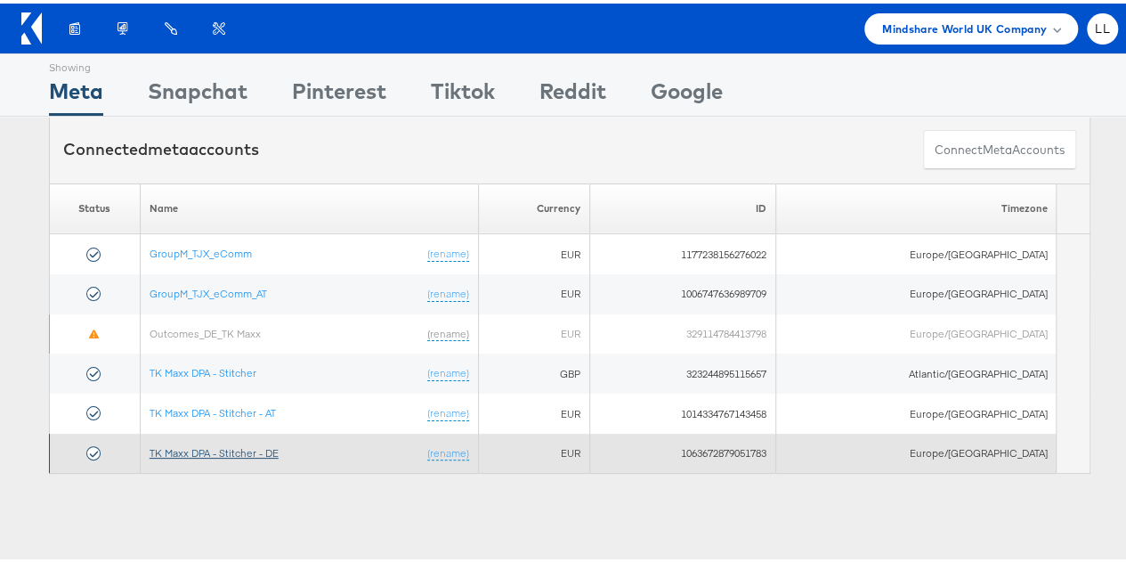
click at [198, 443] on link "TK Maxx DPA - Stitcher - DE" at bounding box center [214, 449] width 129 height 13
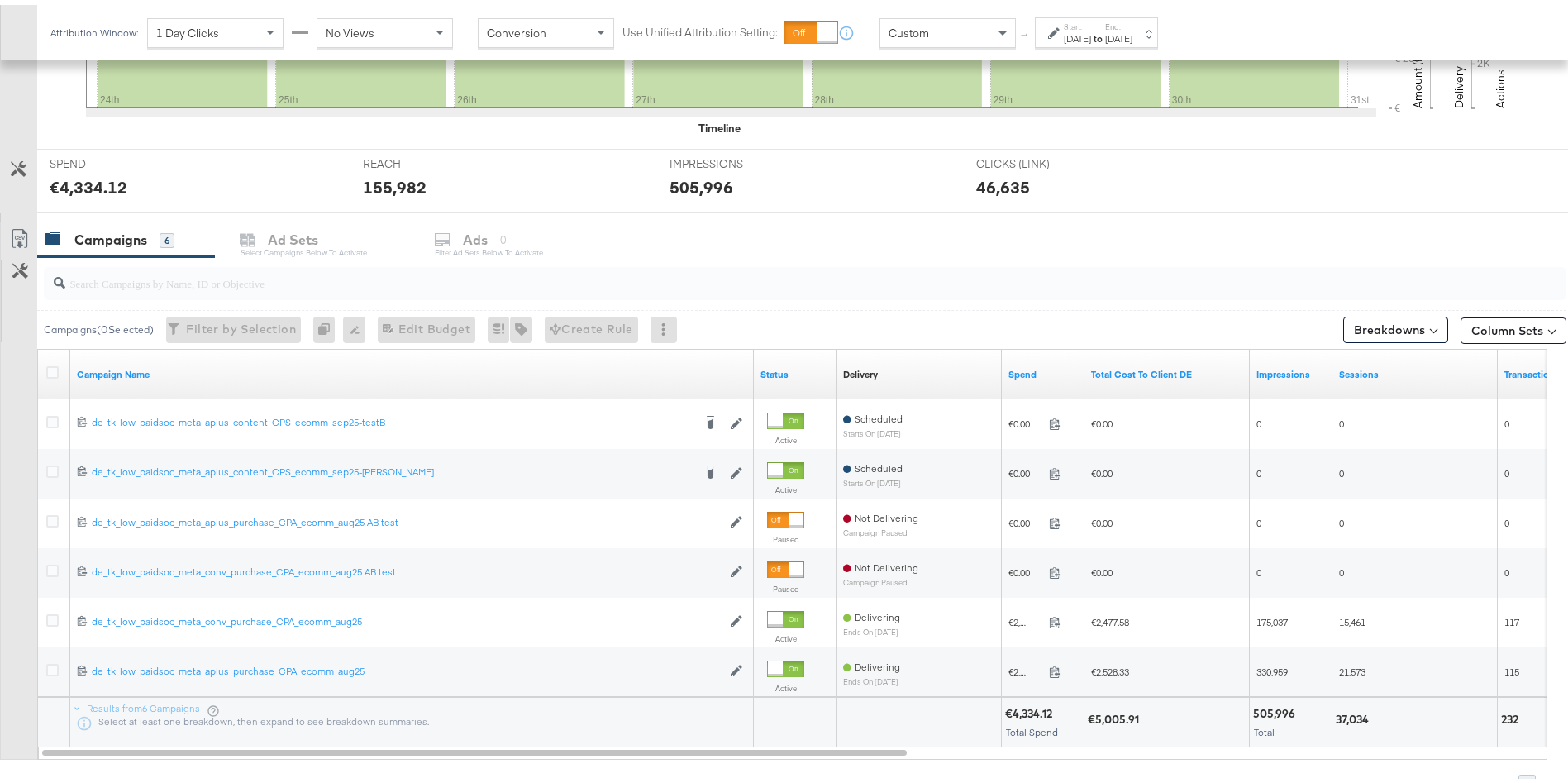
scroll to position [621, 0]
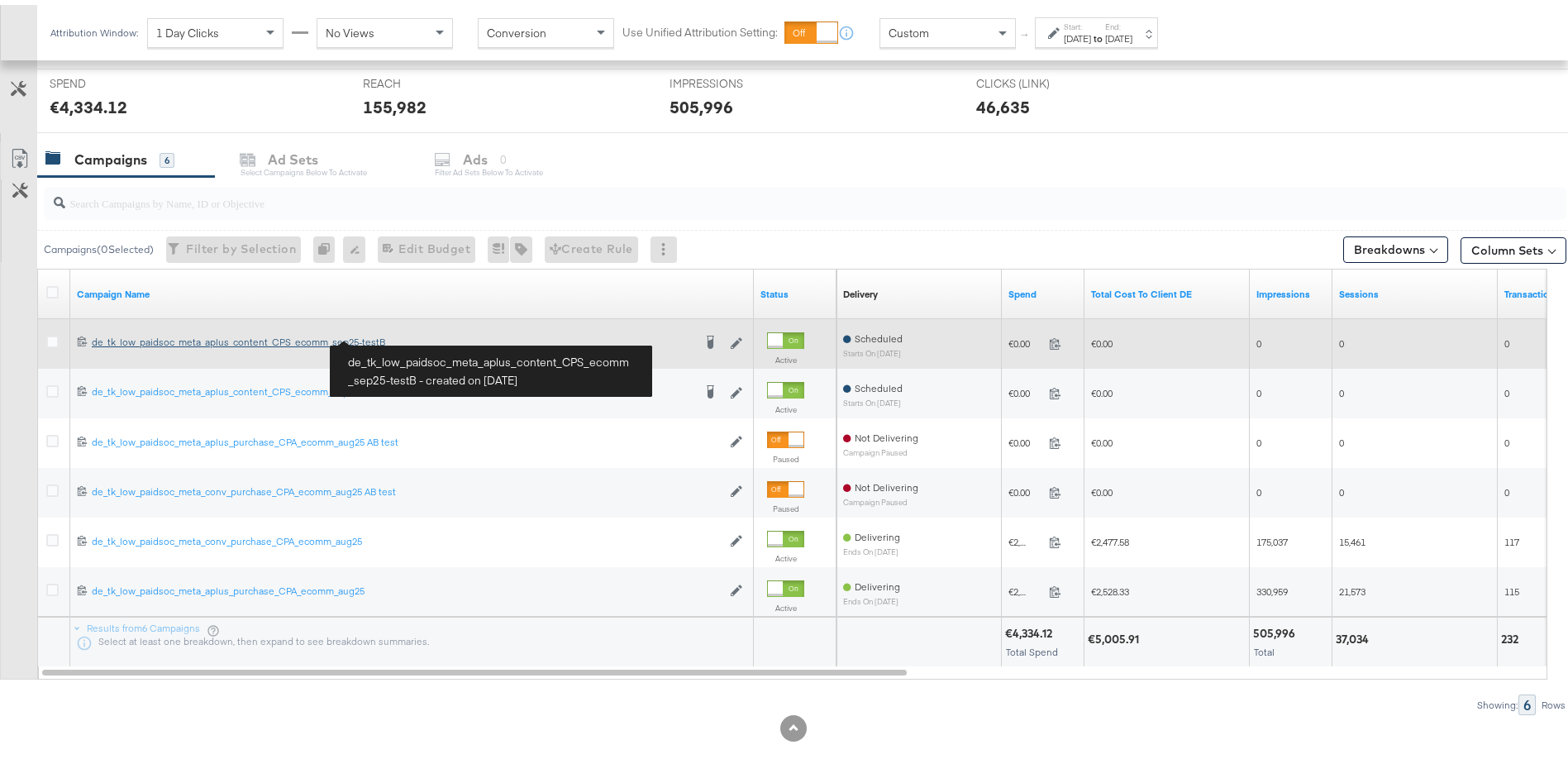
click at [177, 336] on div "de_tk_low_paidsoc_meta_aplus_content_CPS_ecomm_sep25-testB de_tk_low_paidsoc_me…" at bounding box center [392, 337] width 601 height 13
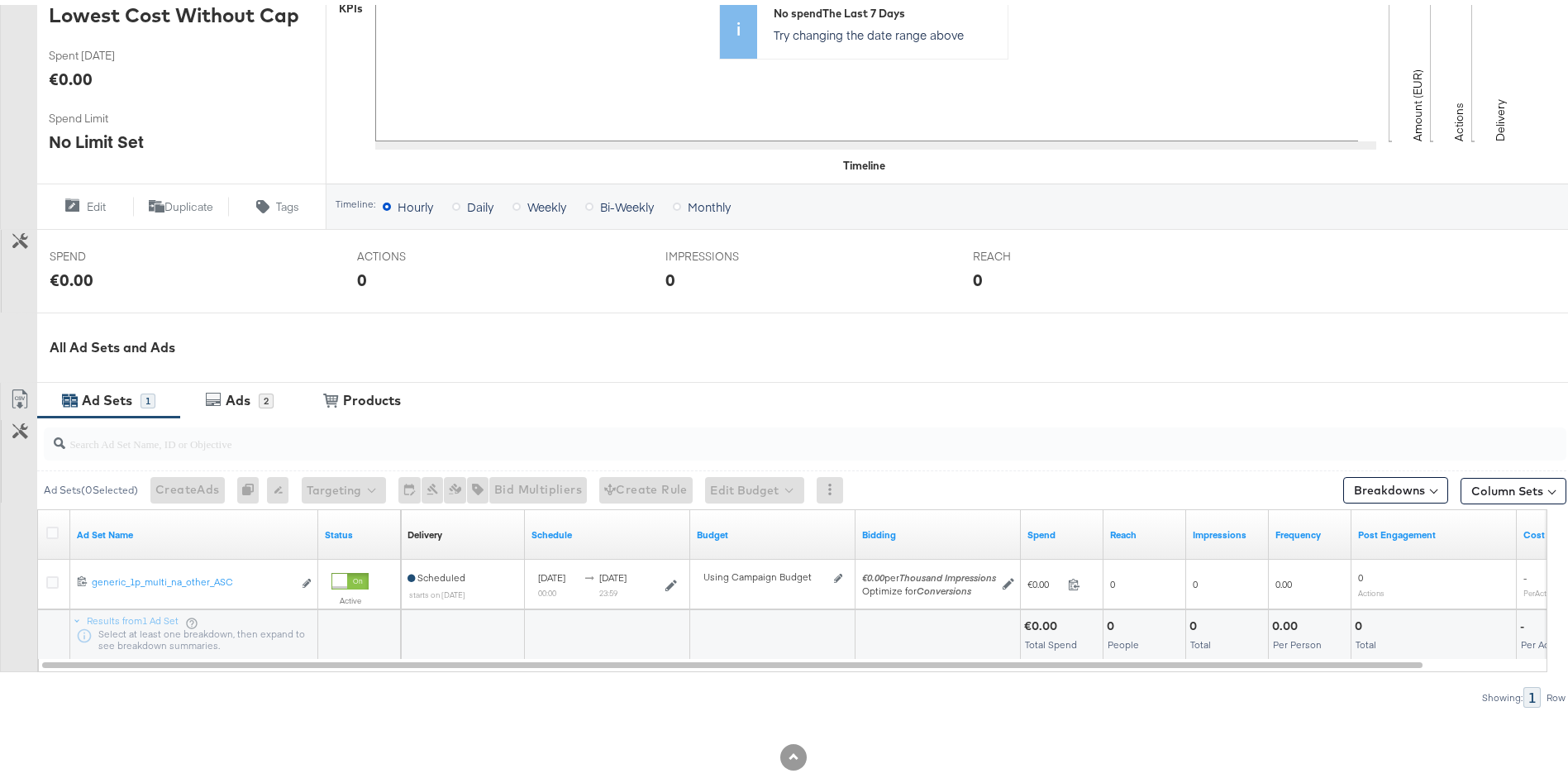
scroll to position [466, 0]
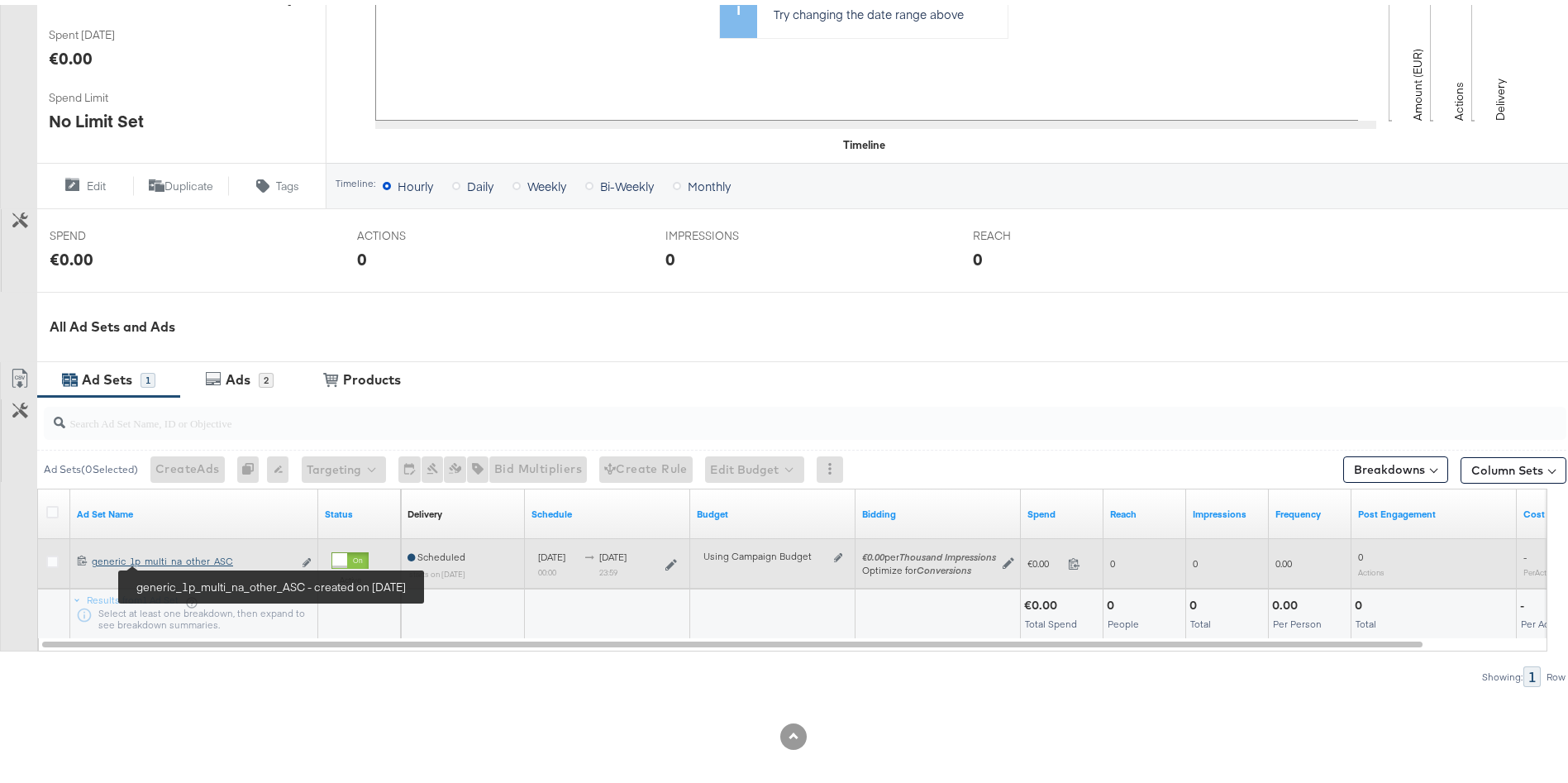
click at [180, 560] on div "generic_1p_multi_na_other_ASC generic_1p_multi_na_other_ASC" at bounding box center [192, 556] width 201 height 13
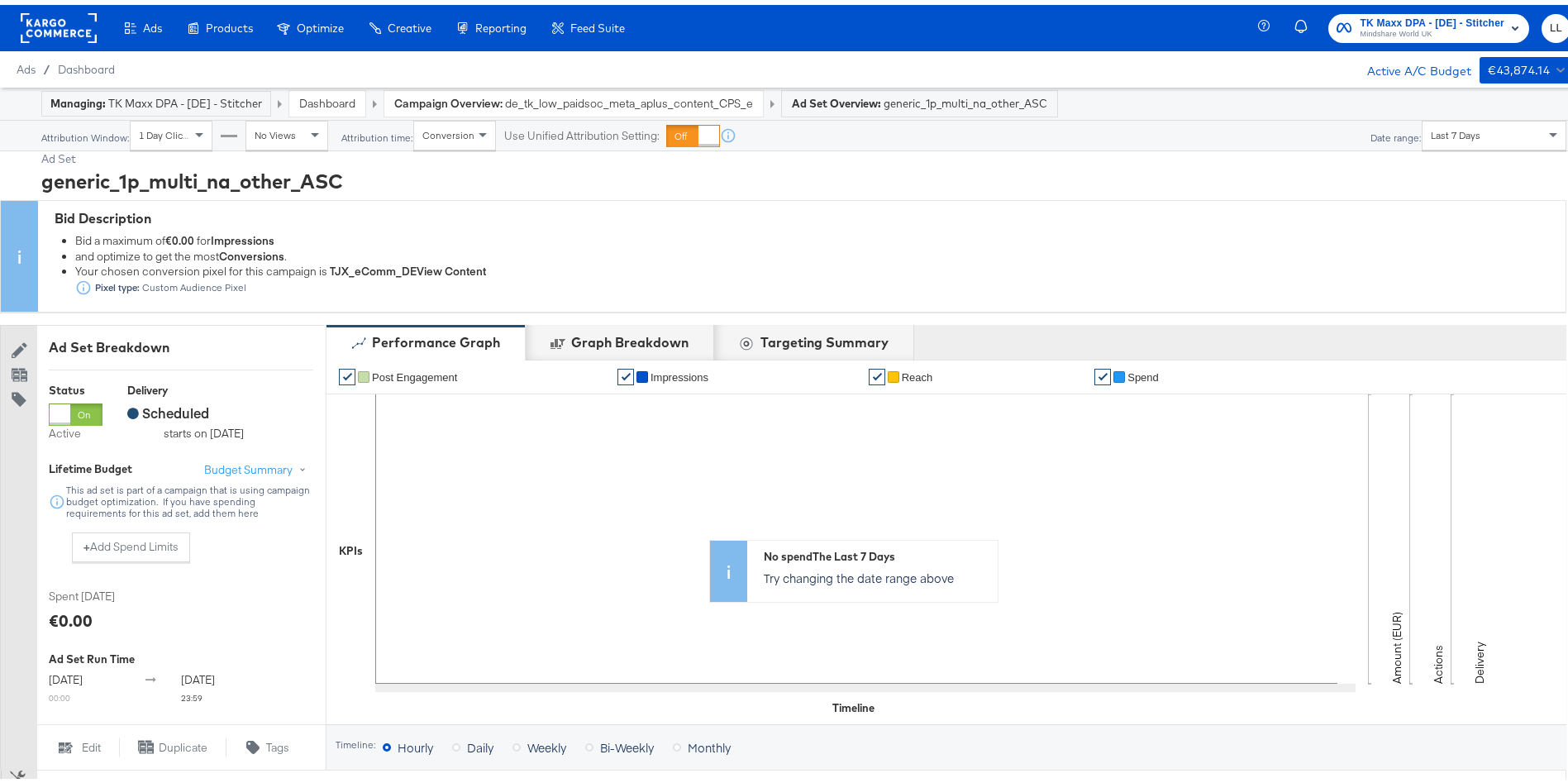
scroll to position [624, 0]
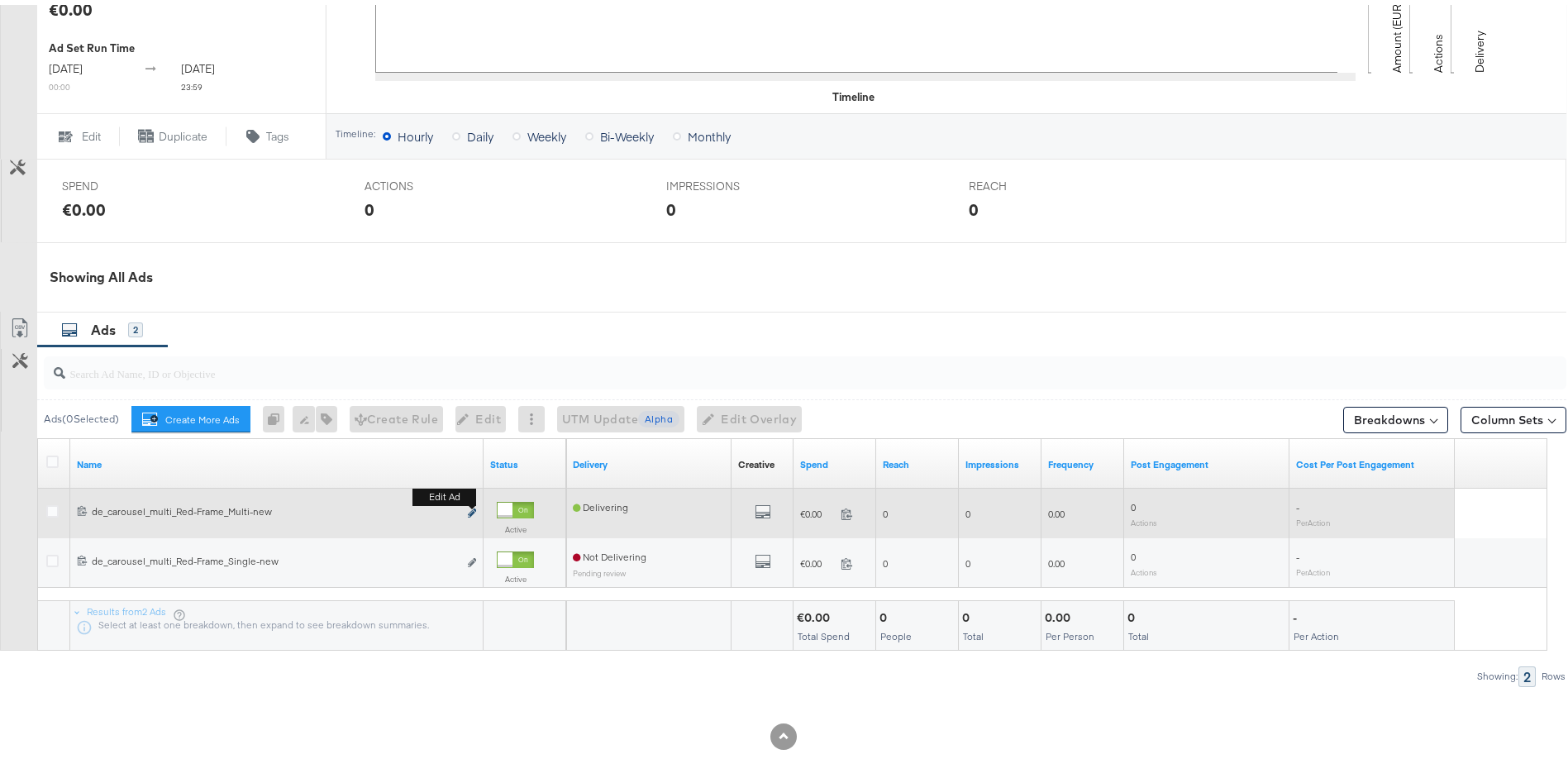
click at [470, 508] on icon "link" at bounding box center [472, 508] width 8 height 9
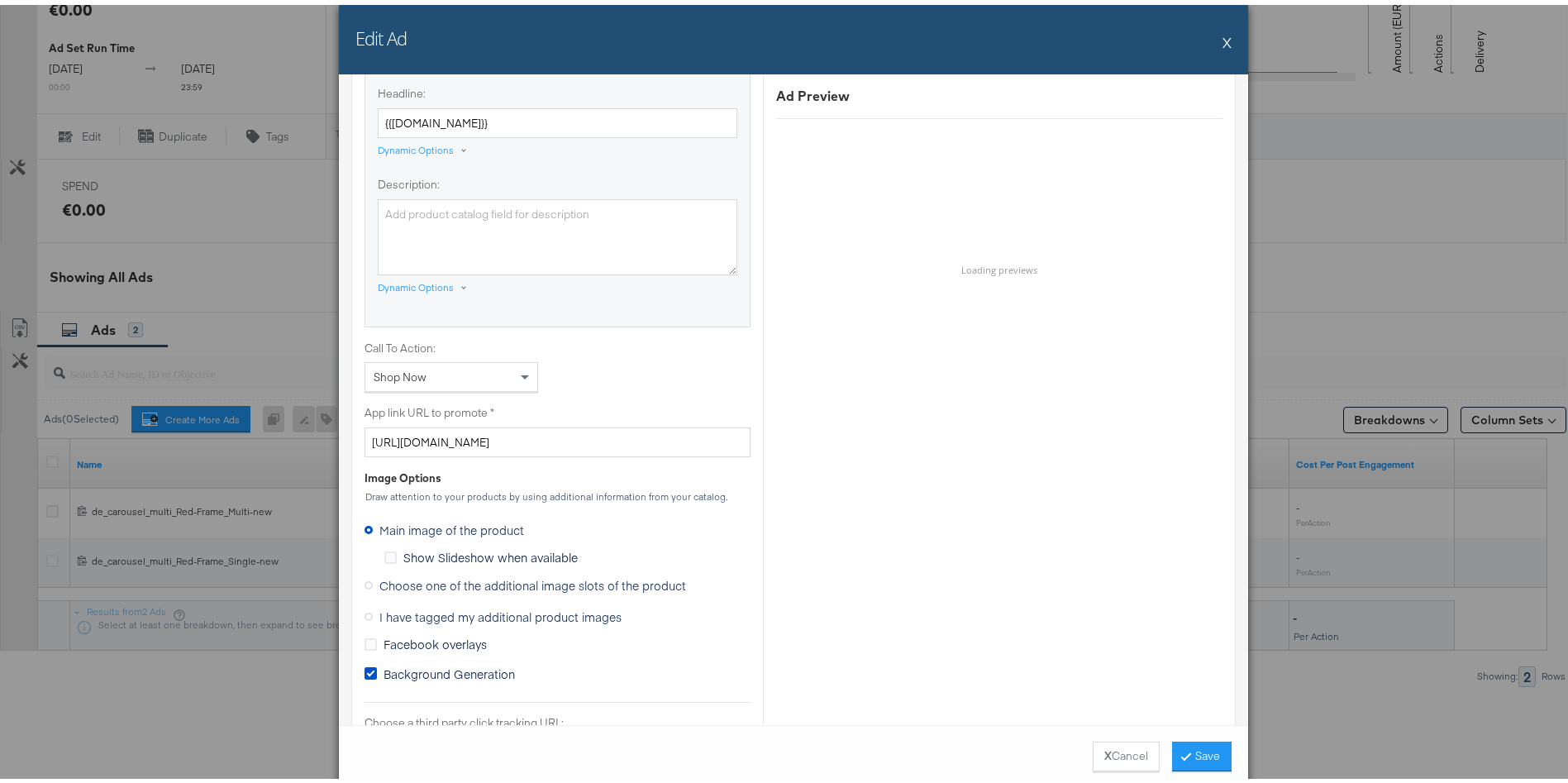
scroll to position [1002, 0]
click at [483, 611] on span "I have tagged my additional product images" at bounding box center [500, 611] width 242 height 17
click at [0, 0] on input "I have tagged my additional product images" at bounding box center [0, 0] width 0 height 0
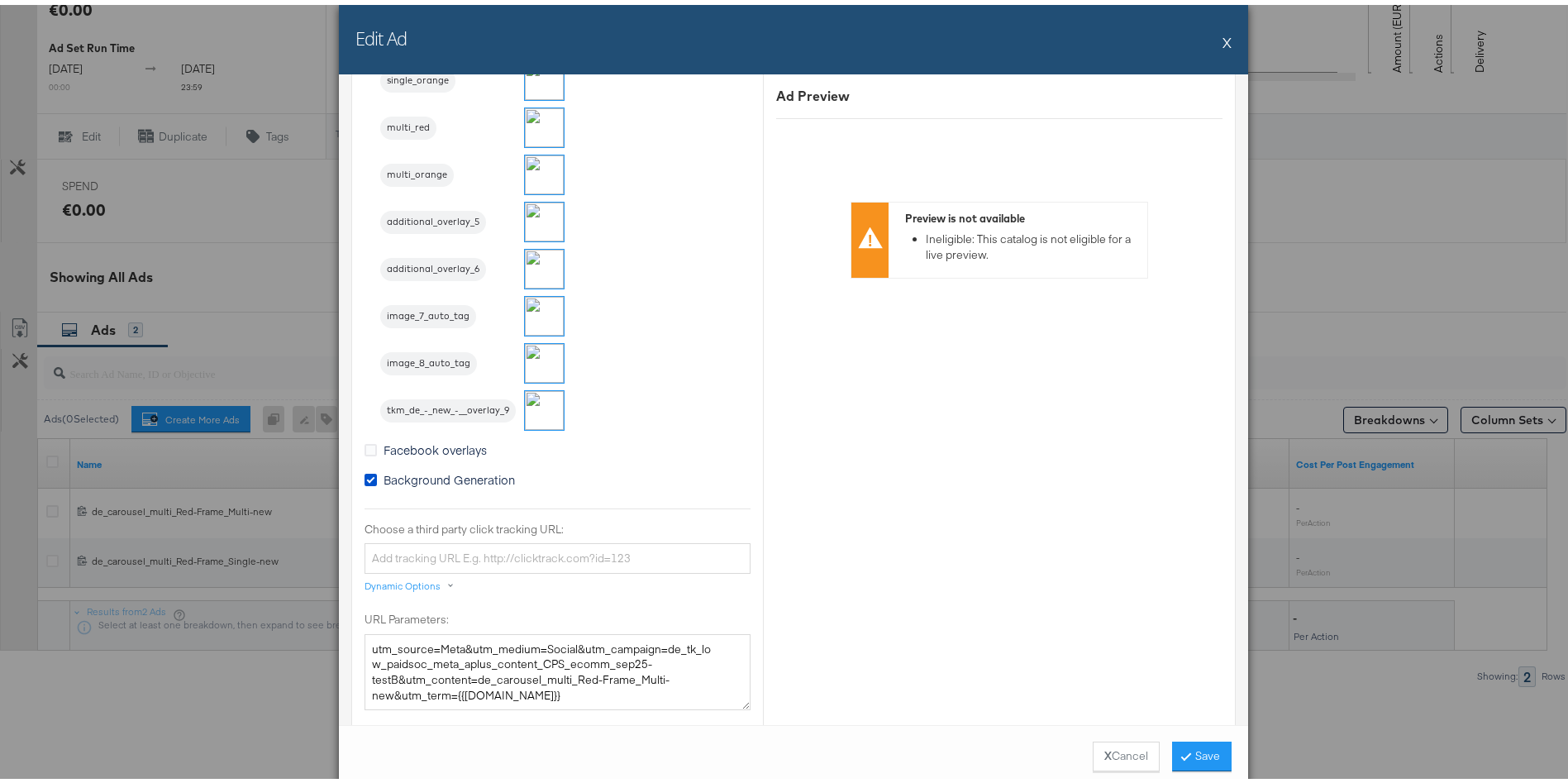
scroll to position [1198, 0]
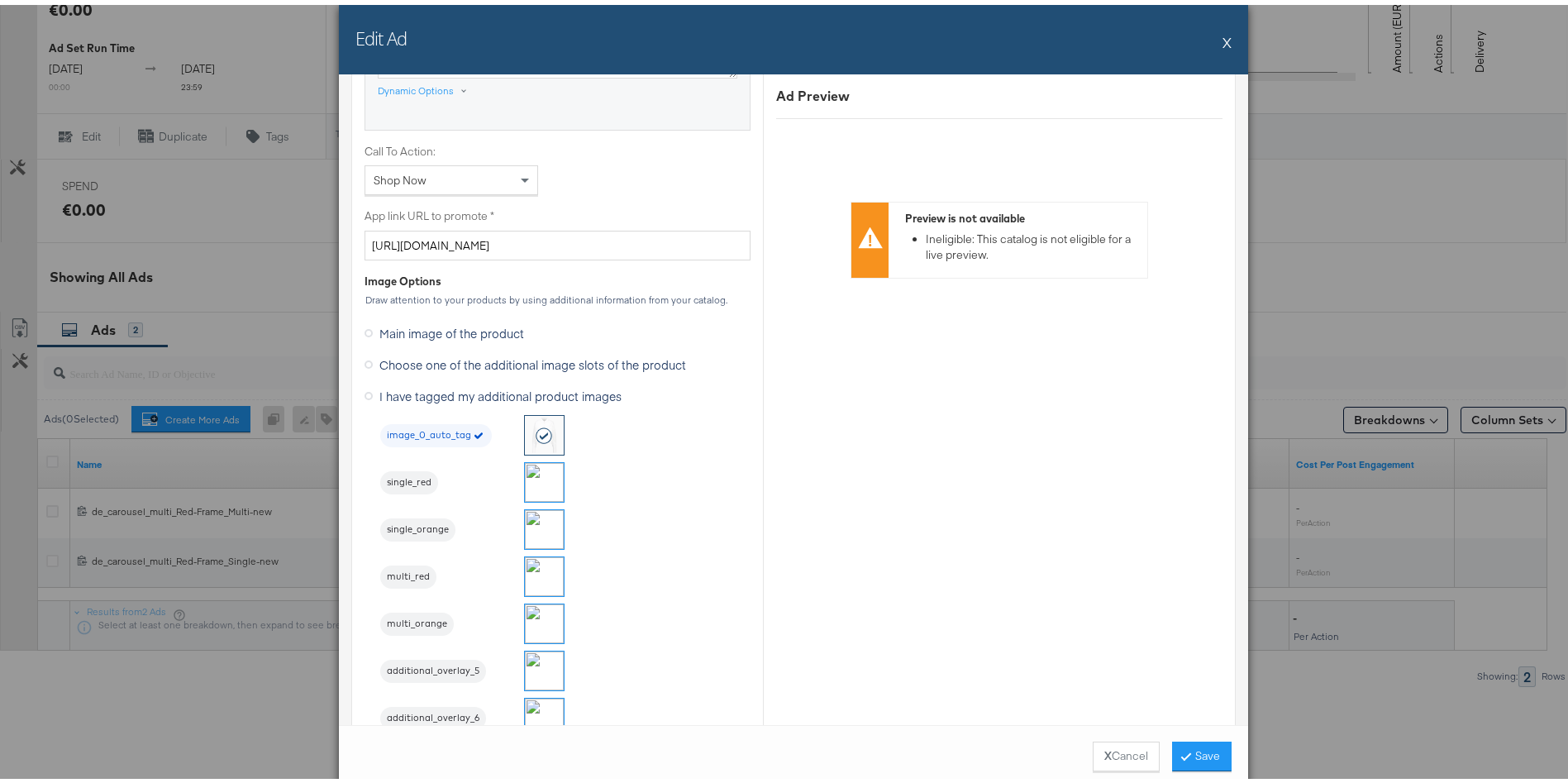
click at [510, 365] on span "Choose one of the additional image slots of the product" at bounding box center [533, 359] width 306 height 17
click at [0, 0] on input "Choose one of the additional image slots of the product" at bounding box center [0, 0] width 0 height 0
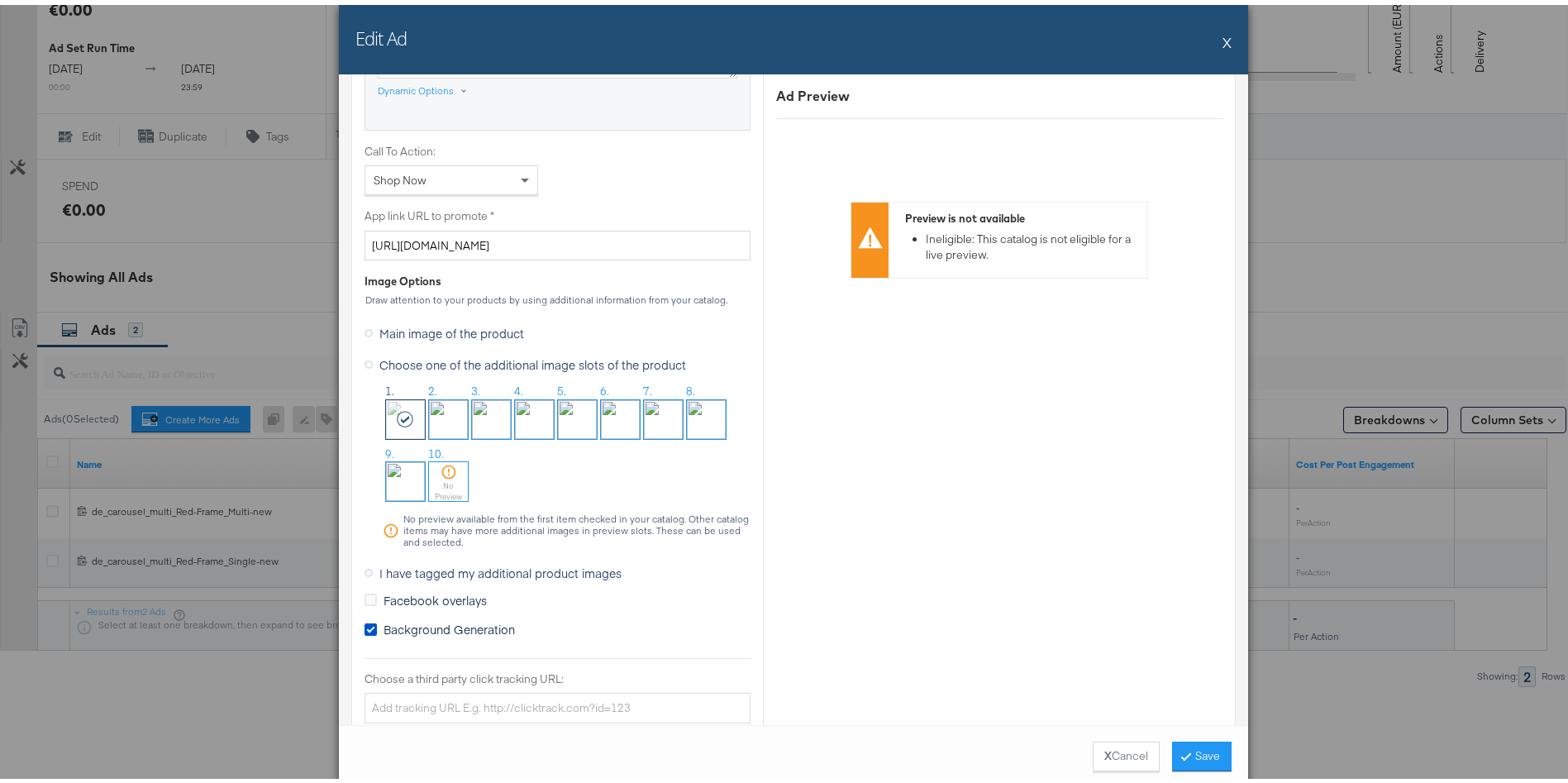
click at [441, 469] on icon at bounding box center [449, 467] width 17 height 17
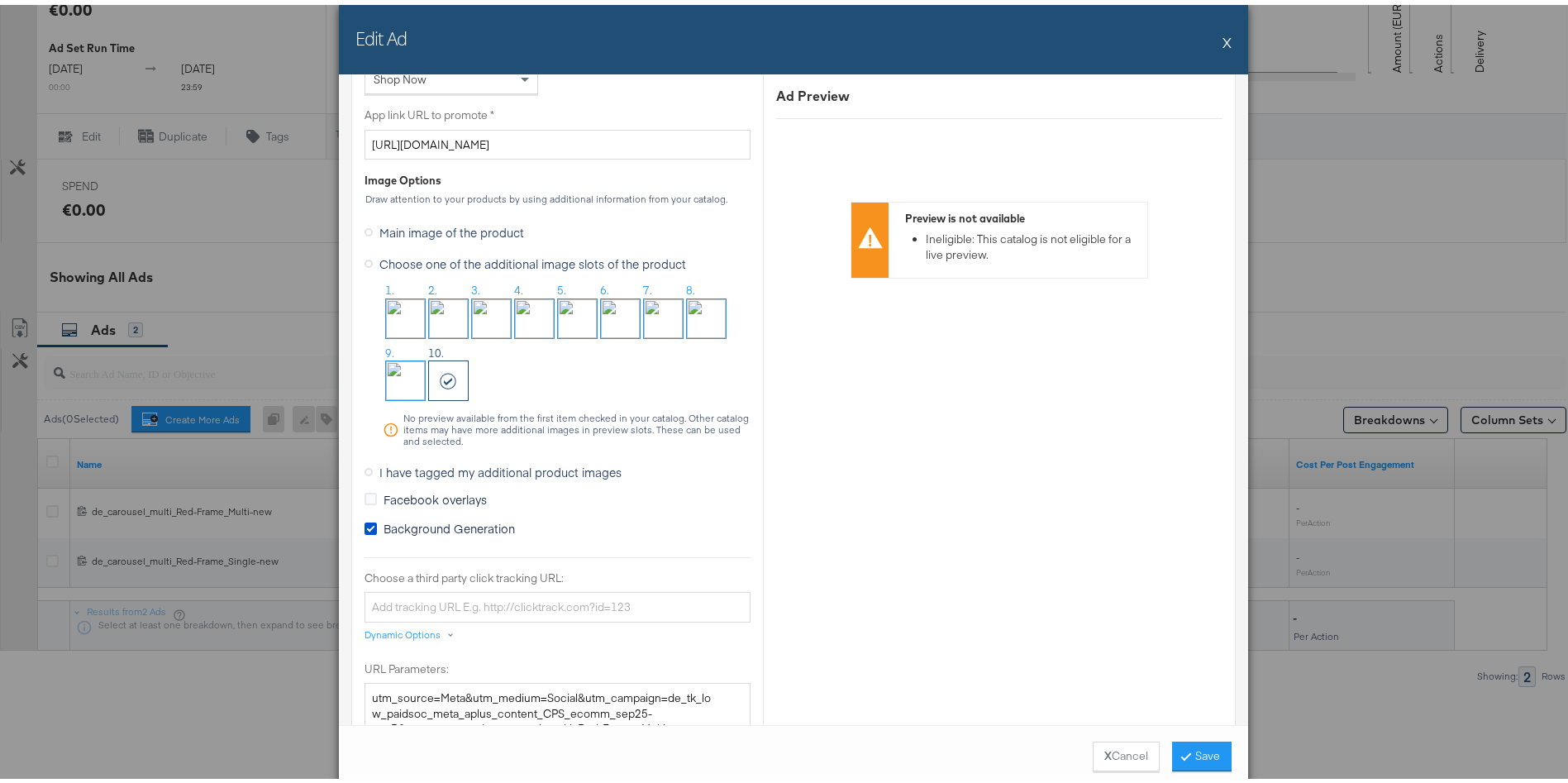
scroll to position [1300, 0]
click at [1198, 753] on button "Save" at bounding box center [1202, 751] width 59 height 30
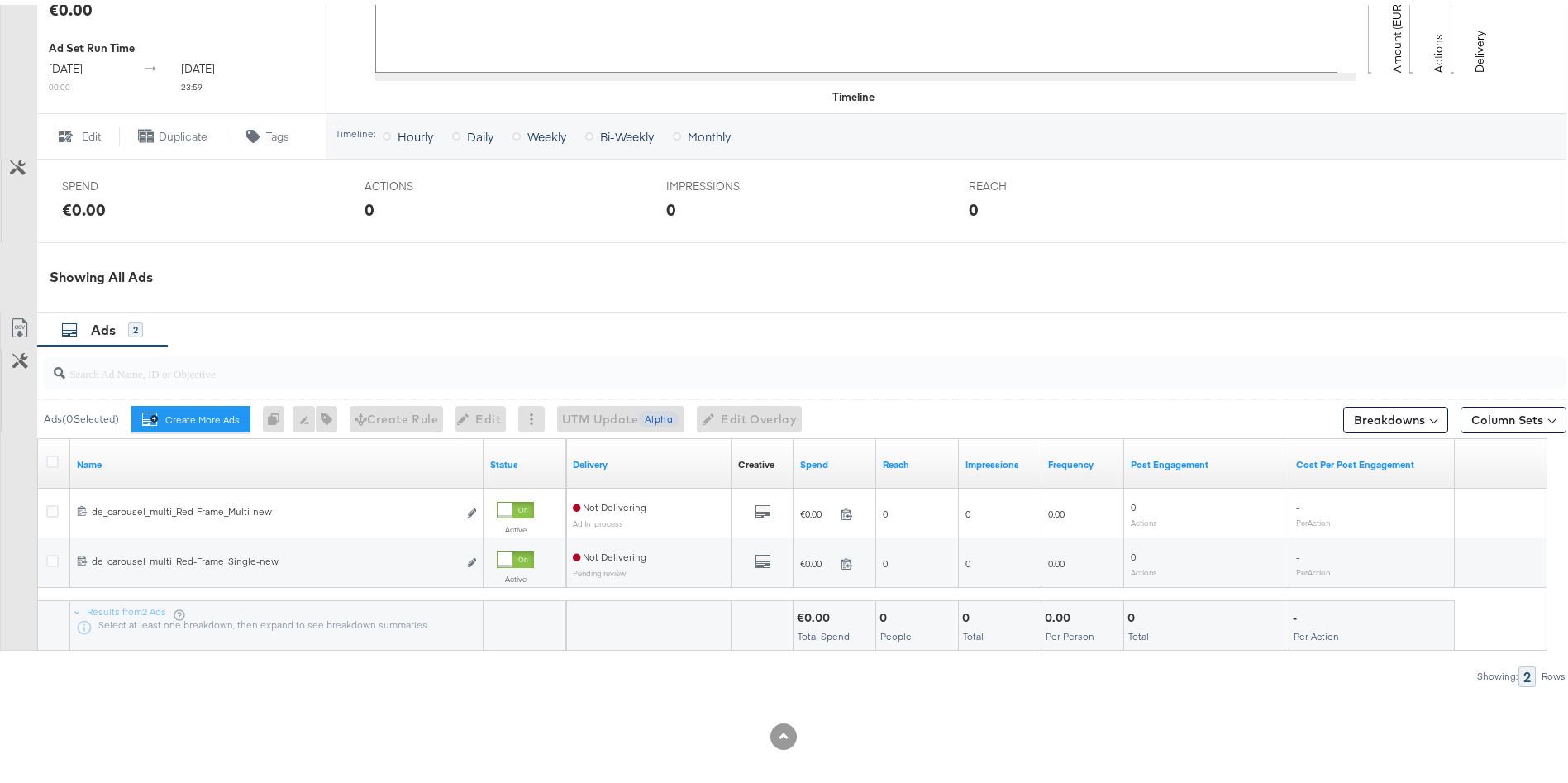
scroll to position [619, 0]
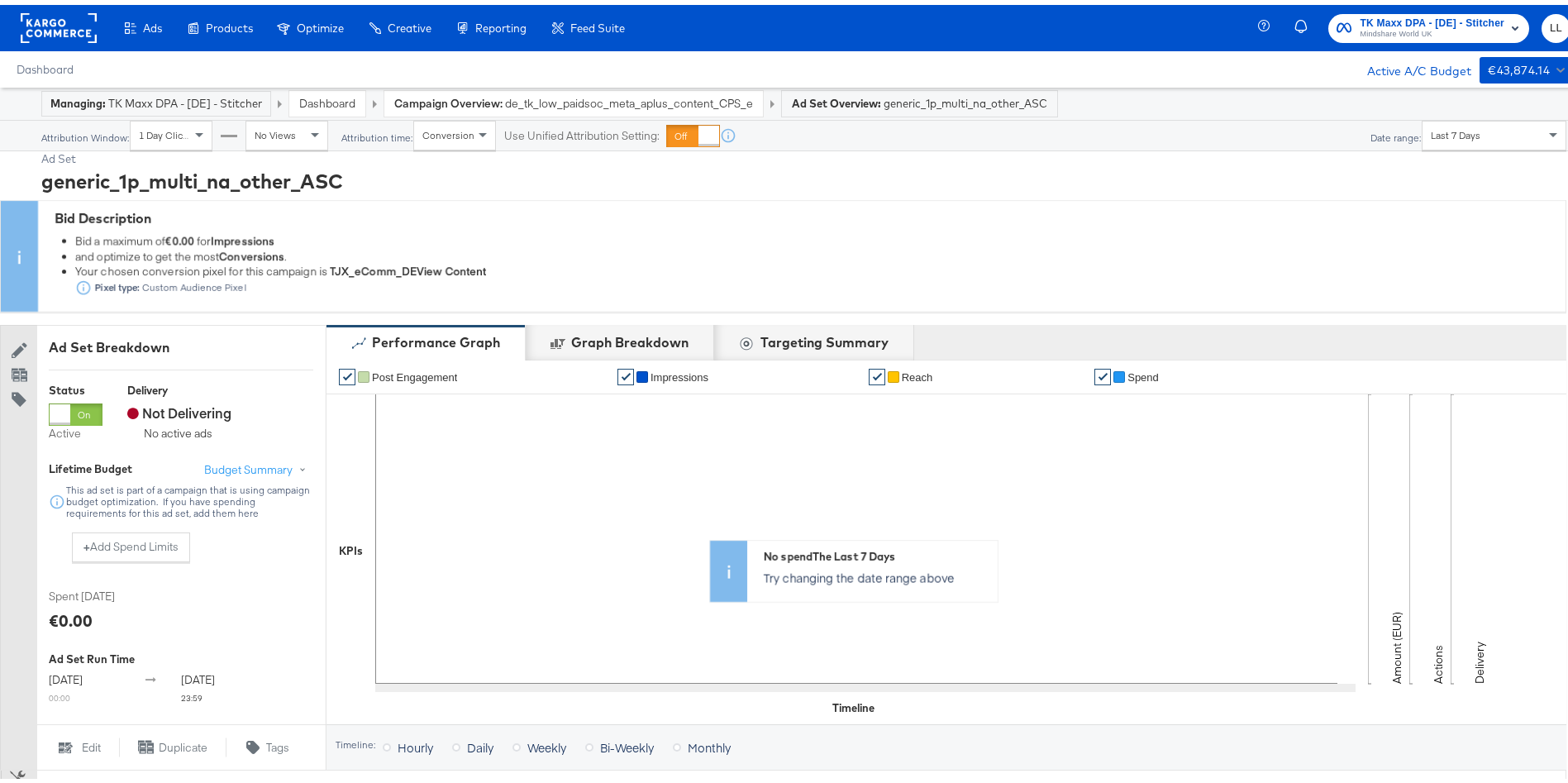
scroll to position [619, 0]
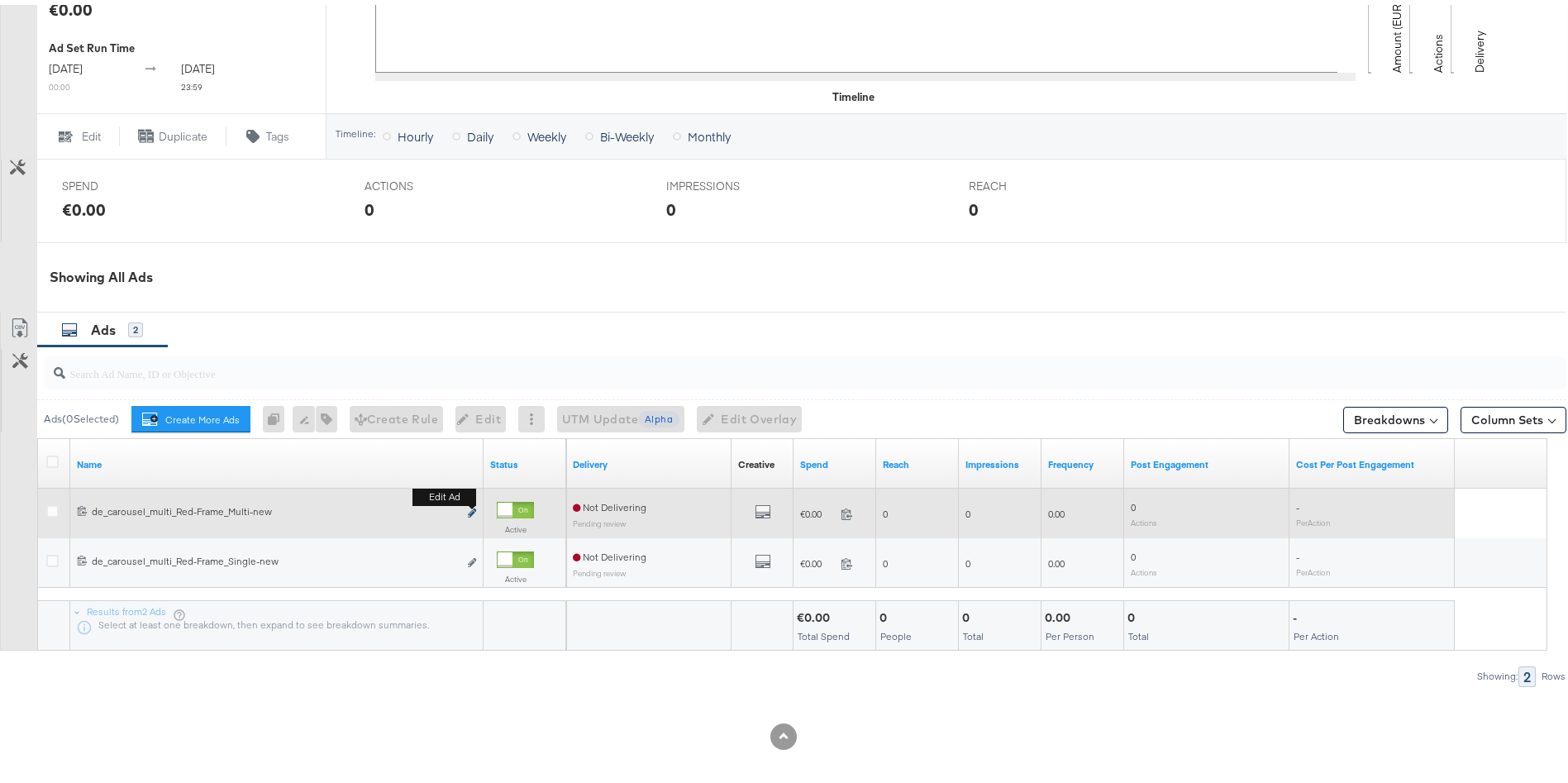
click at [472, 506] on icon "link" at bounding box center [472, 508] width 8 height 9
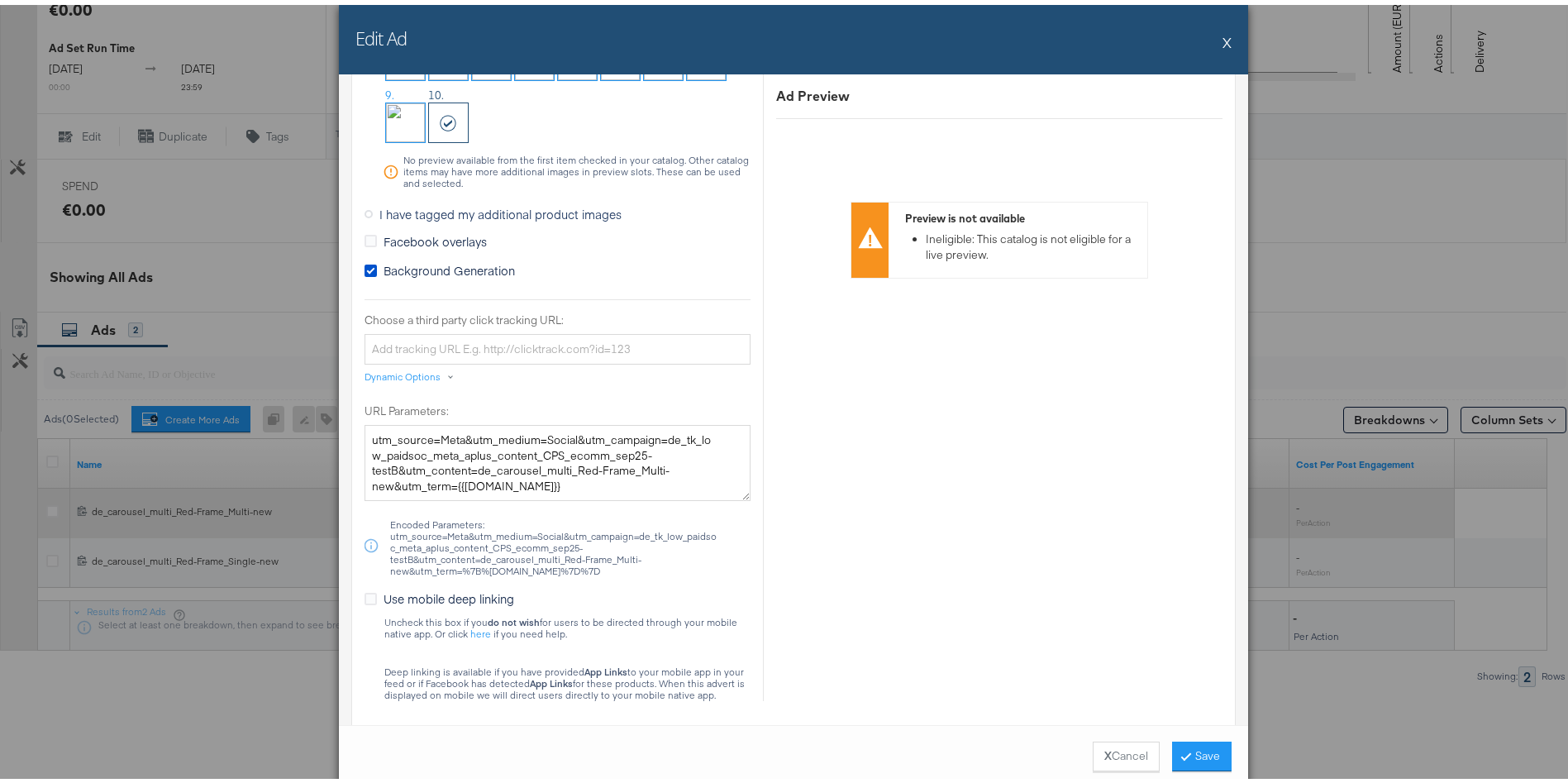
scroll to position [1310, 0]
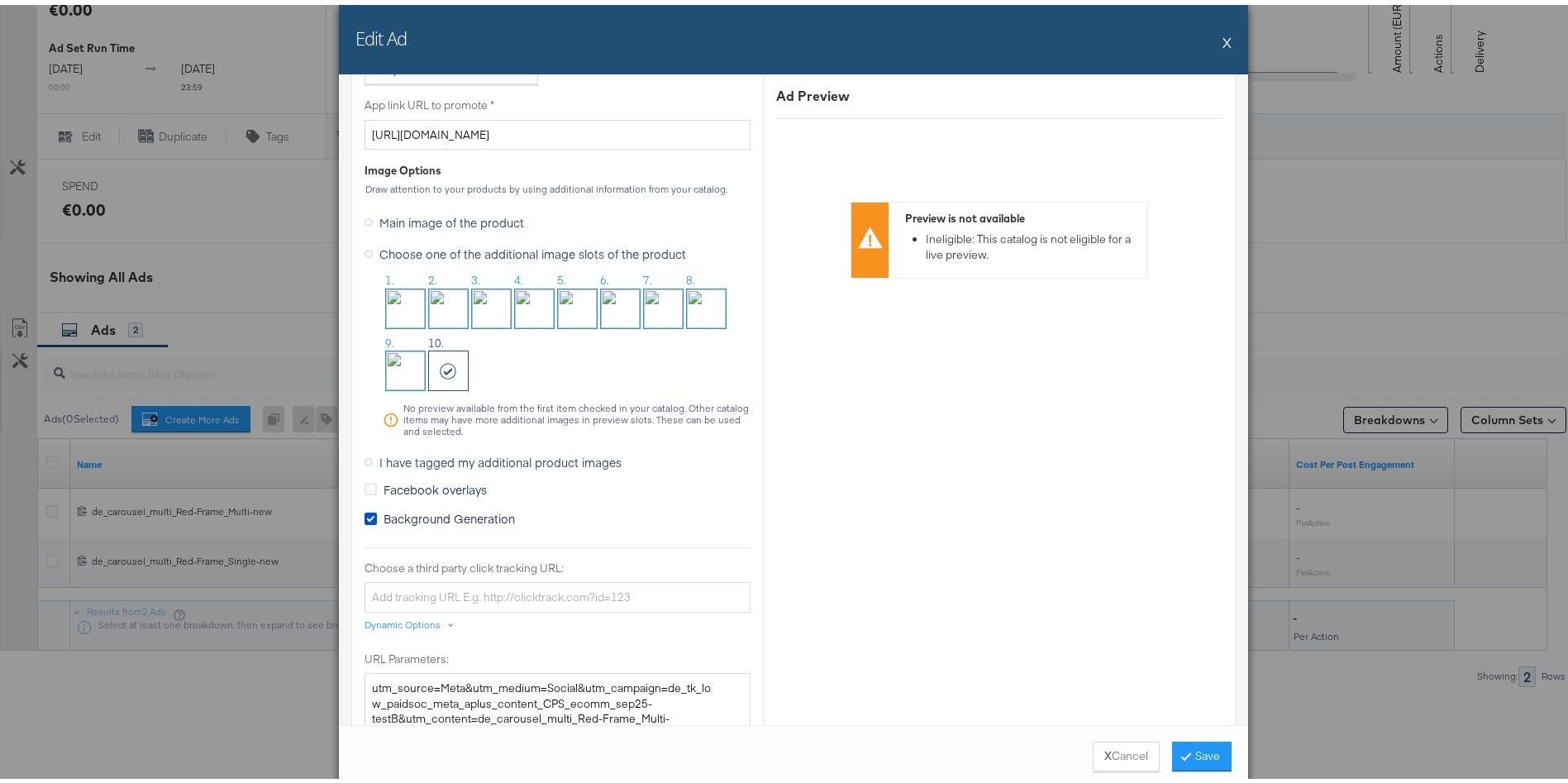
click at [439, 461] on span "I have tagged my additional product images" at bounding box center [500, 458] width 242 height 17
click at [0, 0] on input "I have tagged my additional product images" at bounding box center [0, 0] width 0 height 0
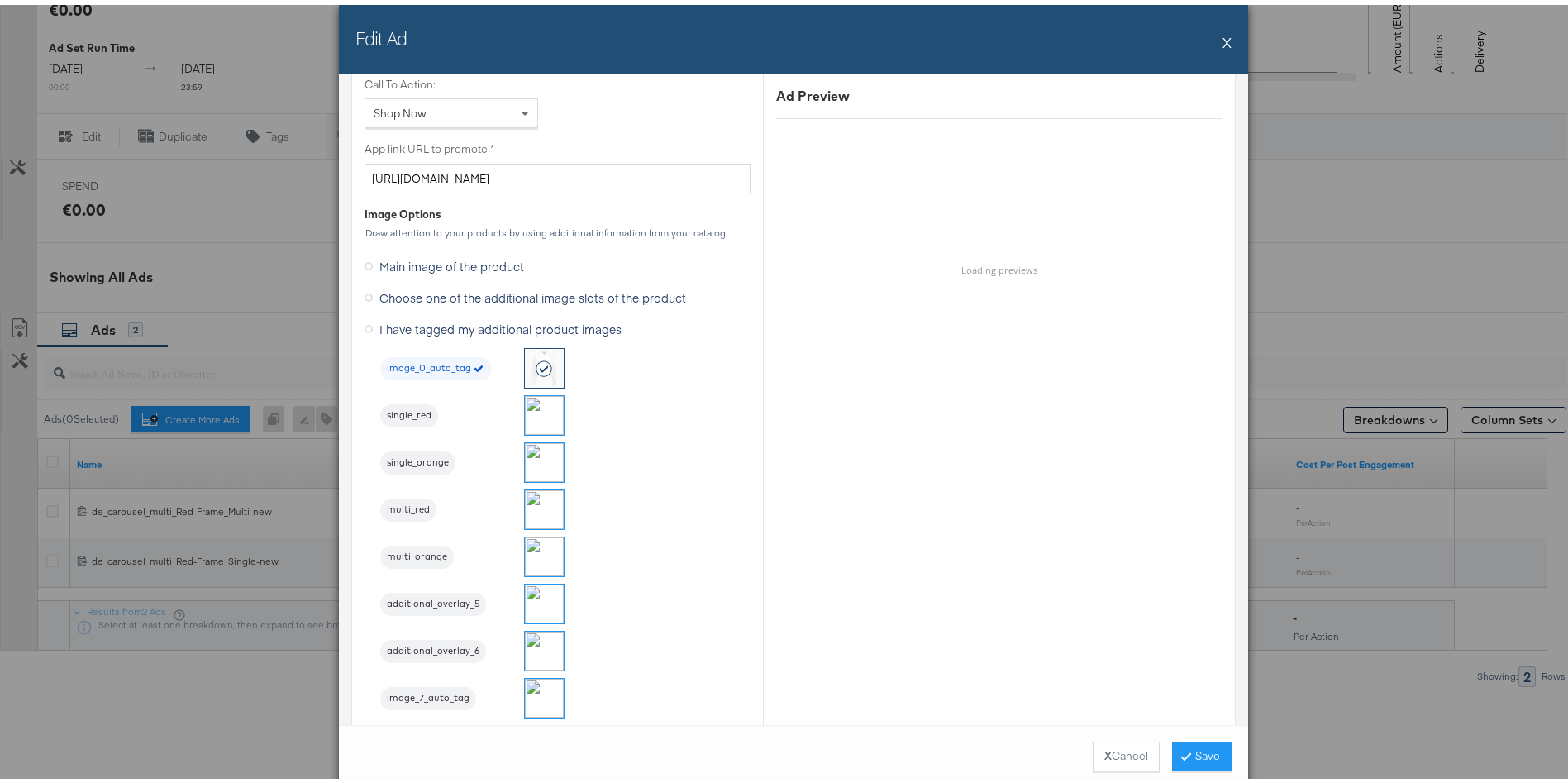
scroll to position [1130, 0]
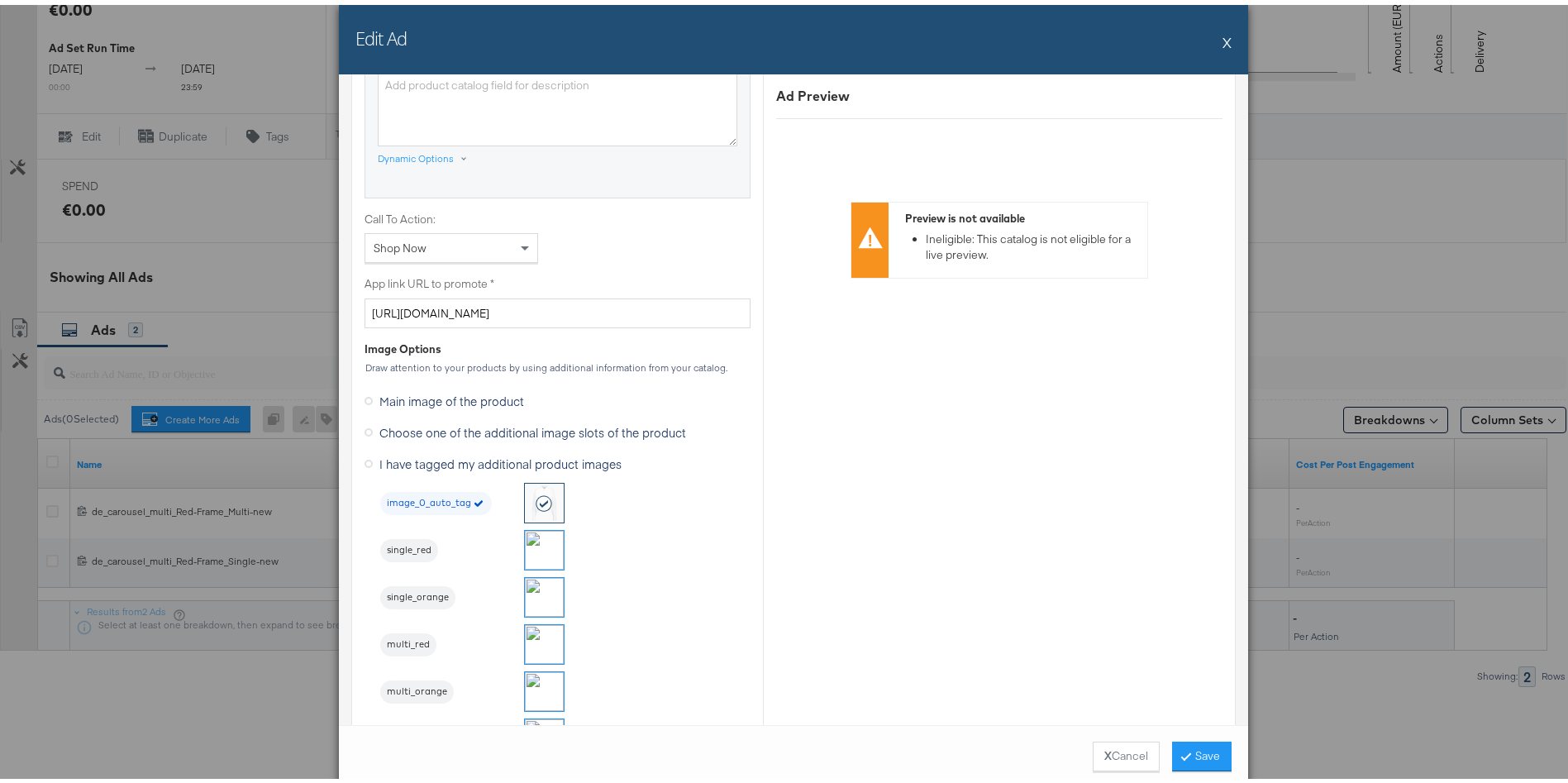
click at [441, 425] on span "Choose one of the additional image slots of the product" at bounding box center [533, 427] width 306 height 17
click at [0, 0] on input "Choose one of the additional image slots of the product" at bounding box center [0, 0] width 0 height 0
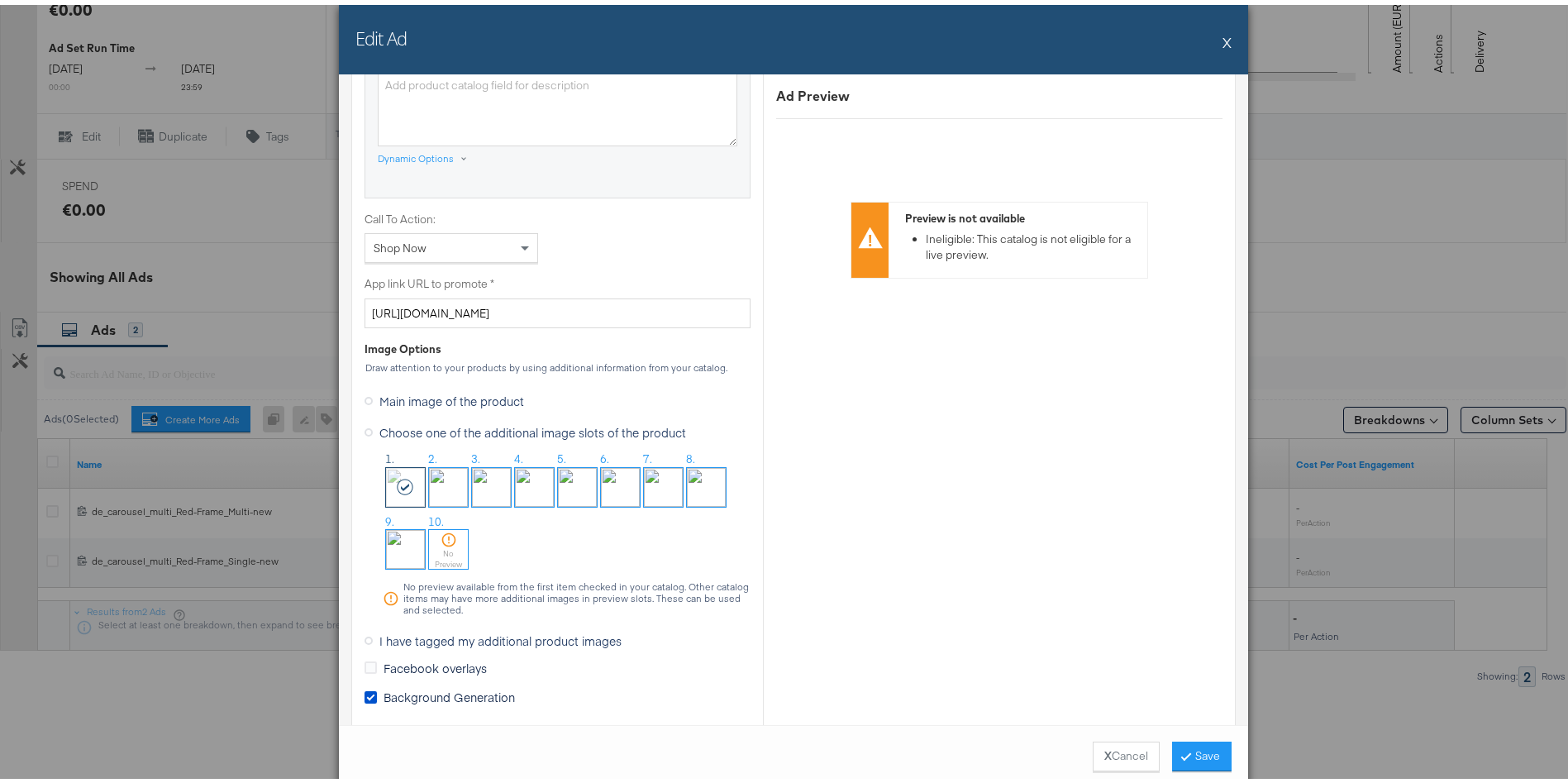
click at [442, 530] on icon at bounding box center [449, 535] width 17 height 17
click at [1194, 746] on button "Save" at bounding box center [1202, 751] width 59 height 30
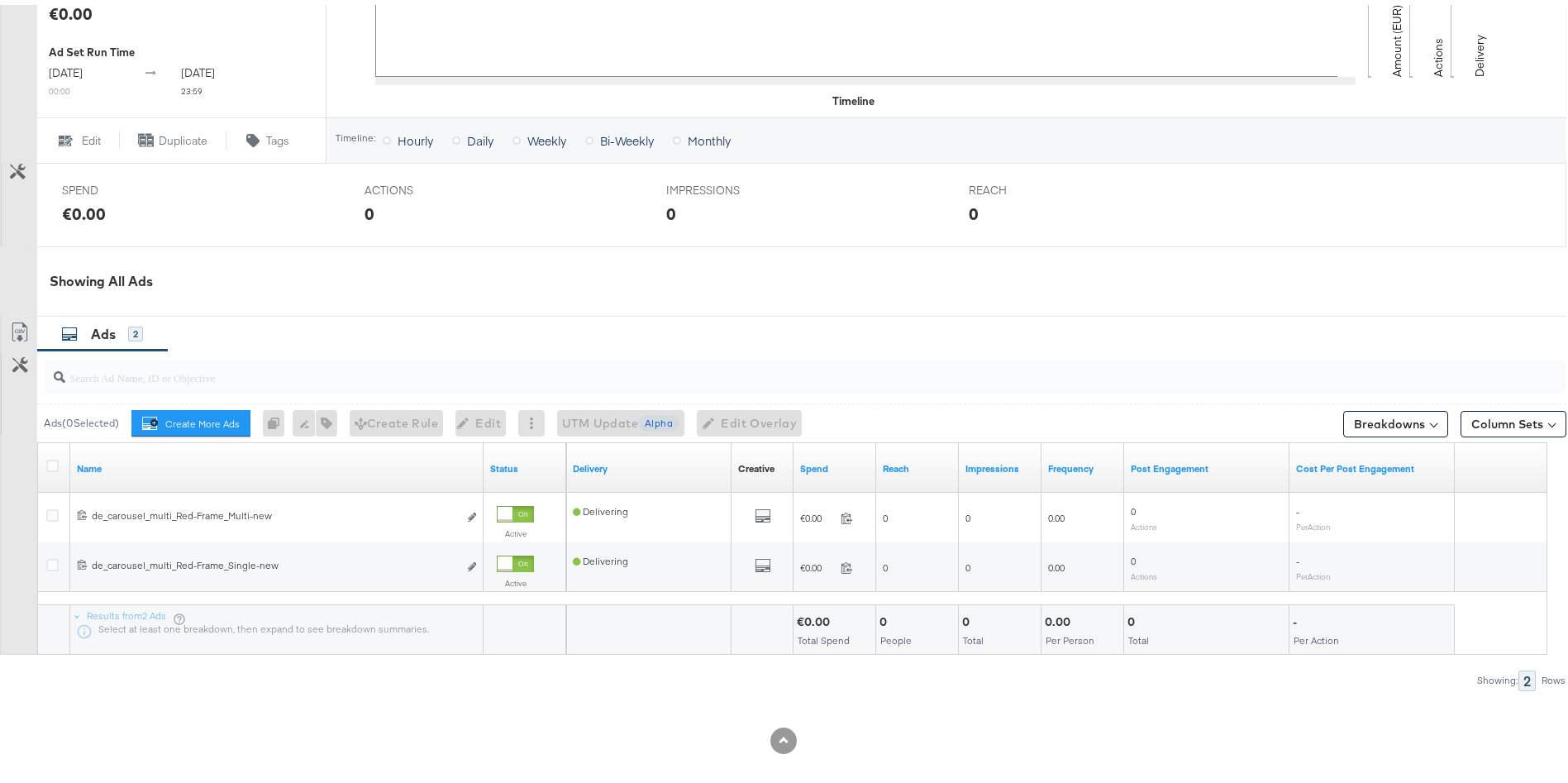
scroll to position [624, 0]
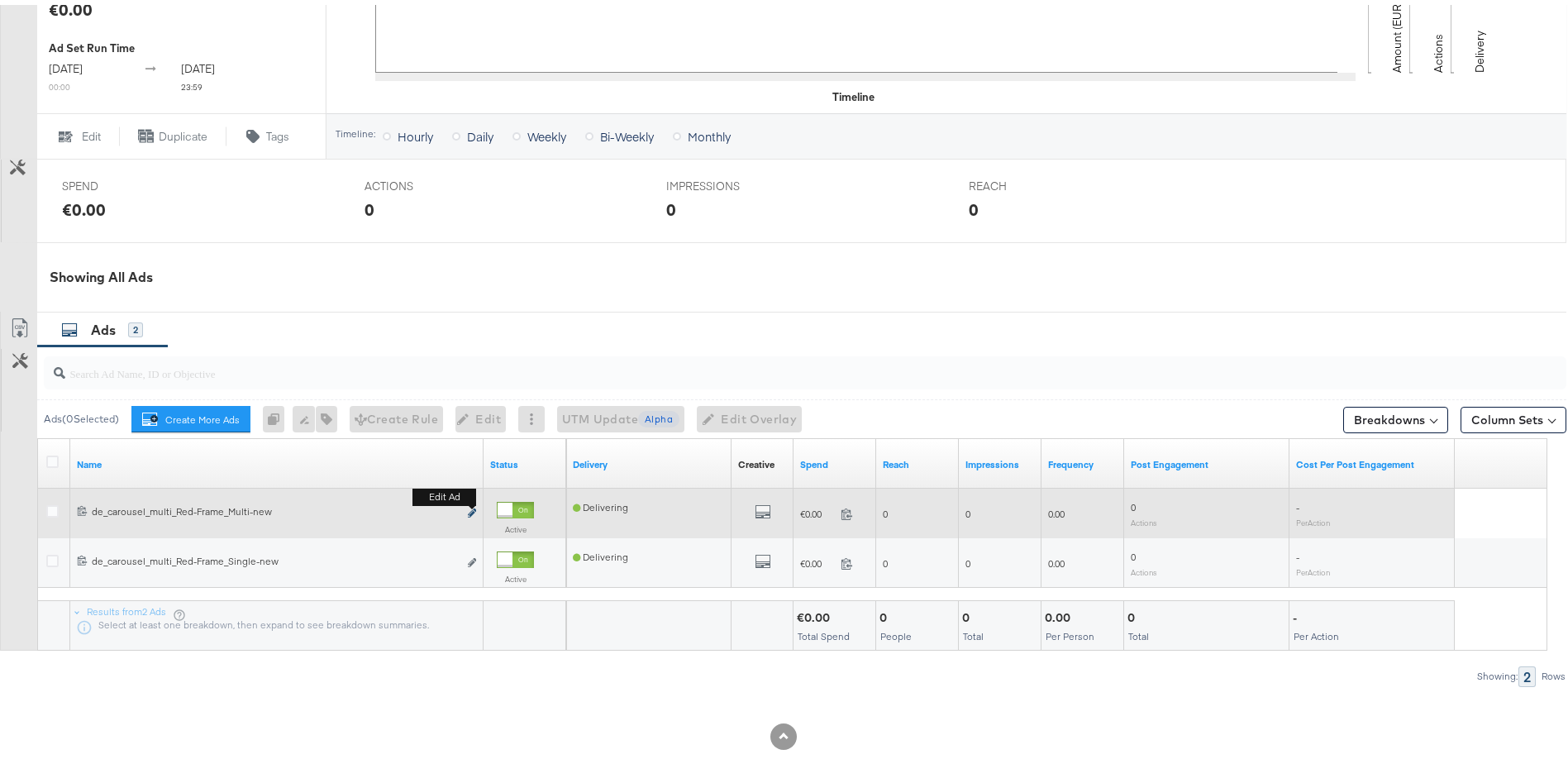
click at [475, 505] on icon "link" at bounding box center [472, 508] width 8 height 9
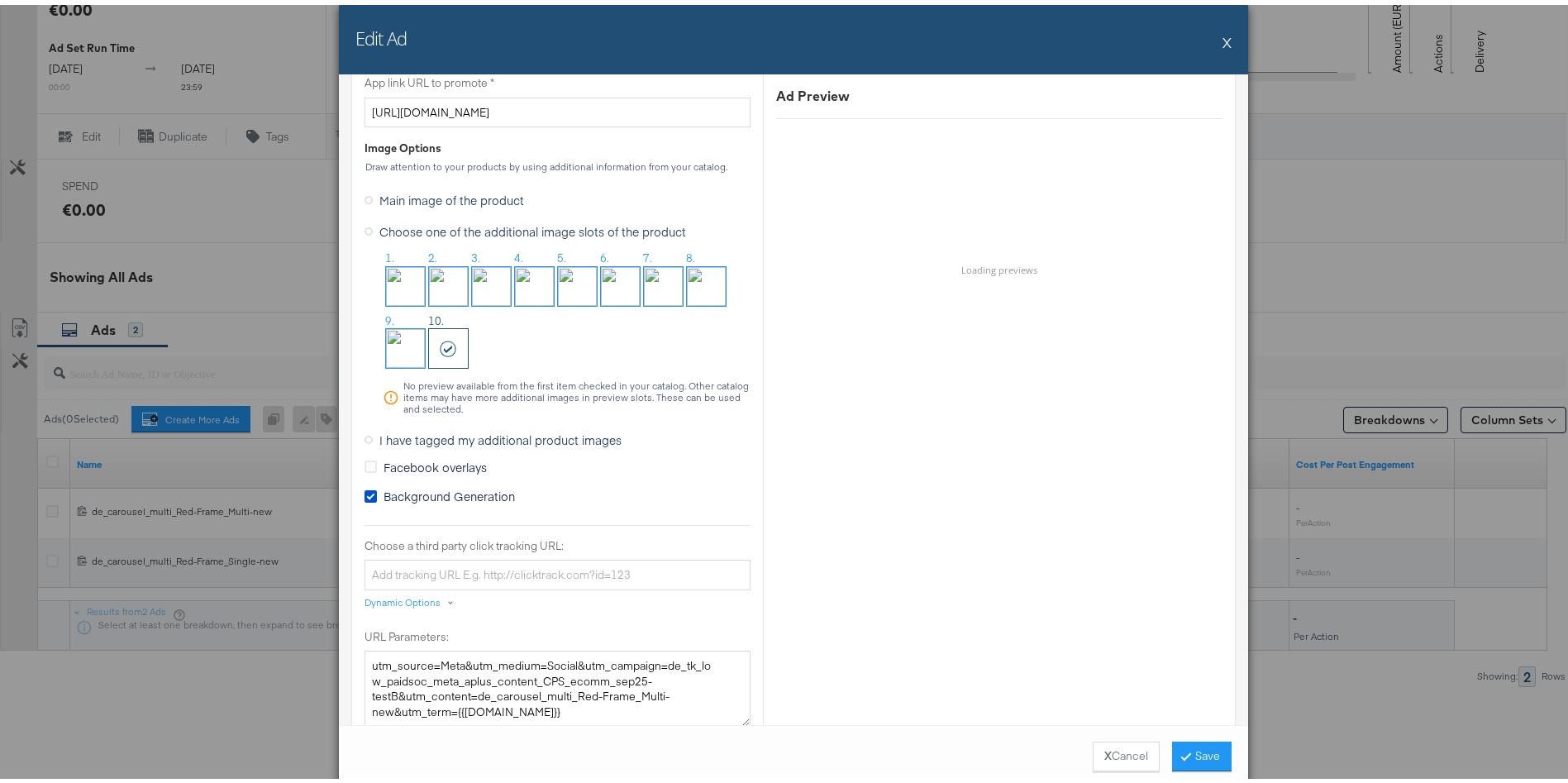
scroll to position [1333, 0]
click at [1227, 37] on div "Edit Ad X" at bounding box center [794, 34] width 910 height 70
click at [1223, 39] on button "X" at bounding box center [1227, 37] width 9 height 33
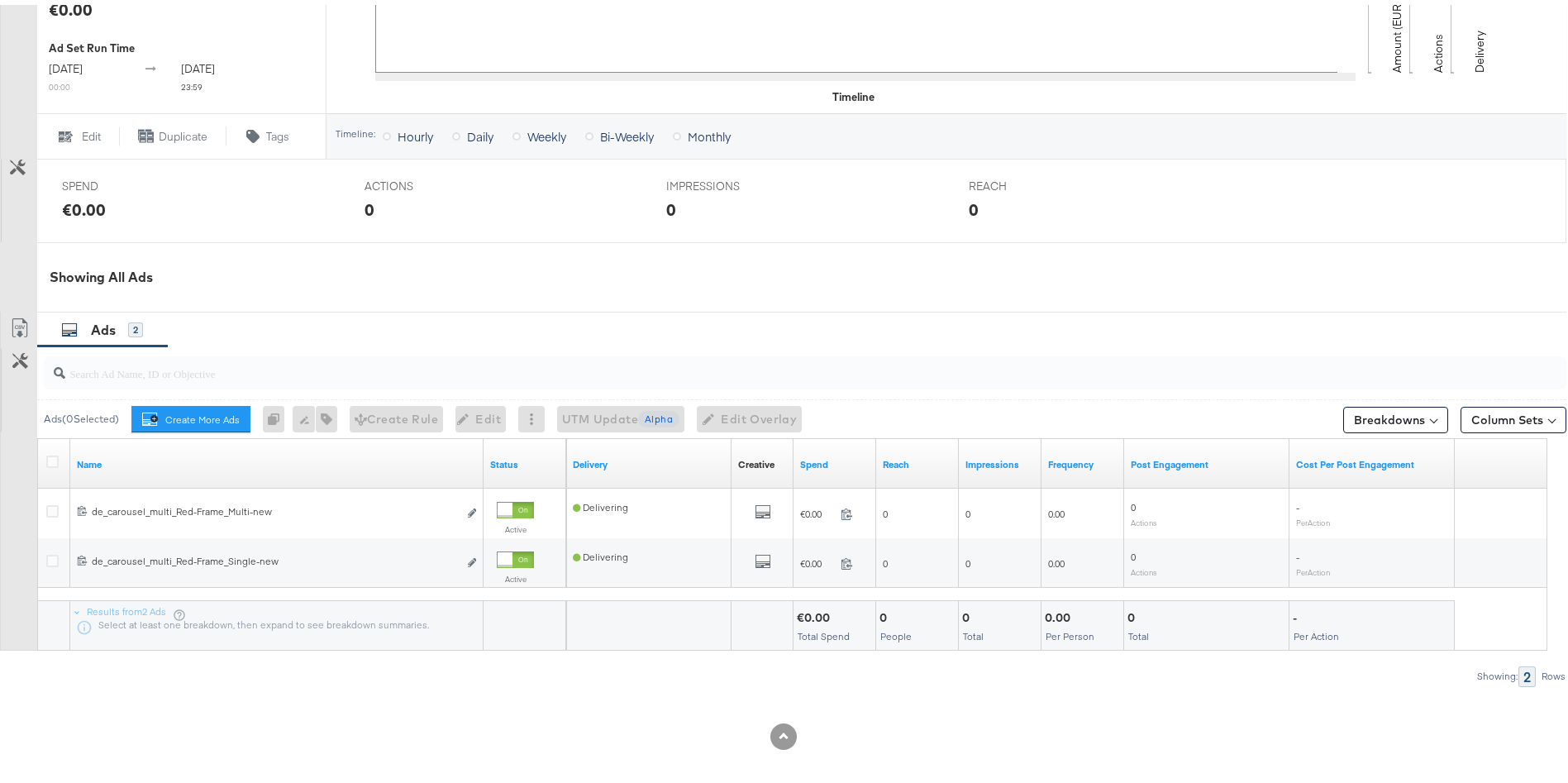
scroll to position [0, 0]
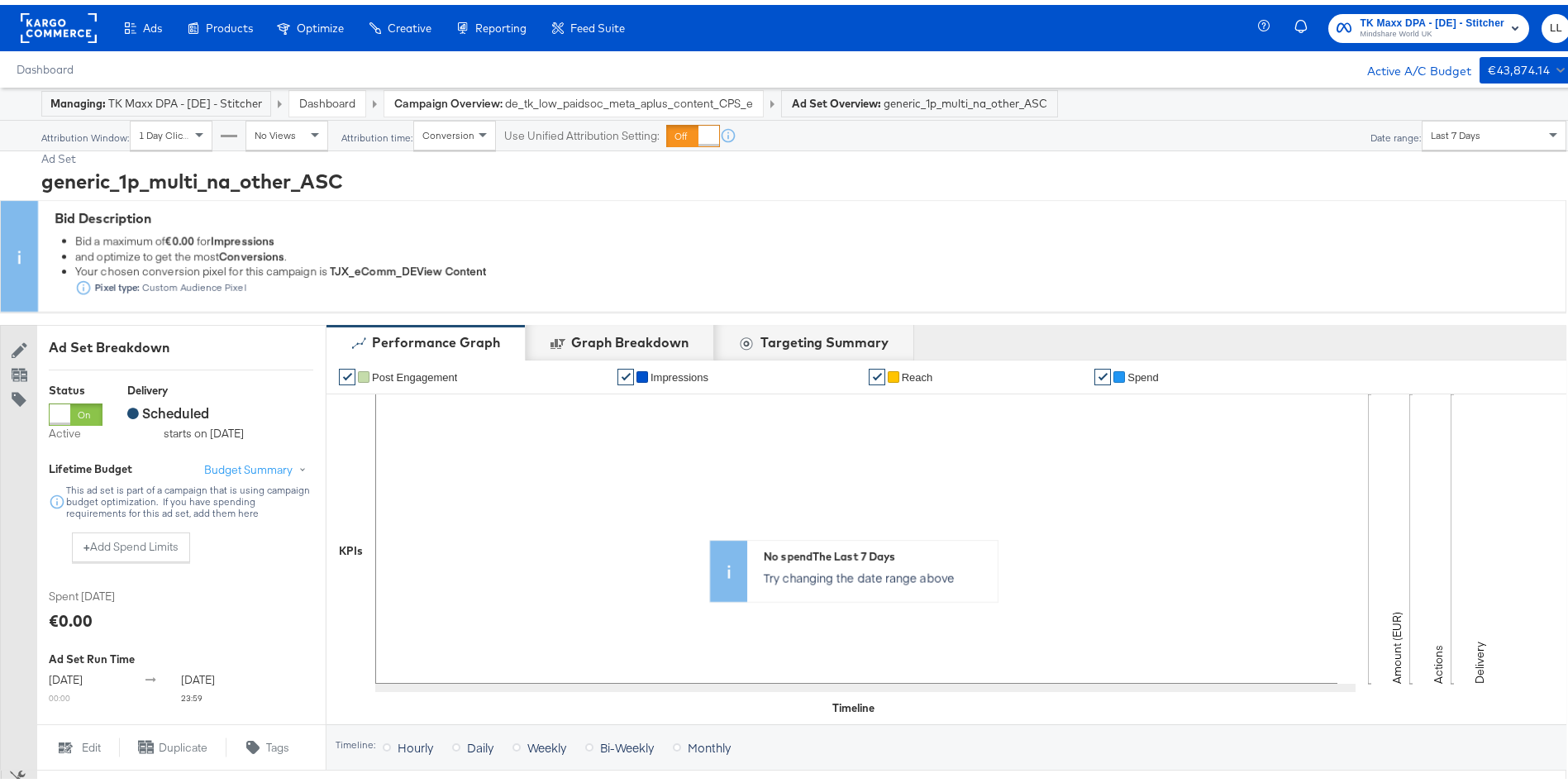
click at [1454, 126] on span "Last 7 Days" at bounding box center [1455, 130] width 49 height 12
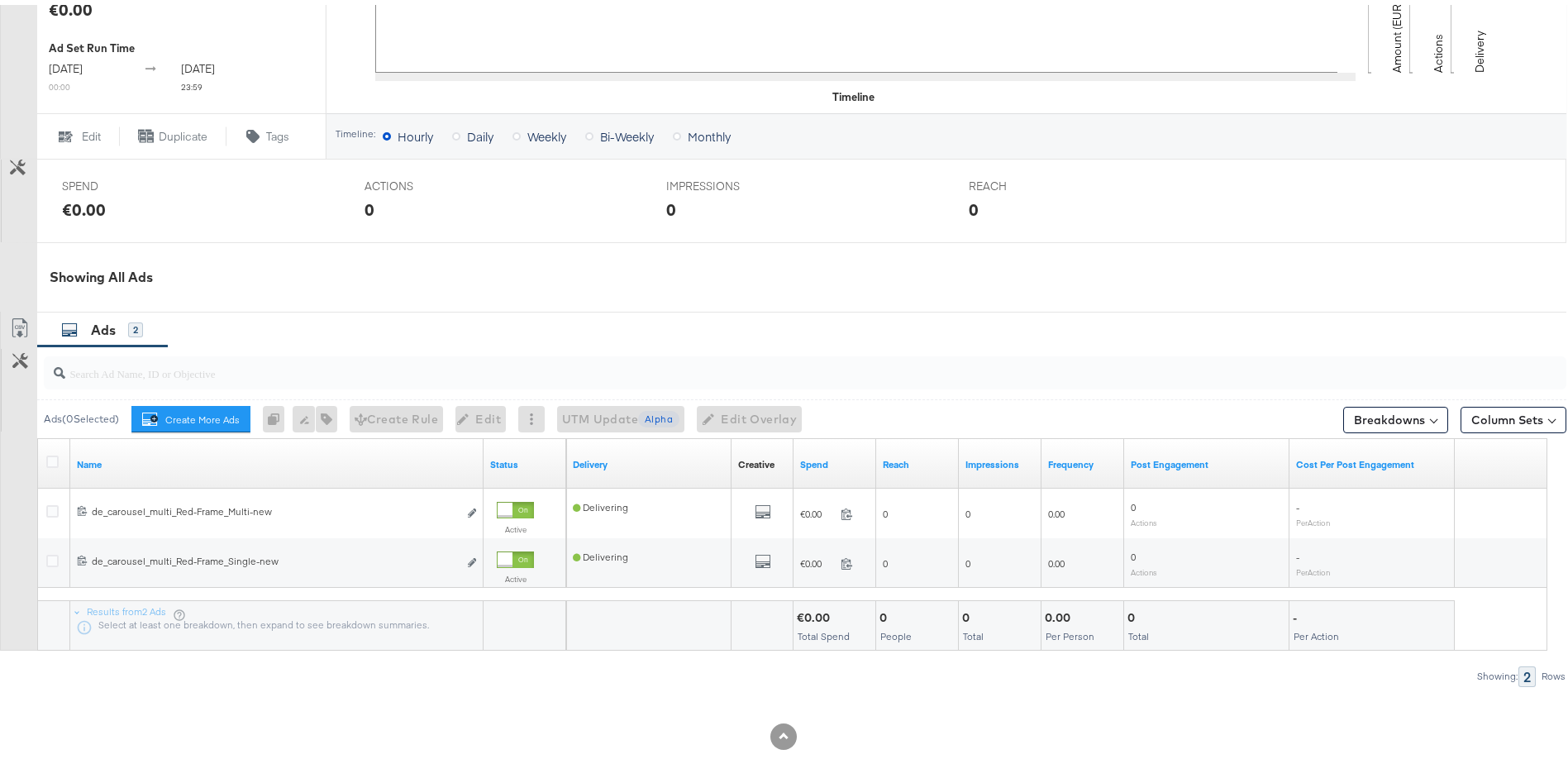
scroll to position [623, 0]
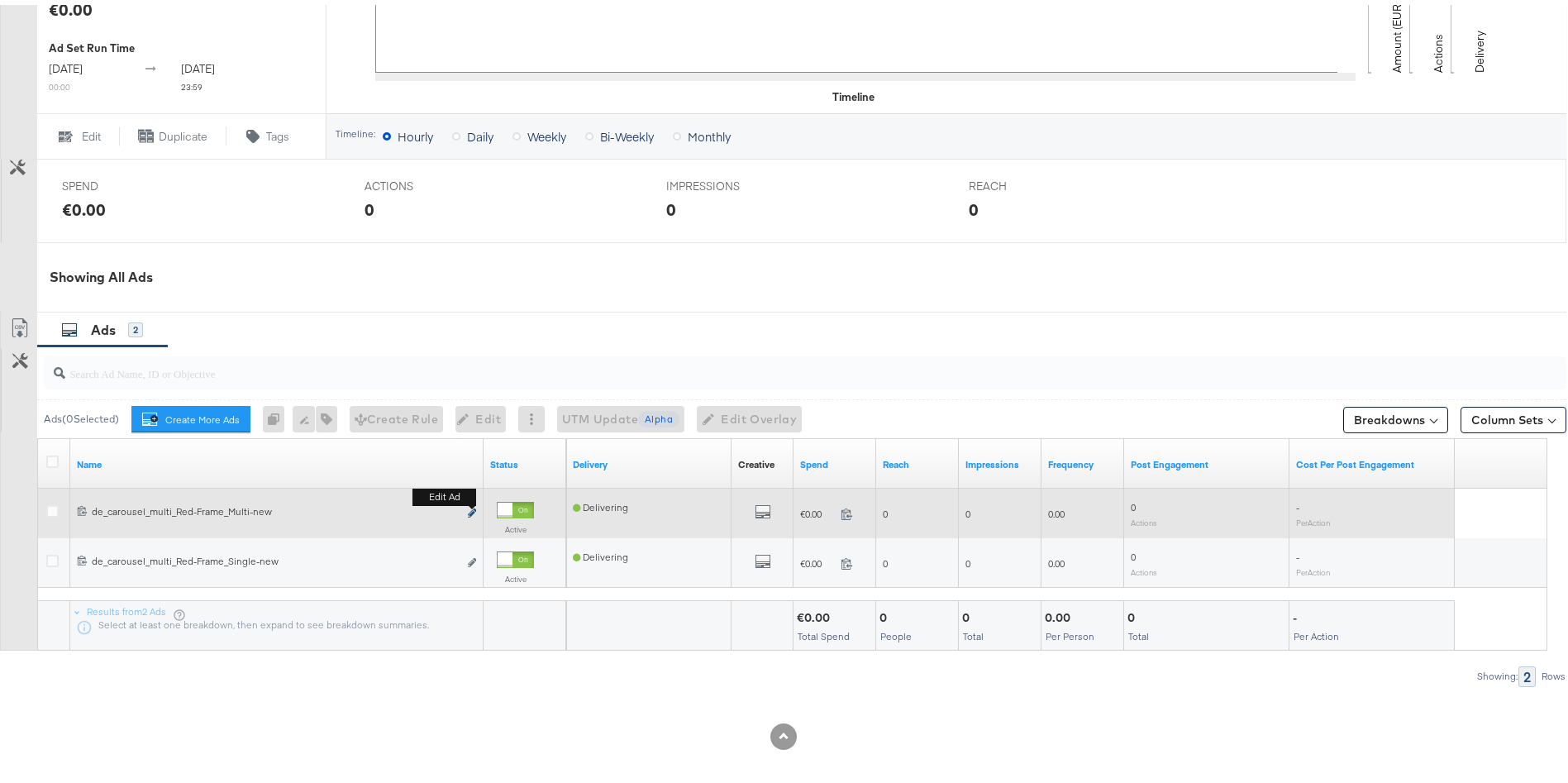
click at [472, 509] on icon "link" at bounding box center [472, 508] width 8 height 9
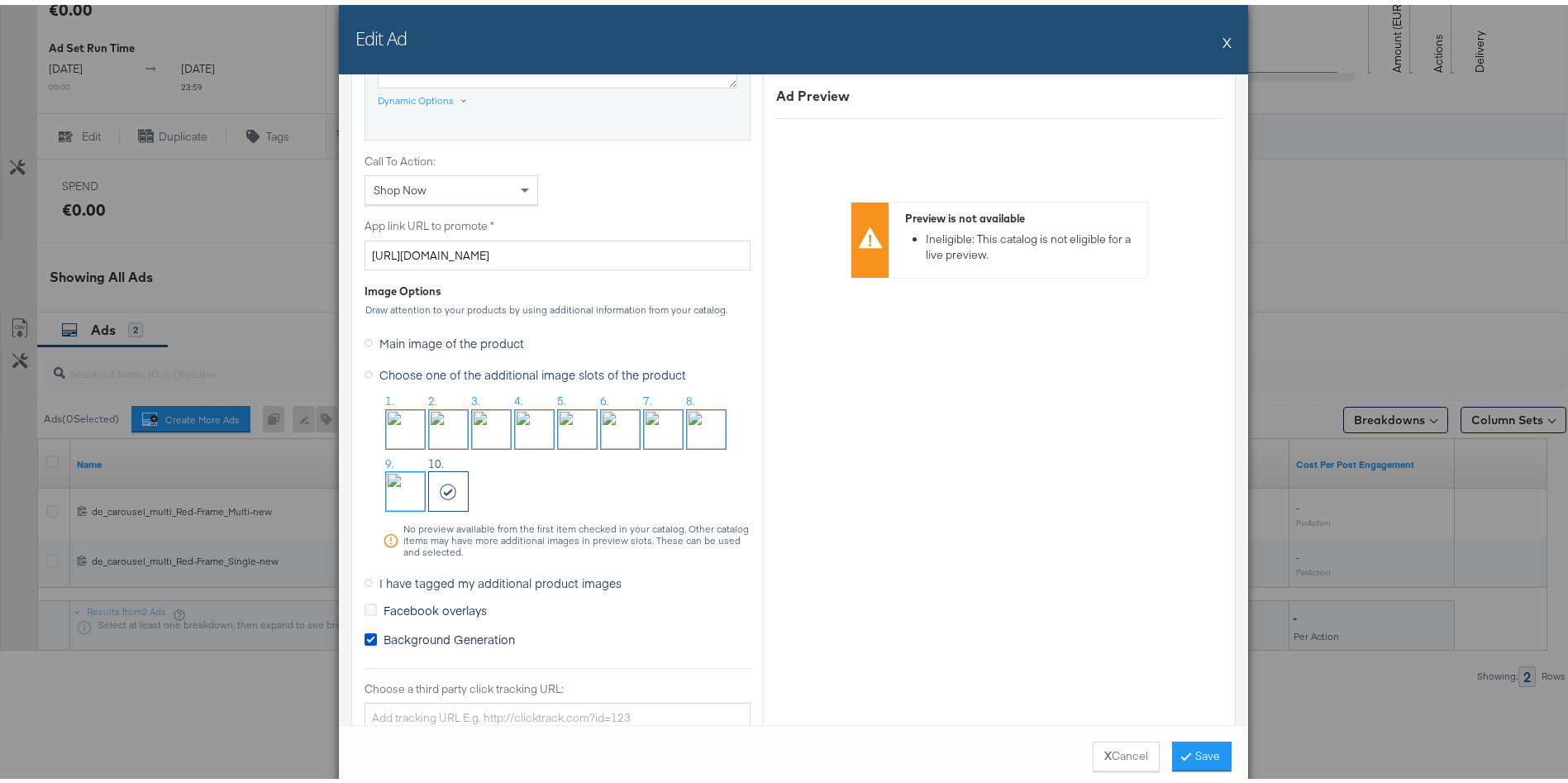
scroll to position [1332, 0]
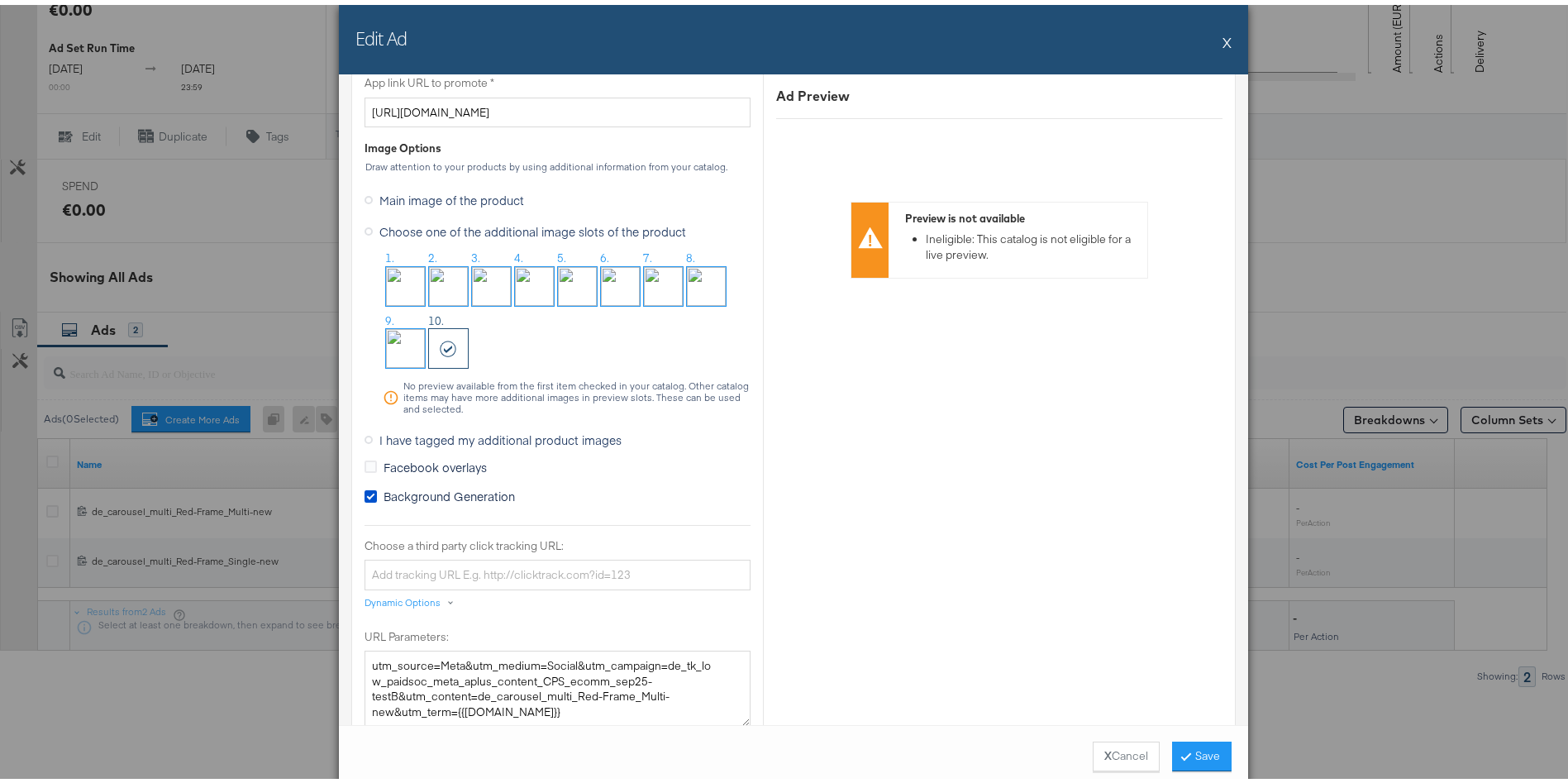
click at [1223, 42] on button "X" at bounding box center [1227, 37] width 9 height 33
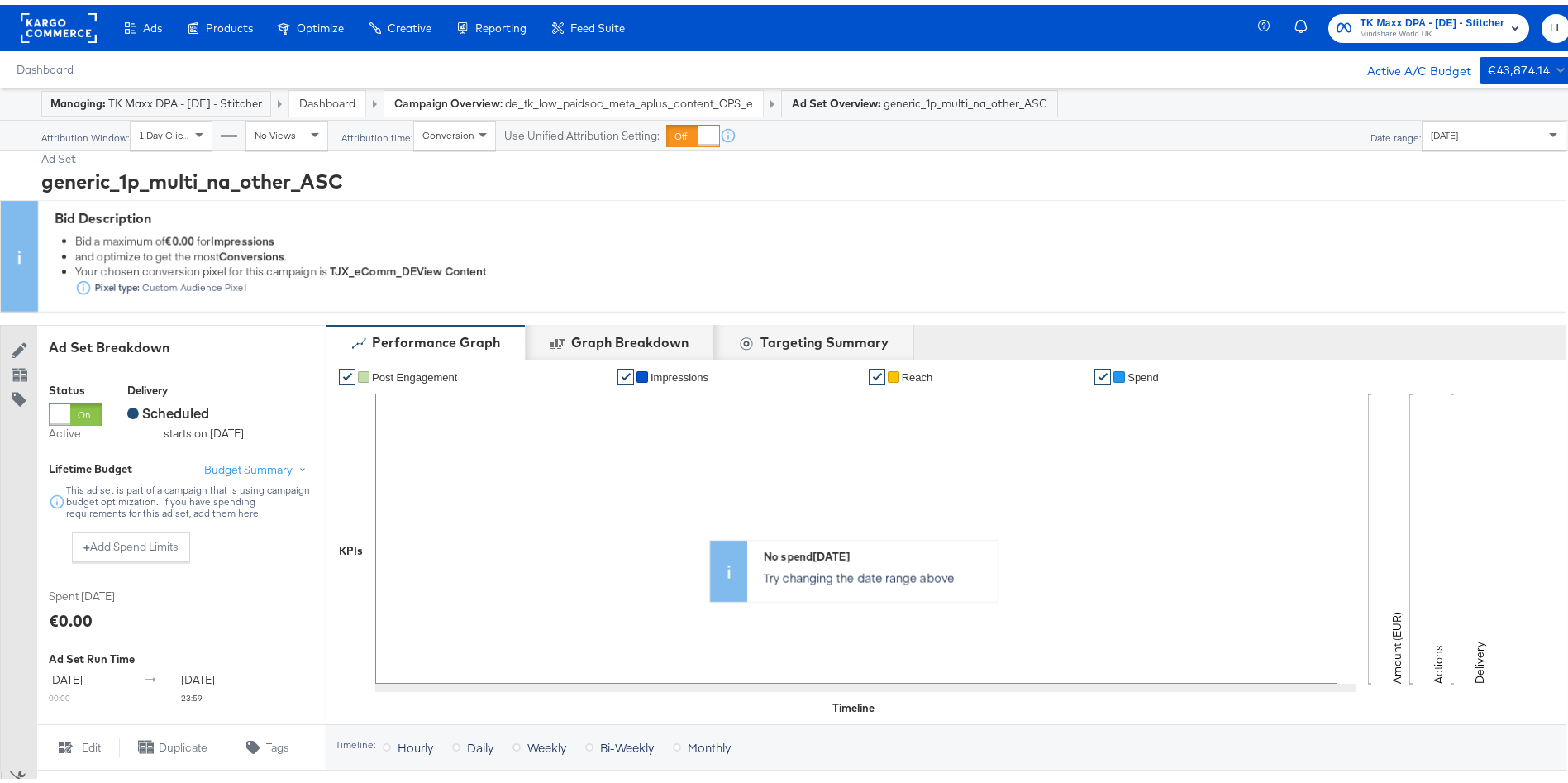
scroll to position [624, 0]
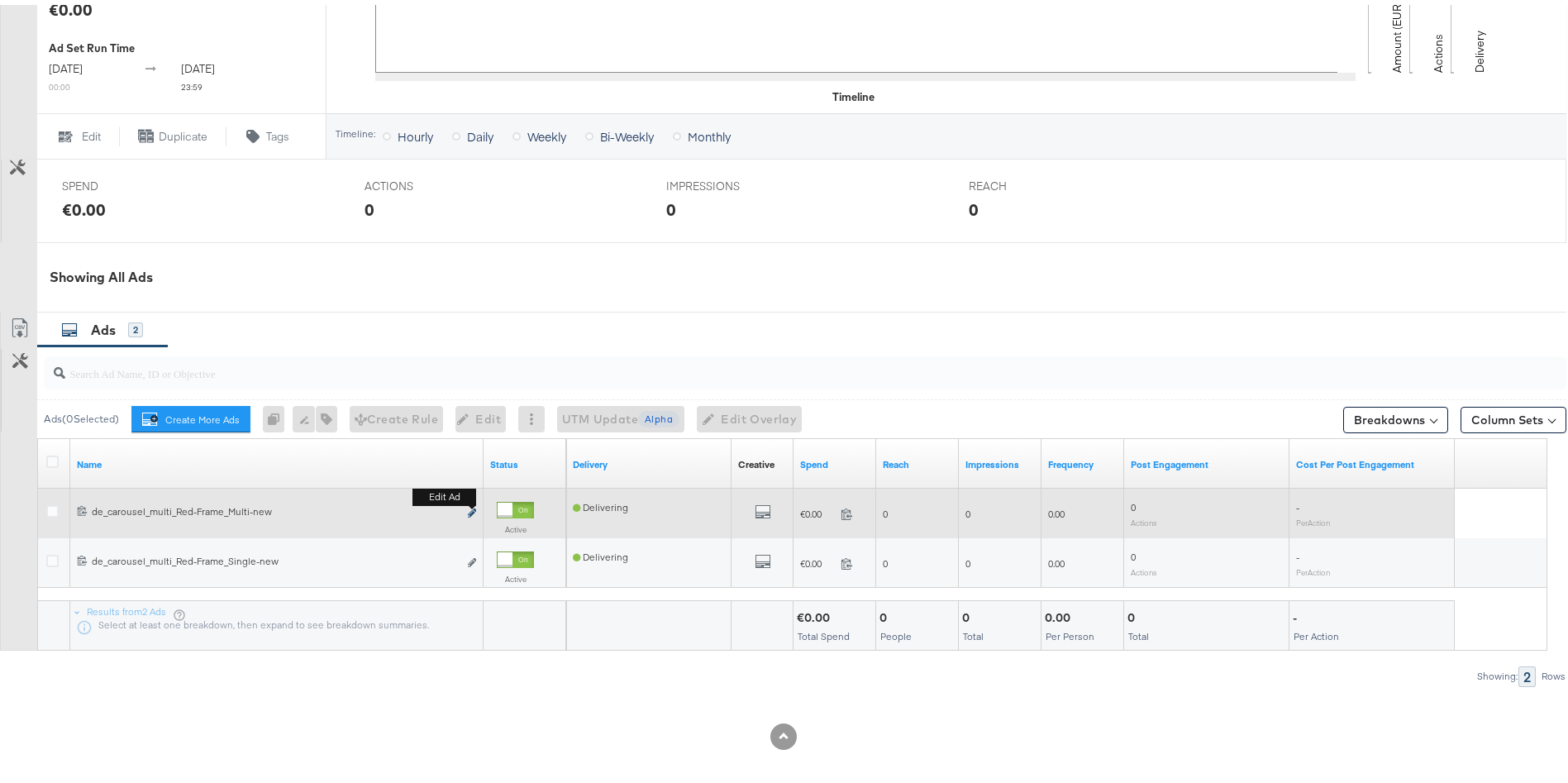
click at [473, 510] on icon "link" at bounding box center [472, 508] width 8 height 9
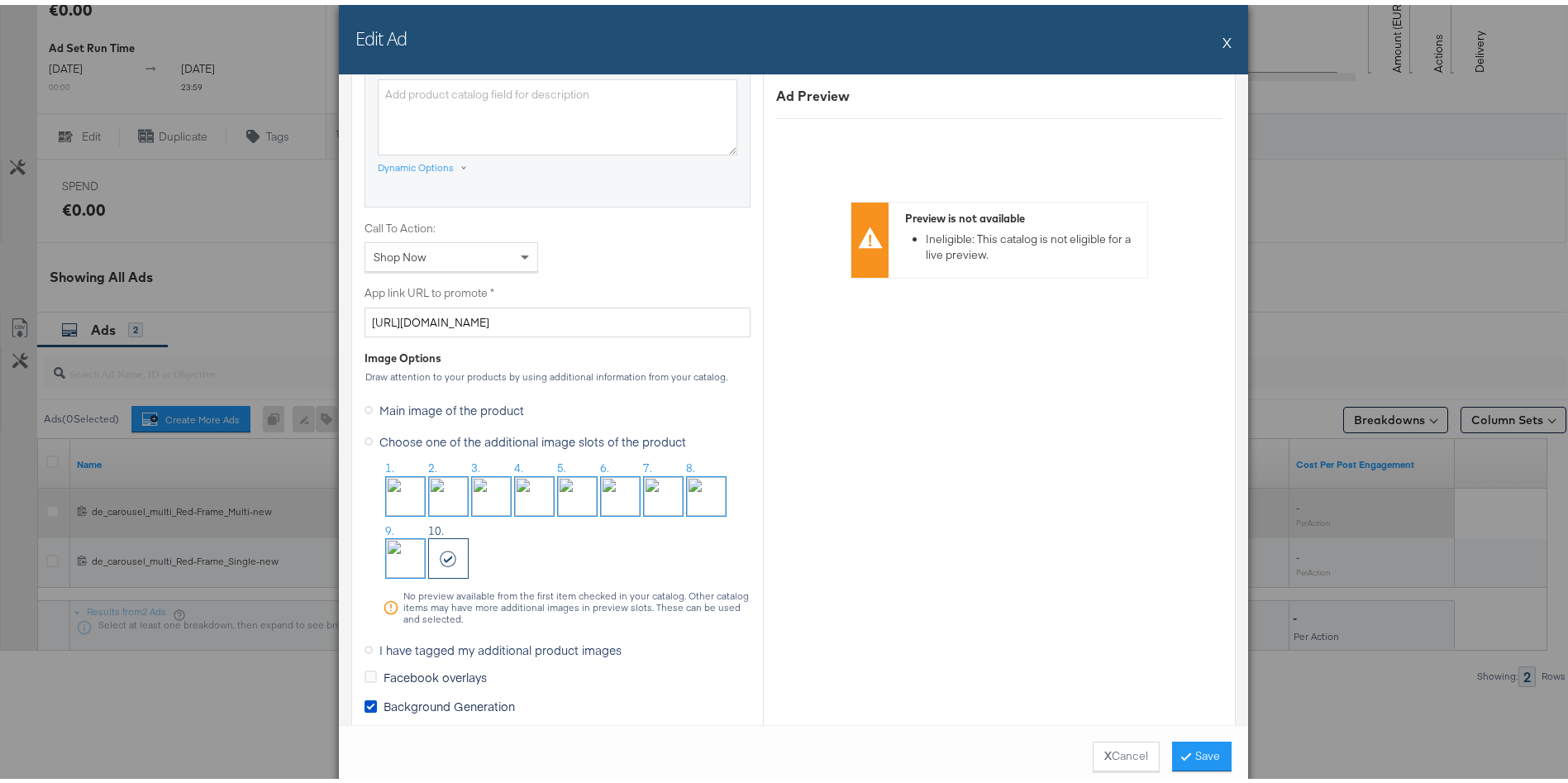
scroll to position [1126, 0]
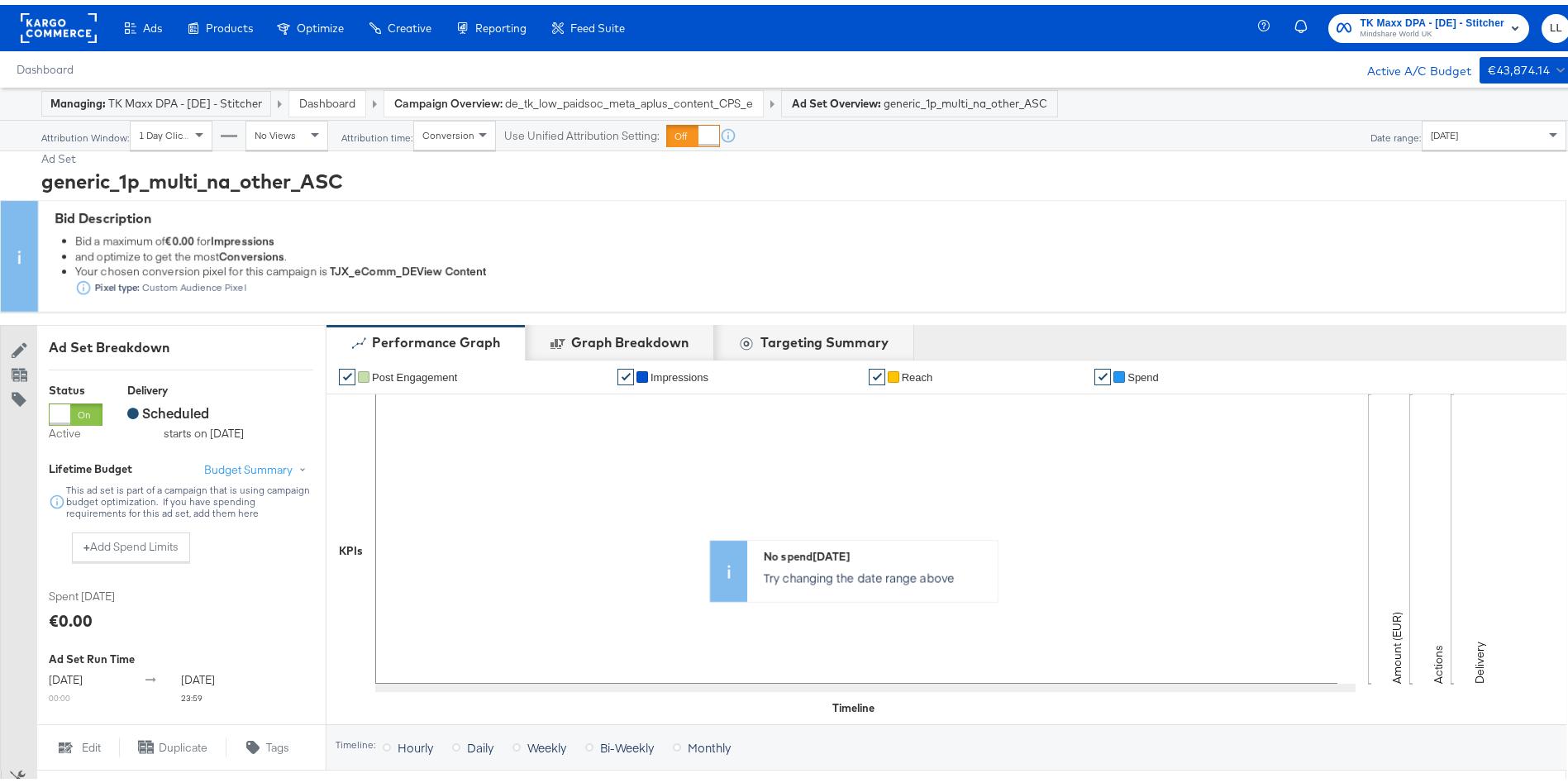
scroll to position [624, 0]
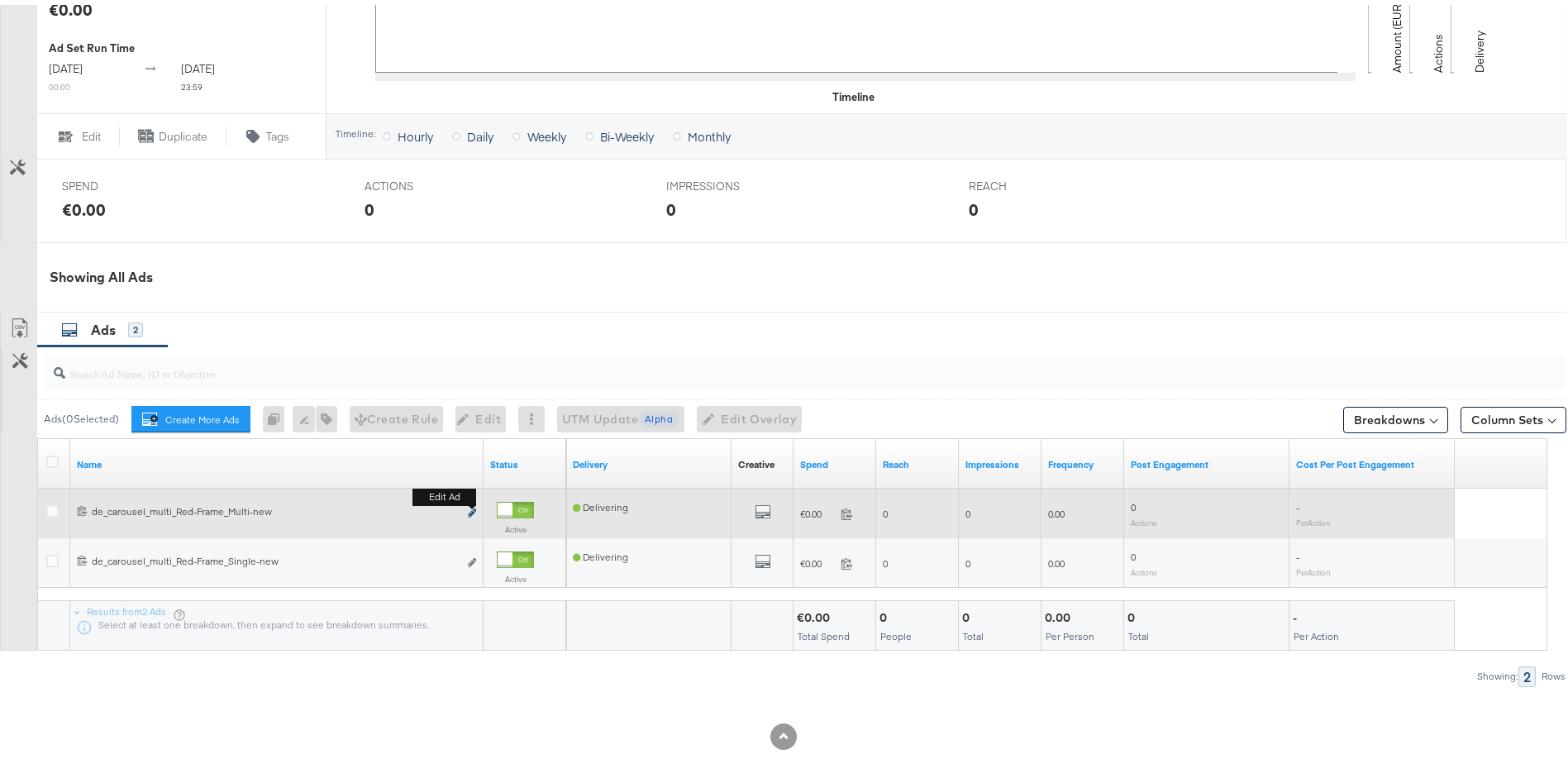
click at [469, 511] on icon "link" at bounding box center [472, 508] width 8 height 9
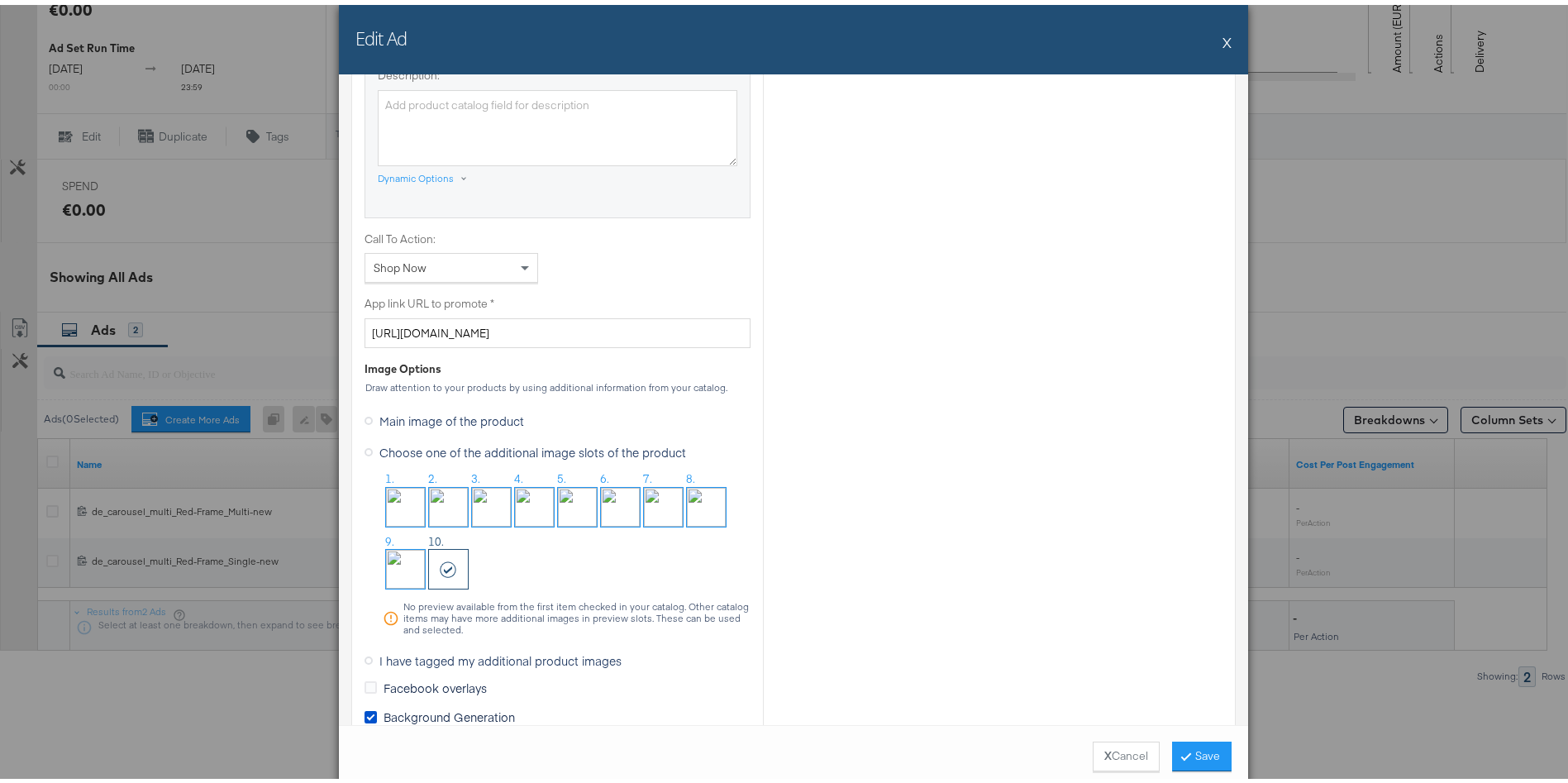
scroll to position [1152, 0]
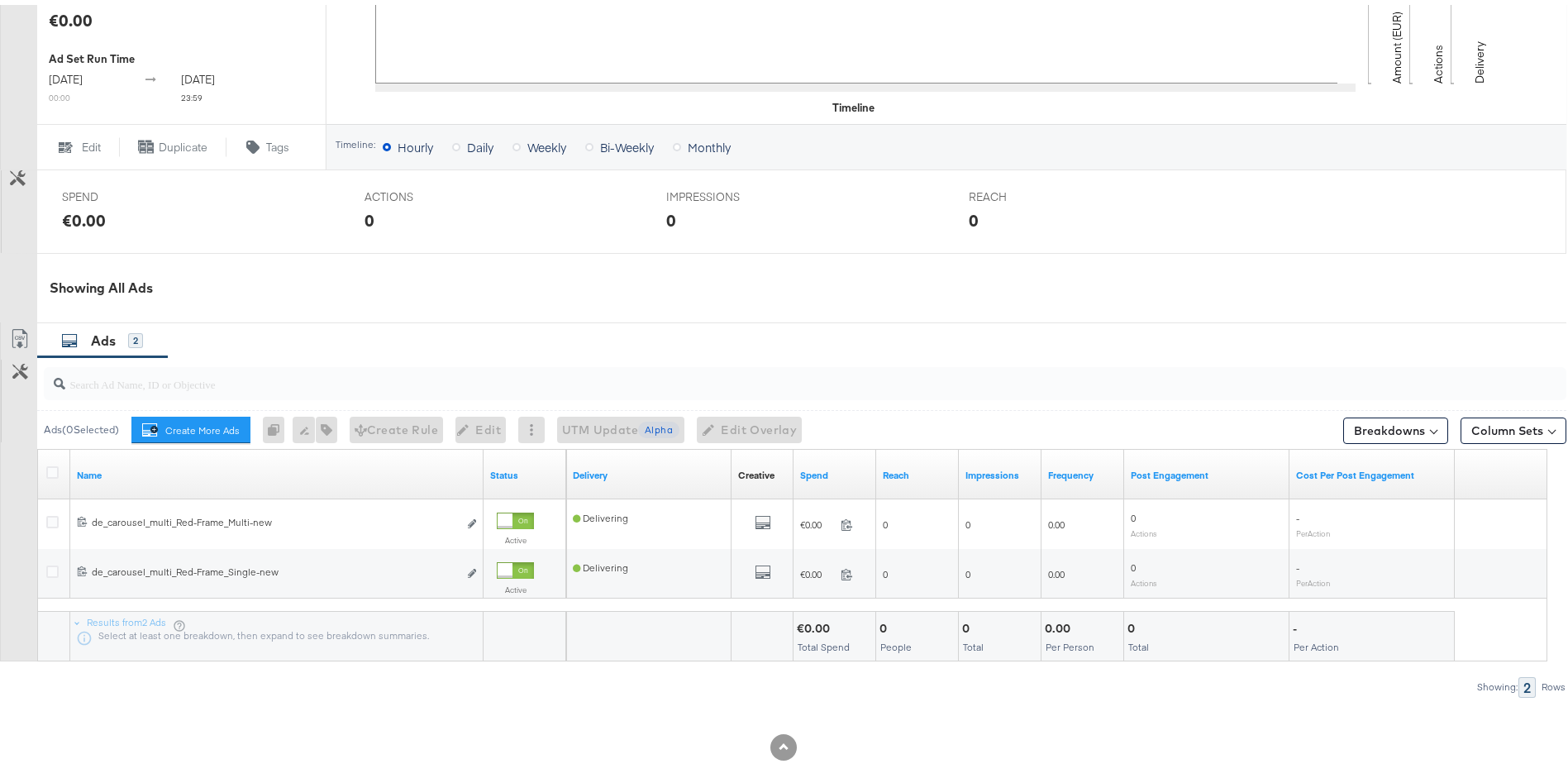
scroll to position [624, 0]
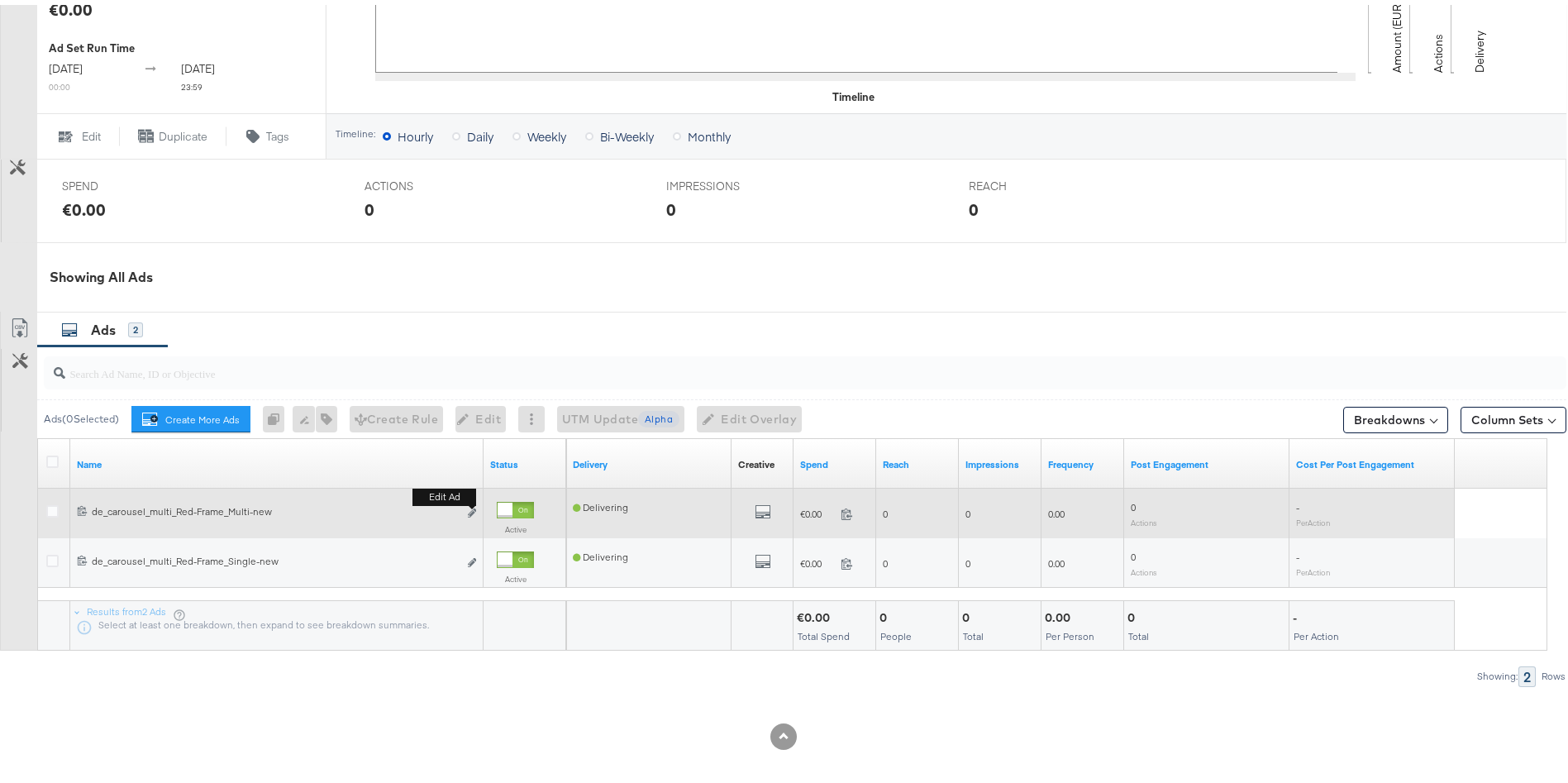
click at [469, 515] on button "Edit ad" at bounding box center [472, 509] width 10 height 18
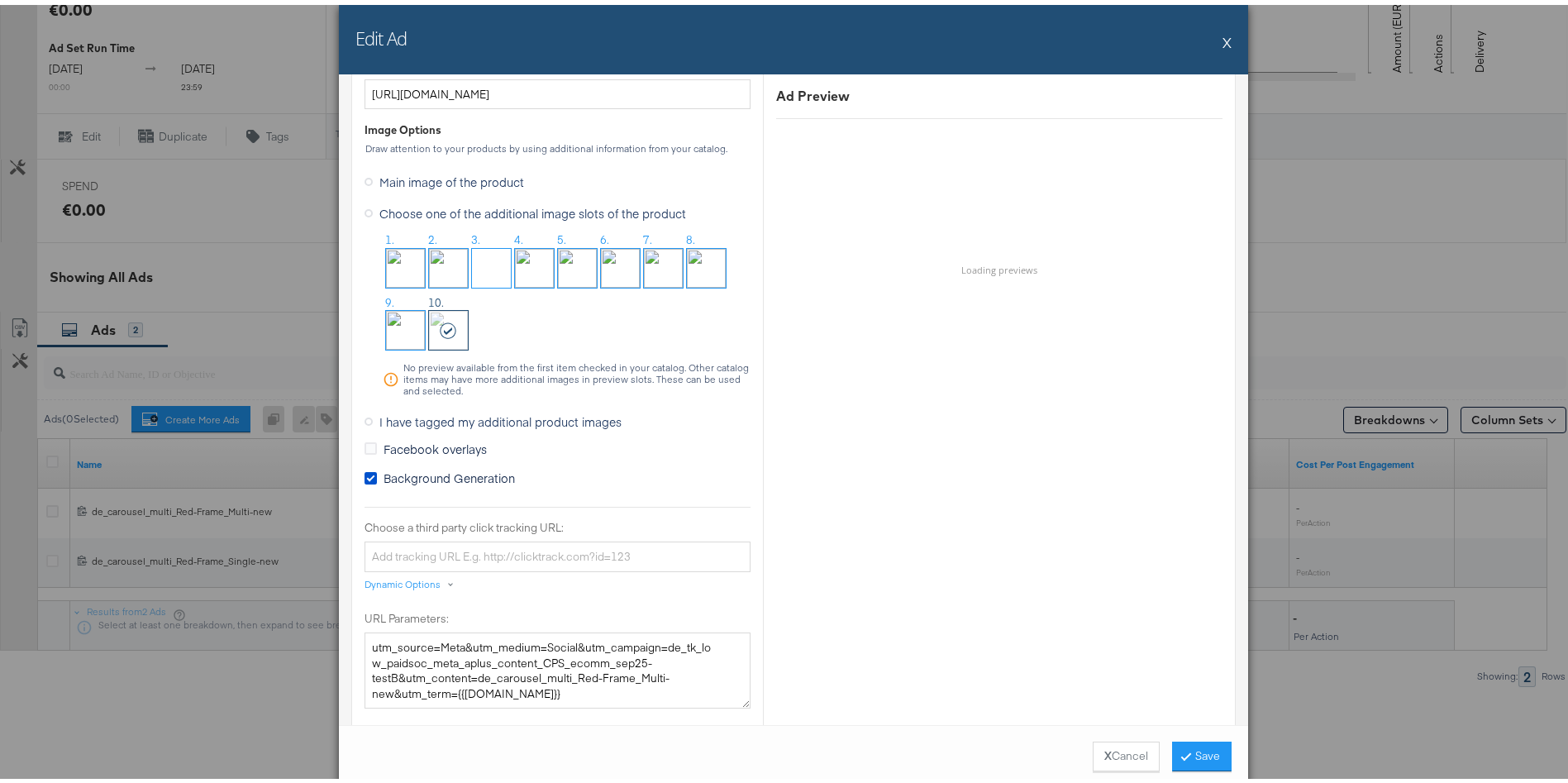
scroll to position [1360, 0]
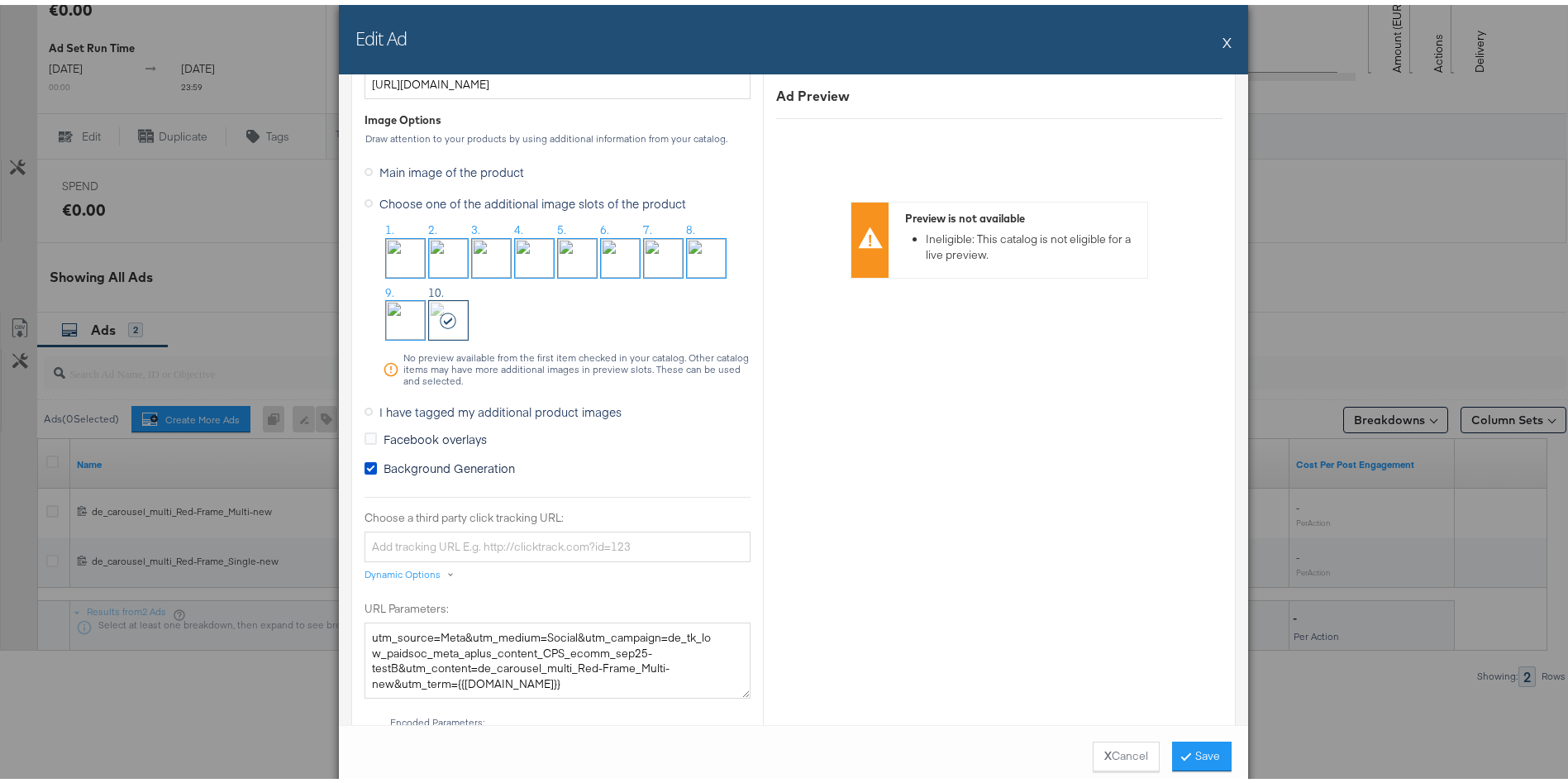
click at [396, 405] on span "I have tagged my additional product images" at bounding box center [500, 407] width 242 height 17
click at [0, 0] on input "I have tagged my additional product images" at bounding box center [0, 0] width 0 height 0
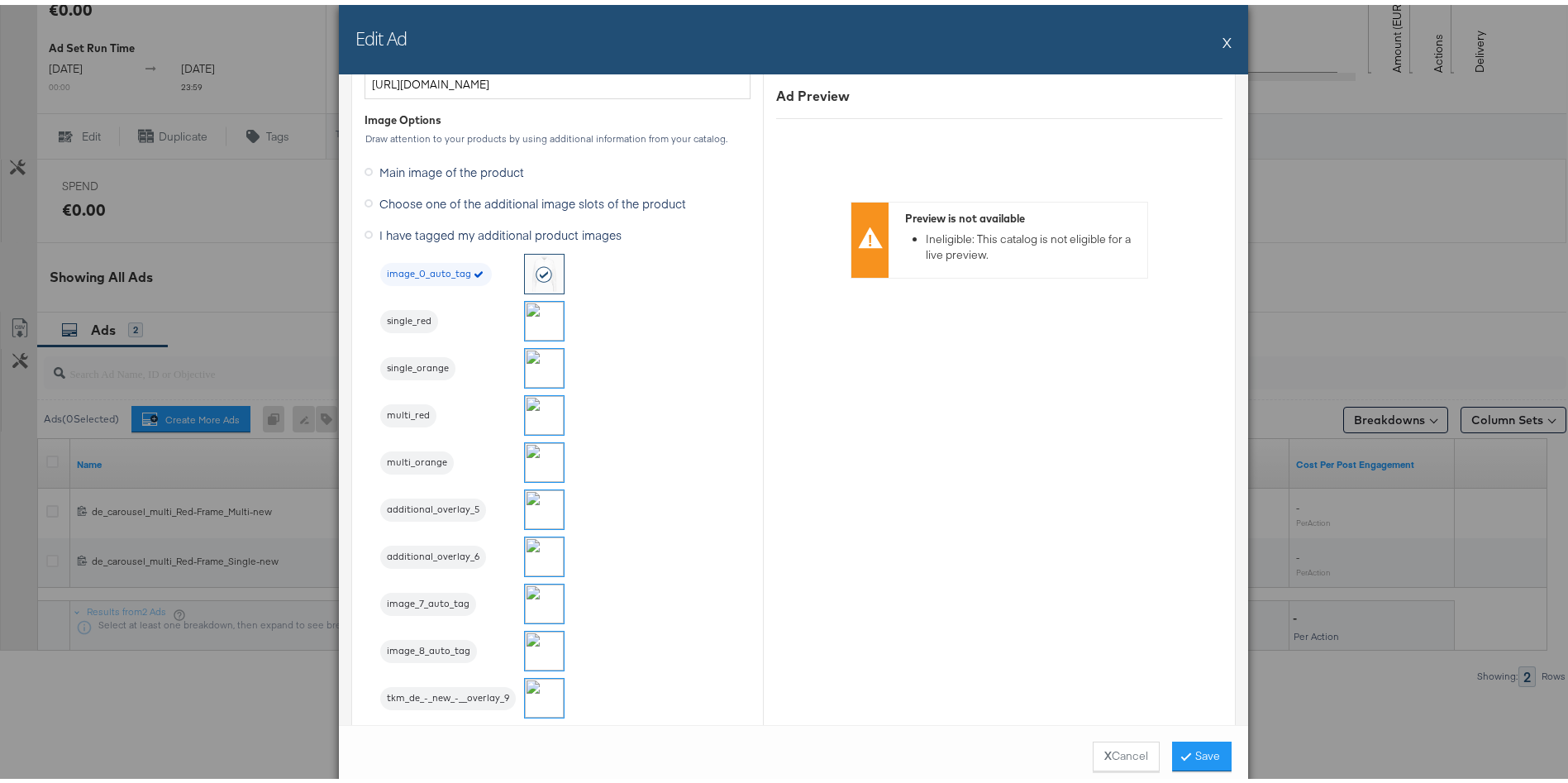
scroll to position [1499, 0]
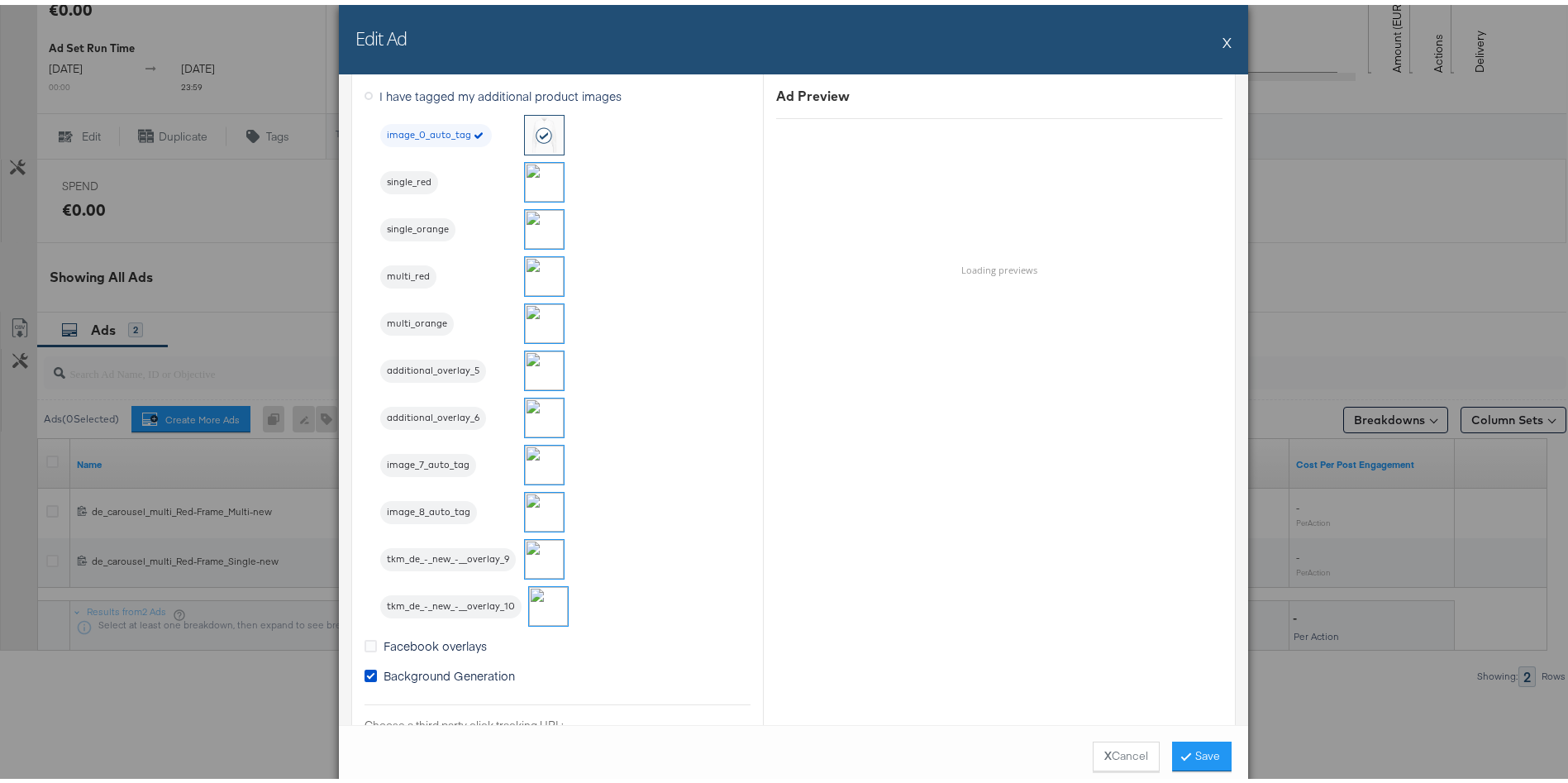
click at [529, 597] on img at bounding box center [549, 602] width 39 height 39
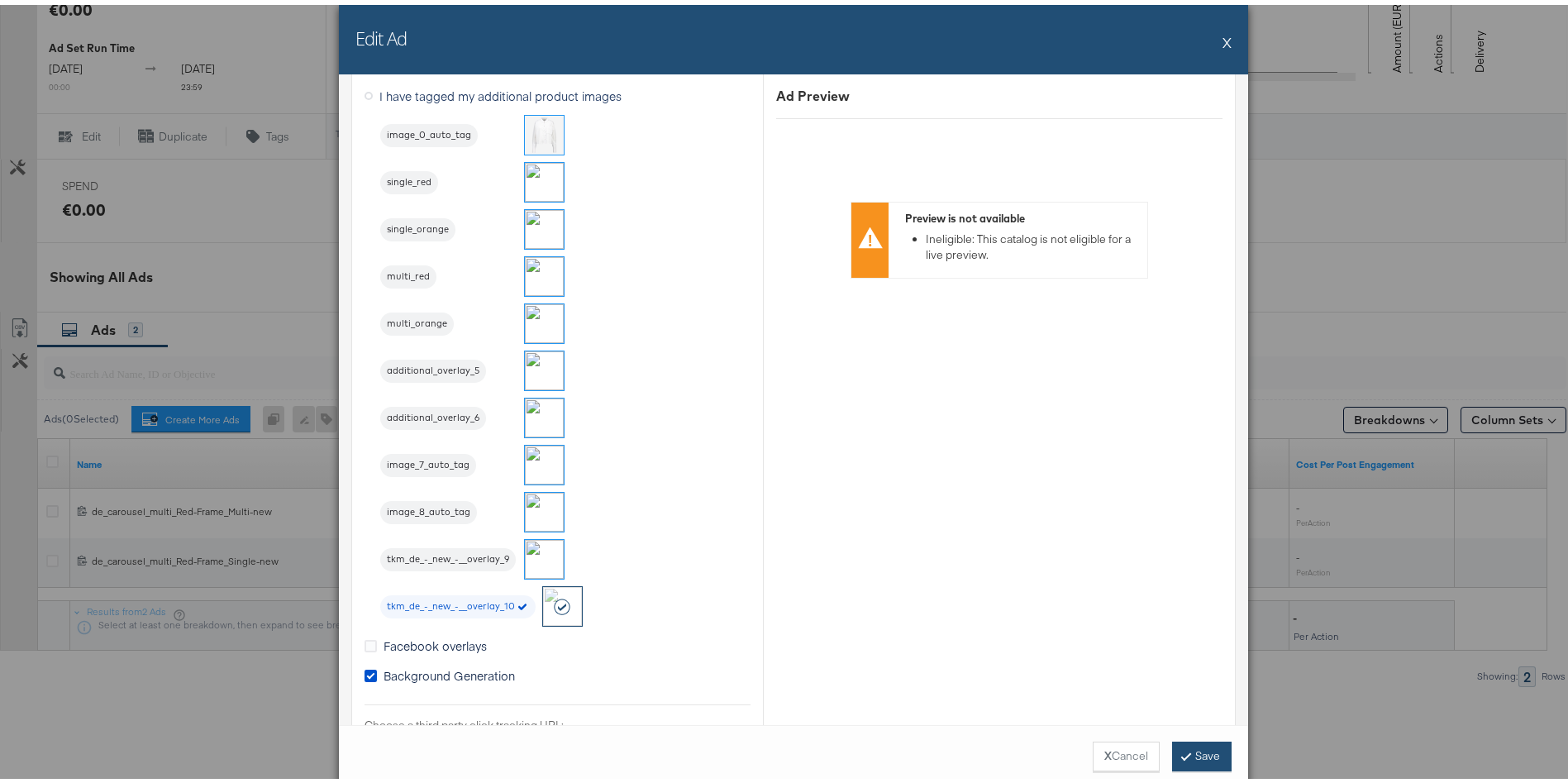
click at [1197, 760] on button "Save" at bounding box center [1202, 751] width 59 height 30
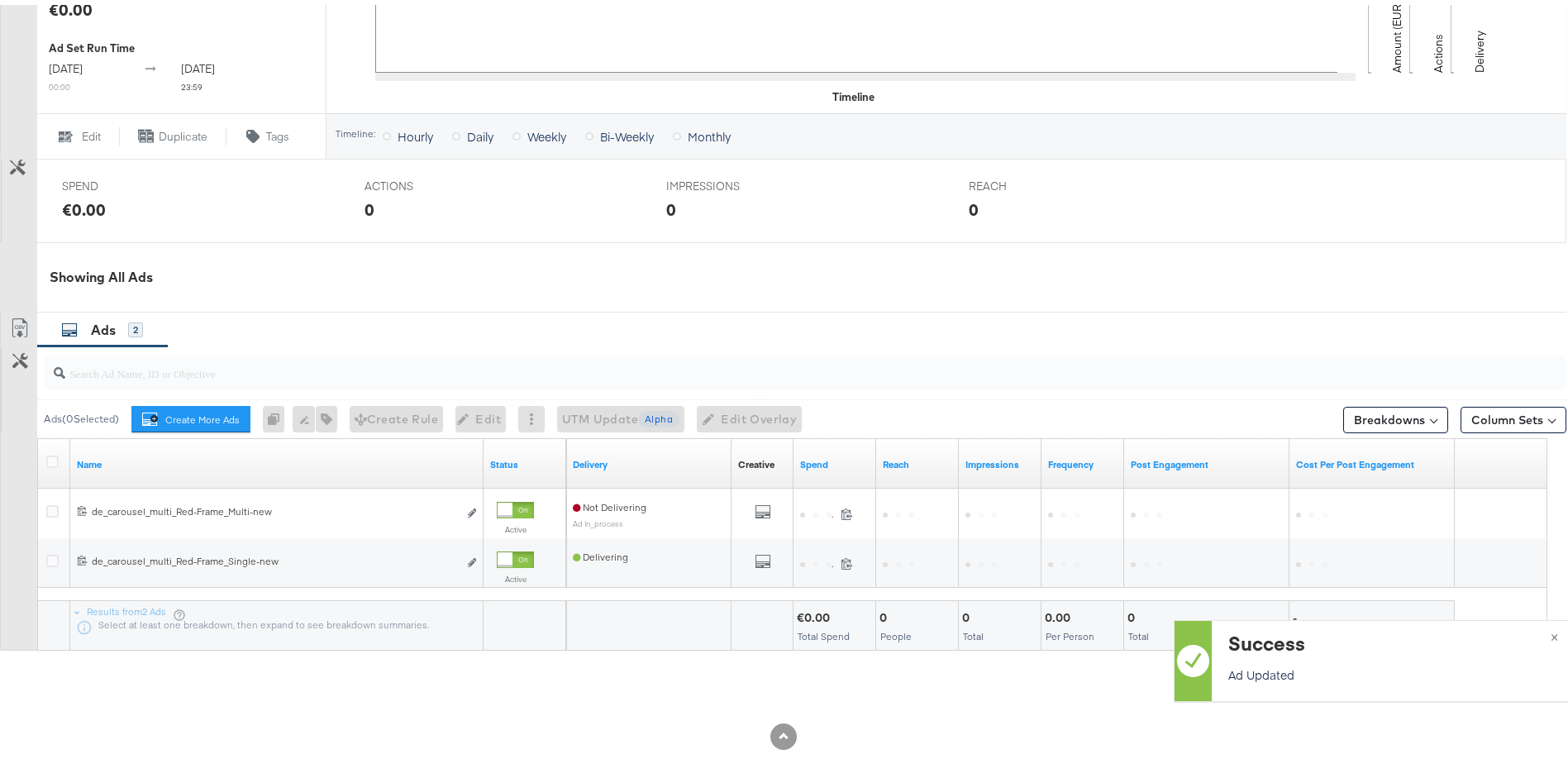
click at [1197, 760] on div "Managing: TK Maxx DPA - [DE] - Stitcher Dashboard Campaign Overview: de_tk_low_…" at bounding box center [794, 127] width 1587 height 1312
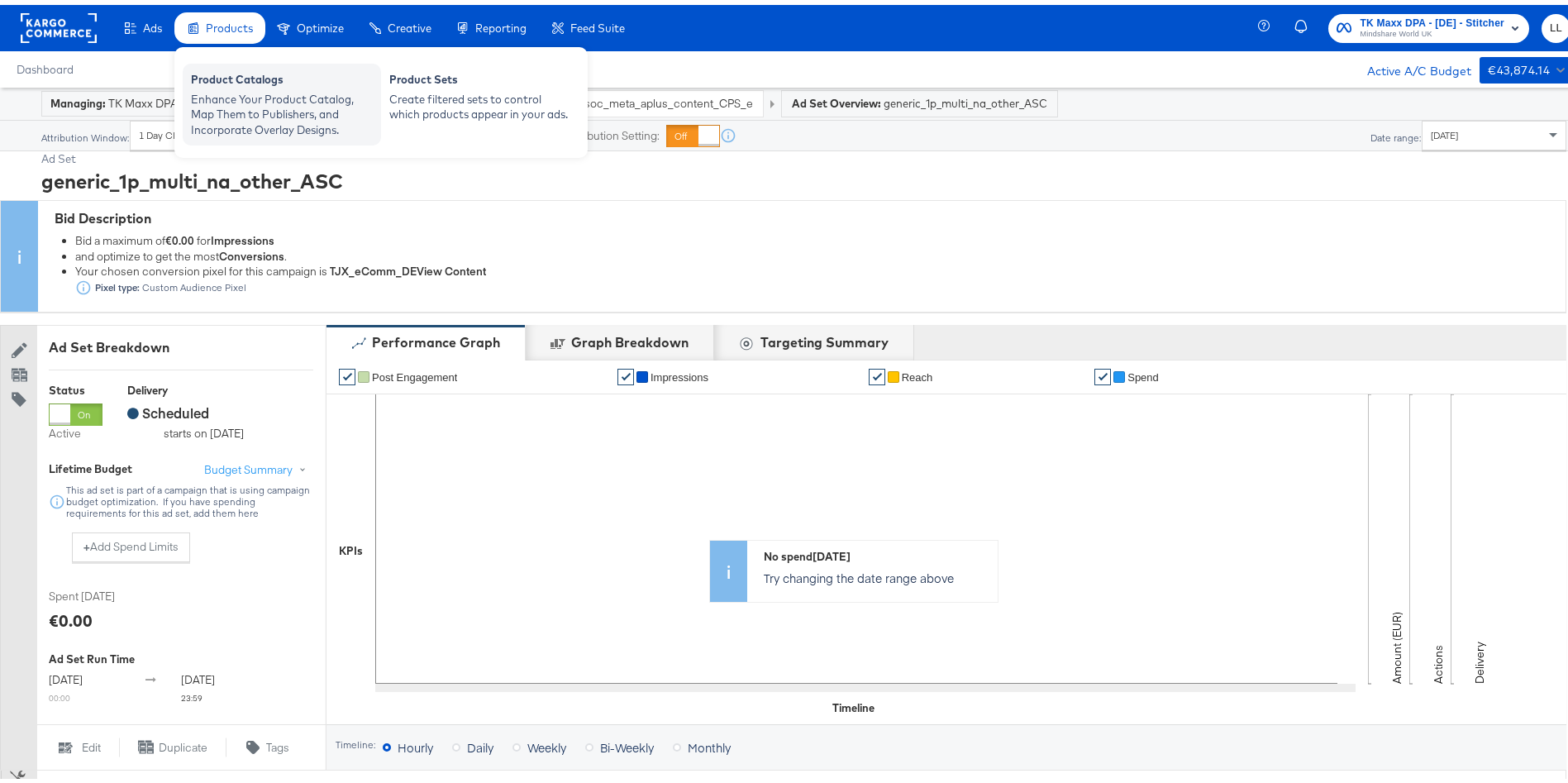
click at [247, 81] on div "Product Catalogs" at bounding box center [282, 76] width 182 height 20
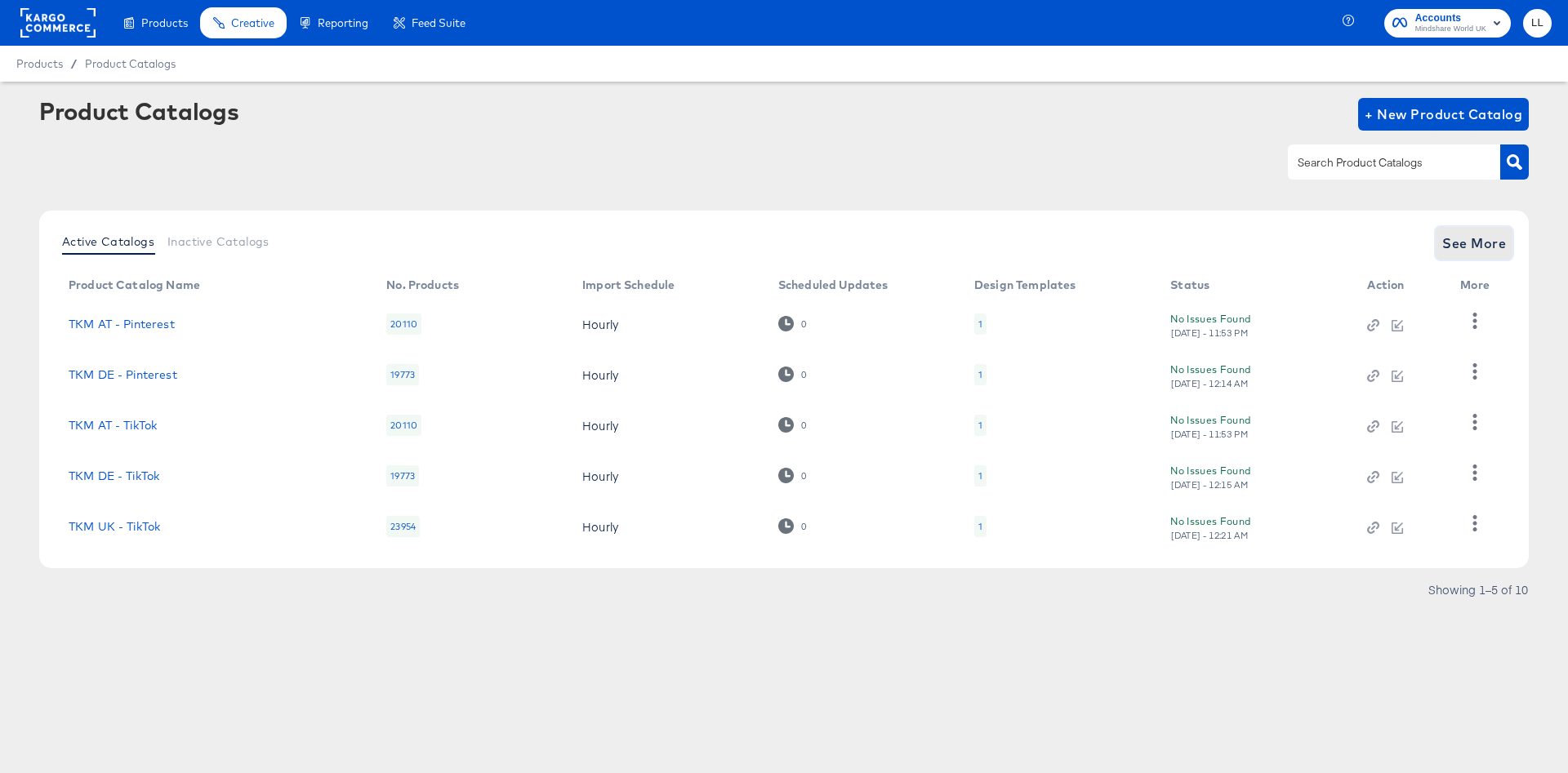
click at [1474, 248] on span "See More" at bounding box center [1474, 243] width 63 height 23
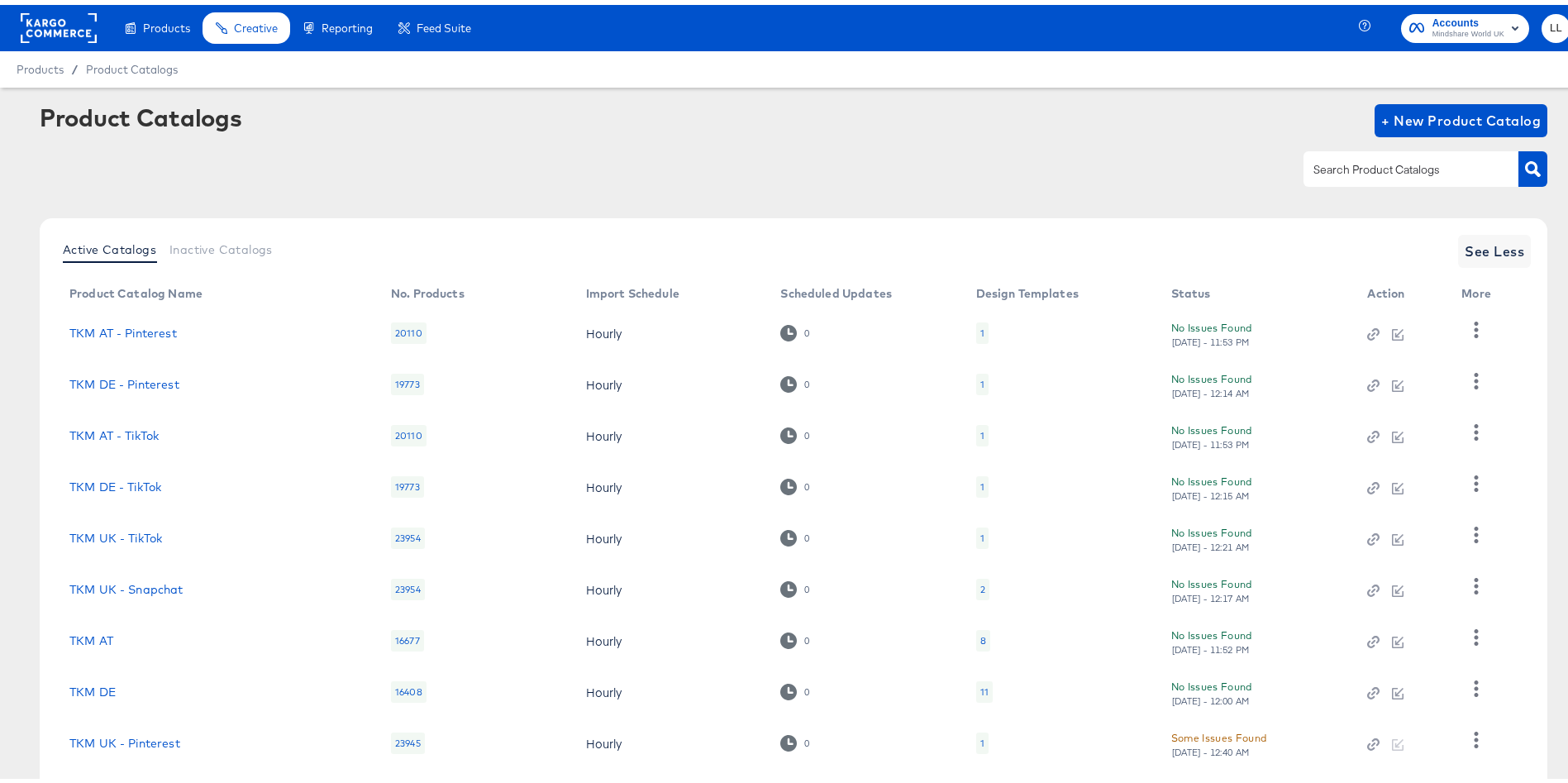
scroll to position [141, 0]
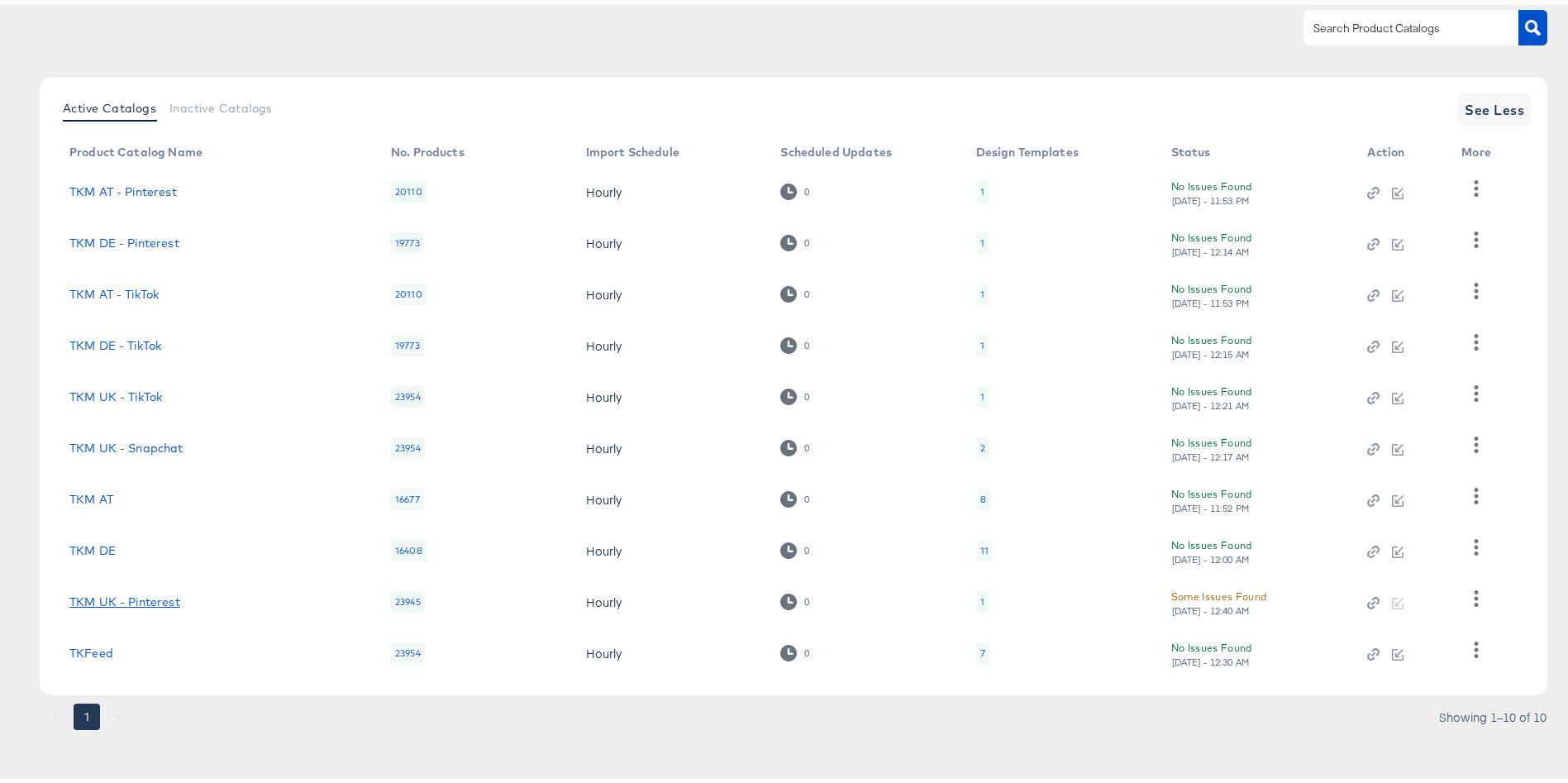
click at [114, 602] on link "TKM UK - Pinterest" at bounding box center [124, 597] width 110 height 13
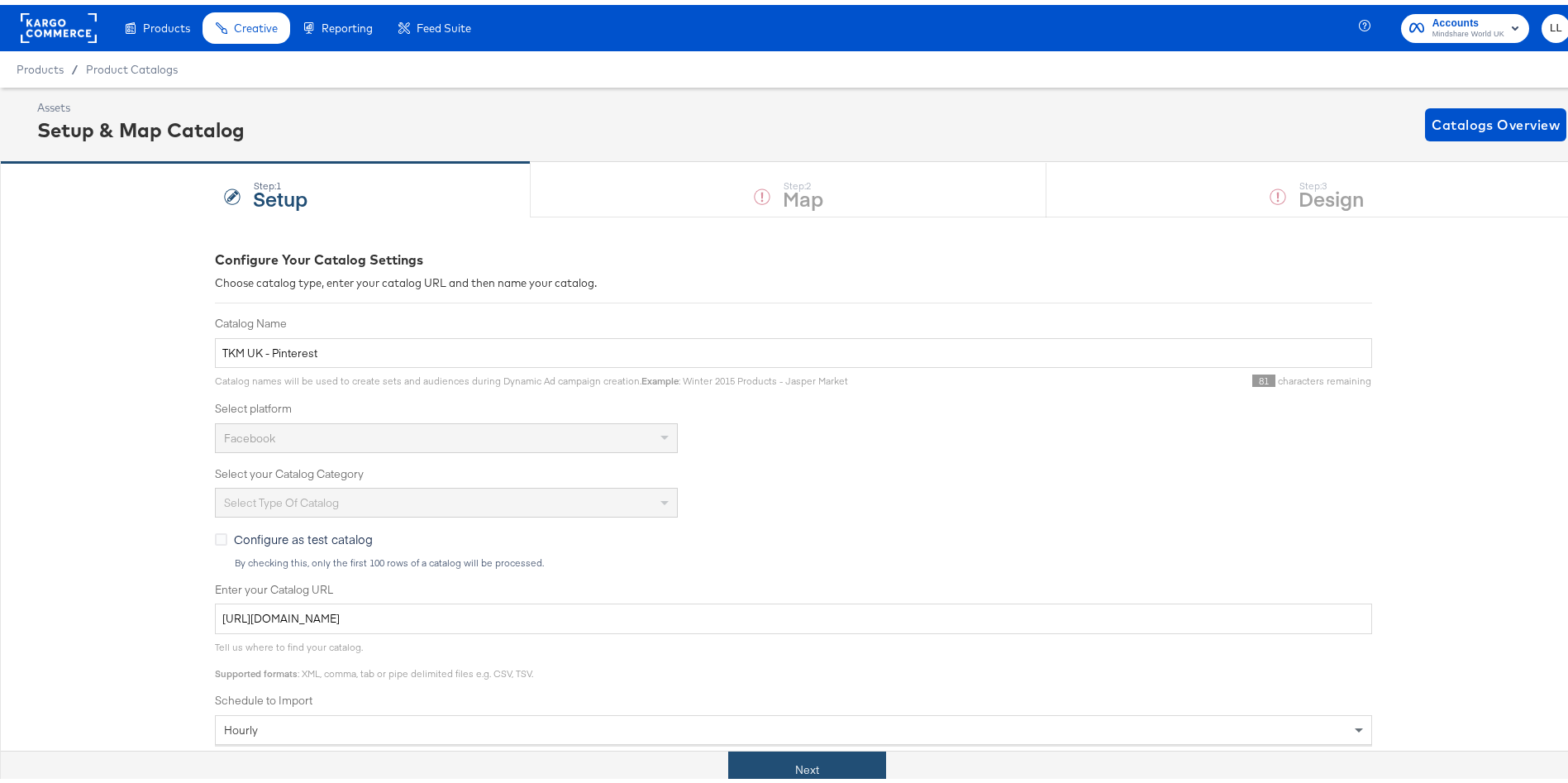
click at [767, 756] on button "Next" at bounding box center [808, 765] width 158 height 37
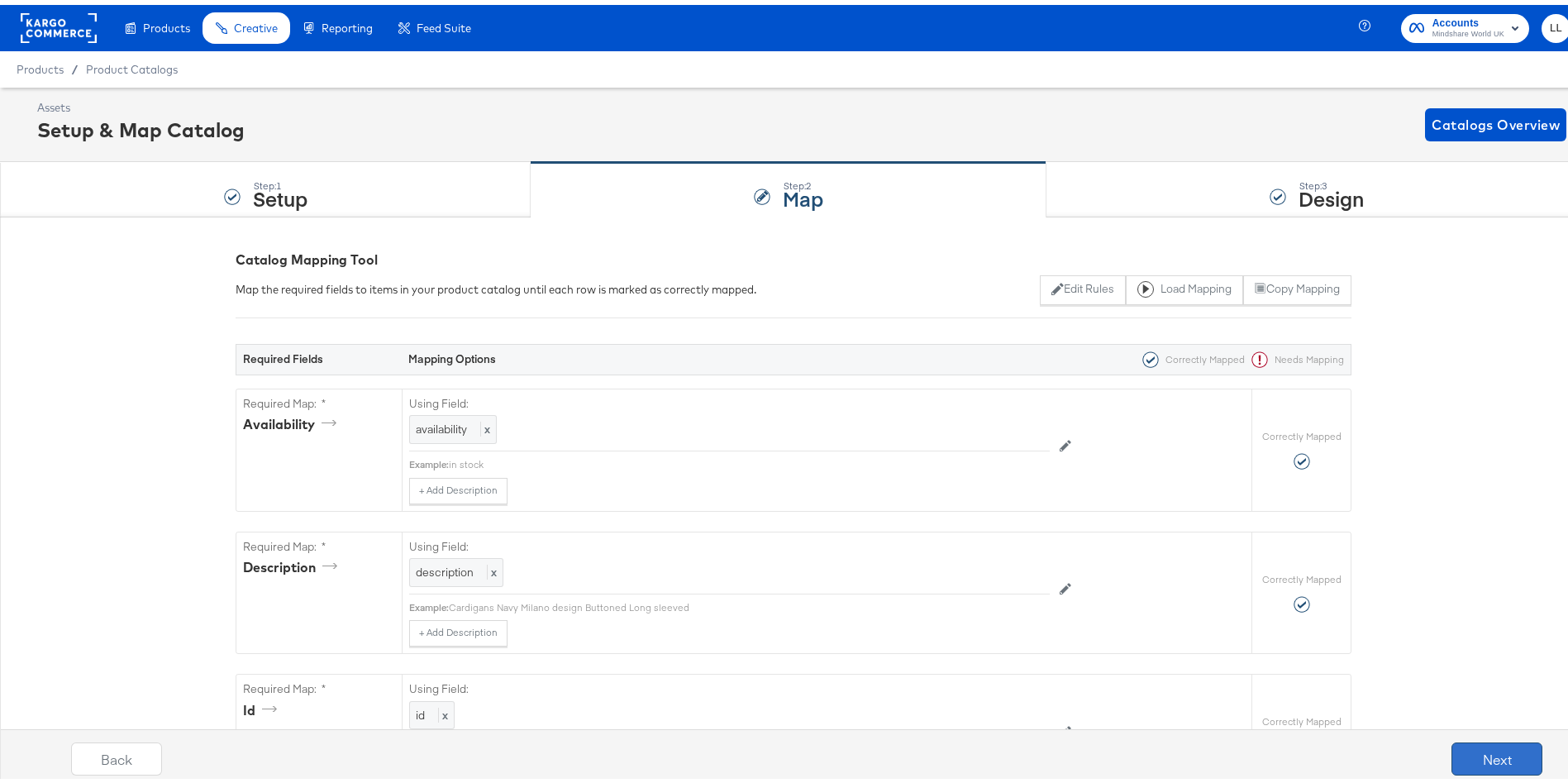
click at [1479, 746] on button "Next" at bounding box center [1497, 754] width 91 height 33
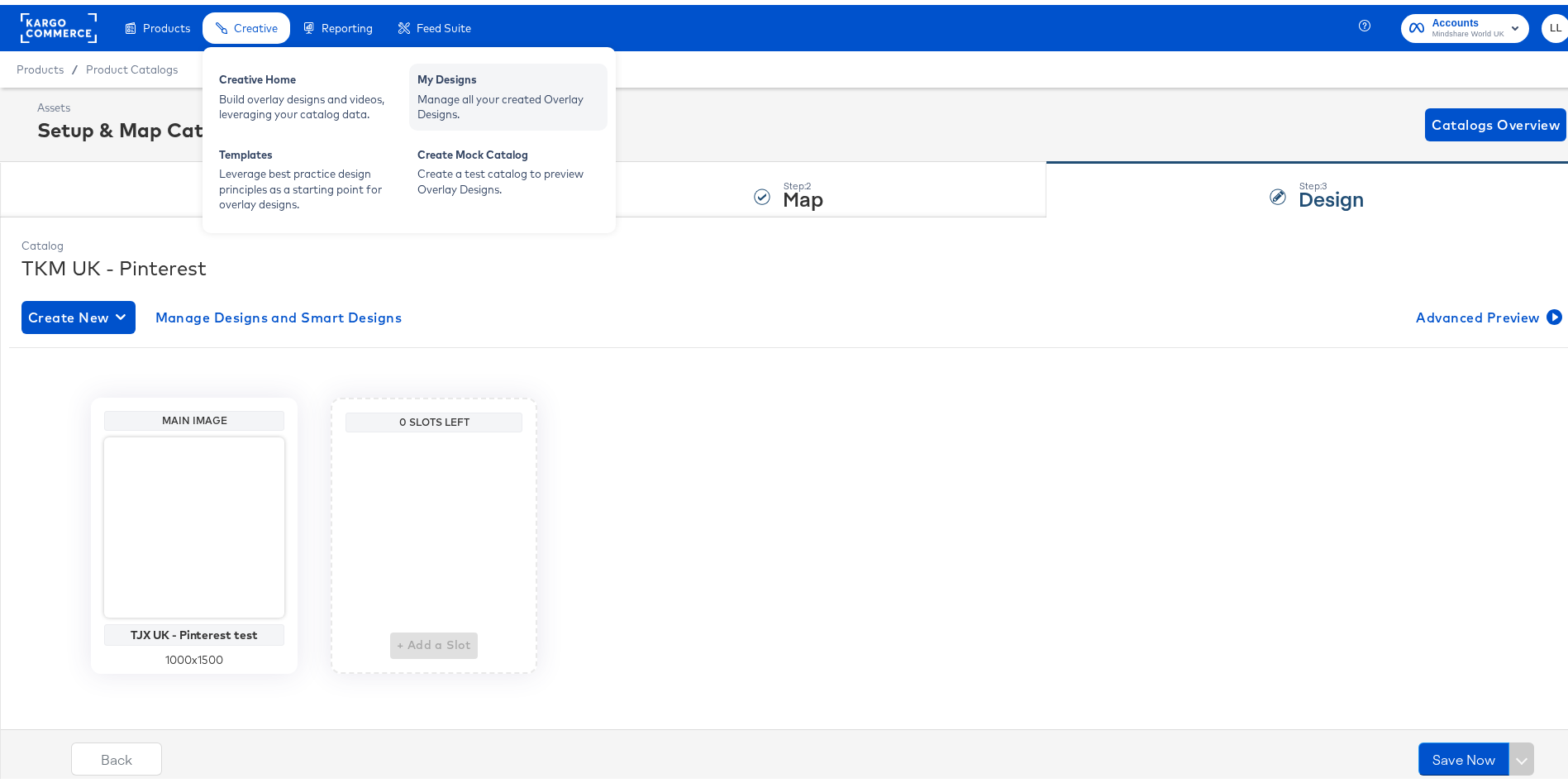
click at [506, 82] on div "My Designs" at bounding box center [509, 76] width 182 height 20
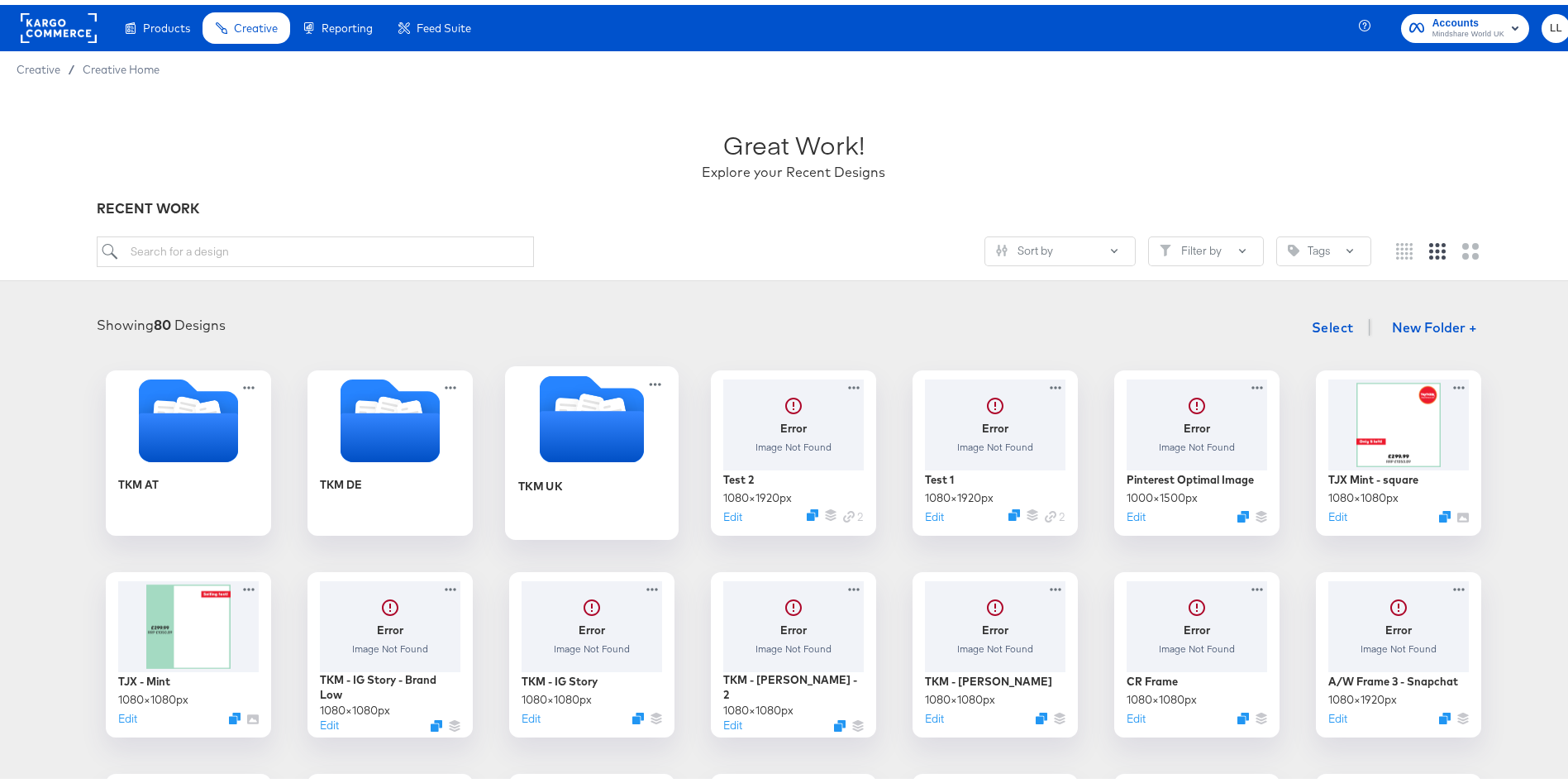
click at [583, 464] on div "TKM UK" at bounding box center [591, 493] width 148 height 64
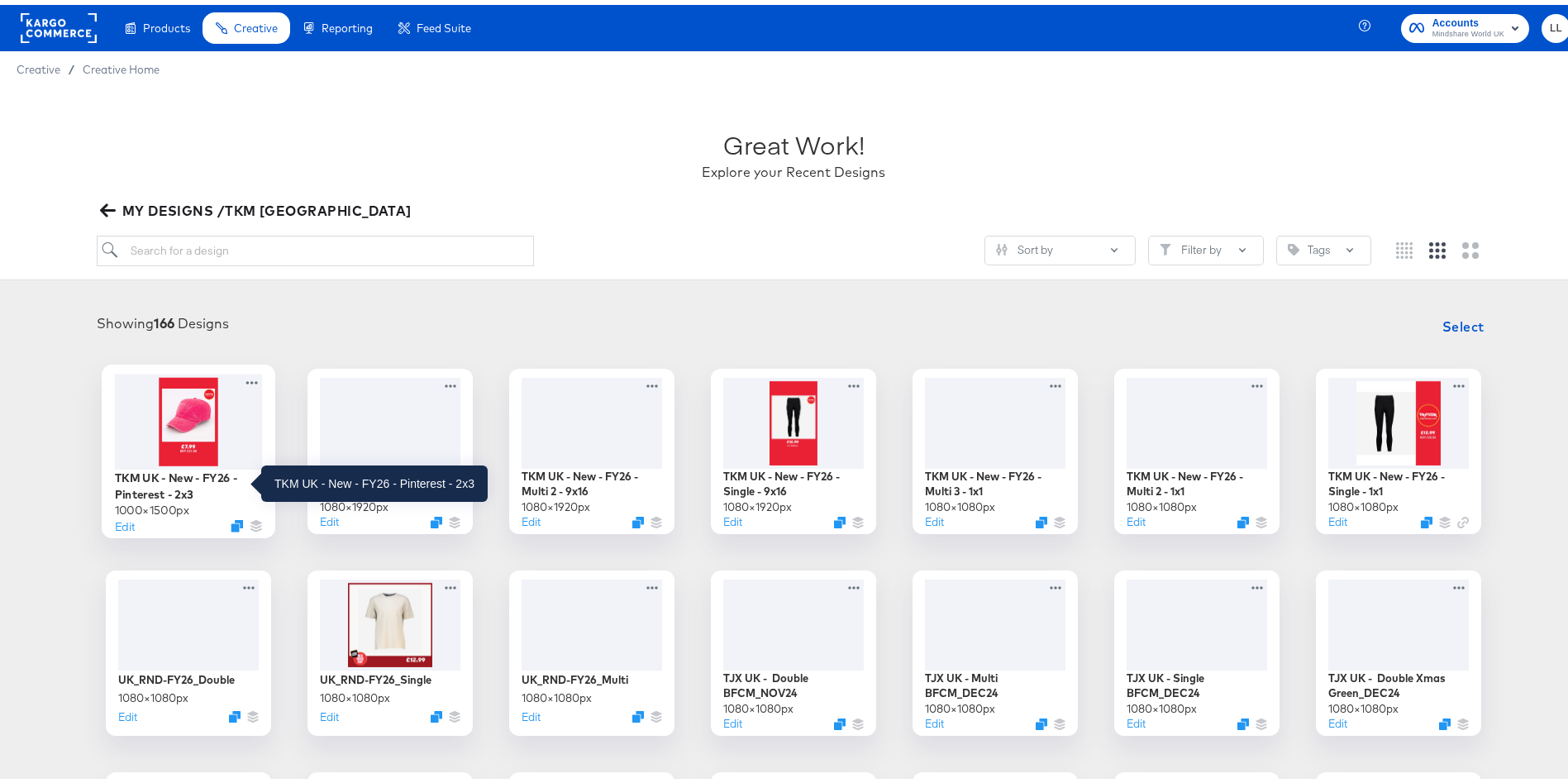
click at [179, 482] on div "TKM UK - New - FY26 - Pinterest - 2x3" at bounding box center [188, 480] width 148 height 33
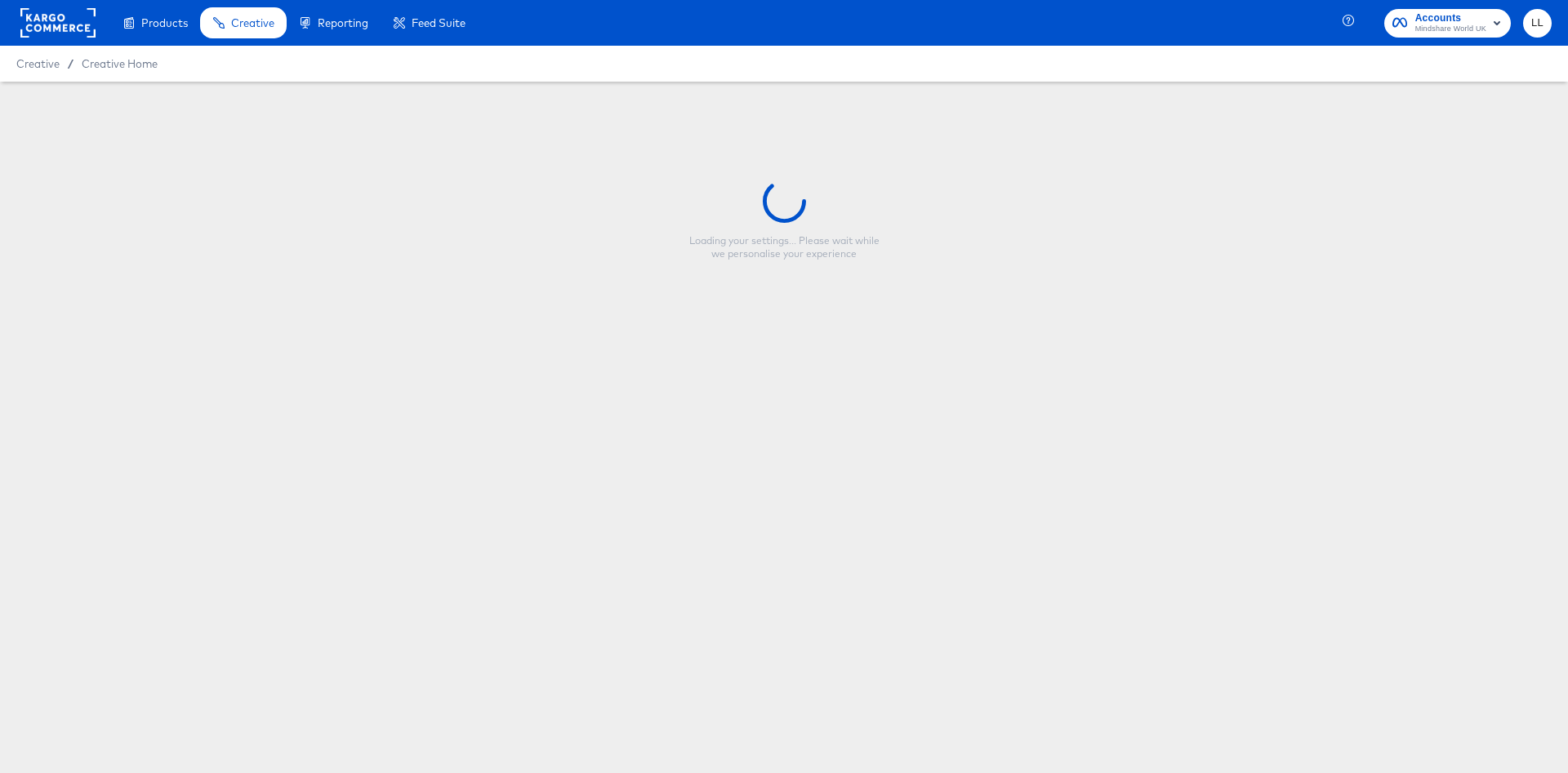
type input "TKM UK - New - FY26 - Pinterest - 2x3"
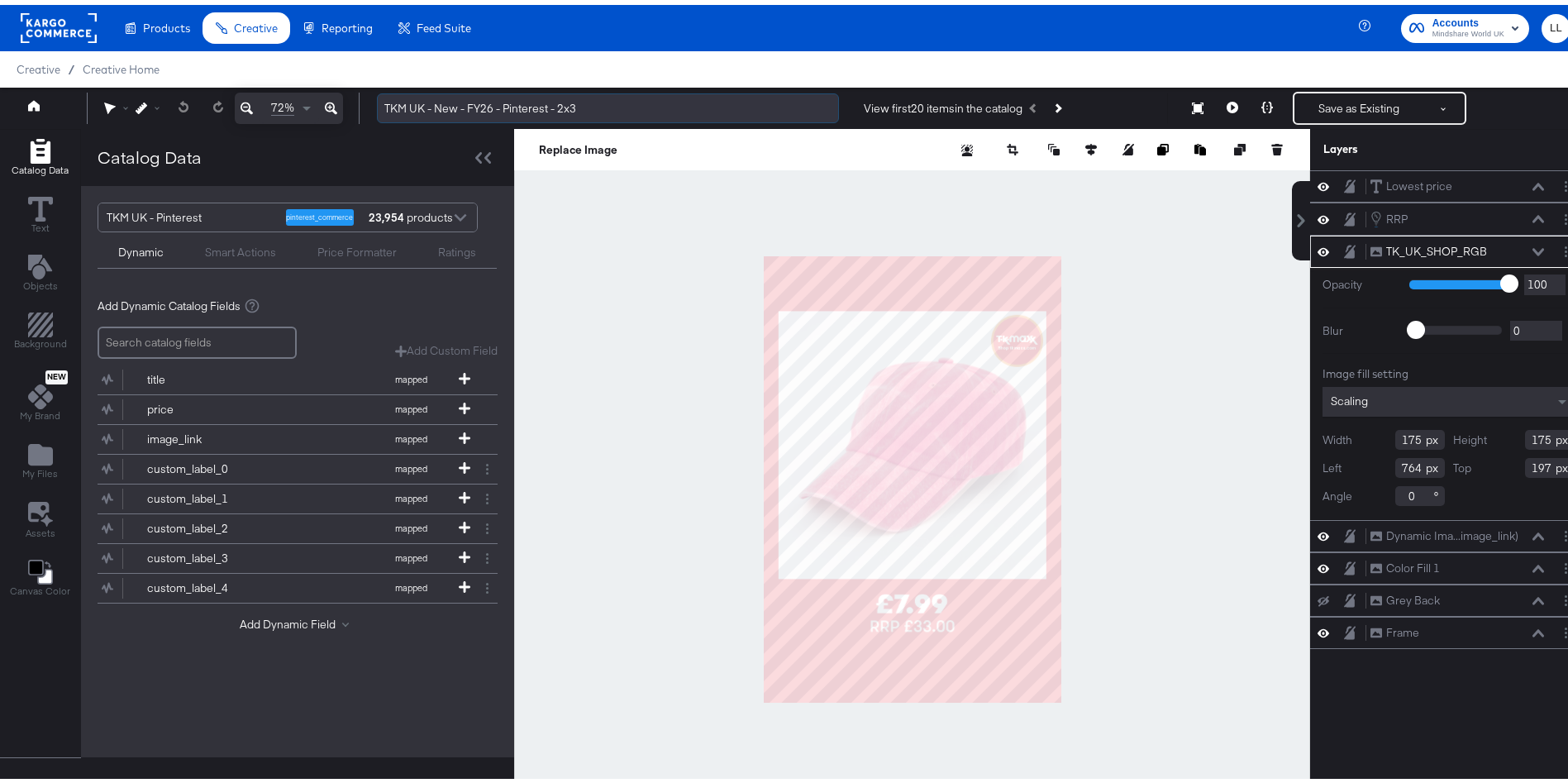
click at [531, 102] on input "TKM UK - New - FY26 - Pinterest - 2x3" at bounding box center [608, 103] width 462 height 31
